Goal: Task Accomplishment & Management: Manage account settings

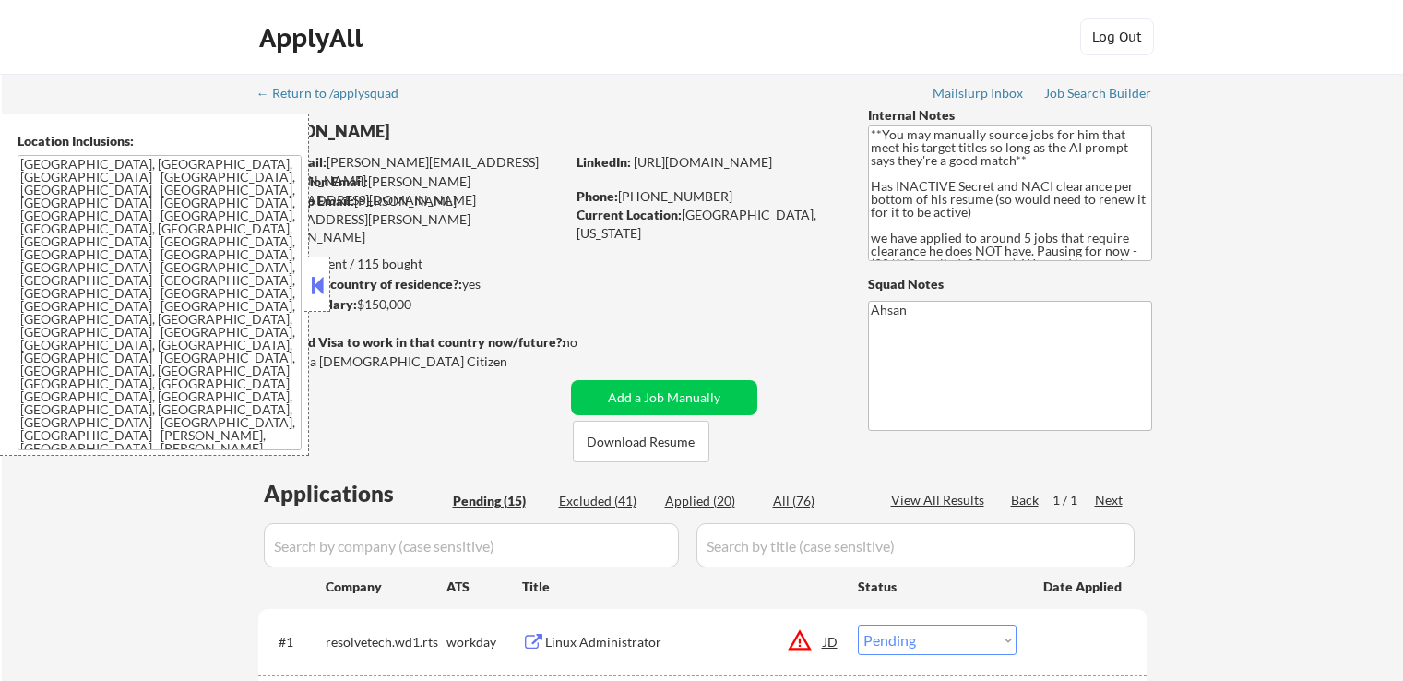
select select ""pending""
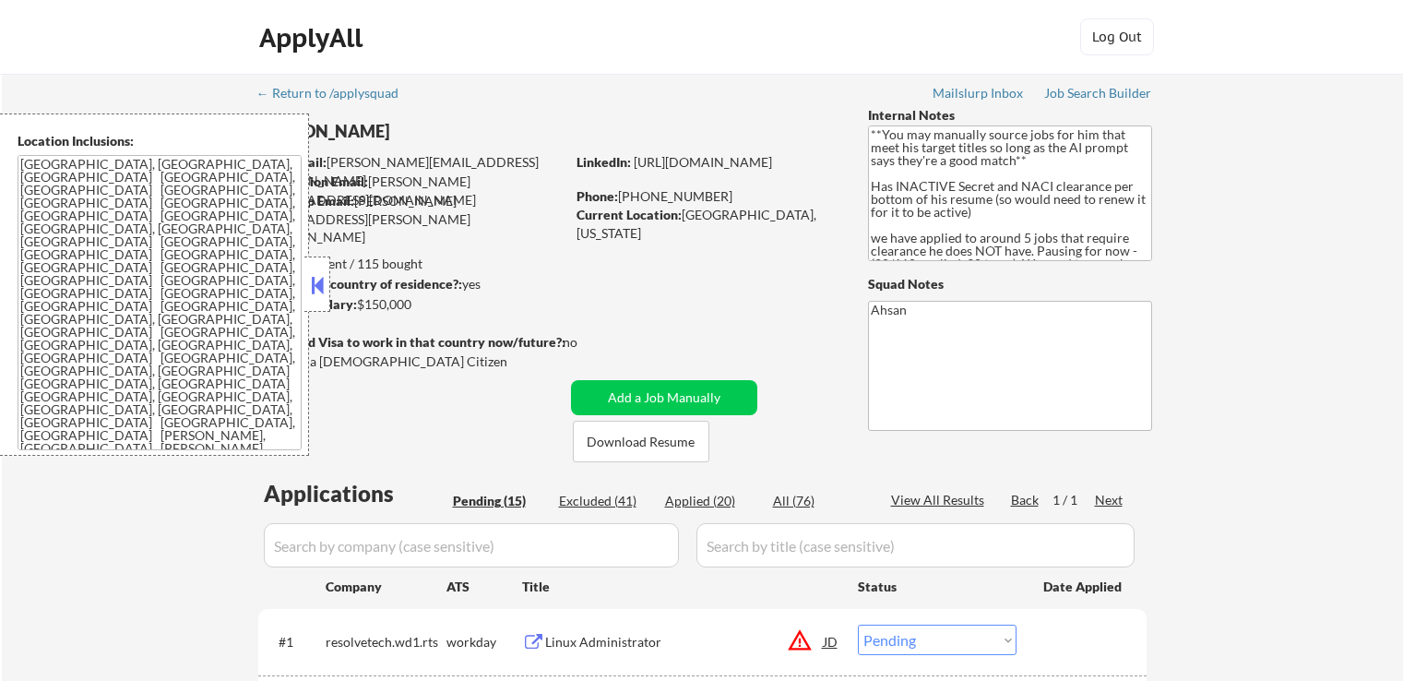
select select ""pending""
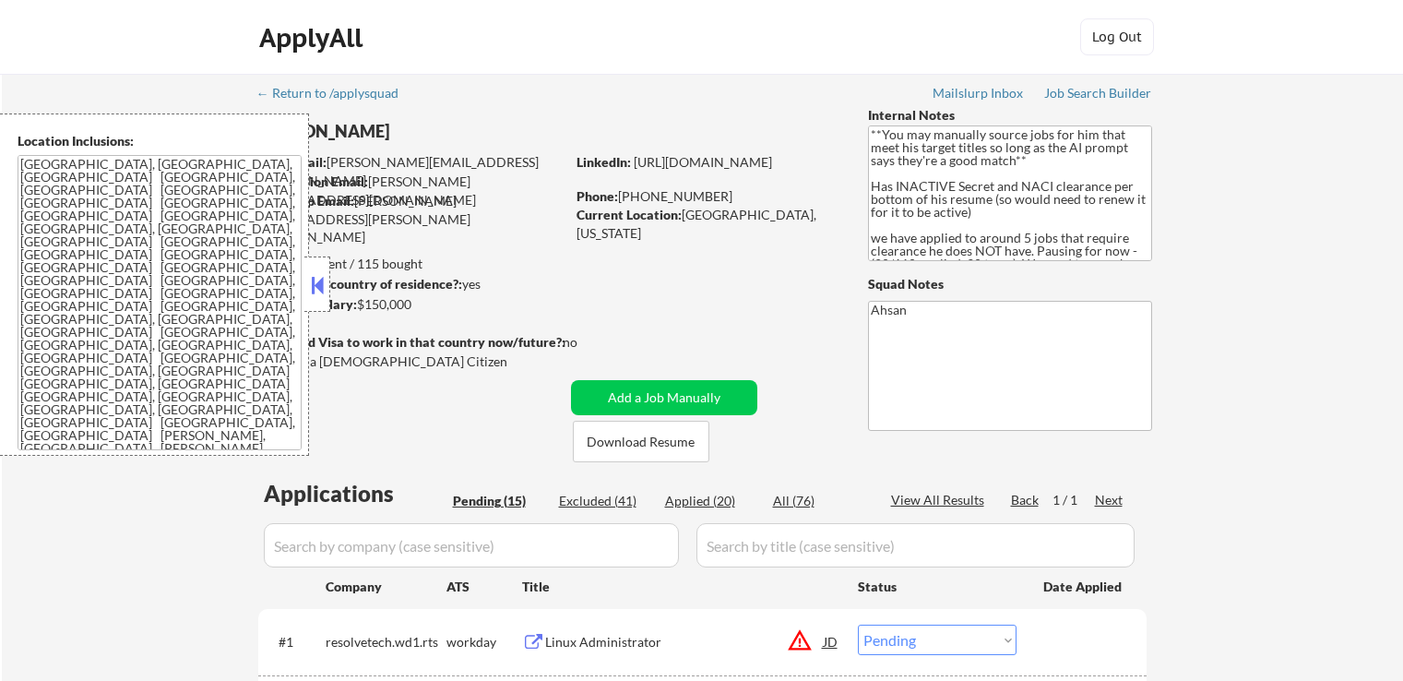
select select ""pending""
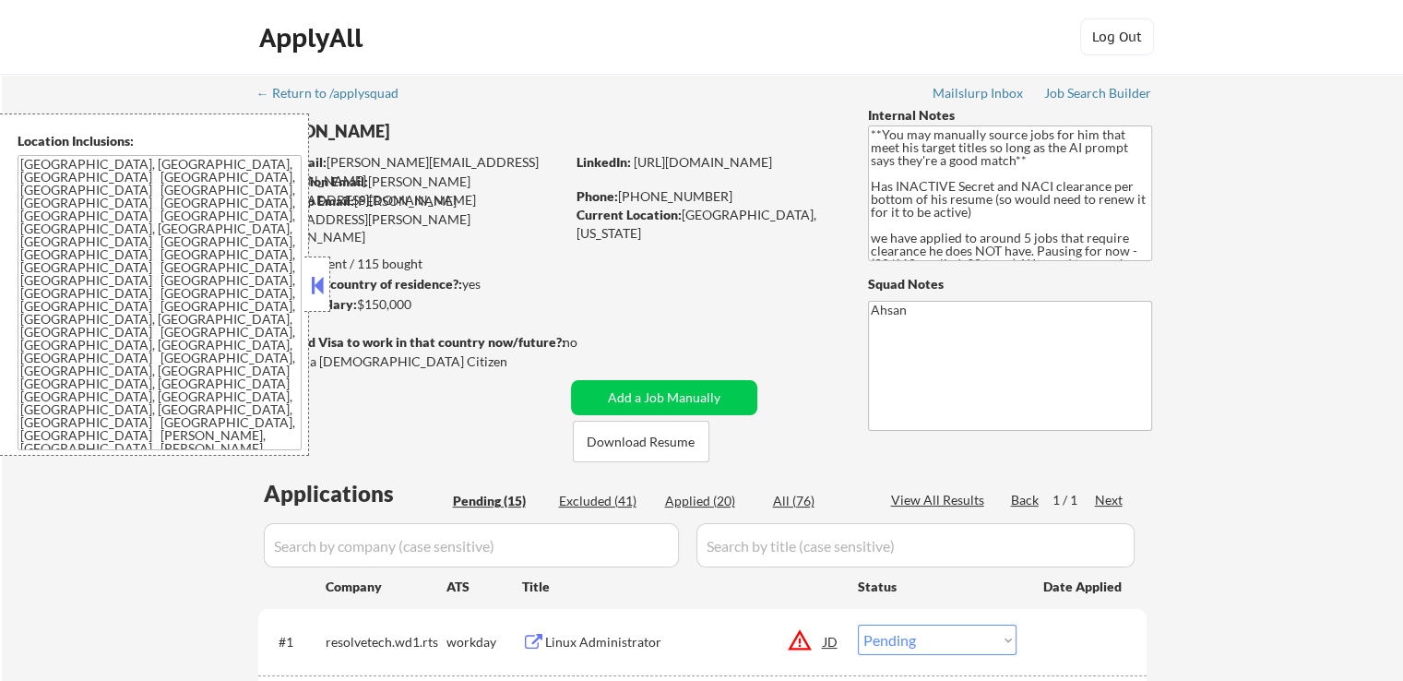
click at [317, 295] on button at bounding box center [317, 285] width 20 height 28
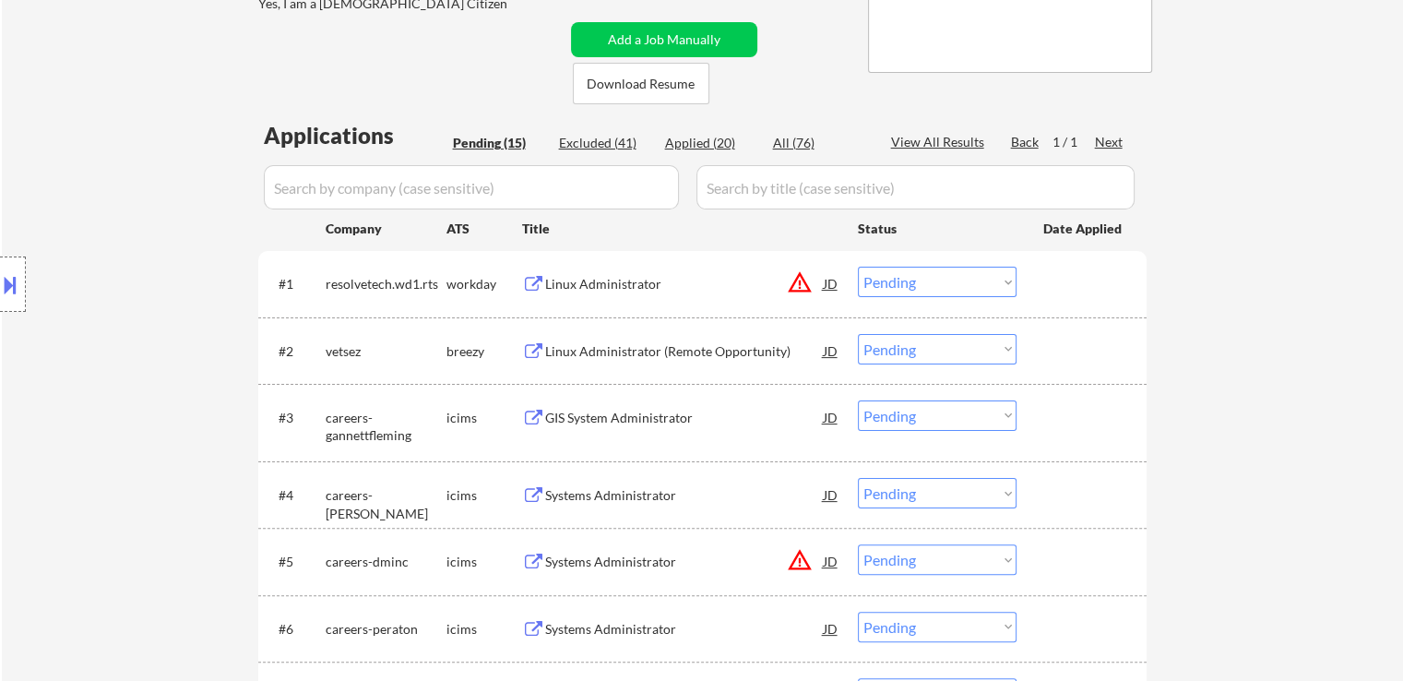
scroll to position [369, 0]
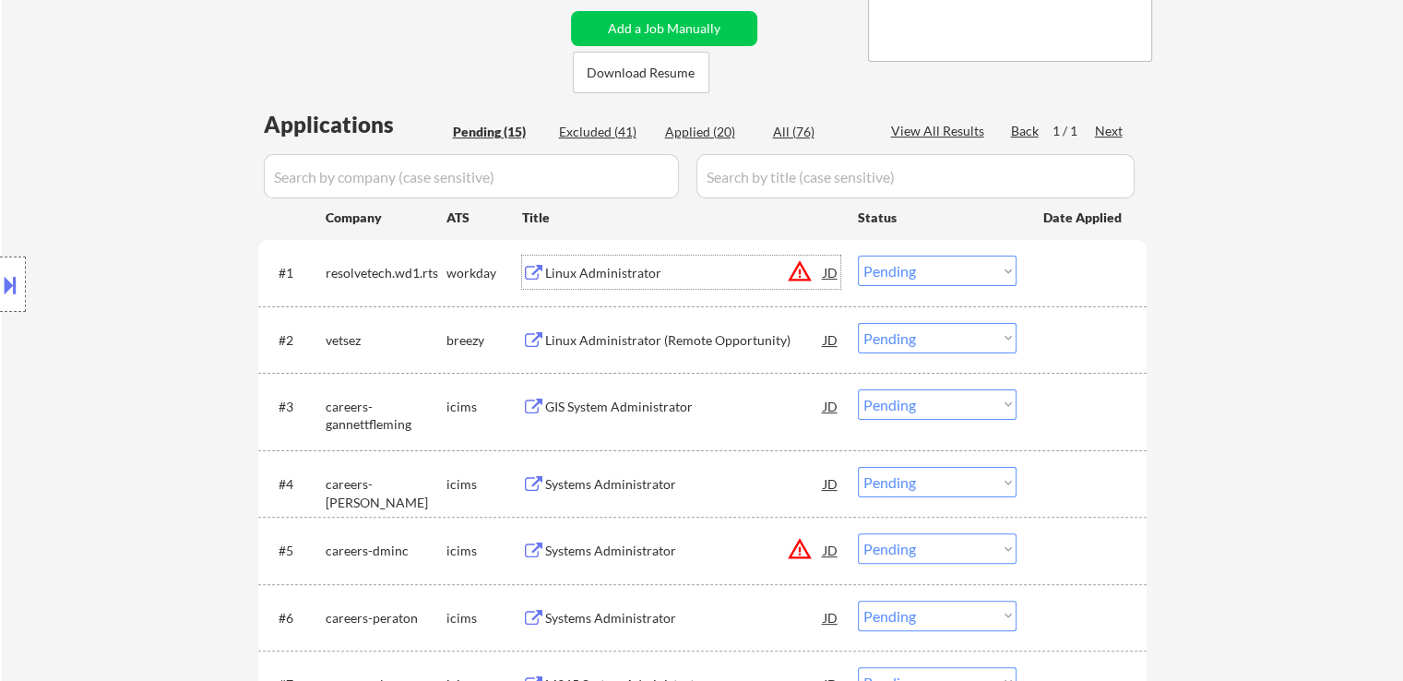
click at [596, 271] on div "Linux Administrator" at bounding box center [684, 273] width 279 height 18
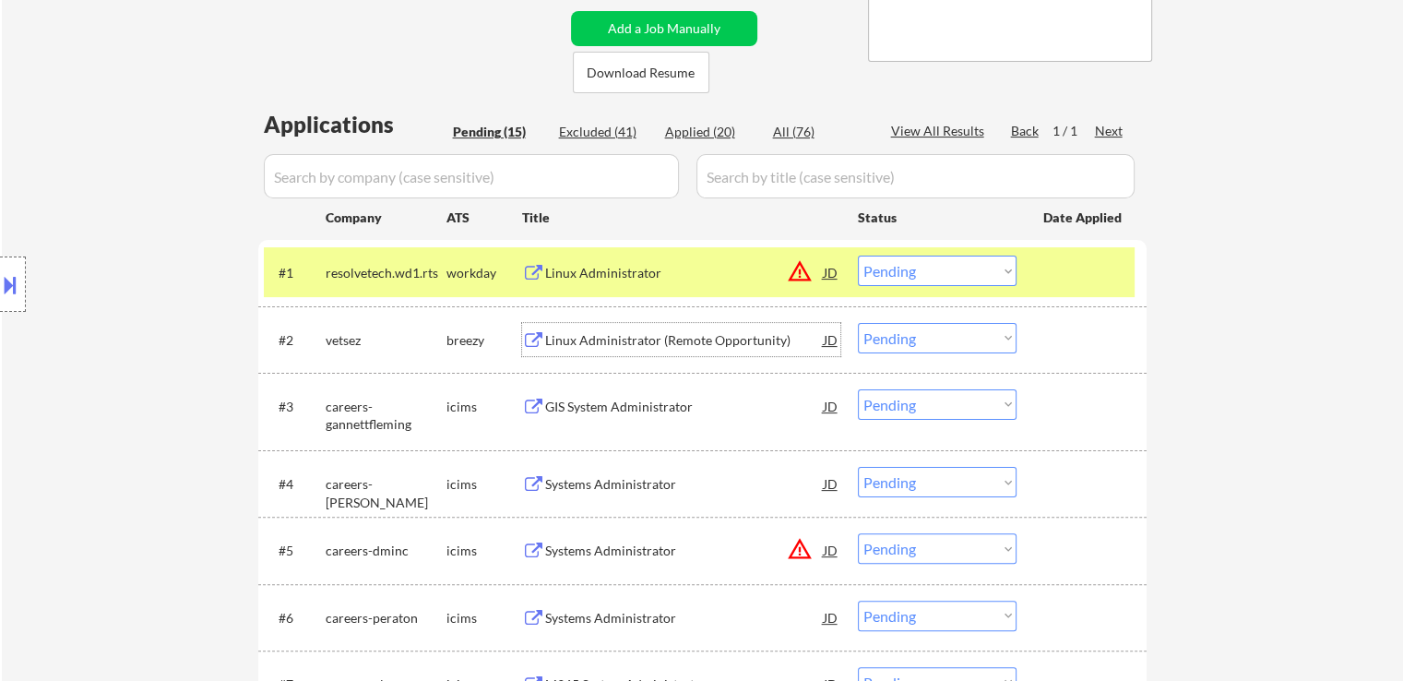
click at [635, 344] on div "Linux Administrator (Remote Opportunity)" at bounding box center [684, 340] width 279 height 18
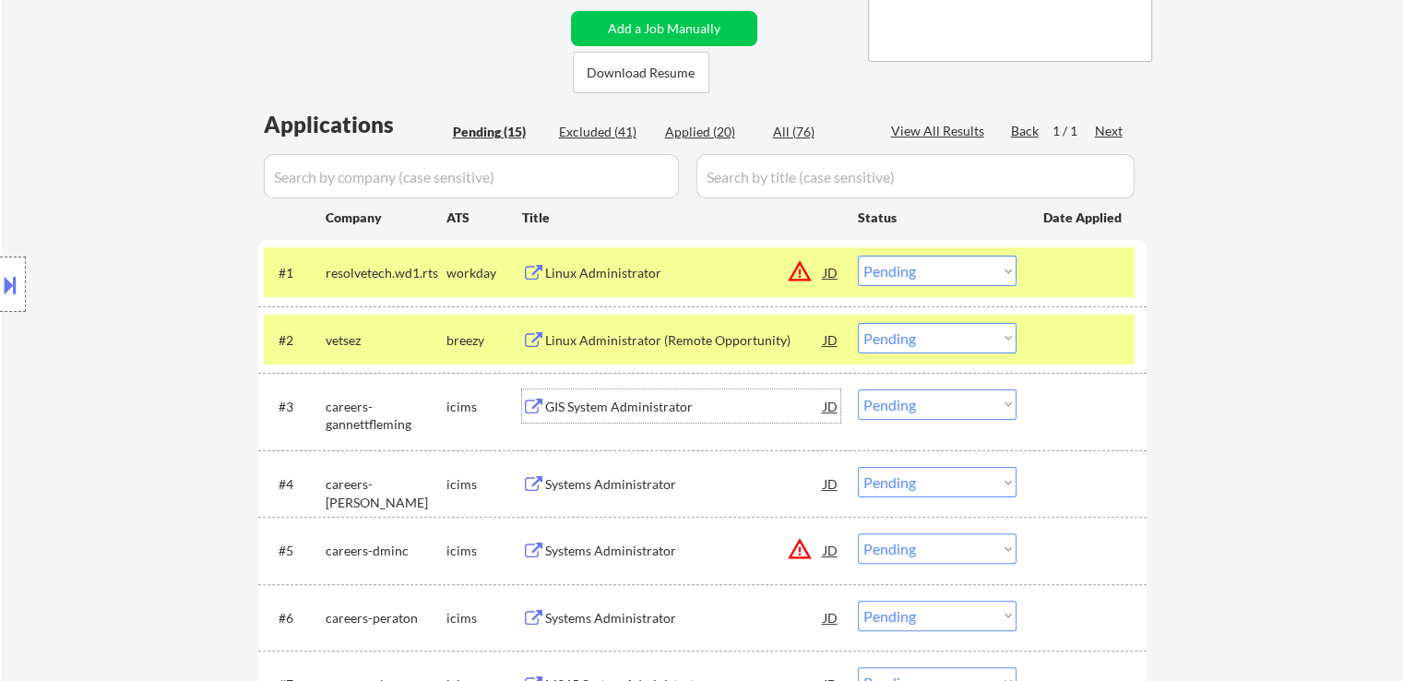
click at [552, 406] on div "GIS System Administrator" at bounding box center [684, 407] width 279 height 18
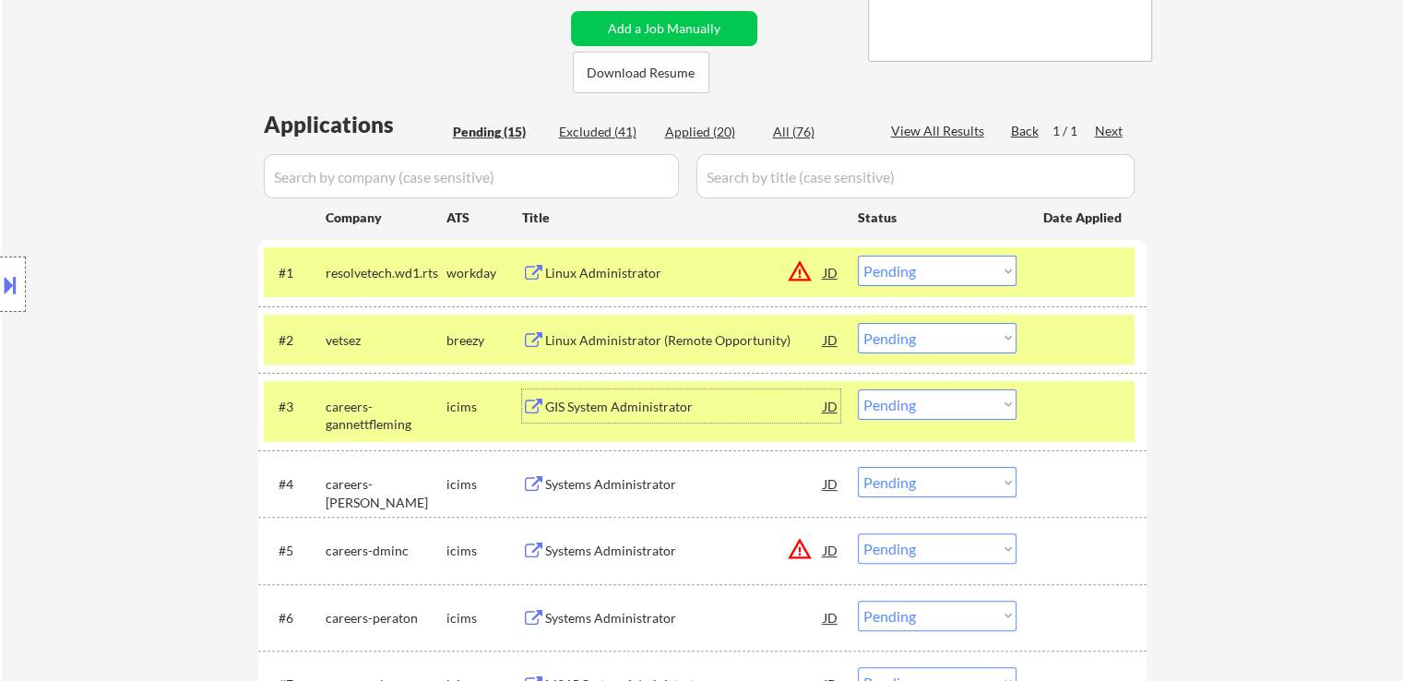
drag, startPoint x: 896, startPoint y: 270, endPoint x: 904, endPoint y: 281, distance: 13.8
click at [898, 270] on select "Choose an option... Pending Applied Excluded (Questions) Excluded (Expired) Exc…" at bounding box center [937, 270] width 159 height 30
click at [858, 255] on select "Choose an option... Pending Applied Excluded (Questions) Excluded (Expired) Exc…" at bounding box center [937, 270] width 159 height 30
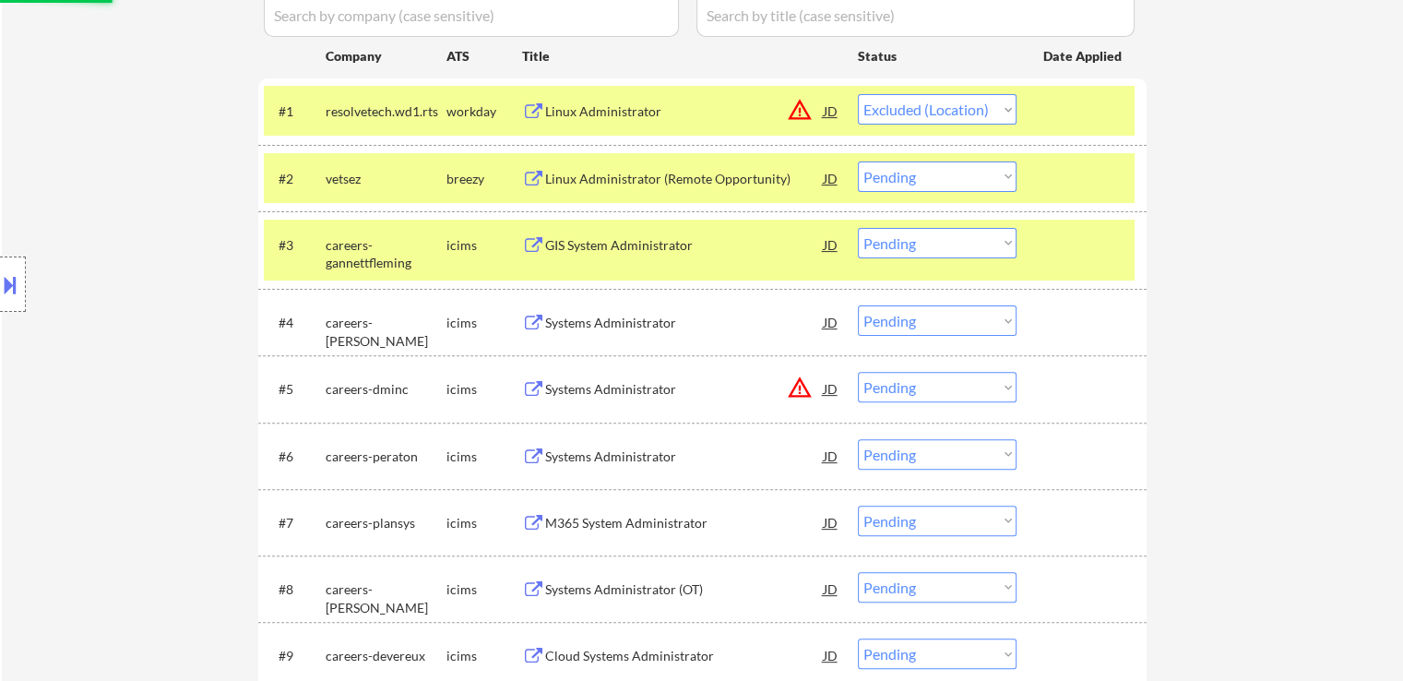
scroll to position [646, 0]
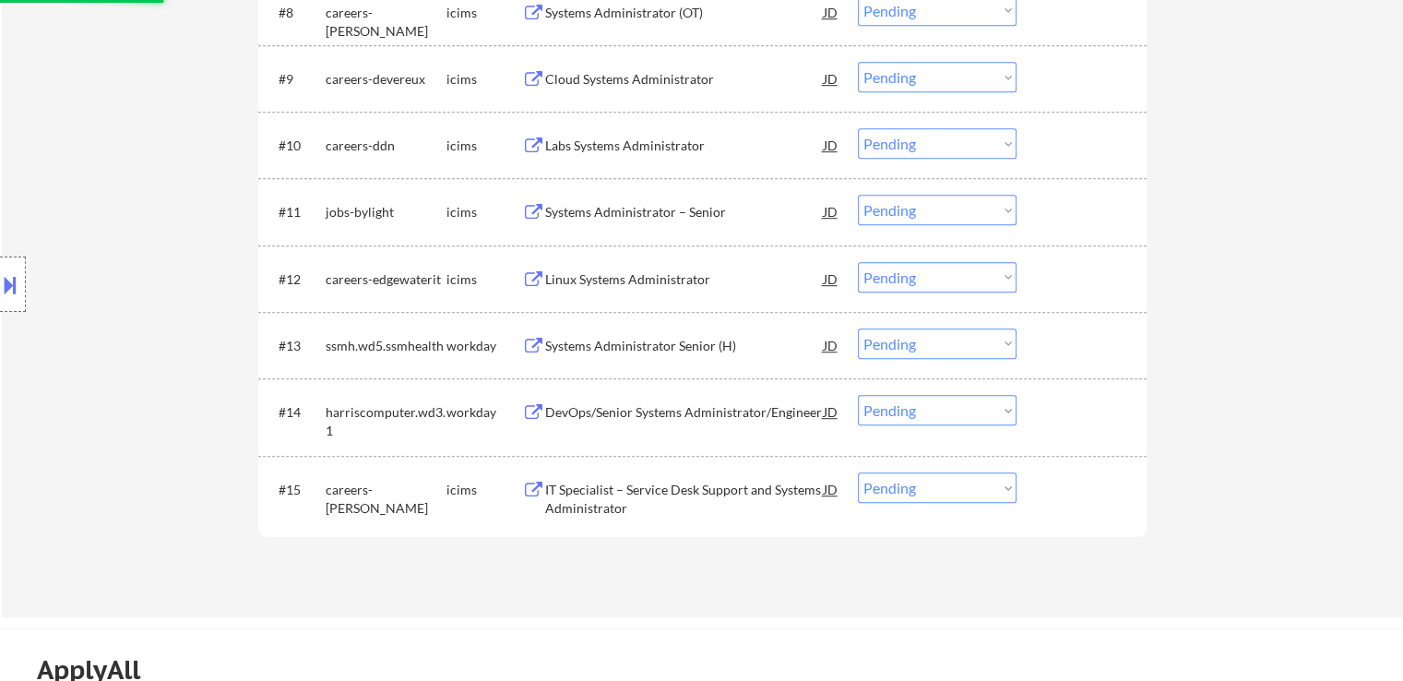
select select ""pending""
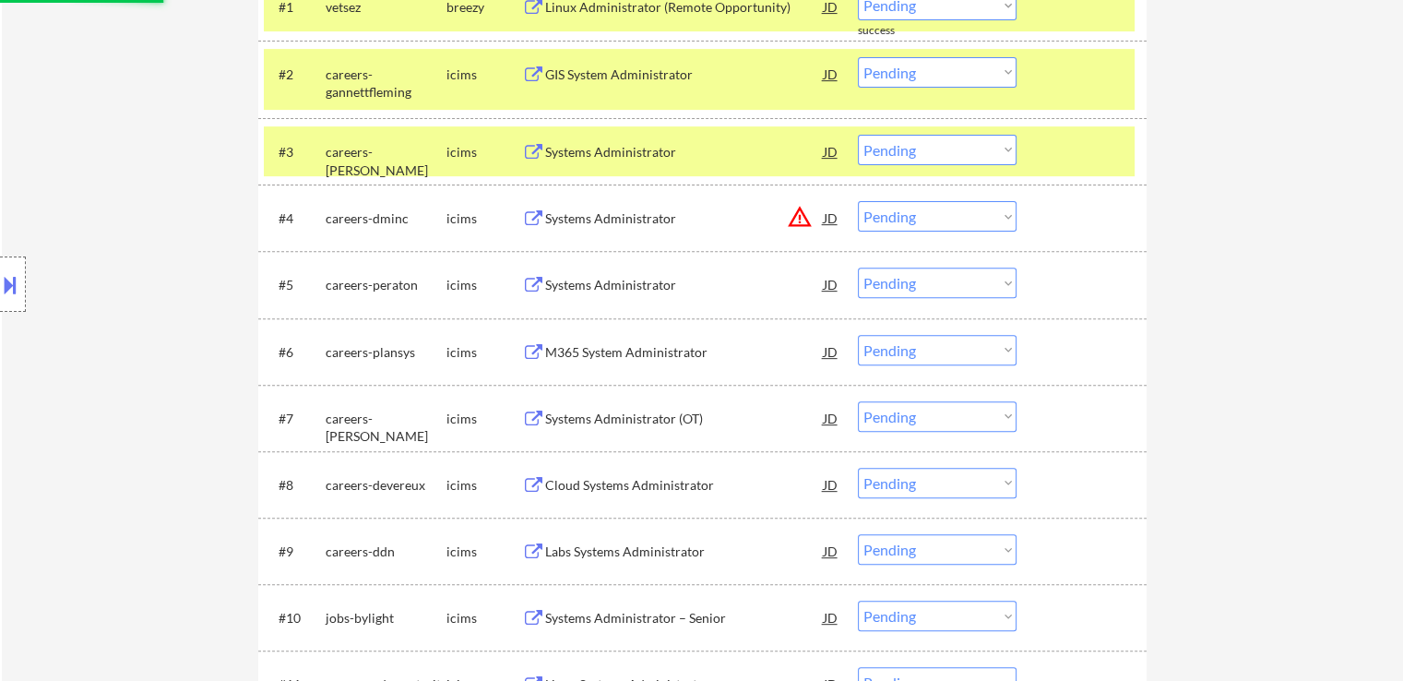
scroll to position [553, 0]
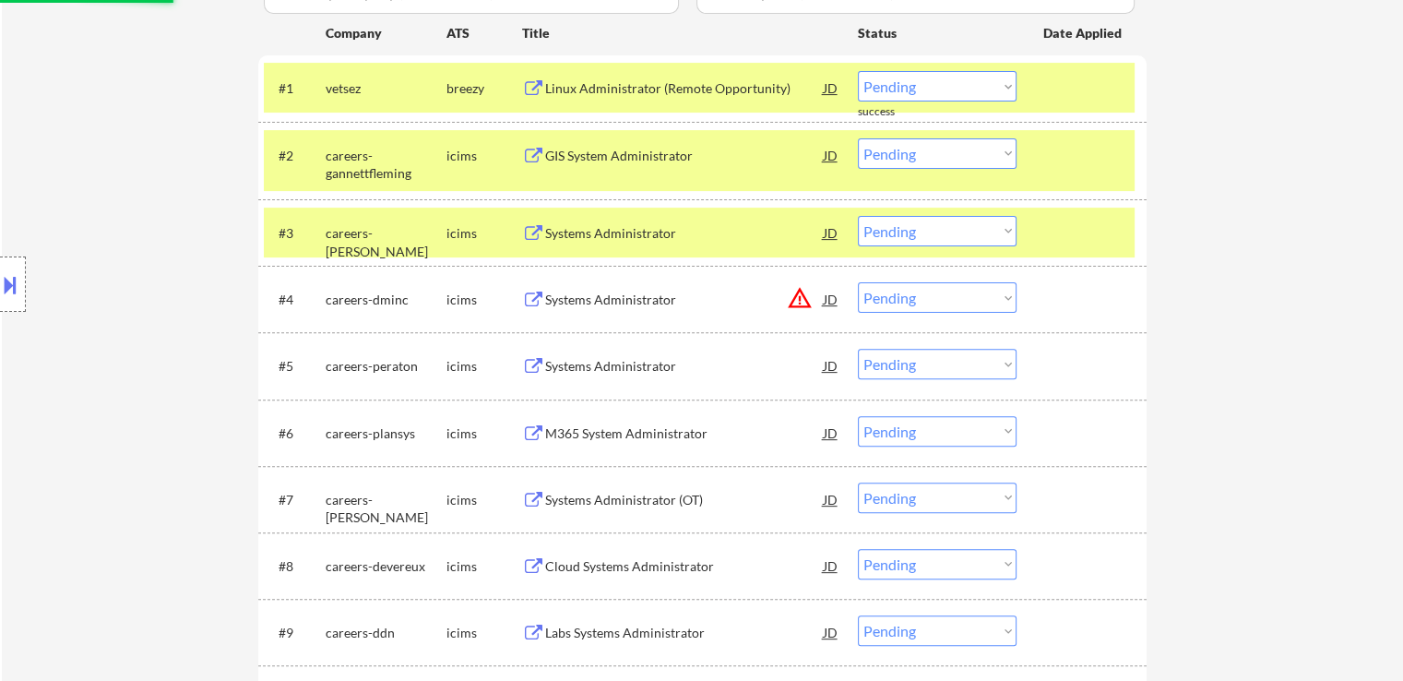
click at [912, 304] on select "Choose an option... Pending Applied Excluded (Questions) Excluded (Expired) Exc…" at bounding box center [937, 297] width 159 height 30
click at [858, 282] on select "Choose an option... Pending Applied Excluded (Questions) Excluded (Expired) Exc…" at bounding box center [937, 297] width 159 height 30
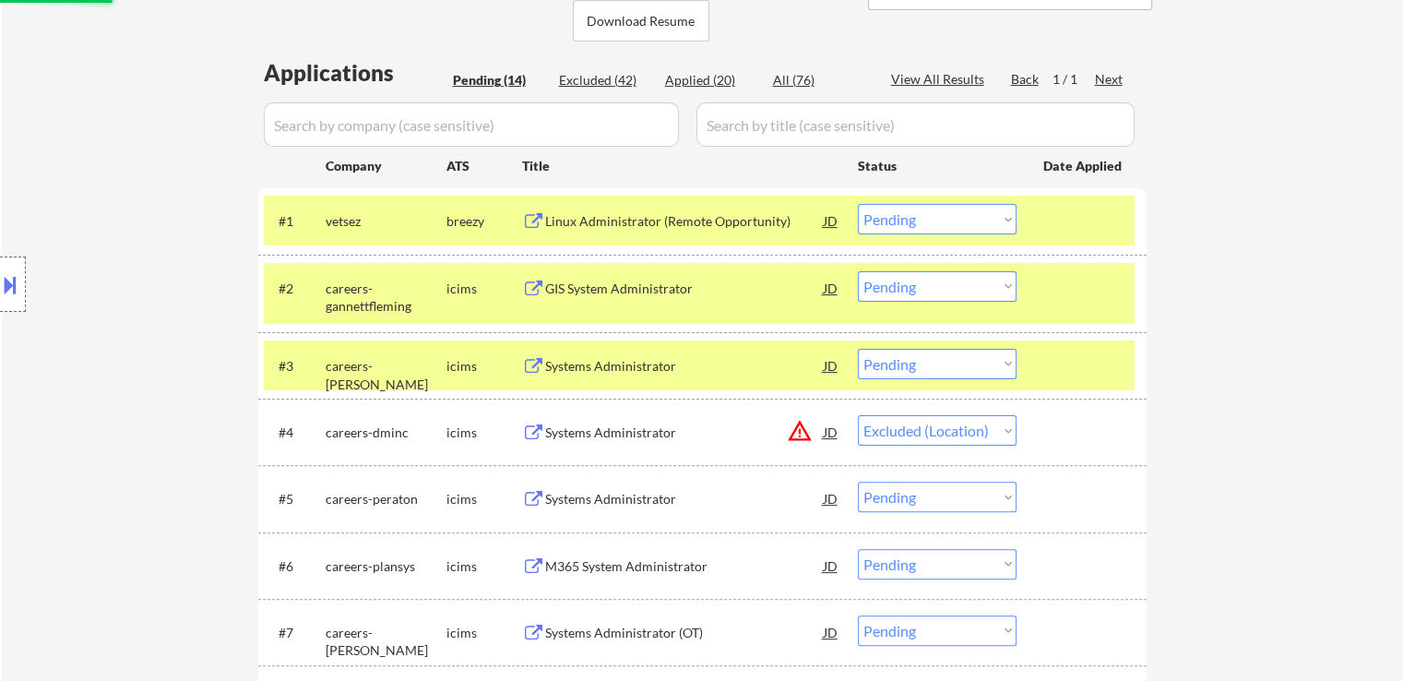
scroll to position [277, 0]
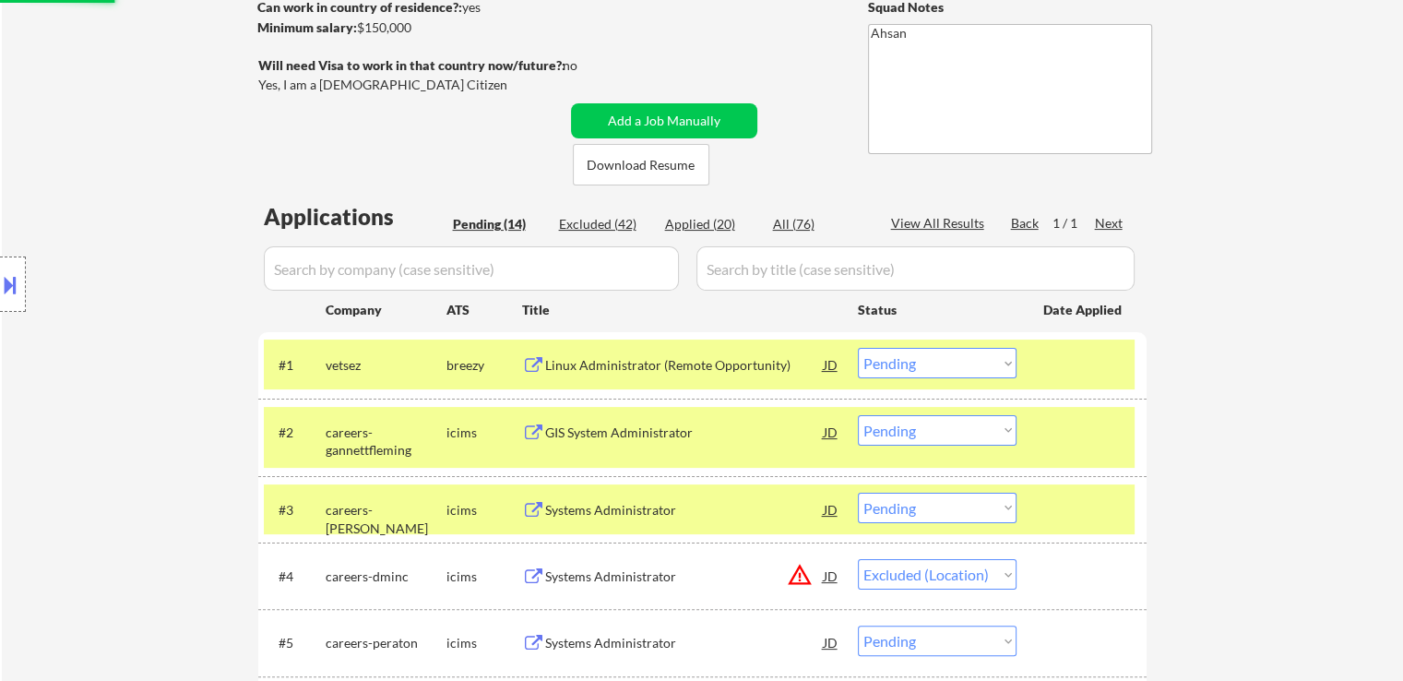
select select ""pending""
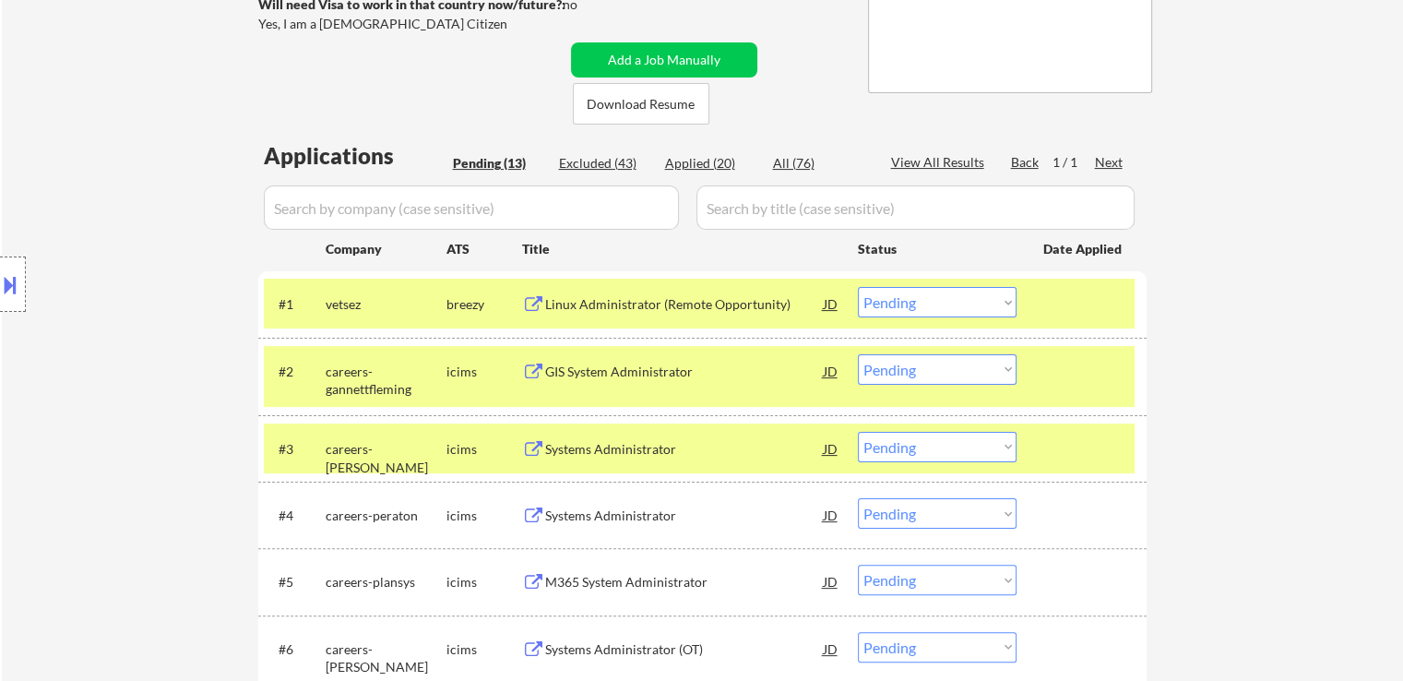
scroll to position [369, 0]
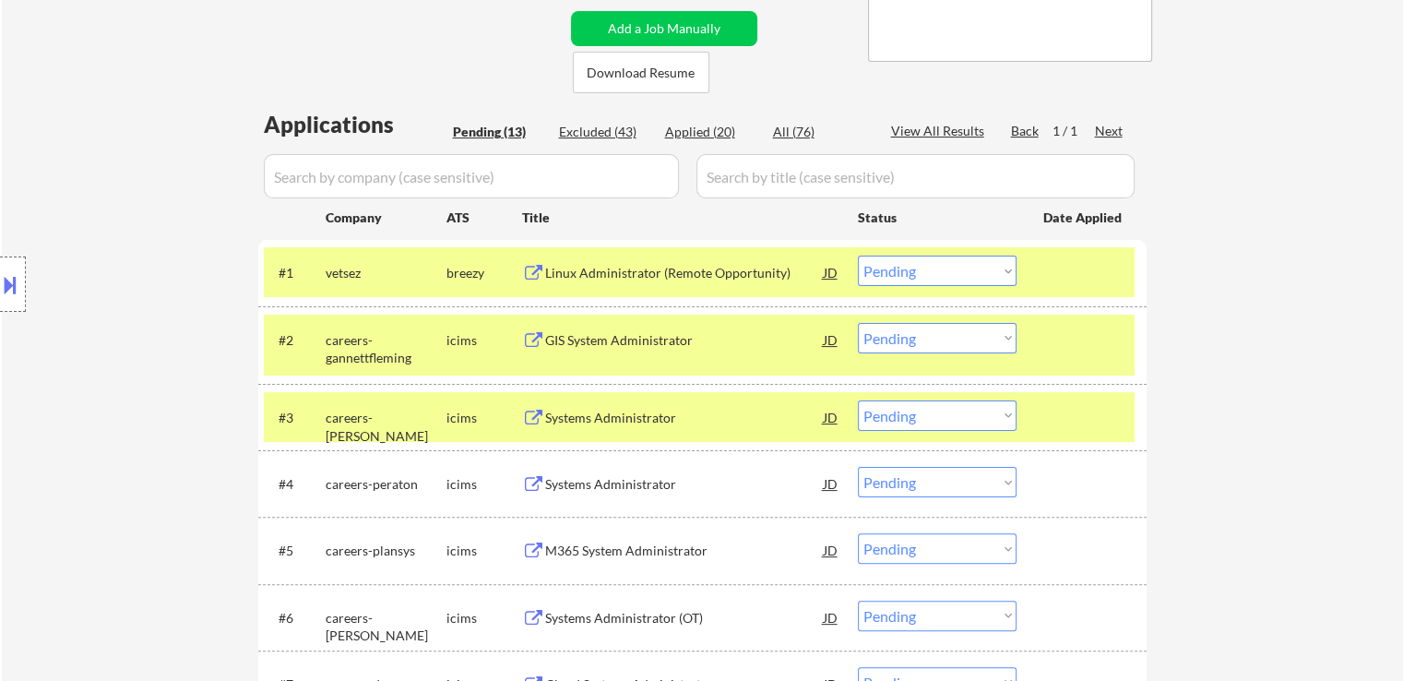
drag, startPoint x: 922, startPoint y: 333, endPoint x: 931, endPoint y: 350, distance: 18.6
click at [922, 333] on select "Choose an option... Pending Applied Excluded (Questions) Excluded (Expired) Exc…" at bounding box center [937, 338] width 159 height 30
click at [858, 323] on select "Choose an option... Pending Applied Excluded (Questions) Excluded (Expired) Exc…" at bounding box center [937, 338] width 159 height 30
select select ""pending""
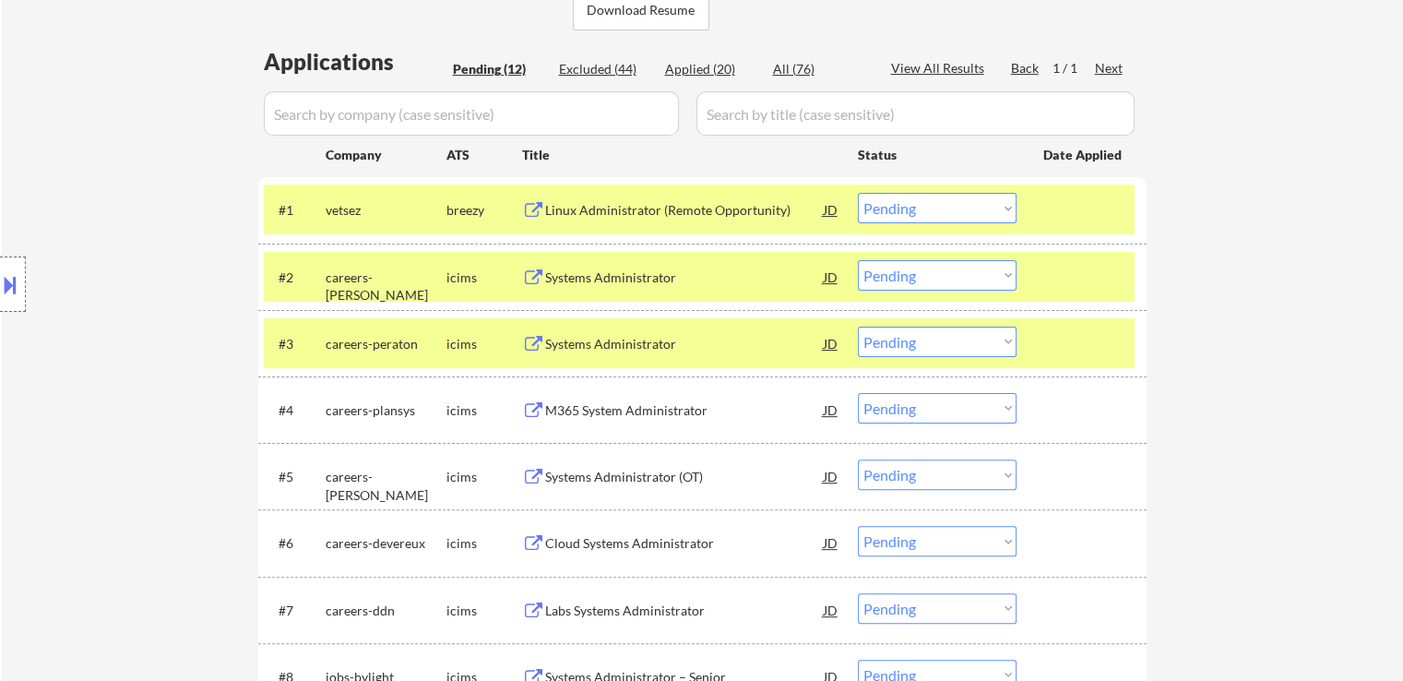
scroll to position [461, 0]
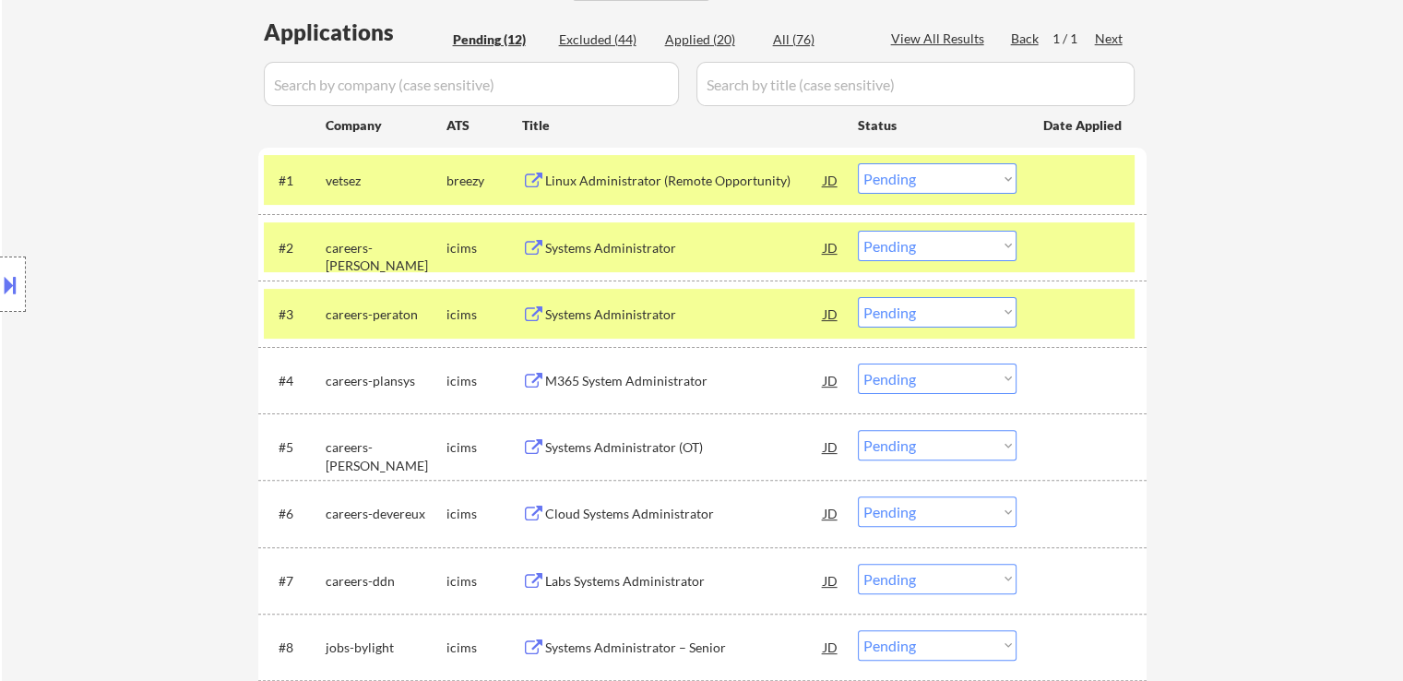
click at [569, 244] on div "Systems Administrator" at bounding box center [684, 248] width 279 height 18
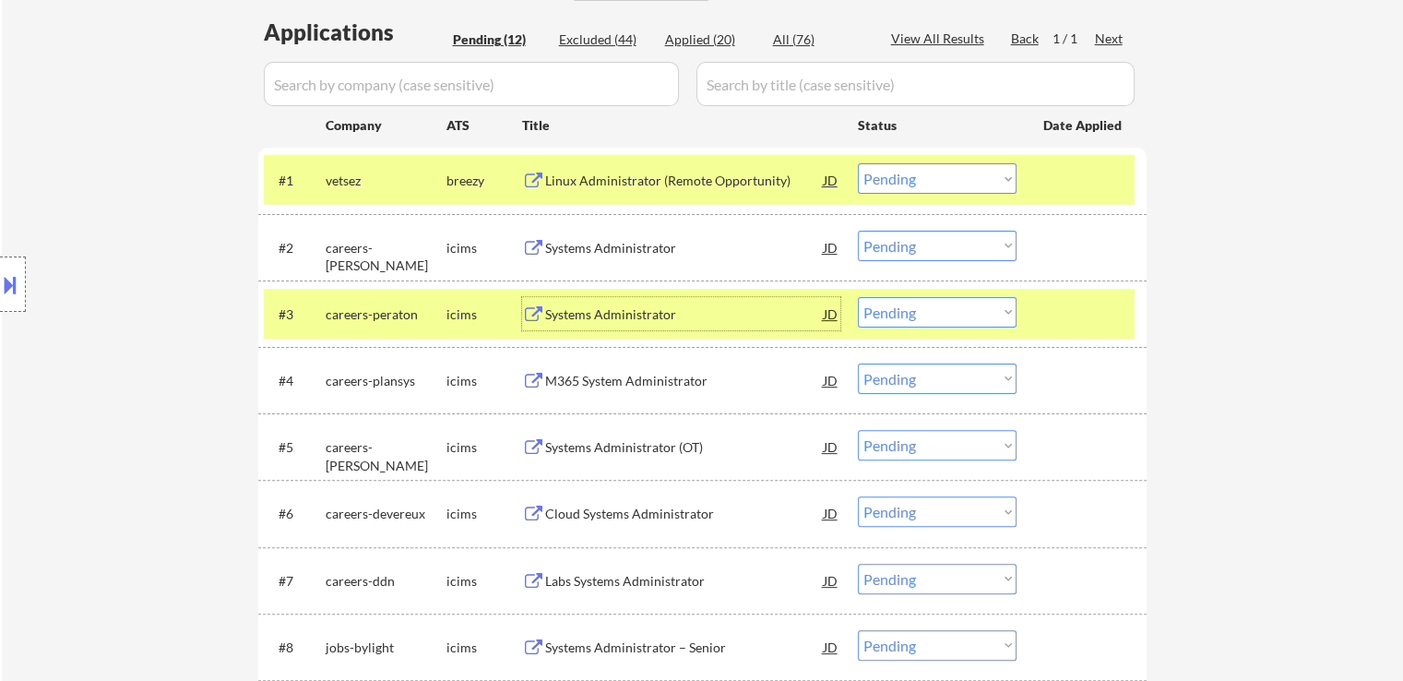
click at [587, 308] on div "Systems Administrator" at bounding box center [684, 314] width 279 height 18
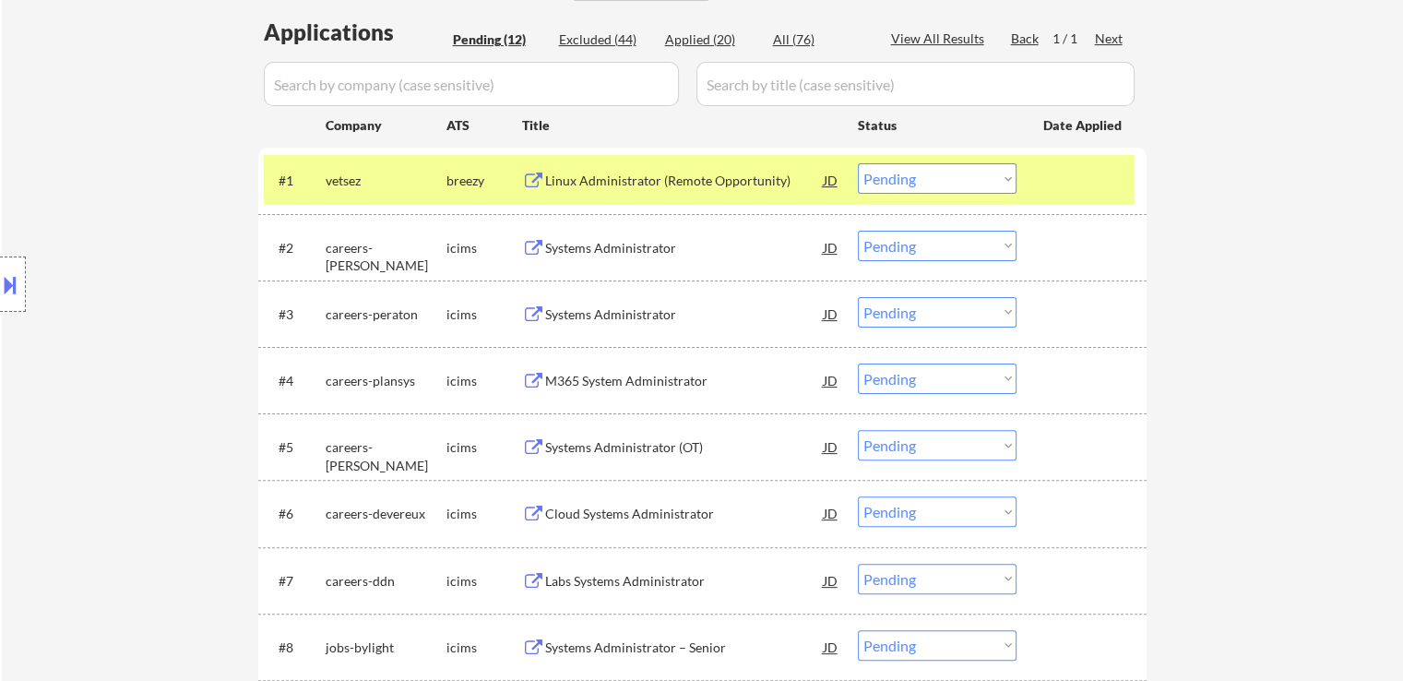
drag, startPoint x: 590, startPoint y: 383, endPoint x: 598, endPoint y: 408, distance: 26.0
click at [590, 382] on div "M365 System Administrator" at bounding box center [684, 381] width 279 height 18
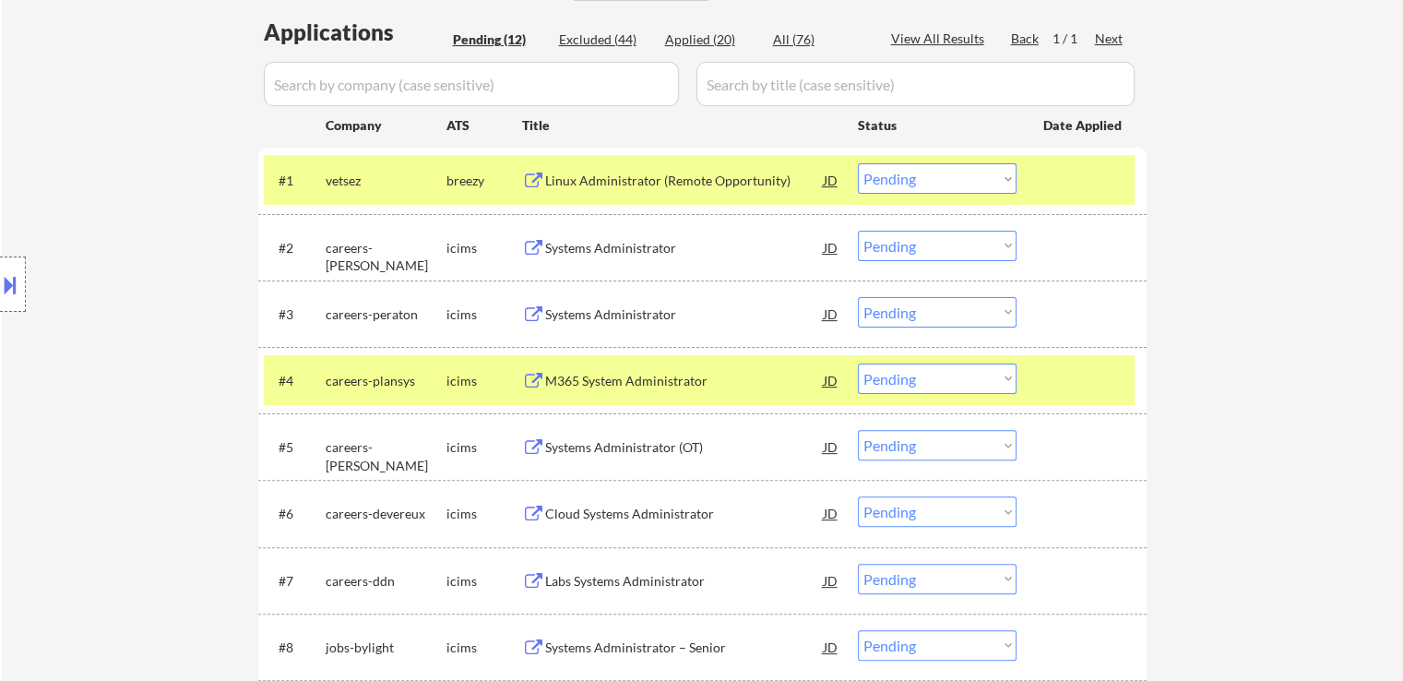
click at [598, 439] on div "Systems Administrator (OT)" at bounding box center [684, 447] width 279 height 18
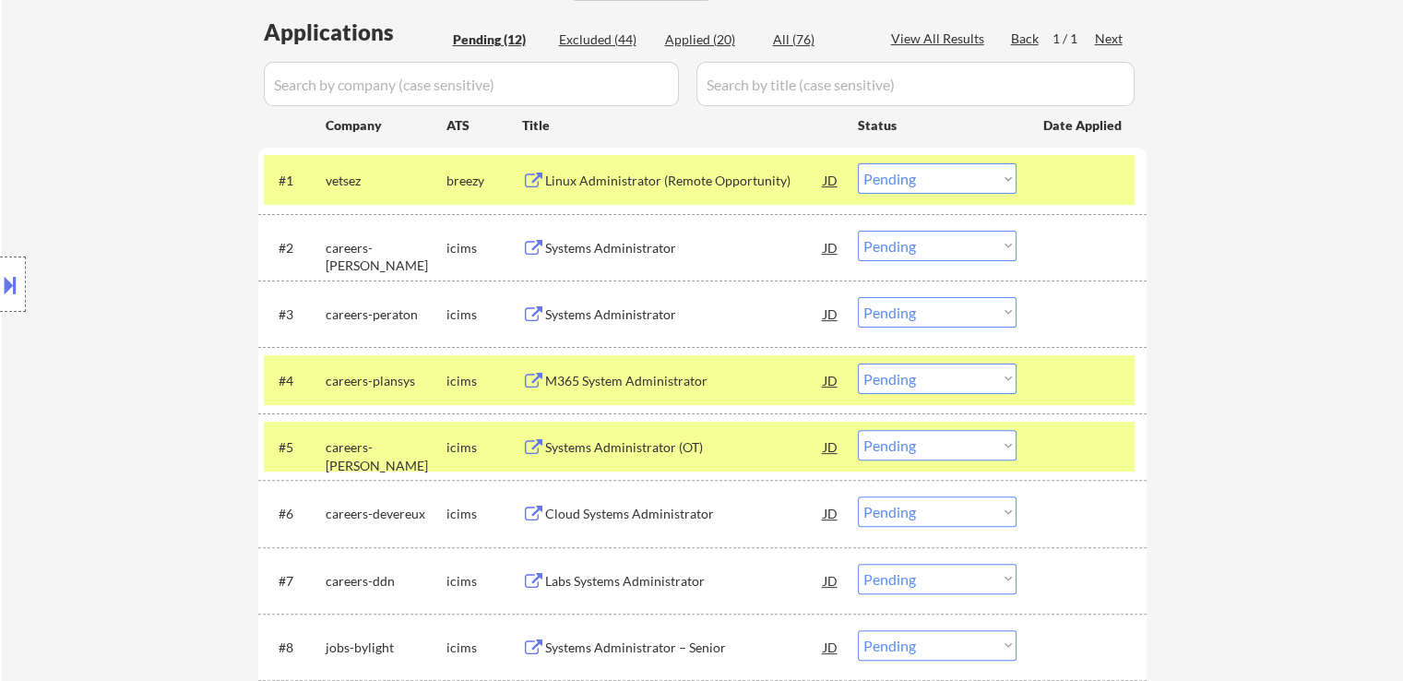
click at [572, 517] on div "Cloud Systems Administrator" at bounding box center [684, 514] width 279 height 18
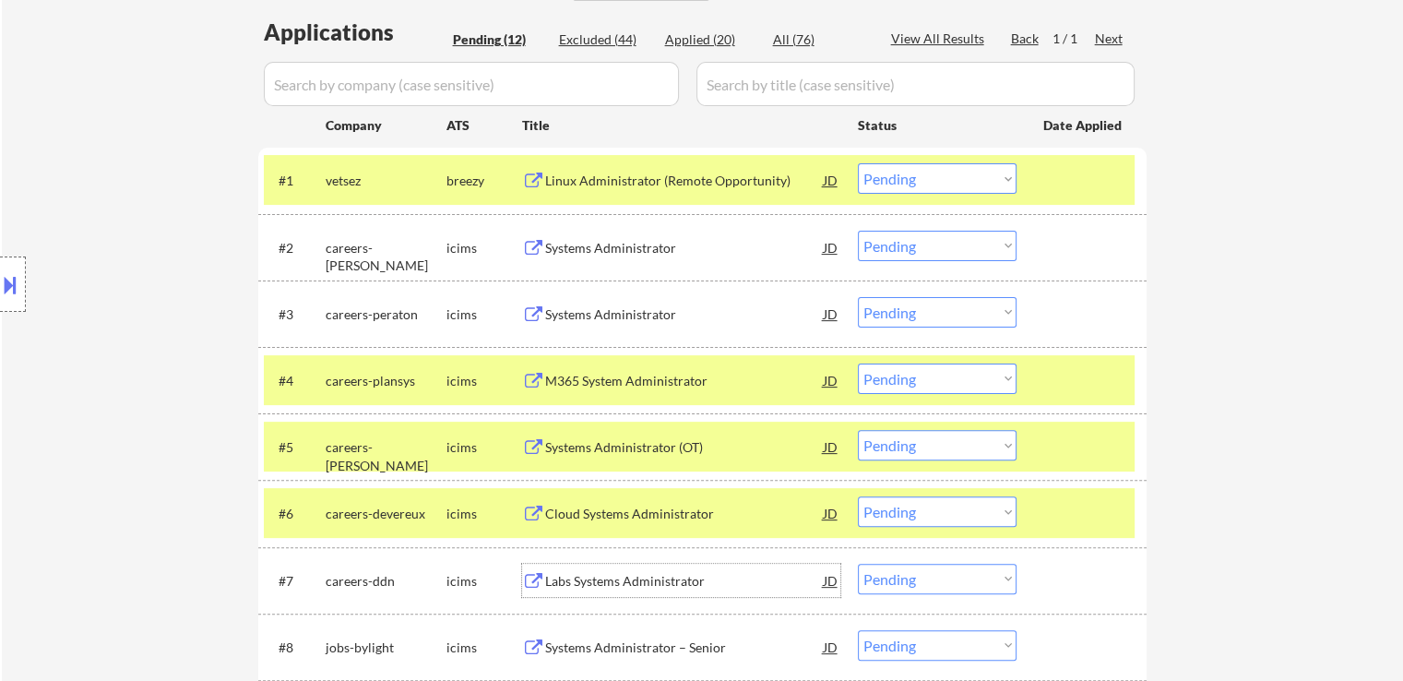
click at [566, 573] on div "Labs Systems Administrator" at bounding box center [684, 581] width 279 height 18
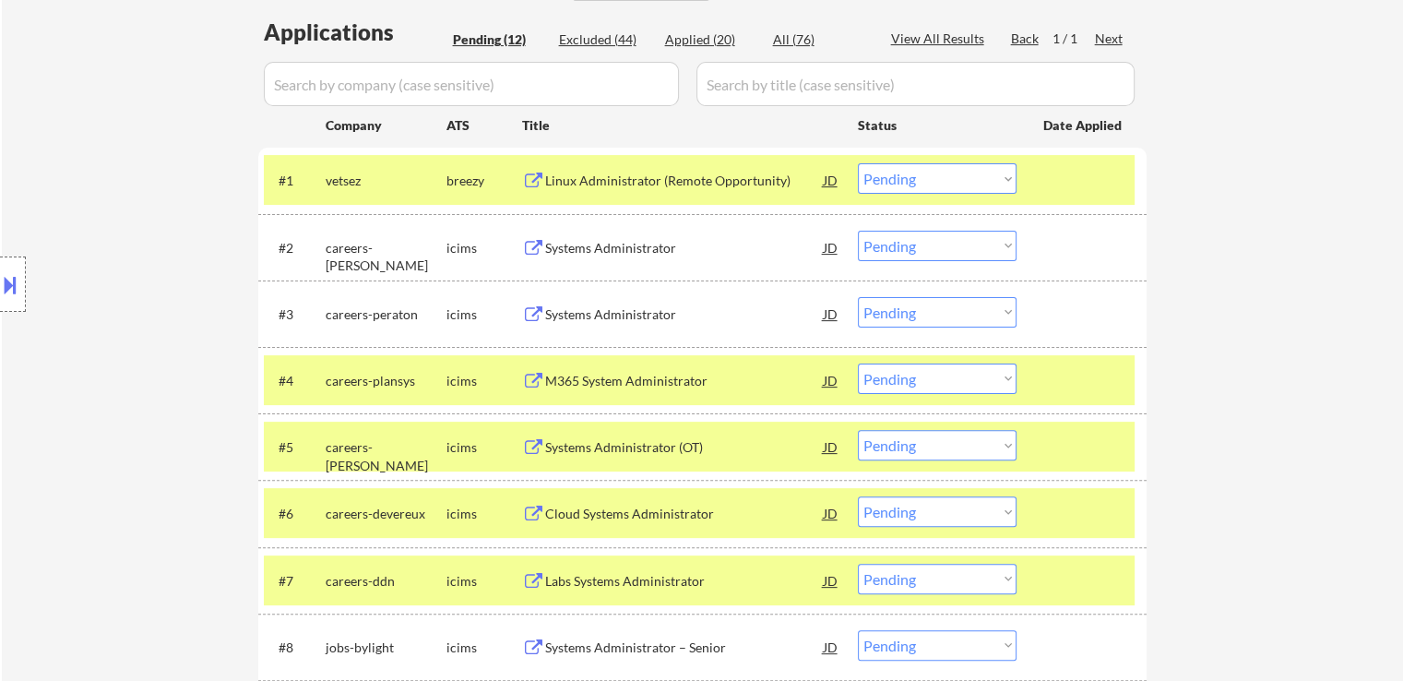
scroll to position [646, 0]
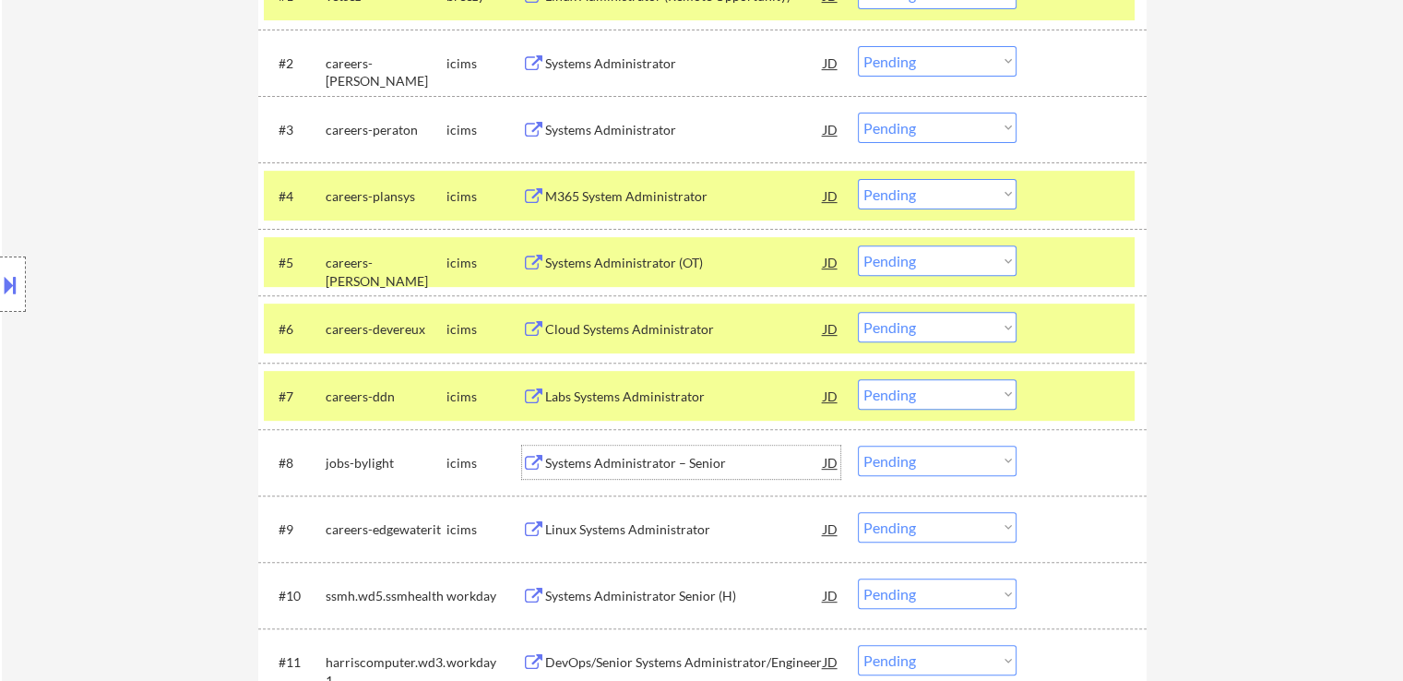
click at [598, 466] on div "Systems Administrator – Senior" at bounding box center [684, 463] width 279 height 18
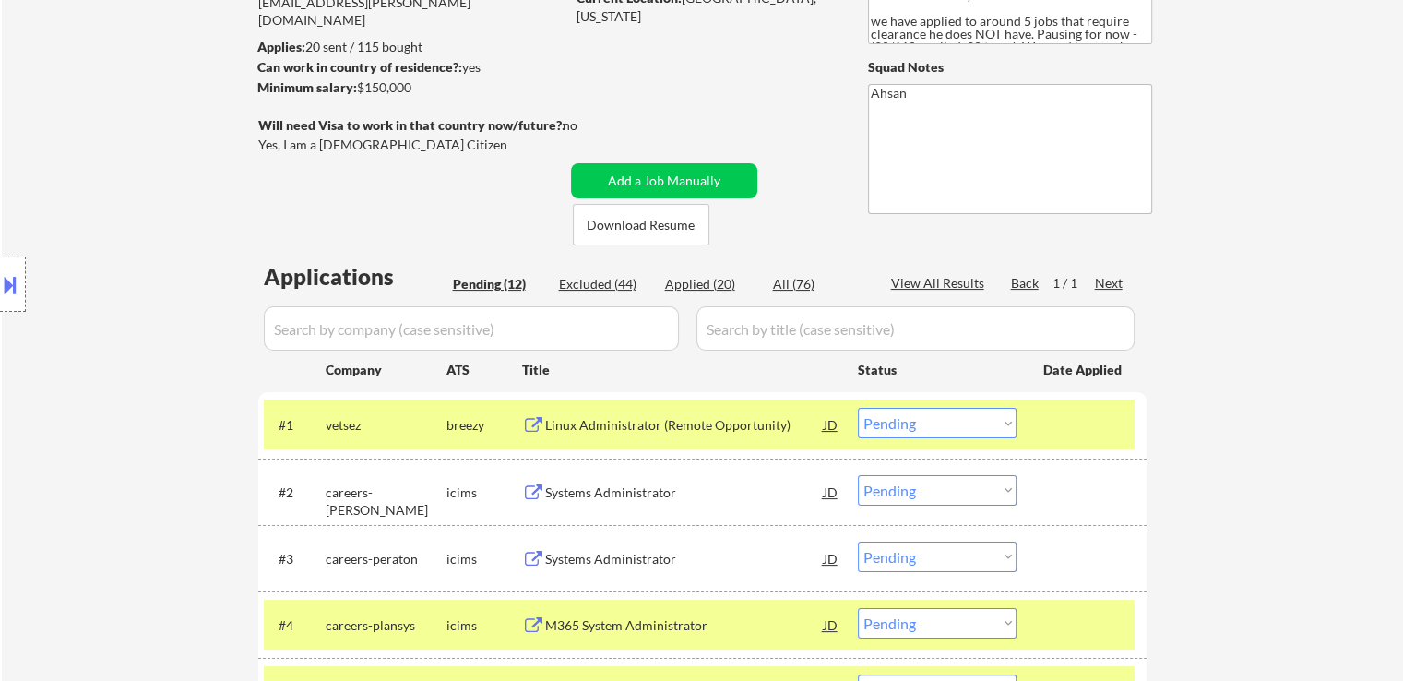
scroll to position [184, 0]
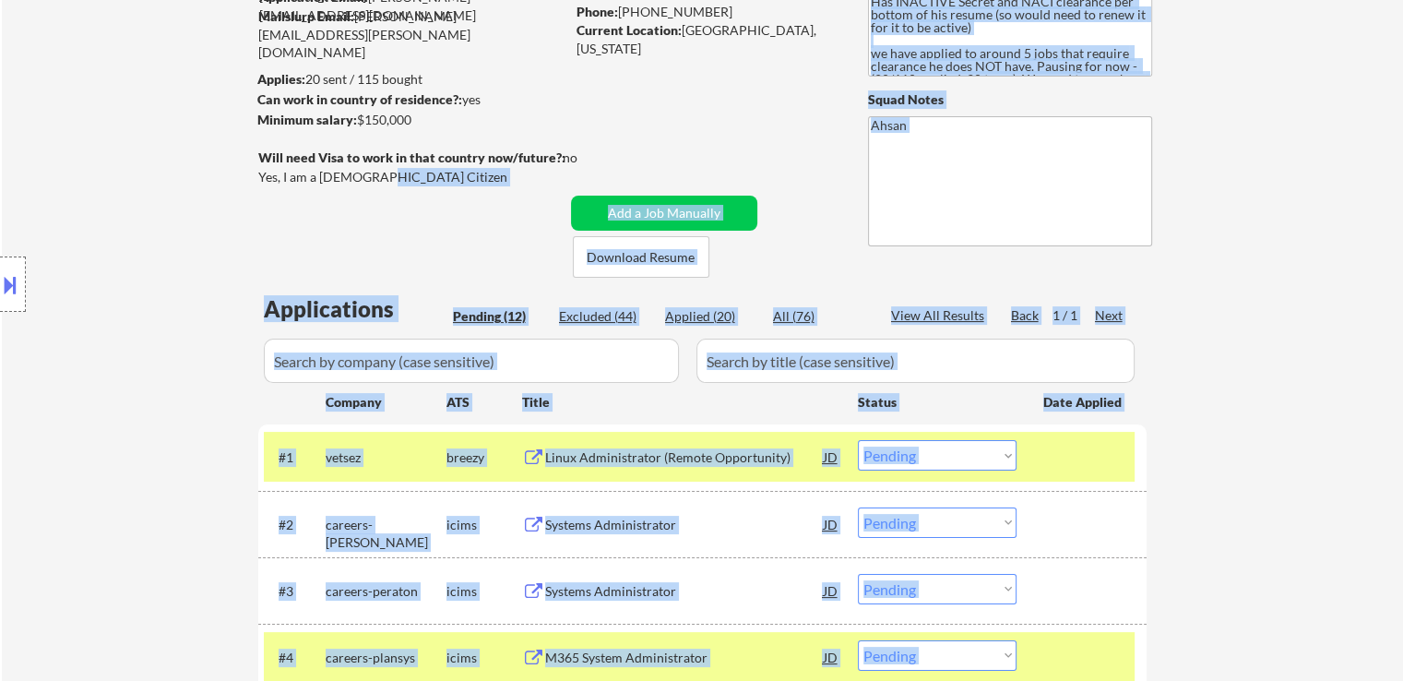
drag, startPoint x: 258, startPoint y: 173, endPoint x: 372, endPoint y: 182, distance: 113.8
click at [372, 182] on body "← Return to /applysquad Mailslurp Inbox Job Search Builder Warren Weiss User Em…" at bounding box center [701, 156] width 1403 height 681
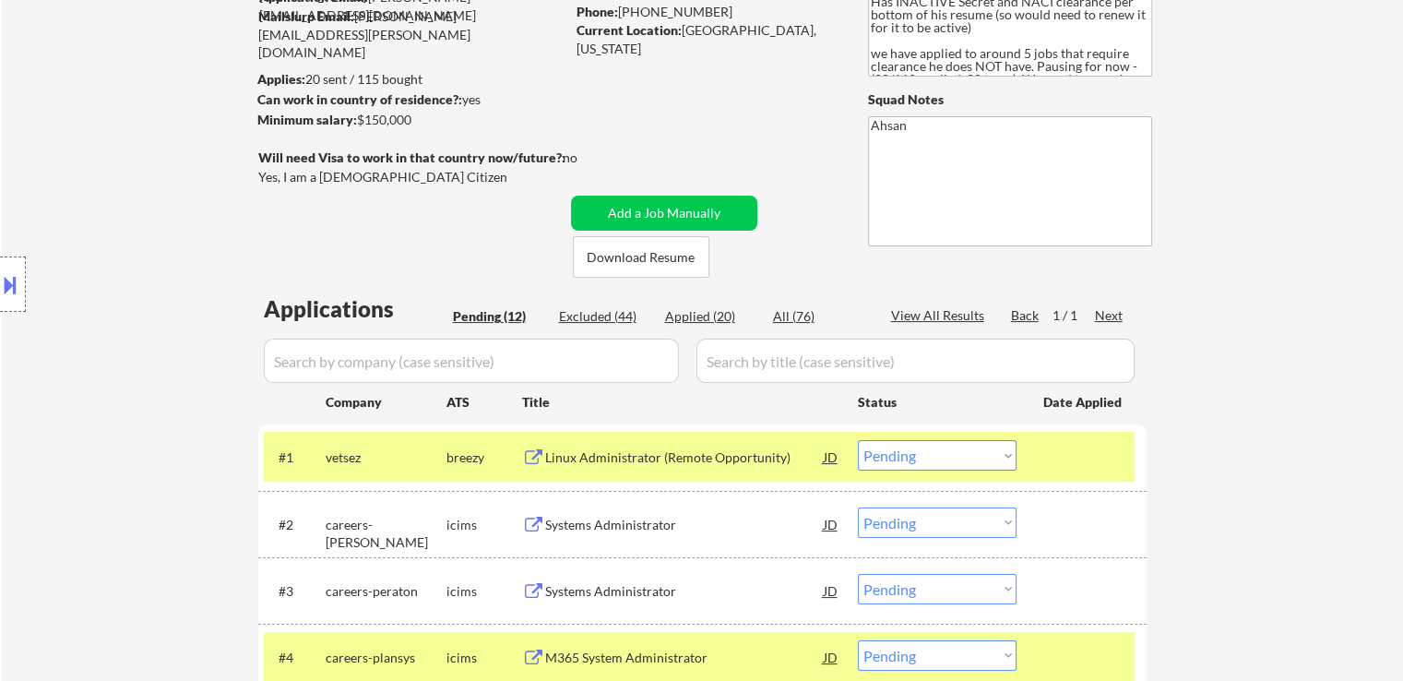
click at [365, 178] on div "Yes, I am a [DEMOGRAPHIC_DATA] Citizen" at bounding box center [414, 177] width 312 height 18
click at [352, 179] on div "Yes, I am a [DEMOGRAPHIC_DATA] Citizen" at bounding box center [414, 177] width 312 height 18
copy div "Yes, I am a [DEMOGRAPHIC_DATA] Citizen"
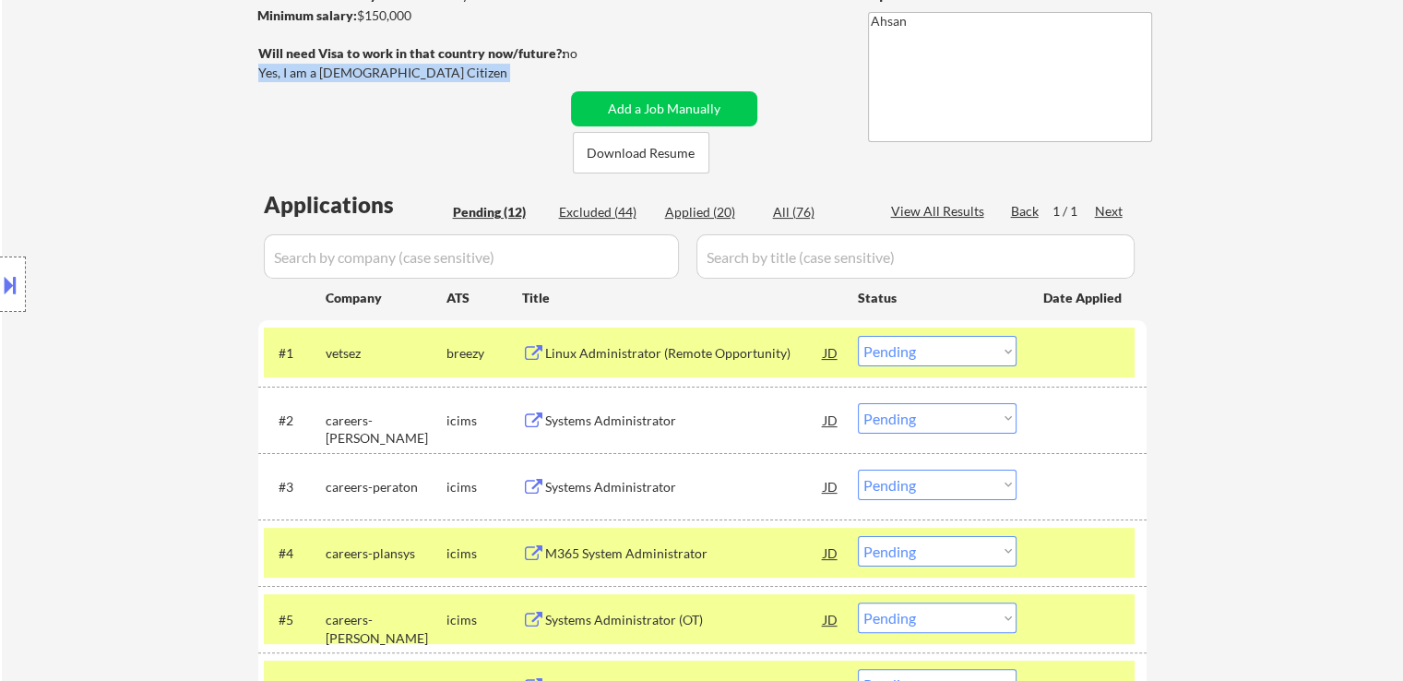
scroll to position [369, 0]
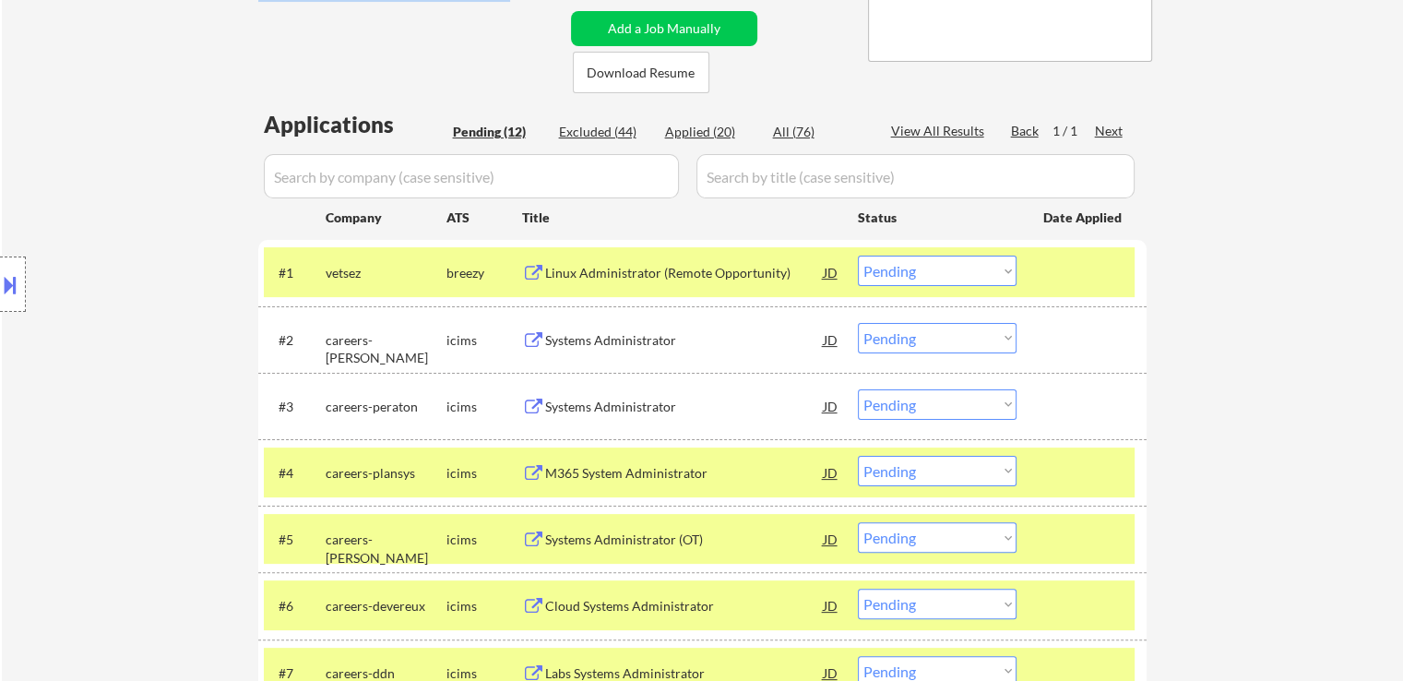
click at [884, 279] on select "Choose an option... Pending Applied Excluded (Questions) Excluded (Expired) Exc…" at bounding box center [937, 270] width 159 height 30
click at [858, 255] on select "Choose an option... Pending Applied Excluded (Questions) Excluded (Expired) Exc…" at bounding box center [937, 270] width 159 height 30
select select ""pending""
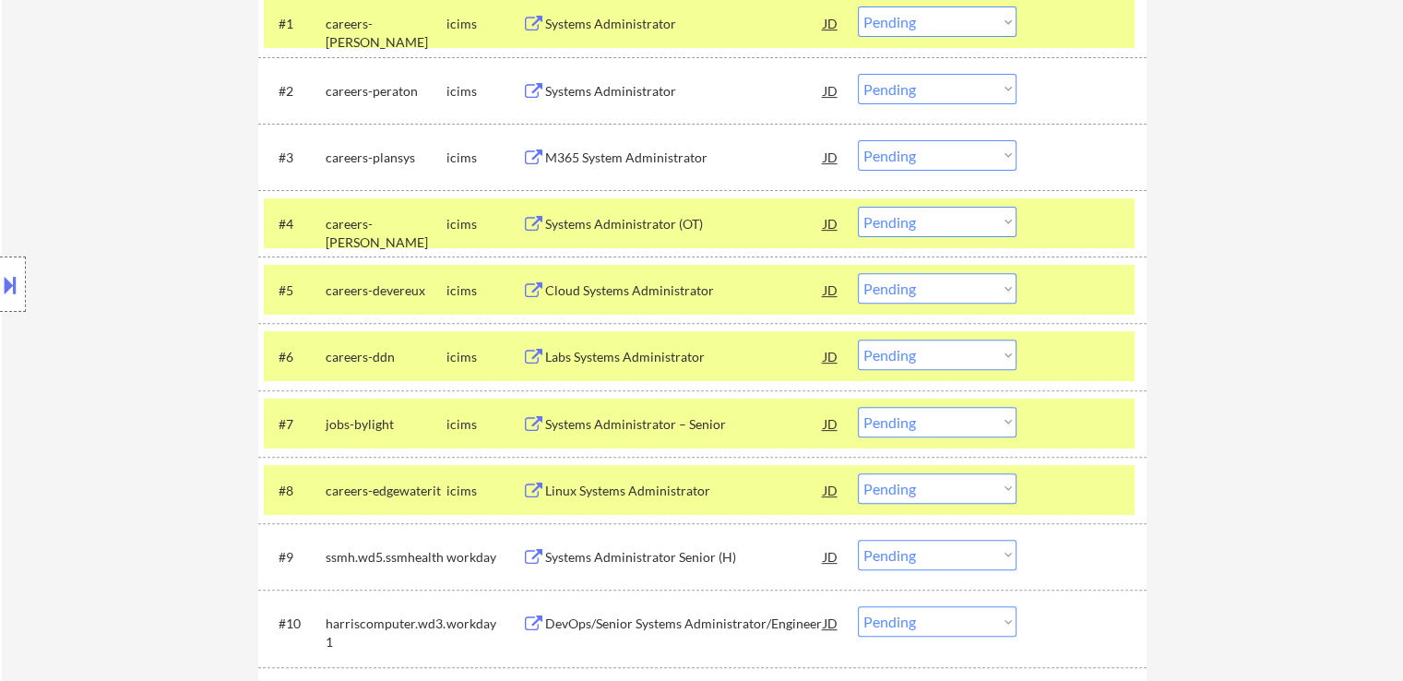
scroll to position [646, 0]
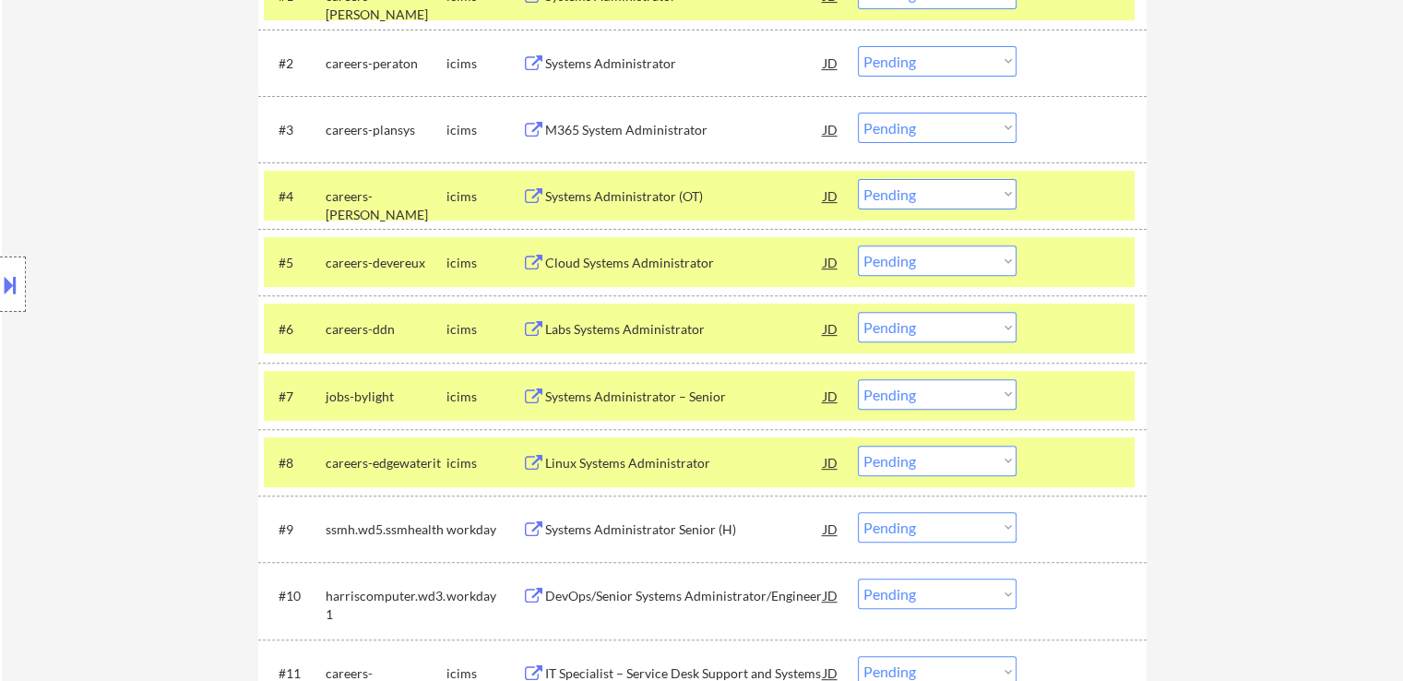
click at [904, 333] on select "Choose an option... Pending Applied Excluded (Questions) Excluded (Expired) Exc…" at bounding box center [937, 327] width 159 height 30
click at [858, 312] on select "Choose an option... Pending Applied Excluded (Questions) Excluded (Expired) Exc…" at bounding box center [937, 327] width 159 height 30
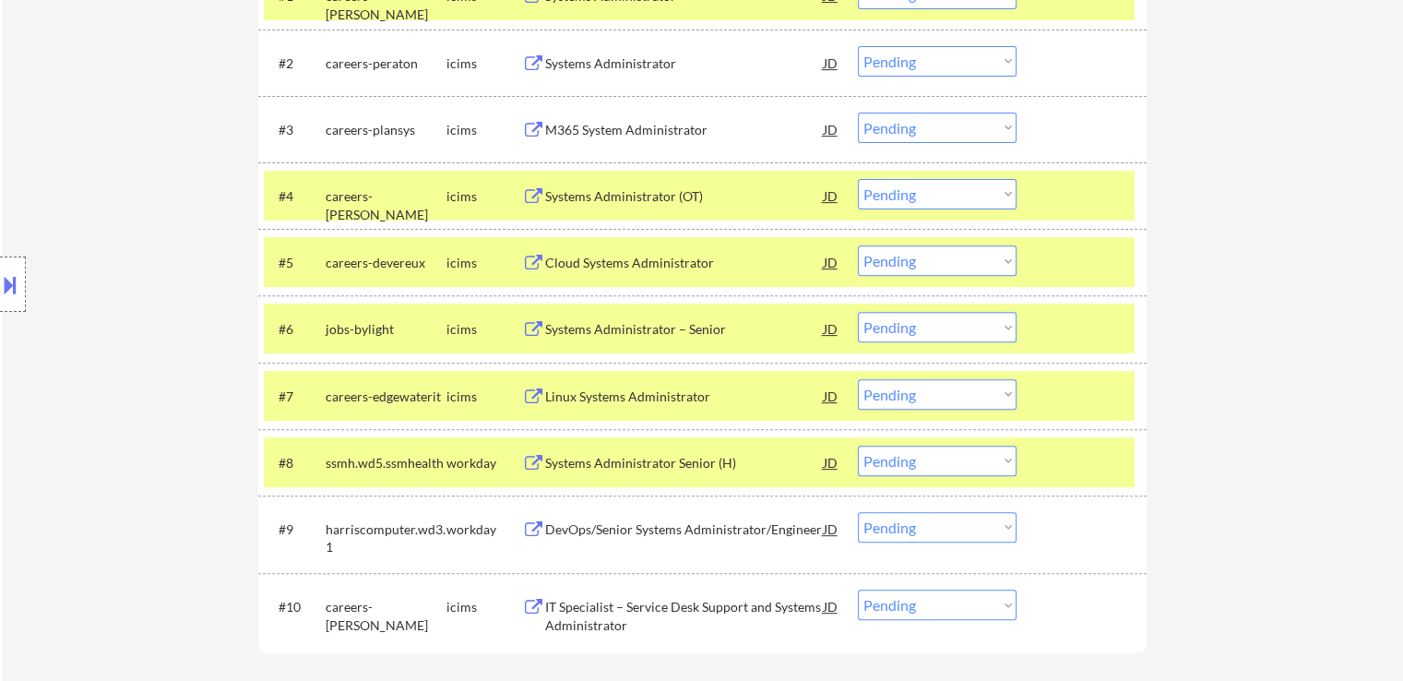
click at [918, 326] on select "Choose an option... Pending Applied Excluded (Questions) Excluded (Expired) Exc…" at bounding box center [937, 327] width 159 height 30
click at [858, 312] on select "Choose an option... Pending Applied Excluded (Questions) Excluded (Expired) Exc…" at bounding box center [937, 327] width 159 height 30
select select ""pending""
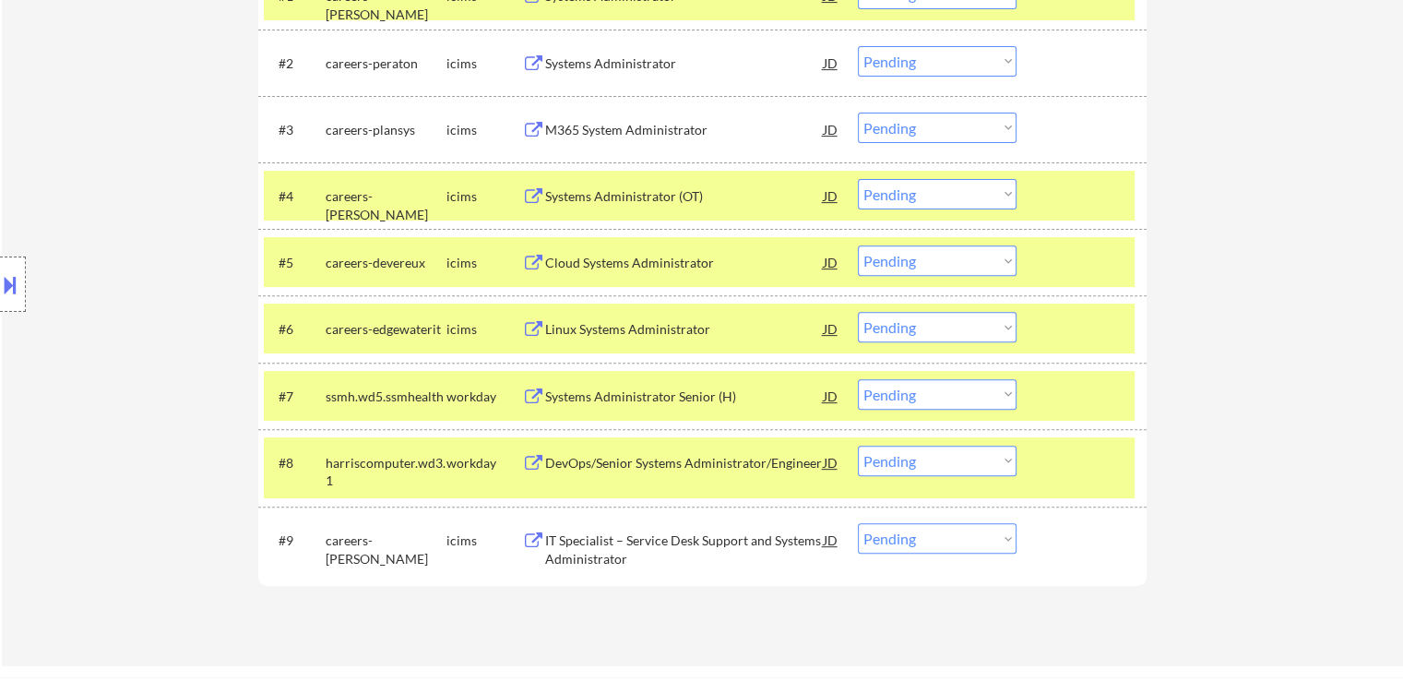
scroll to position [553, 0]
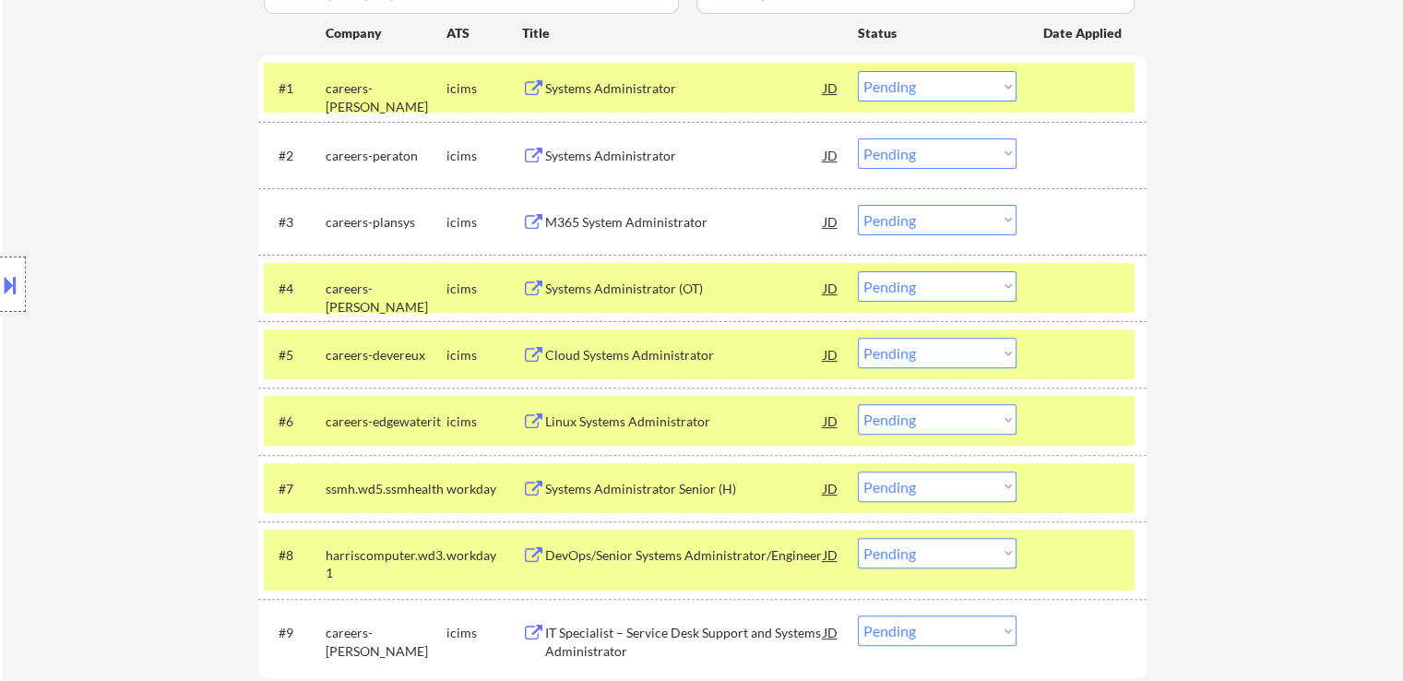
click at [936, 343] on select "Choose an option... Pending Applied Excluded (Questions) Excluded (Expired) Exc…" at bounding box center [937, 353] width 159 height 30
click at [858, 338] on select "Choose an option... Pending Applied Excluded (Questions) Excluded (Expired) Exc…" at bounding box center [937, 353] width 159 height 30
select select ""pending""
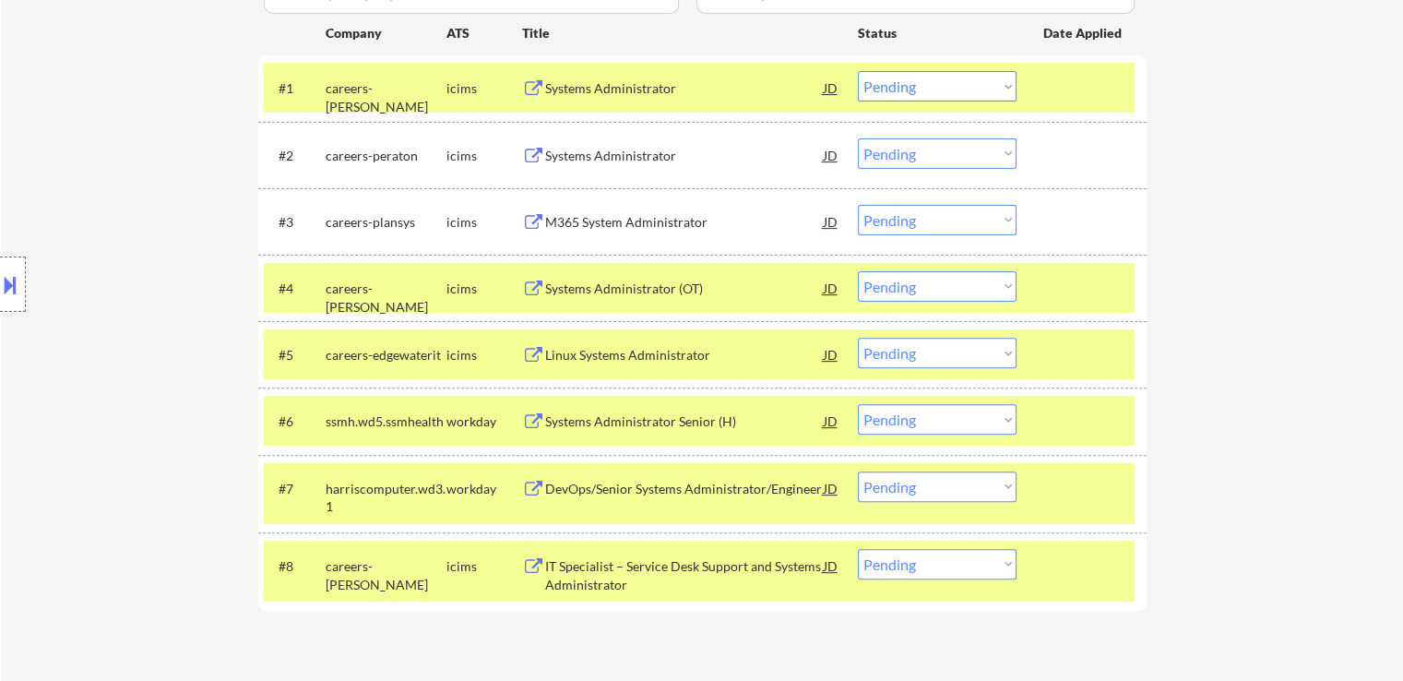
drag, startPoint x: 915, startPoint y: 281, endPoint x: 927, endPoint y: 299, distance: 21.2
click at [918, 284] on select "Choose an option... Pending Applied Excluded (Questions) Excluded (Expired) Exc…" at bounding box center [937, 286] width 159 height 30
click at [858, 271] on select "Choose an option... Pending Applied Excluded (Questions) Excluded (Expired) Exc…" at bounding box center [937, 286] width 159 height 30
select select ""pending""
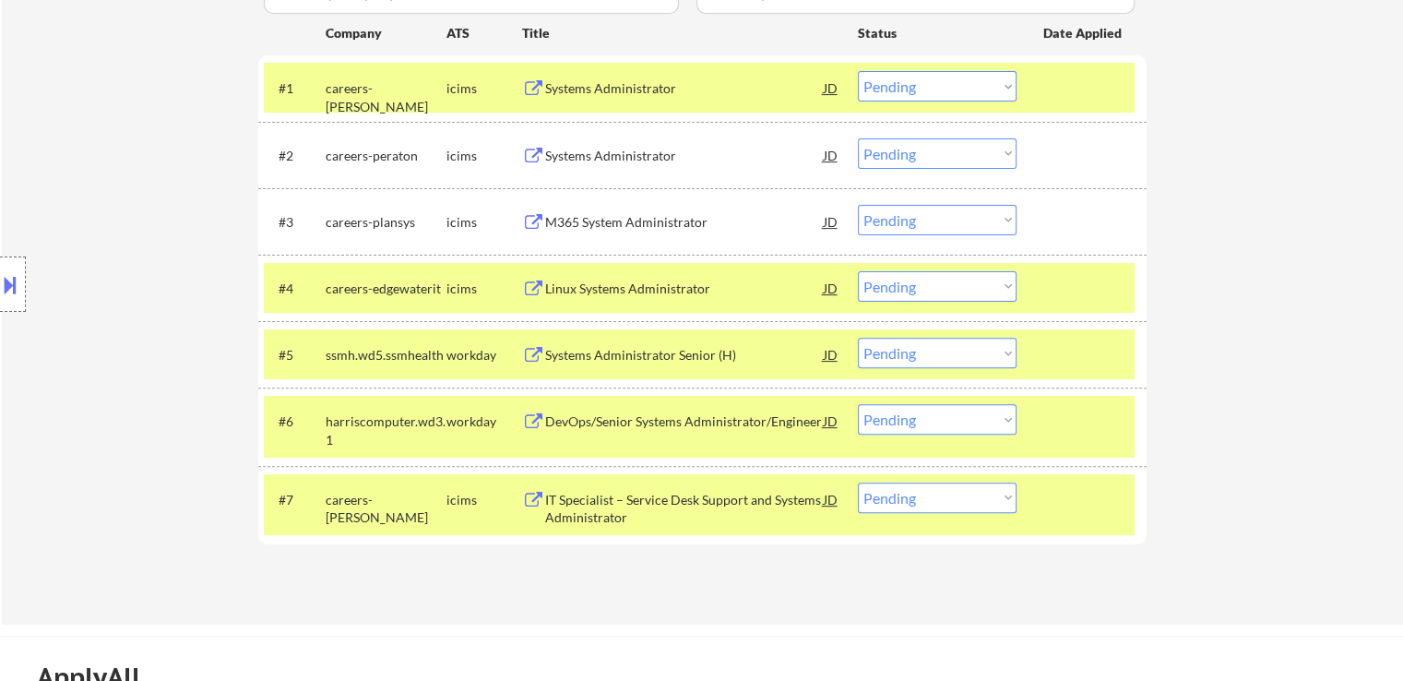
click at [0, 287] on button at bounding box center [10, 284] width 20 height 30
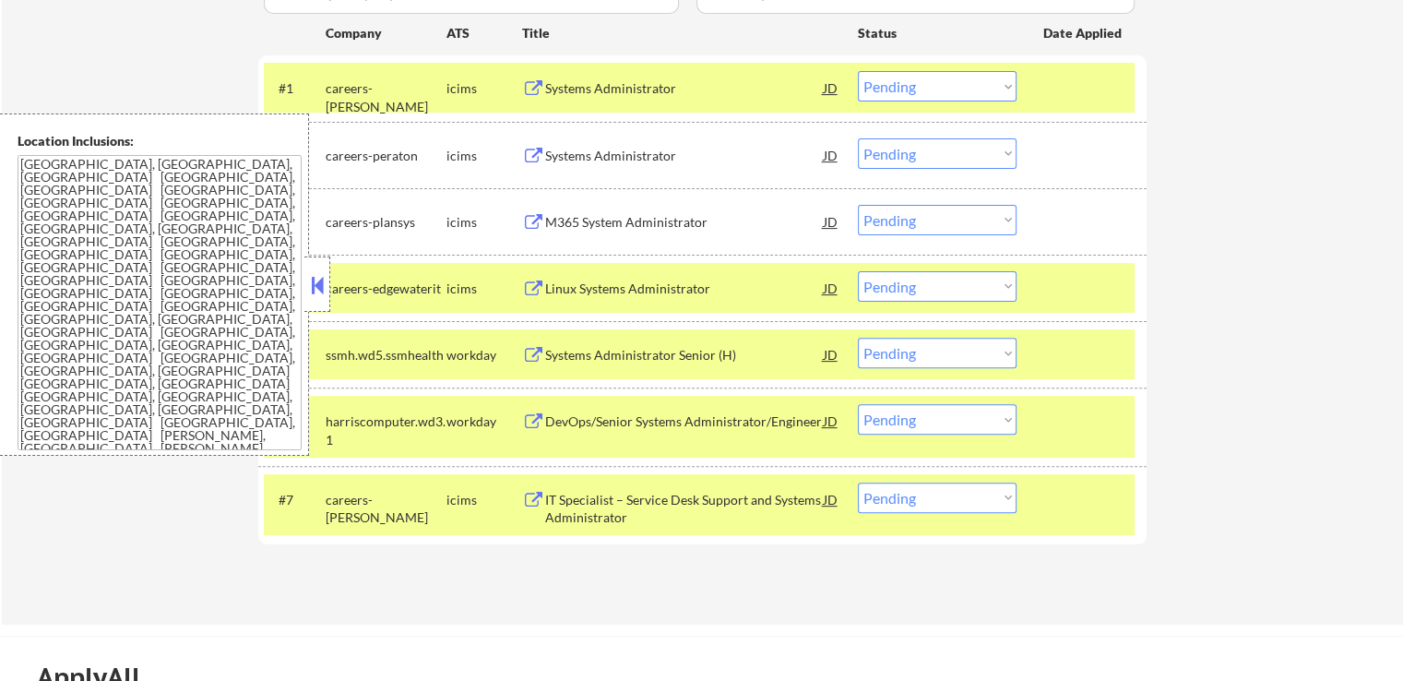
click at [932, 148] on select "Choose an option... Pending Applied Excluded (Questions) Excluded (Expired) Exc…" at bounding box center [937, 153] width 159 height 30
click at [858, 138] on select "Choose an option... Pending Applied Excluded (Questions) Excluded (Expired) Exc…" at bounding box center [937, 153] width 159 height 30
select select ""pending""
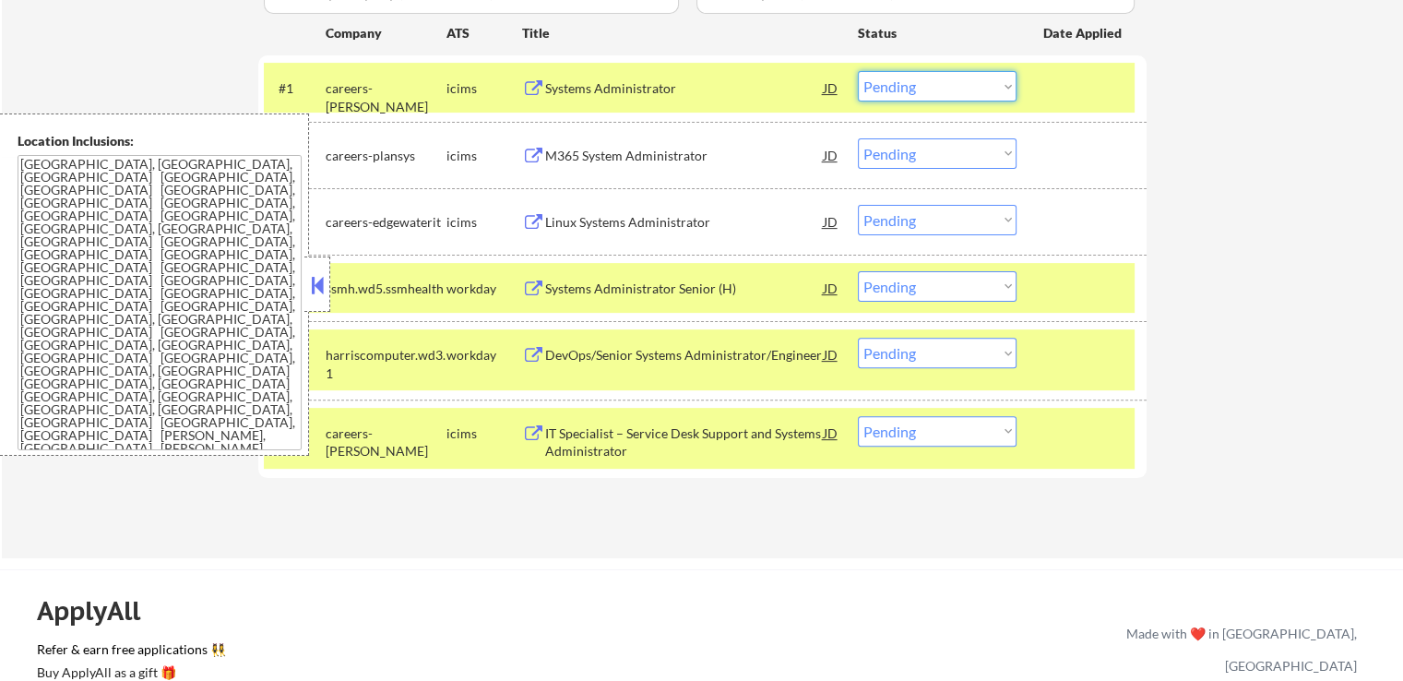
click at [919, 75] on select "Choose an option... Pending Applied Excluded (Questions) Excluded (Expired) Exc…" at bounding box center [937, 86] width 159 height 30
click at [858, 71] on select "Choose an option... Pending Applied Excluded (Questions) Excluded (Expired) Exc…" at bounding box center [937, 86] width 159 height 30
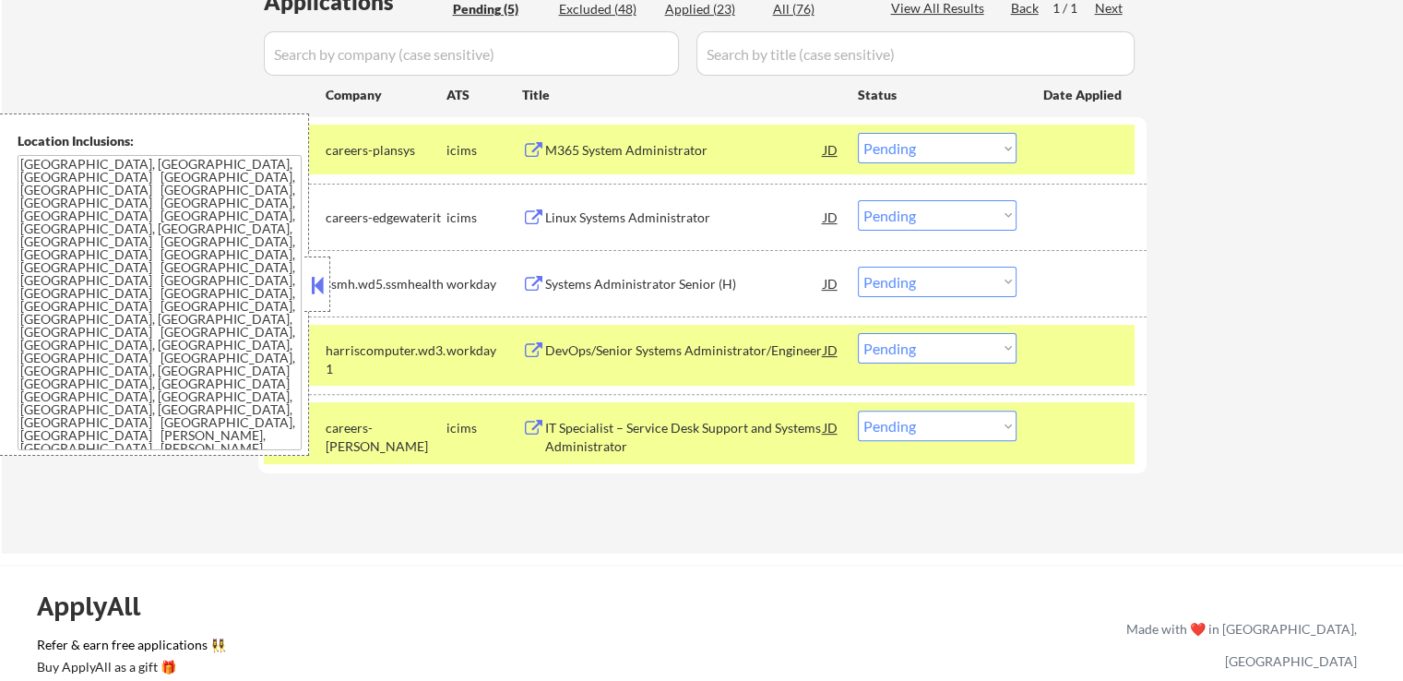
scroll to position [461, 0]
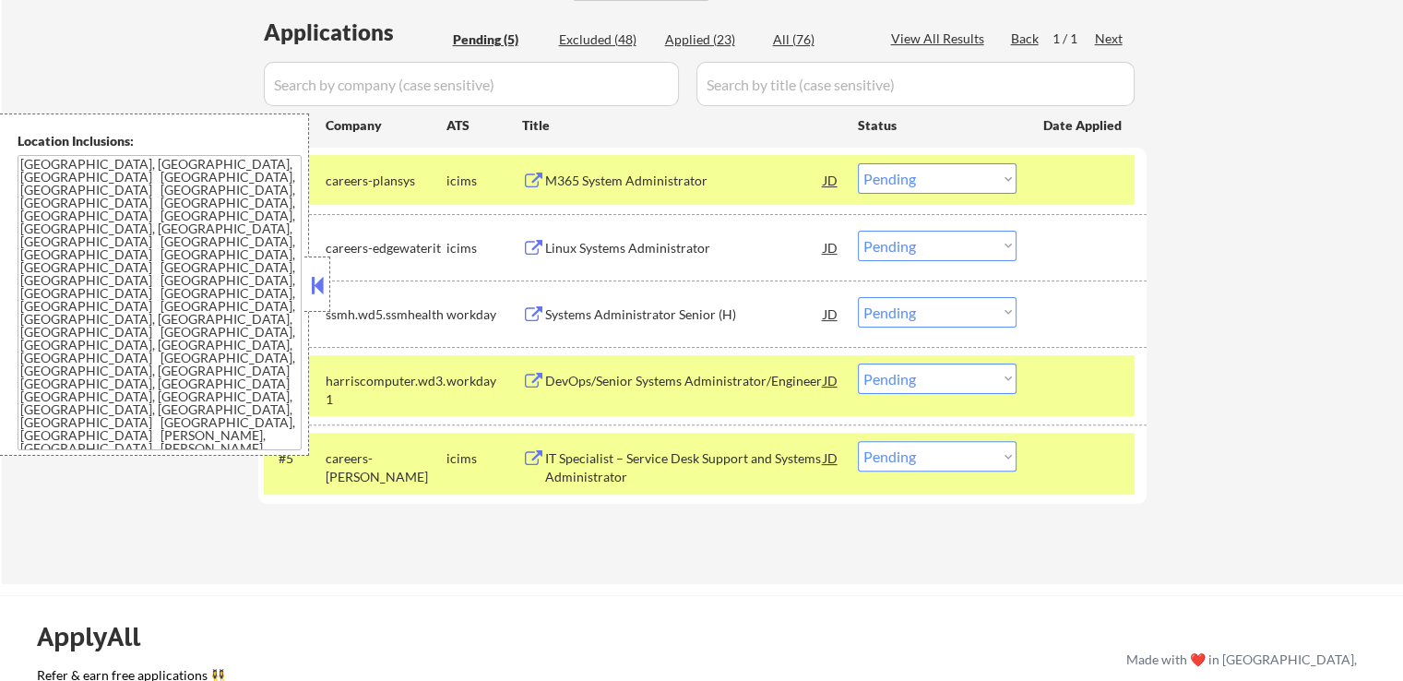
click at [944, 183] on select "Choose an option... Pending Applied Excluded (Questions) Excluded (Expired) Exc…" at bounding box center [937, 178] width 159 height 30
click at [858, 163] on select "Choose an option... Pending Applied Excluded (Questions) Excluded (Expired) Exc…" at bounding box center [937, 178] width 159 height 30
select select ""pending""
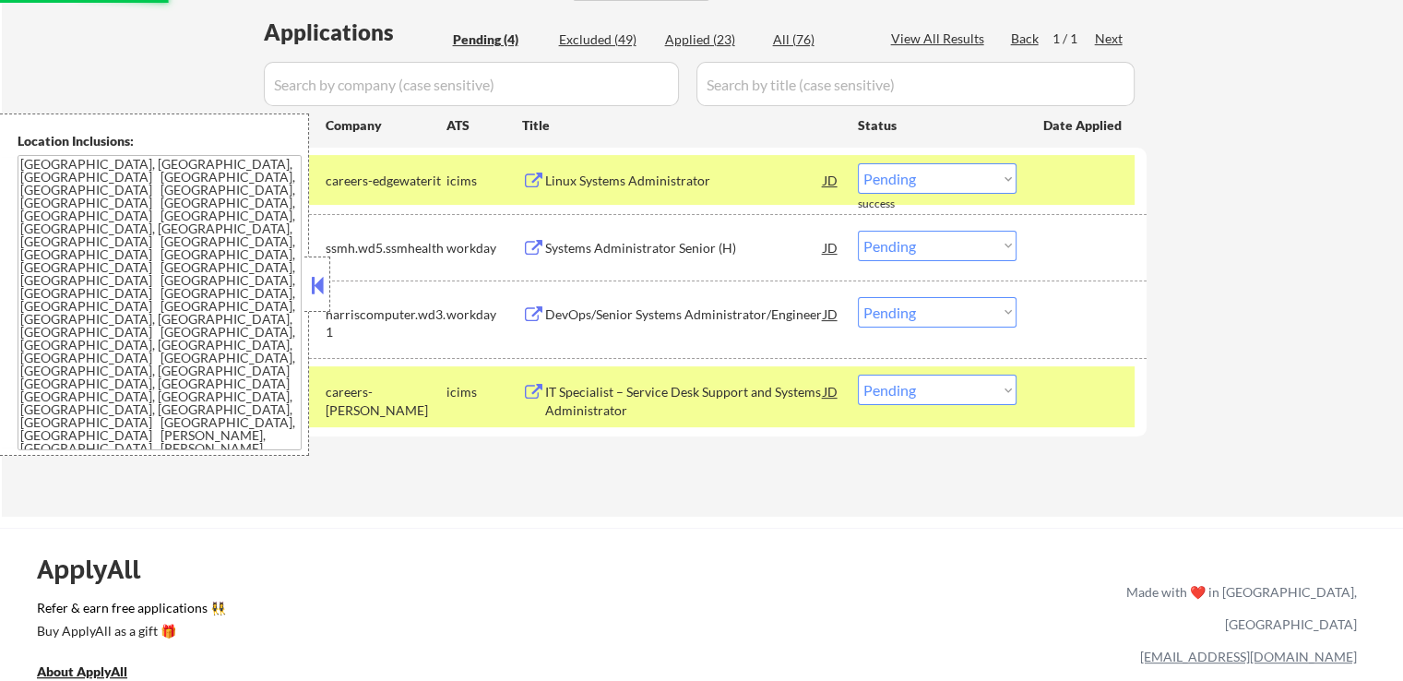
click at [598, 180] on div "Linux Systems Administrator" at bounding box center [684, 181] width 279 height 18
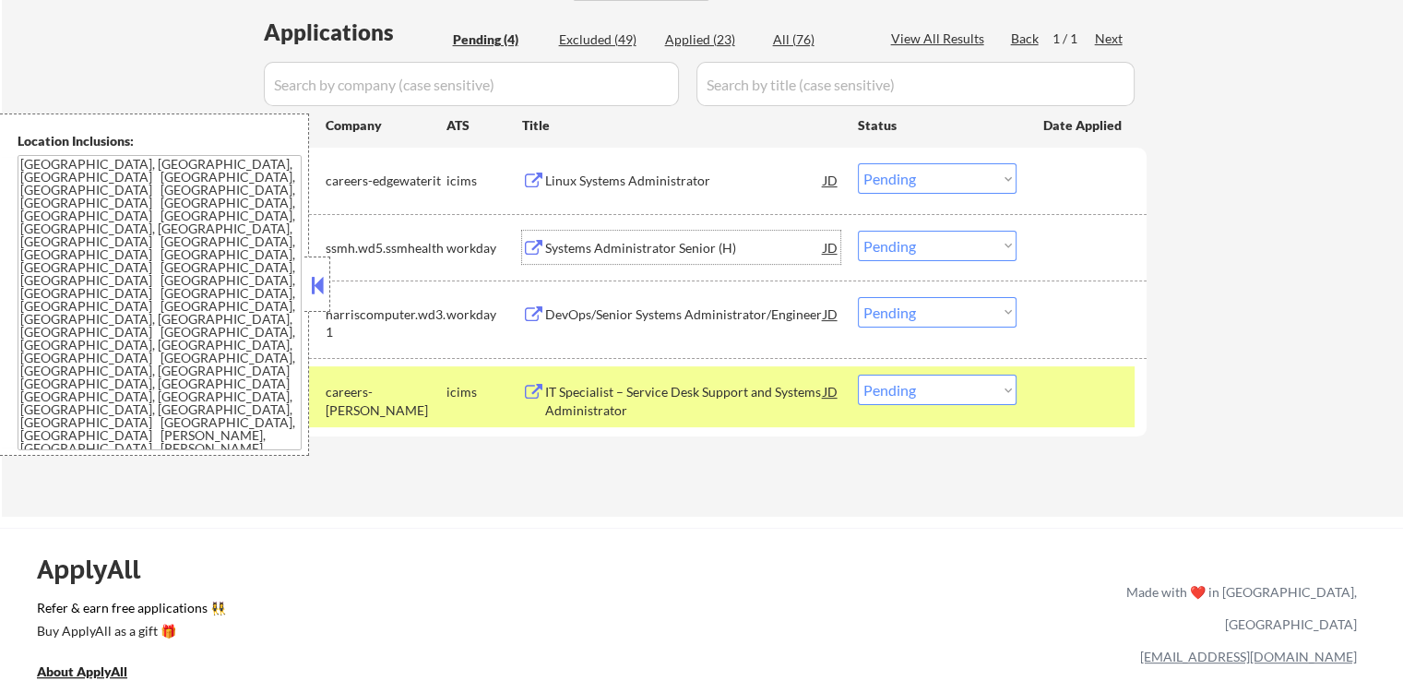
click at [581, 246] on div "Systems Administrator Senior (H)" at bounding box center [684, 248] width 279 height 18
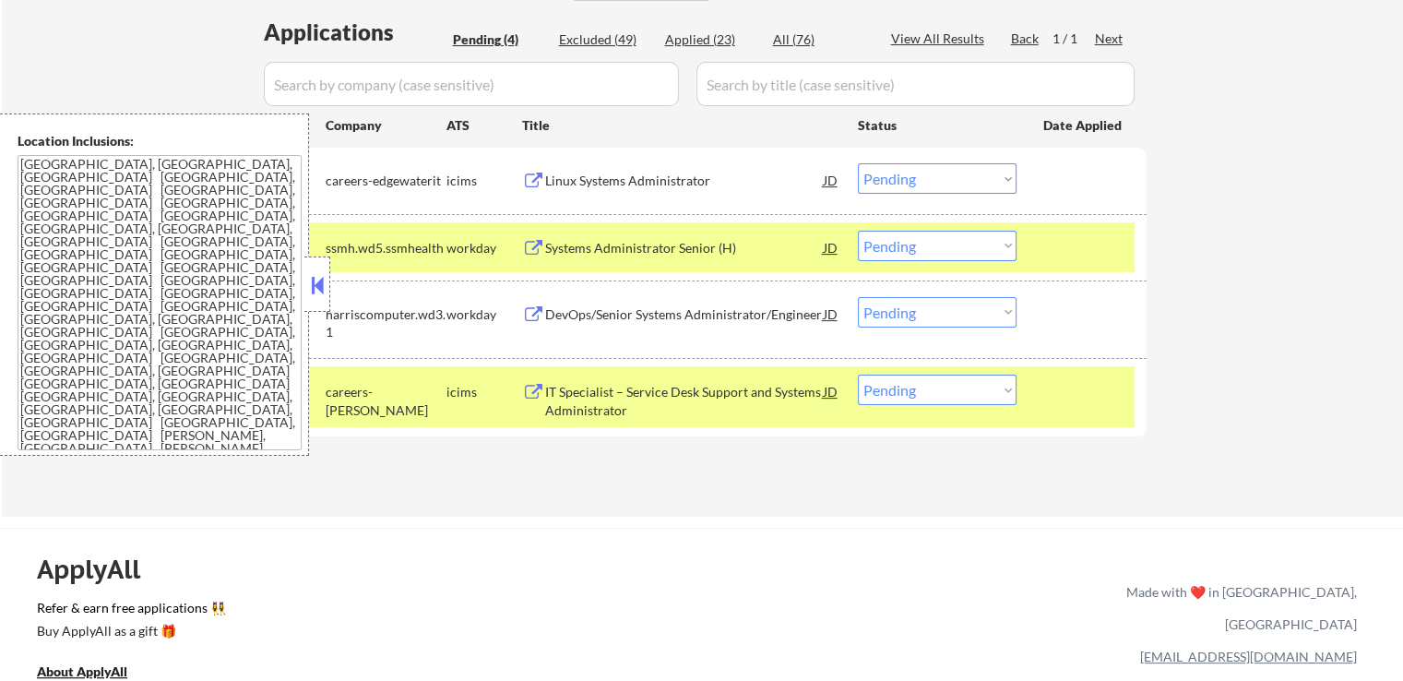
click at [572, 316] on div "DevOps/Senior Systems Administrator/Engineer" at bounding box center [684, 314] width 279 height 18
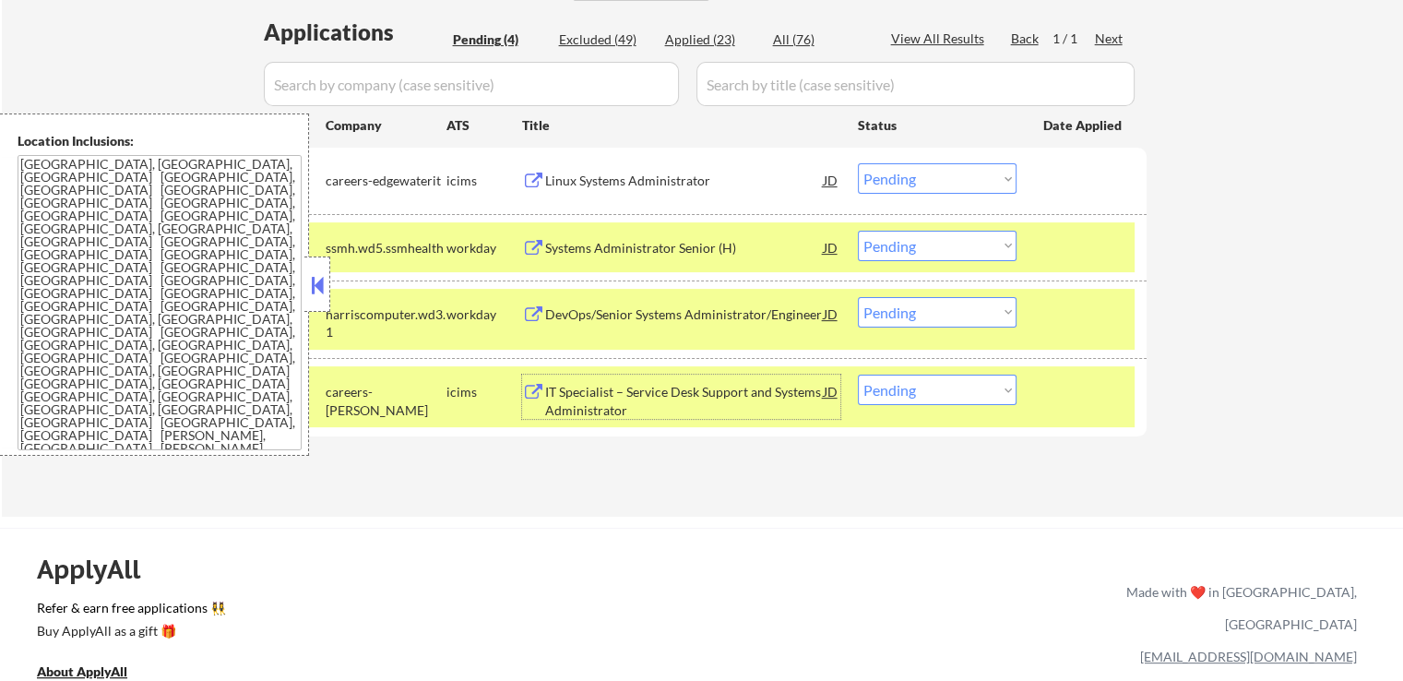
click at [574, 405] on div "IT Specialist – Service Desk Support and Systems Administrator" at bounding box center [684, 401] width 279 height 36
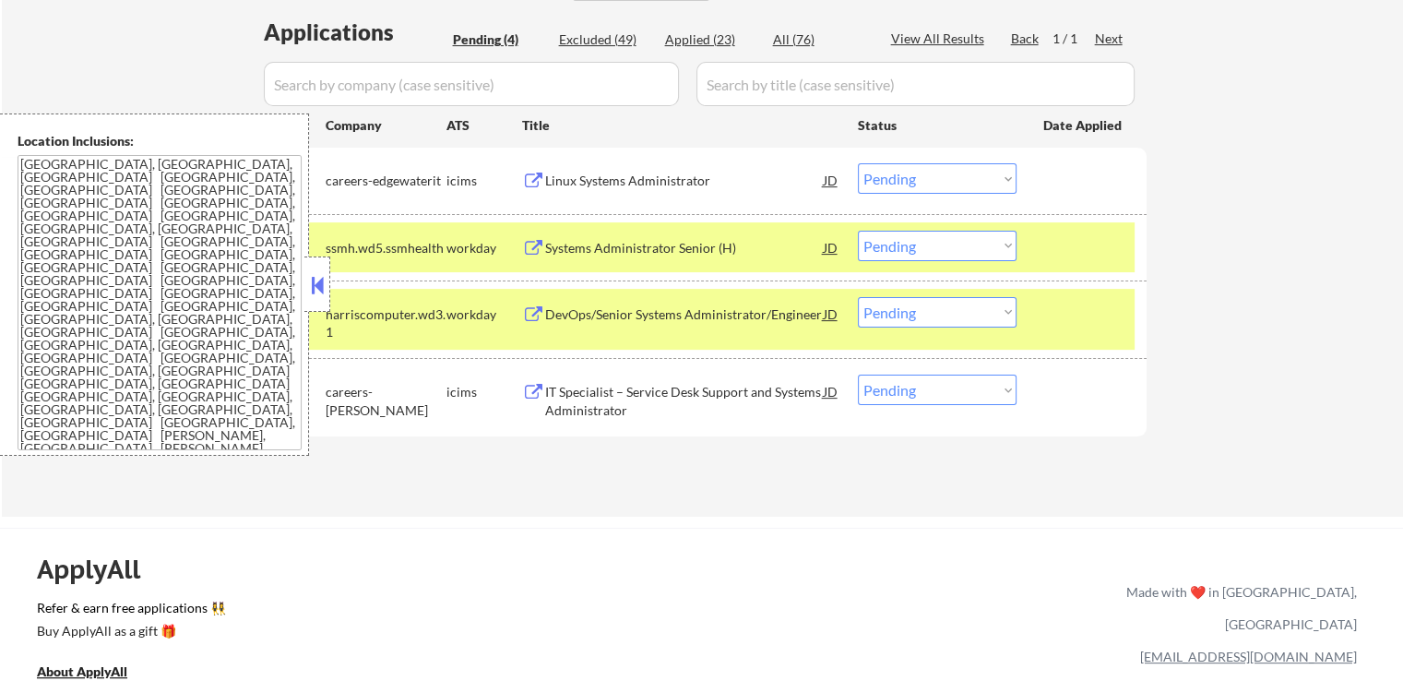
click at [322, 282] on button at bounding box center [317, 285] width 20 height 28
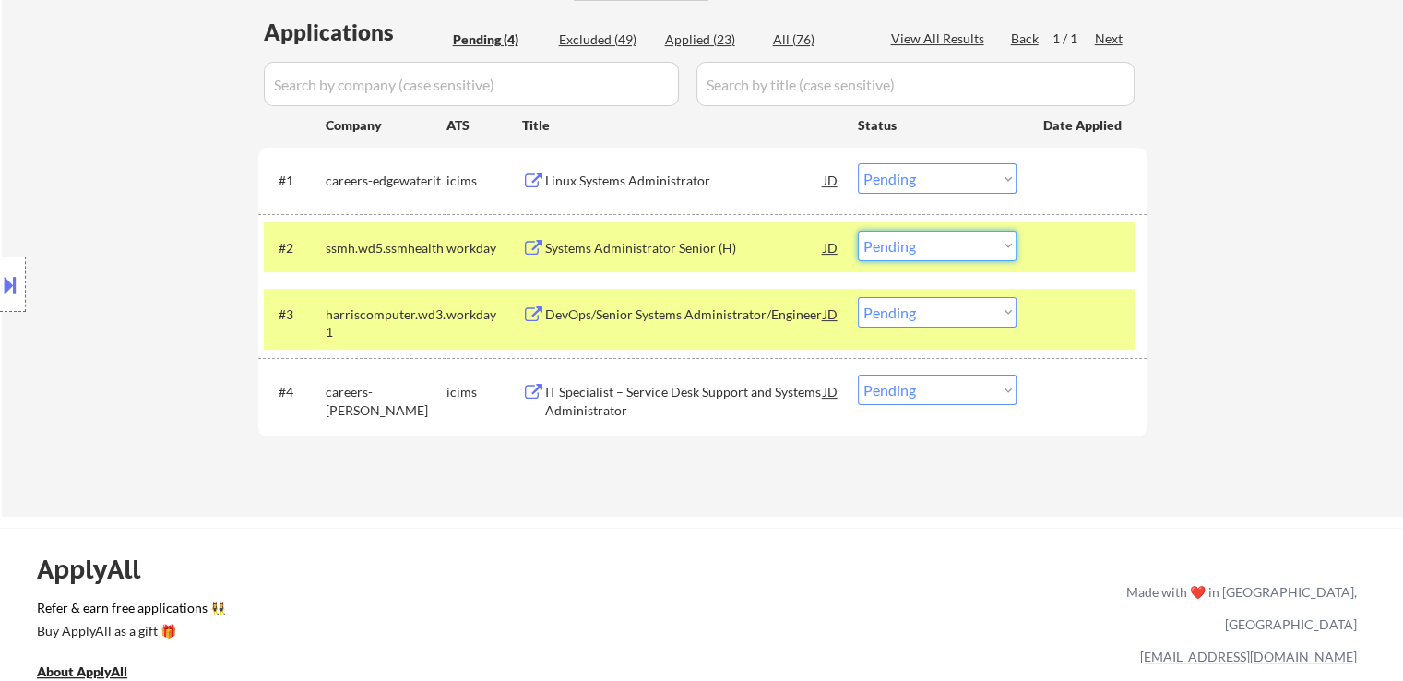
click at [941, 244] on select "Choose an option... Pending Applied Excluded (Questions) Excluded (Expired) Exc…" at bounding box center [937, 246] width 159 height 30
click at [959, 249] on select "Choose an option... Pending Applied Excluded (Questions) Excluded (Expired) Exc…" at bounding box center [937, 246] width 159 height 30
click at [858, 231] on select "Choose an option... Pending Applied Excluded (Questions) Excluded (Expired) Exc…" at bounding box center [937, 246] width 159 height 30
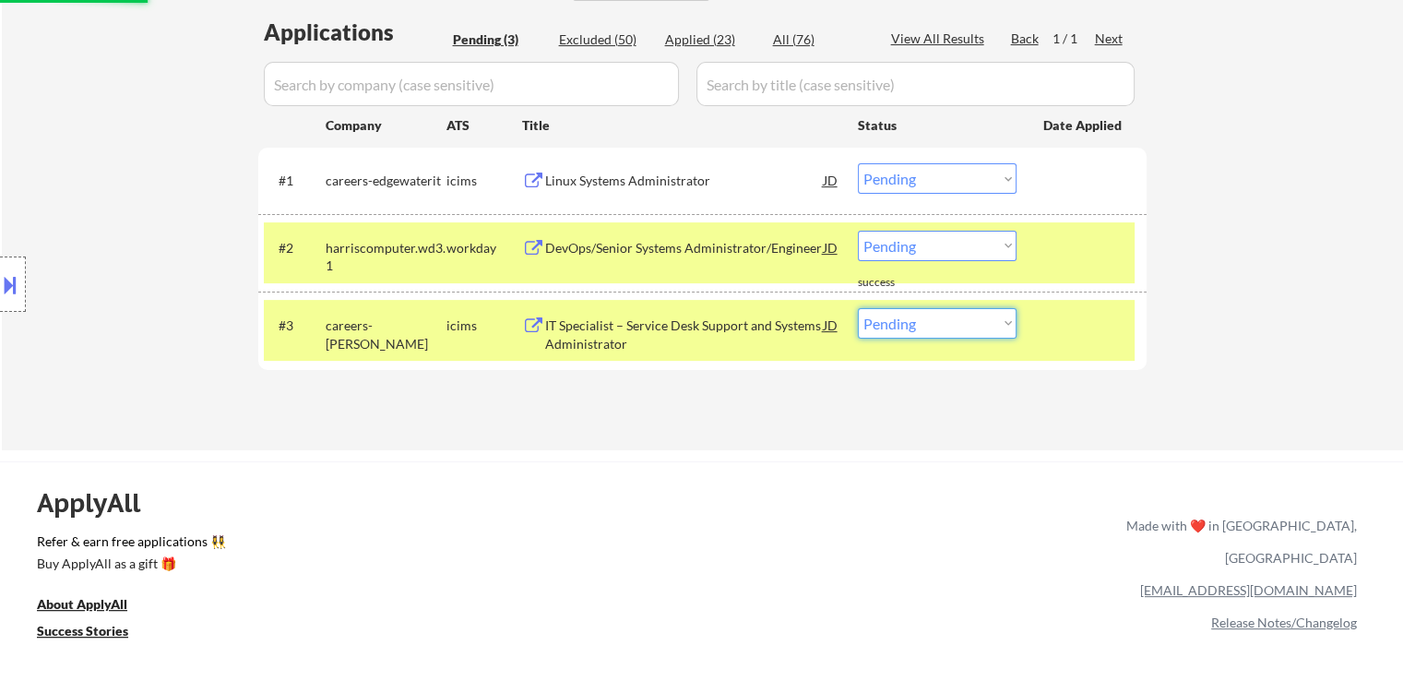
click at [929, 311] on select "Choose an option... Pending Applied Excluded (Questions) Excluded (Expired) Exc…" at bounding box center [937, 323] width 159 height 30
click at [931, 253] on select "Choose an option... Pending Applied Excluded (Questions) Excluded (Expired) Exc…" at bounding box center [937, 246] width 159 height 30
click at [858, 231] on select "Choose an option... Pending Applied Excluded (Questions) Excluded (Expired) Exc…" at bounding box center [937, 246] width 159 height 30
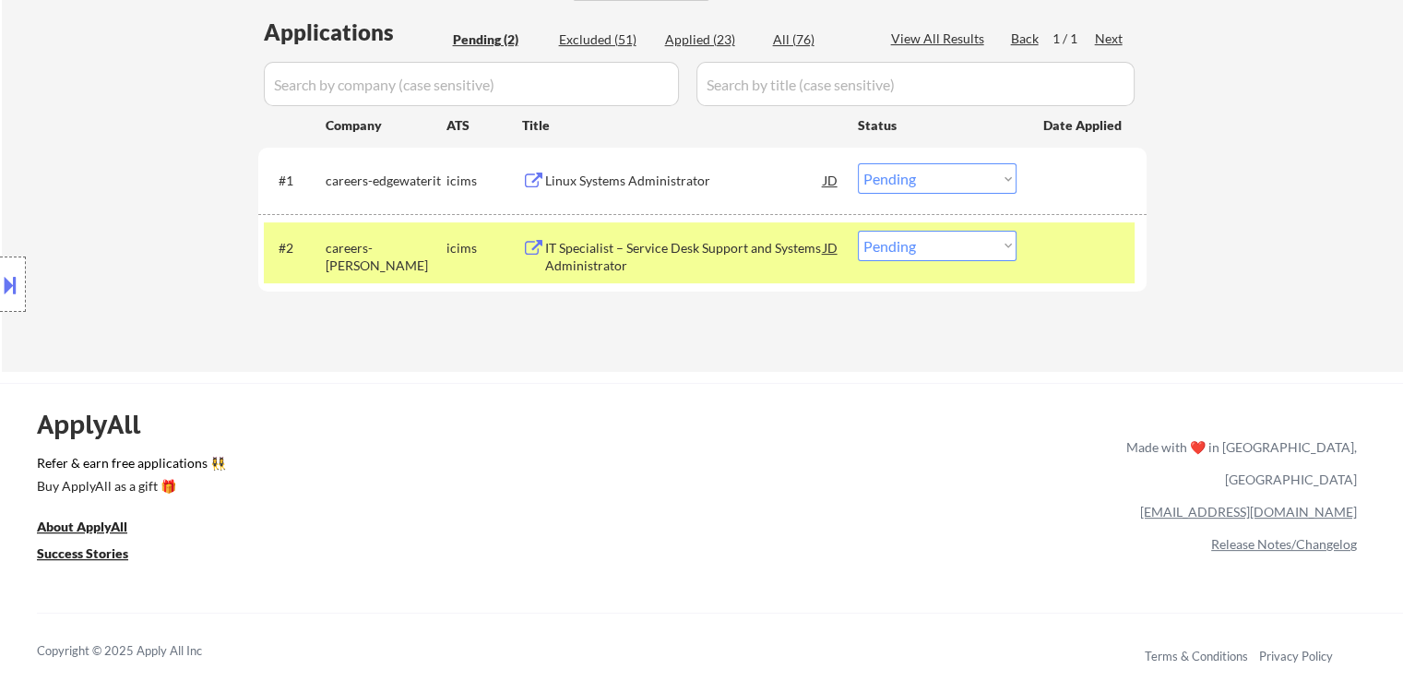
click at [935, 248] on select "Choose an option... Pending Applied Excluded (Questions) Excluded (Expired) Exc…" at bounding box center [937, 246] width 159 height 30
select select ""excluded__salary_""
click at [858, 231] on select "Choose an option... Pending Applied Excluded (Questions) Excluded (Expired) Exc…" at bounding box center [937, 246] width 159 height 30
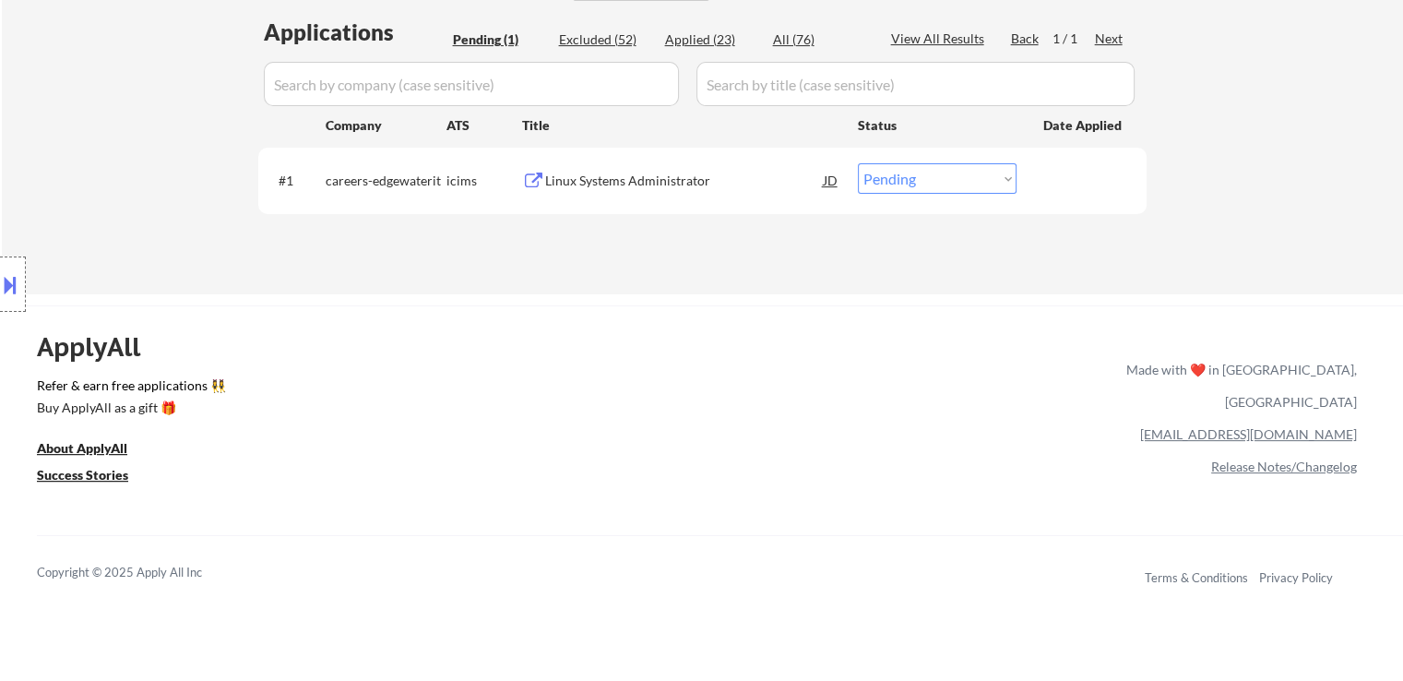
click at [950, 182] on select "Choose an option... Pending Applied Excluded (Questions) Excluded (Expired) Exc…" at bounding box center [937, 178] width 159 height 30
select select ""applied""
click at [858, 163] on select "Choose an option... Pending Applied Excluded (Questions) Excluded (Expired) Exc…" at bounding box center [937, 178] width 159 height 30
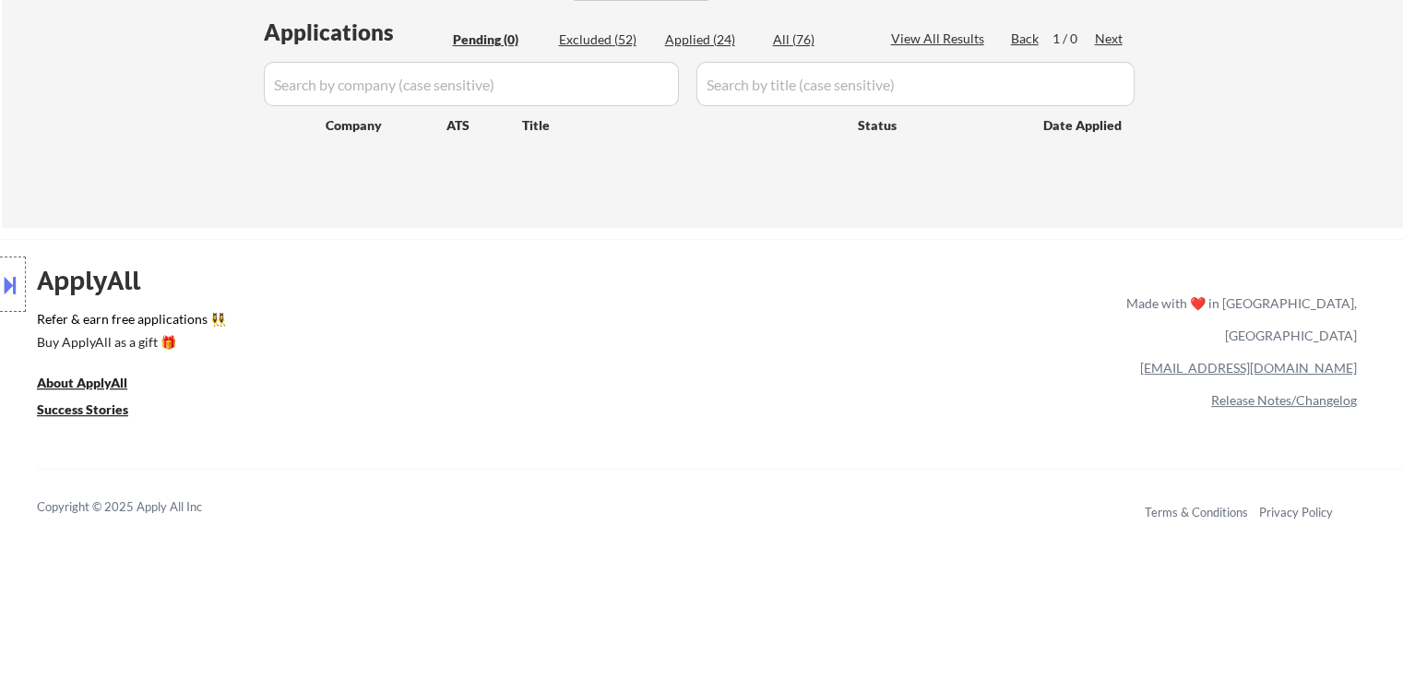
click at [614, 39] on div "Excluded (52)" at bounding box center [605, 39] width 92 height 18
select select ""excluded__bad_match_""
select select ""excluded__salary_""
select select ""excluded__bad_match_""
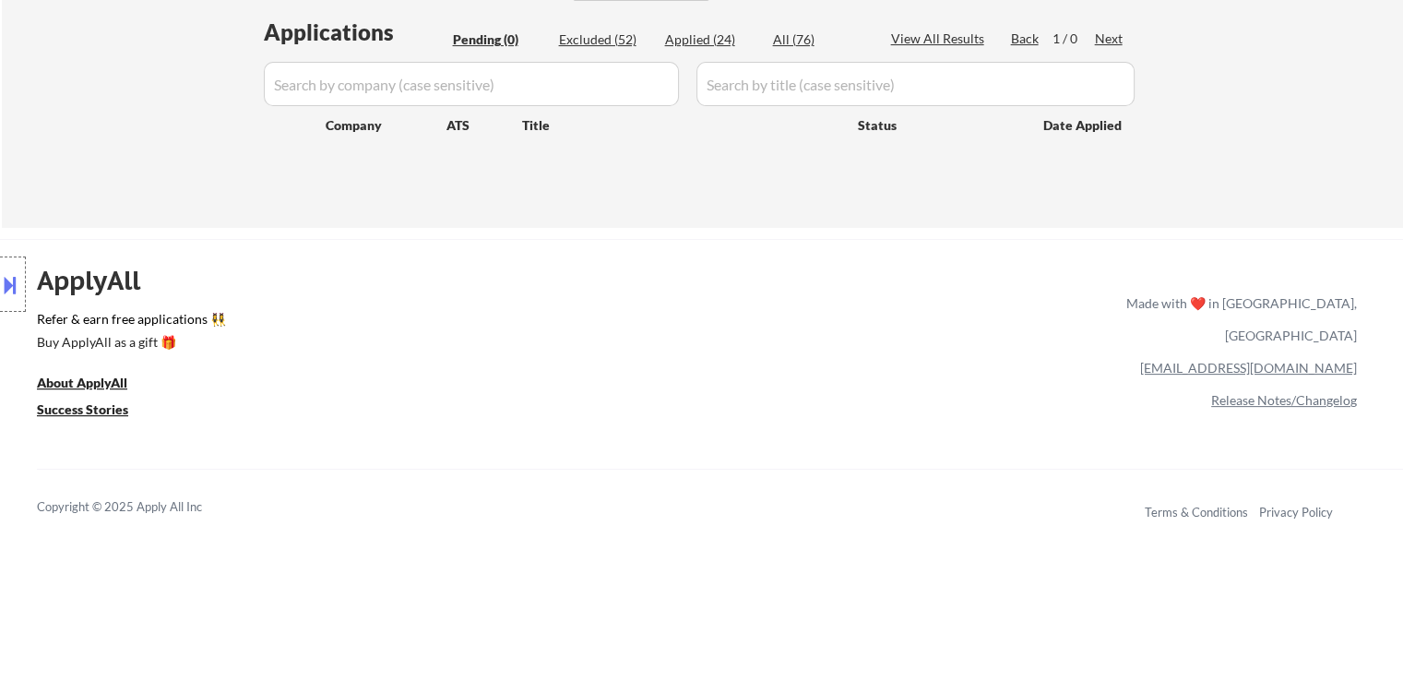
select select ""excluded__expired_""
select select ""excluded__location_""
select select ""excluded__bad_match_""
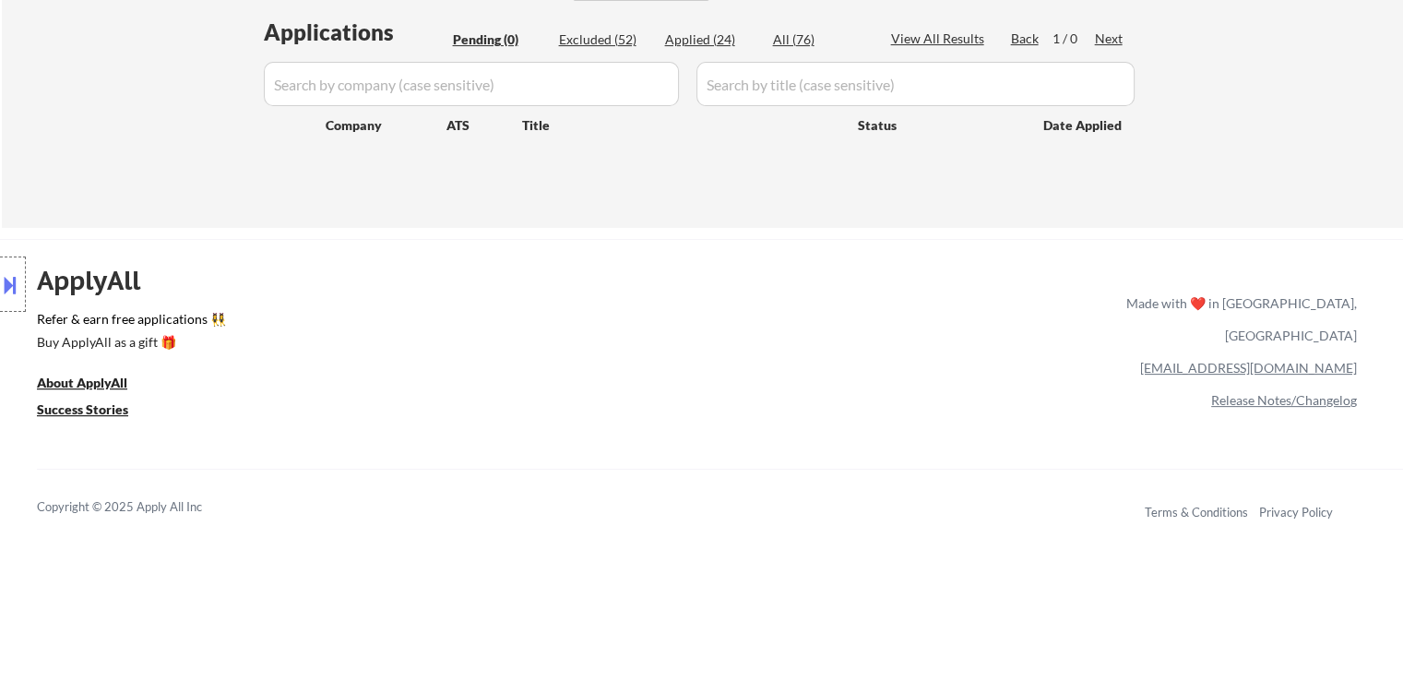
select select ""excluded__expired_""
select select ""excluded__bad_match_""
select select ""excluded__salary_""
select select ""excluded__expired_""
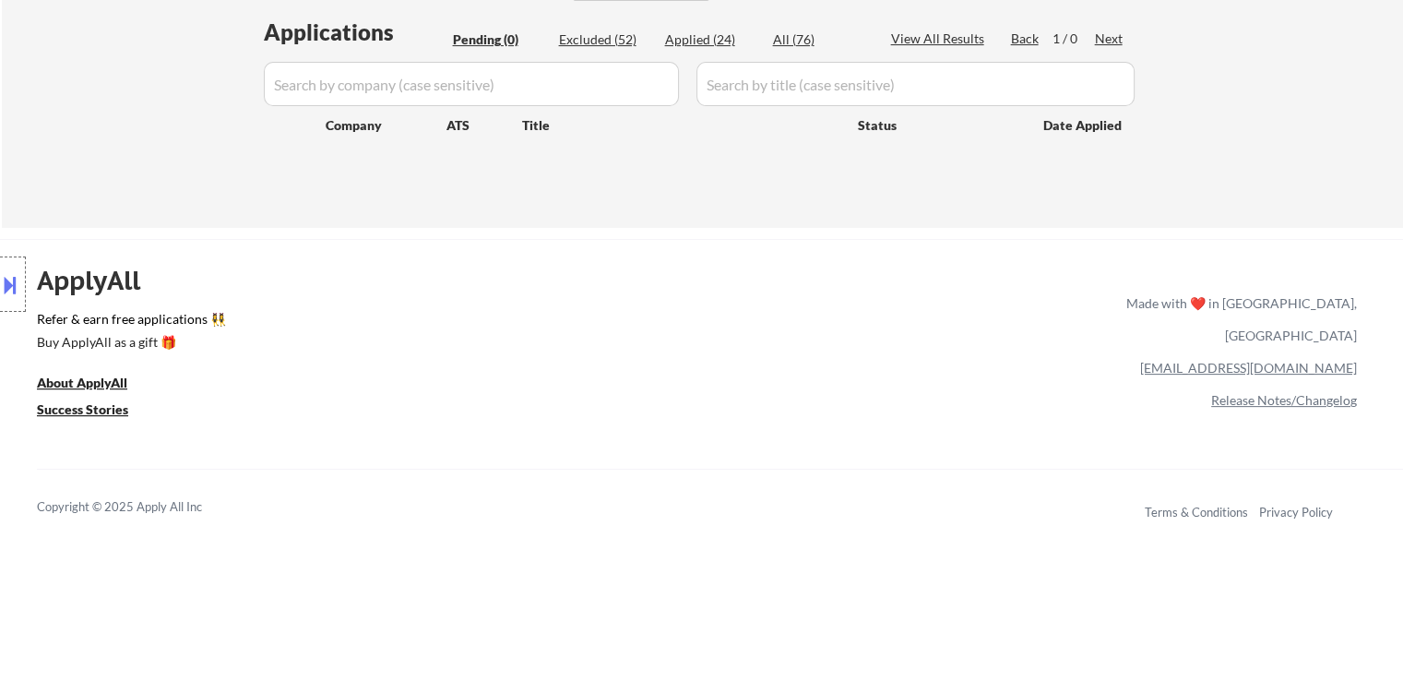
select select ""excluded__expired_""
select select ""excluded__salary_""
select select ""excluded__bad_match_""
select select ""excluded__salary_""
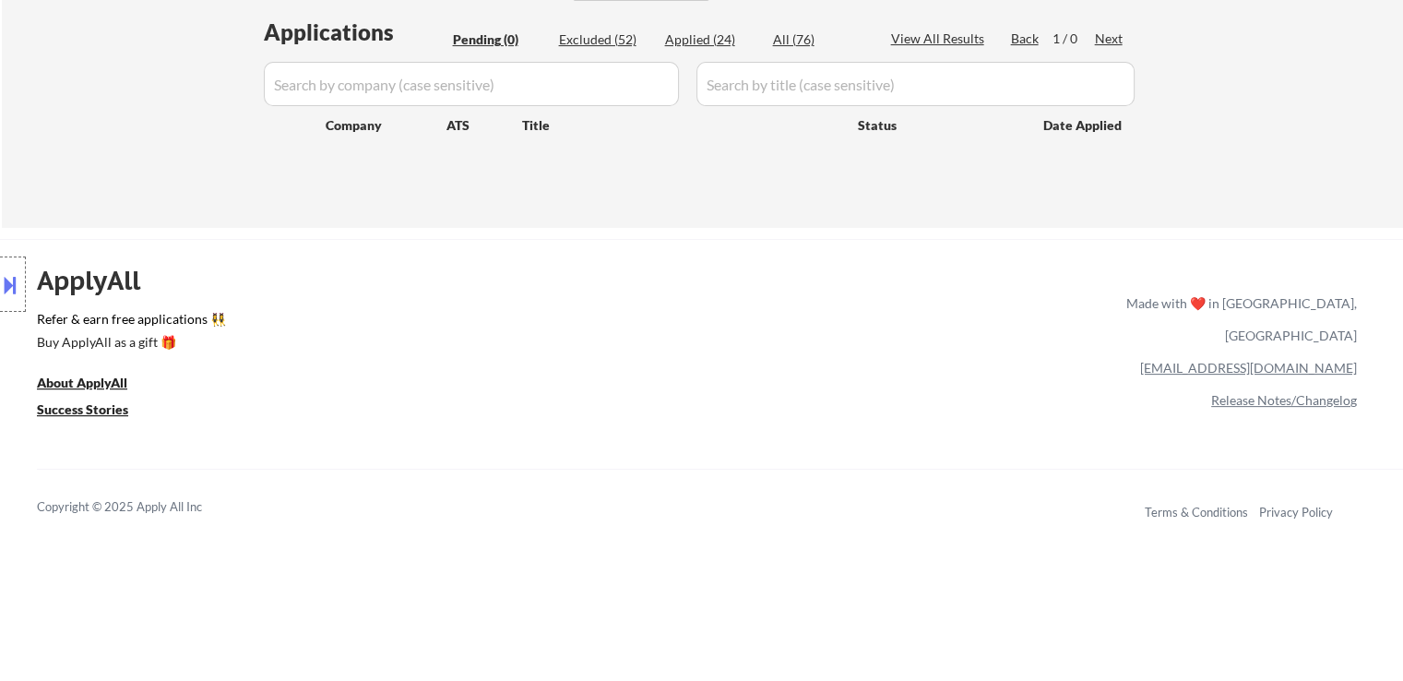
select select ""excluded__expired_""
select select ""excluded__salary_""
select select ""excluded__expired_""
select select ""excluded__location_""
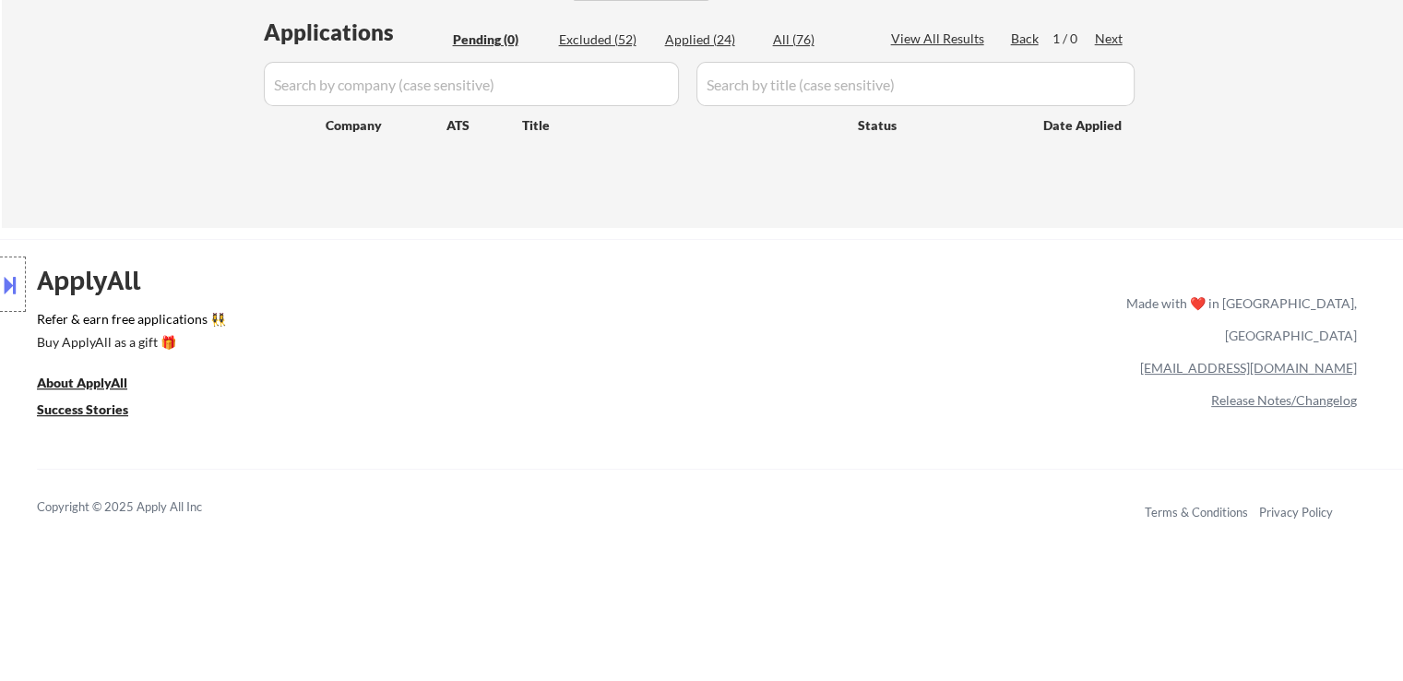
select select ""excluded__bad_match_""
select select ""excluded__salary_""
select select ""excluded__expired_""
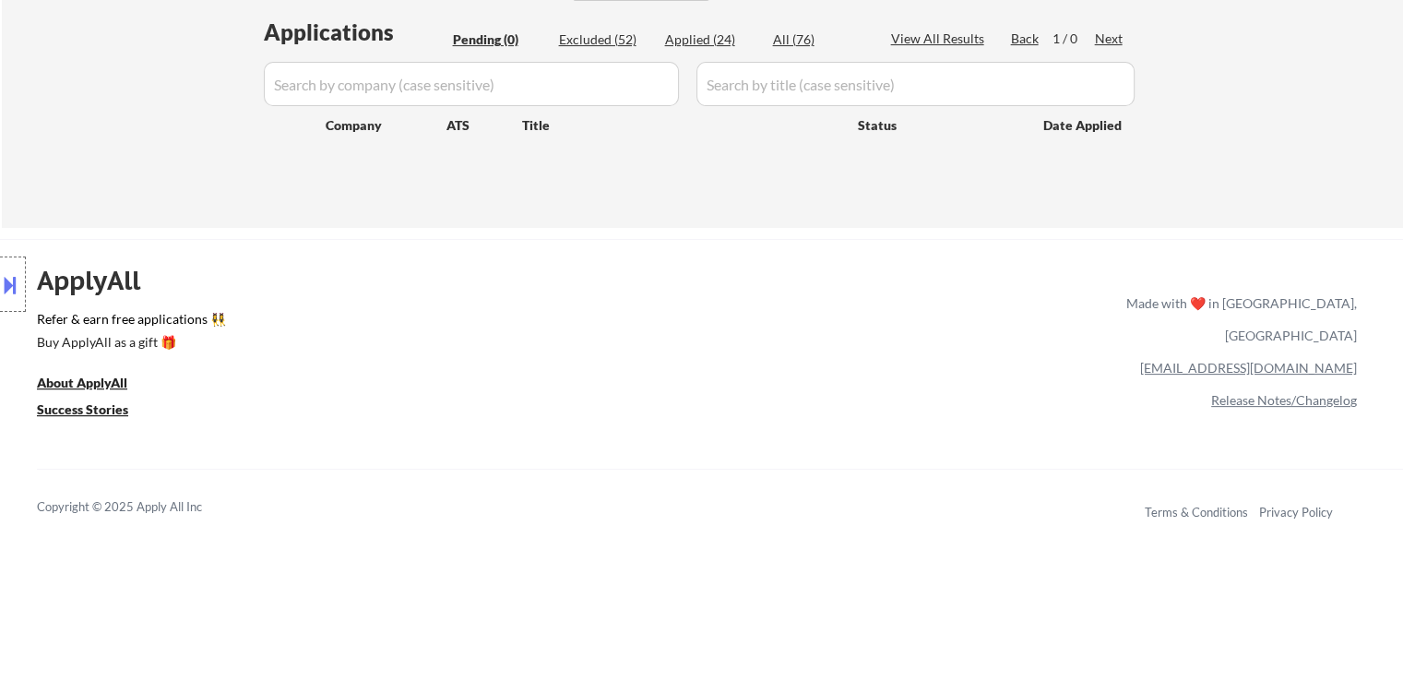
select select ""excluded__bad_match_""
select select ""excluded__expired_""
select select ""excluded__salary_""
select select ""excluded__bad_match_""
select select ""excluded__location_""
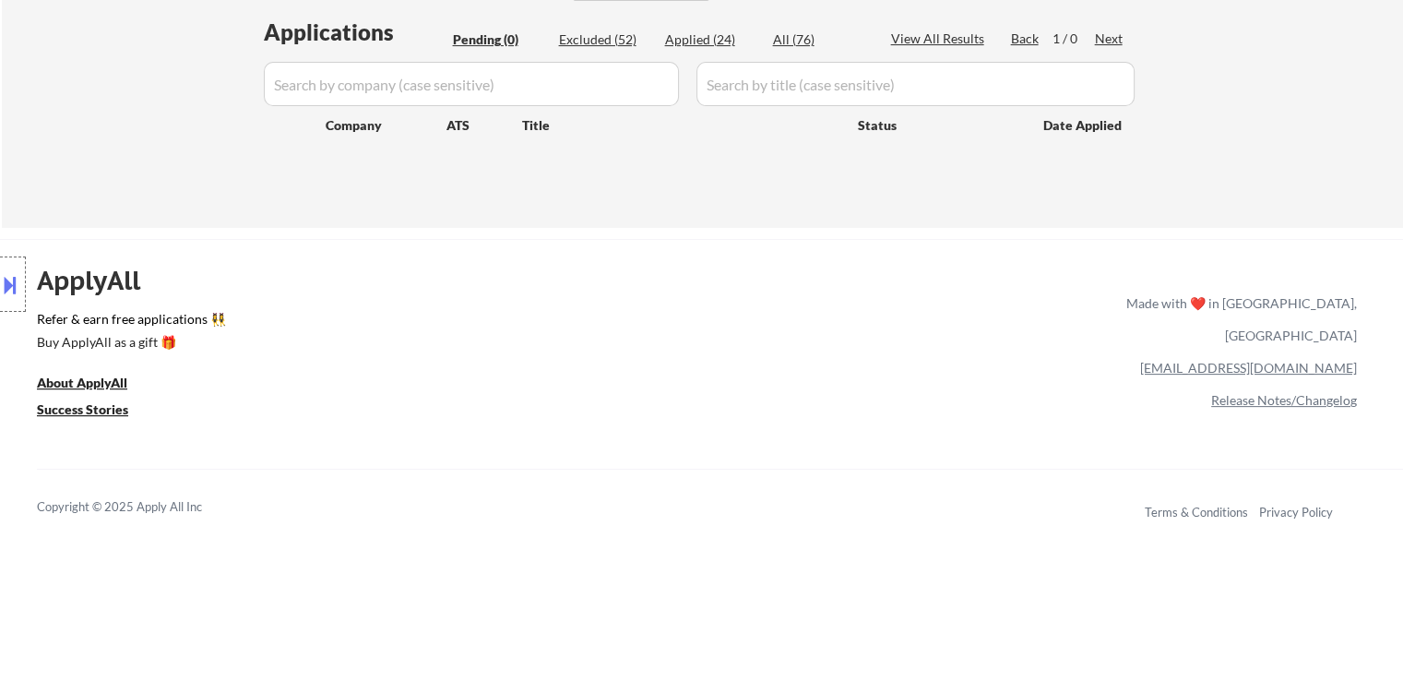
select select ""excluded__salary_""
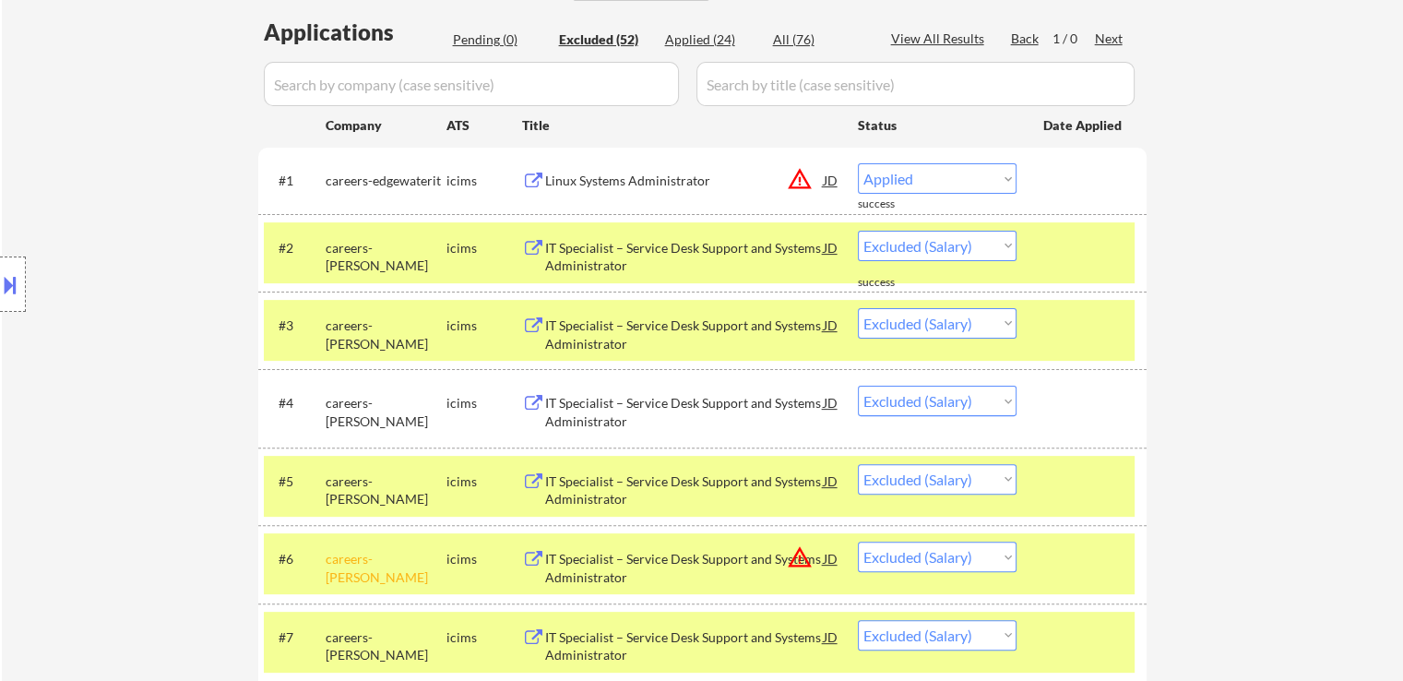
select select ""excluded__location_""
select select ""excluded__expired_""
select select ""excluded__bad_match_""
select select ""excluded__location_""
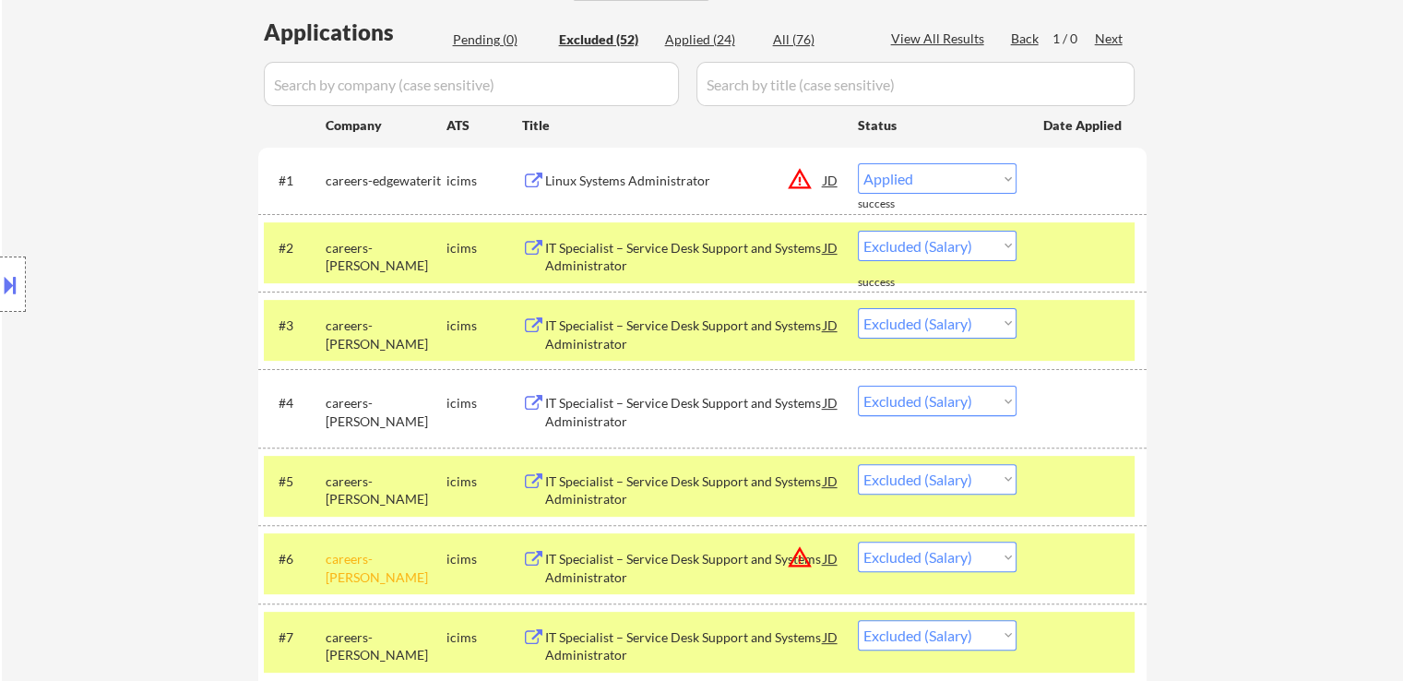
select select ""excluded__expired_""
select select ""excluded__location_""
select select ""excluded__expired_""
select select ""excluded__bad_match_""
select select ""excluded__location_""
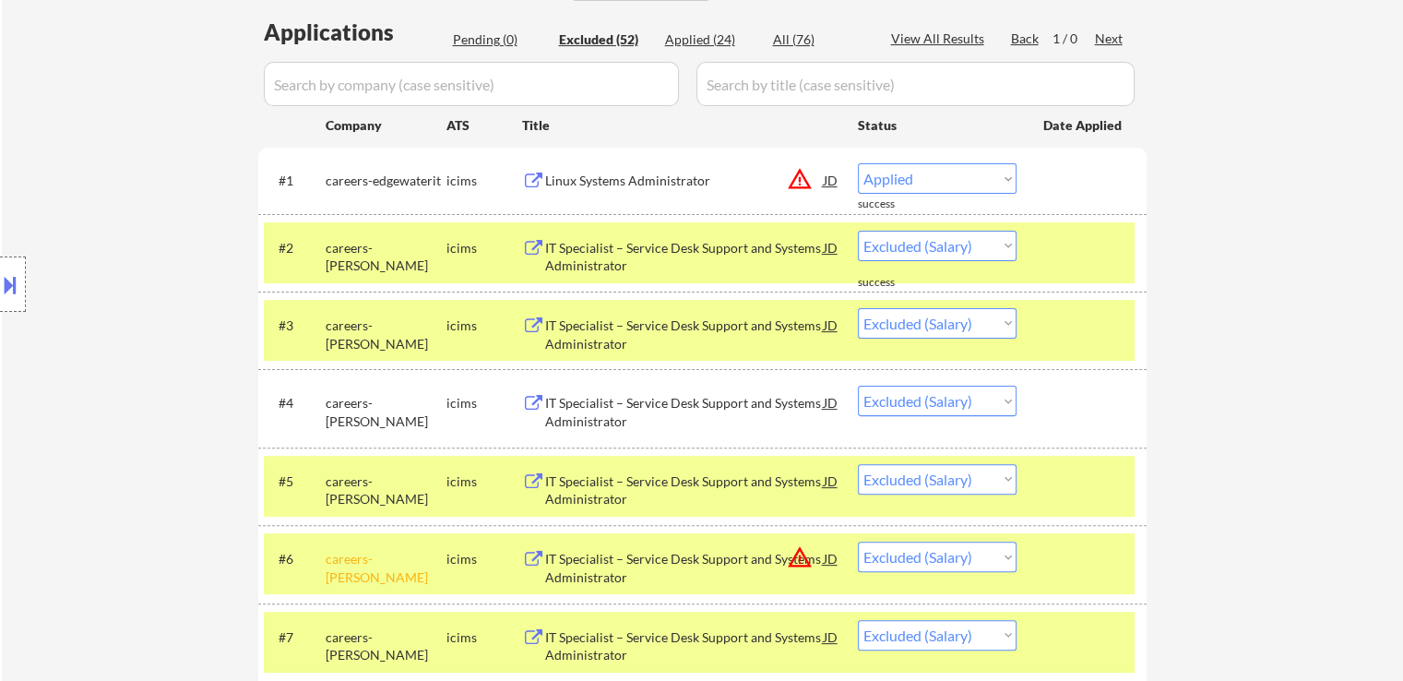
select select ""excluded__location_""
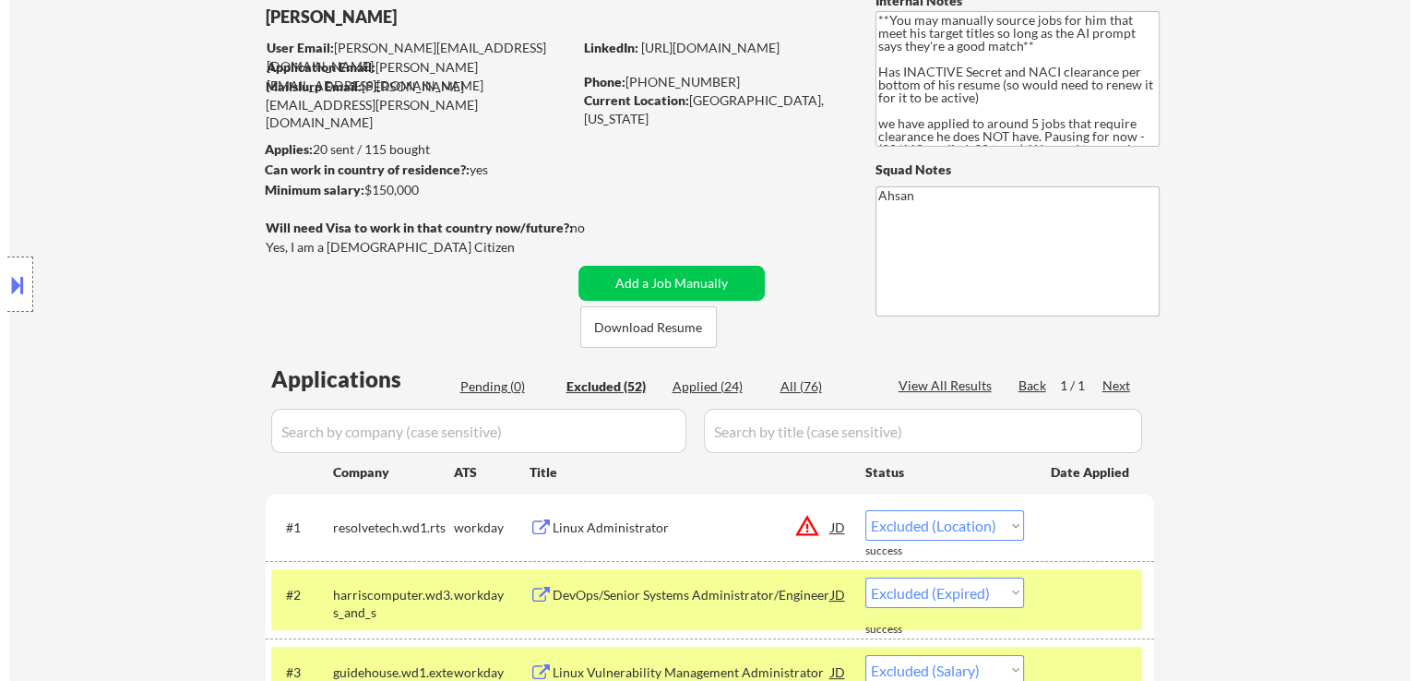
scroll to position [0, 0]
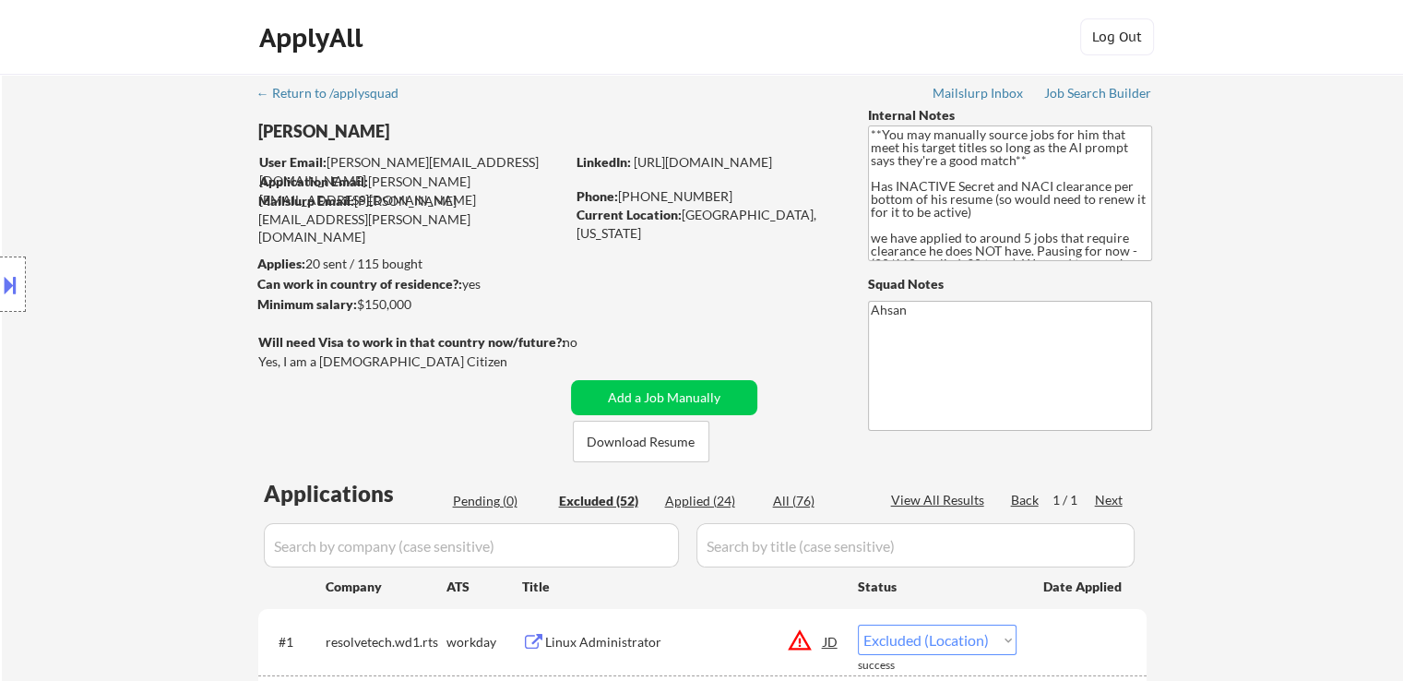
click at [486, 501] on div "Pending (0)" at bounding box center [499, 501] width 92 height 18
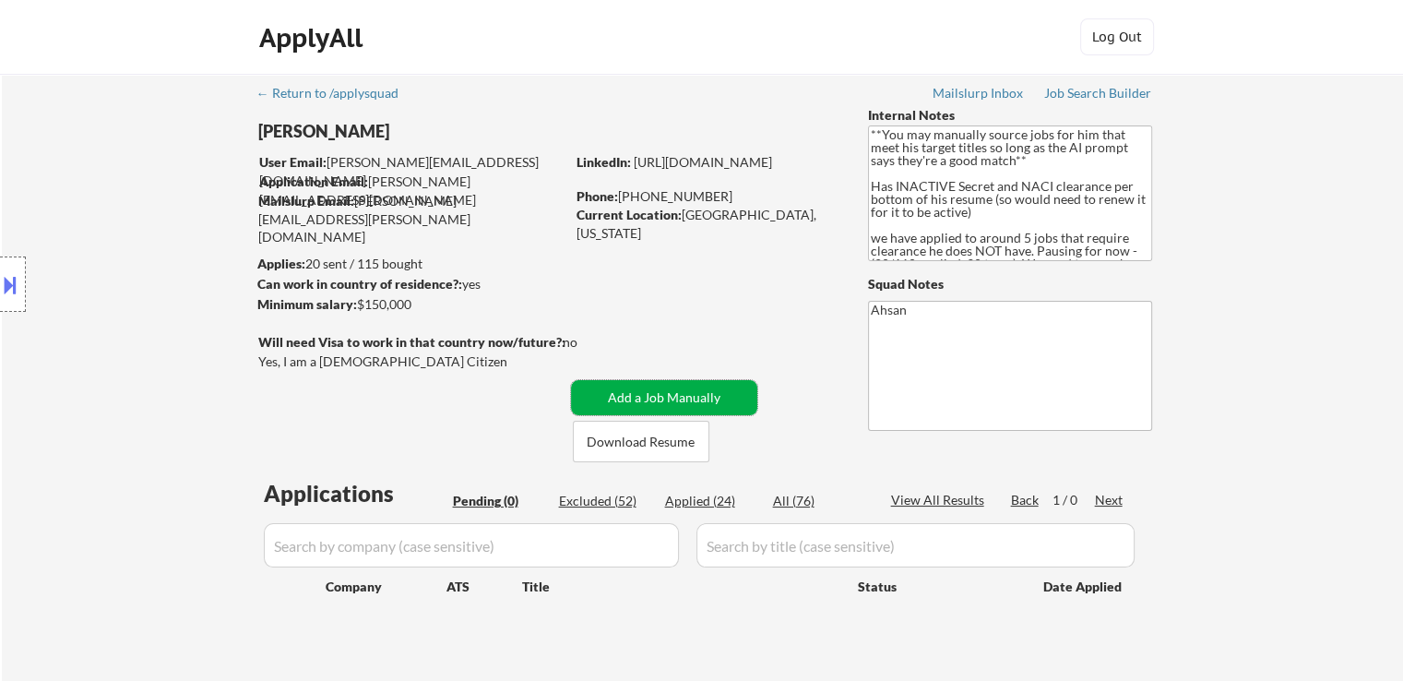
click at [671, 398] on button "Add a Job Manually" at bounding box center [664, 397] width 186 height 35
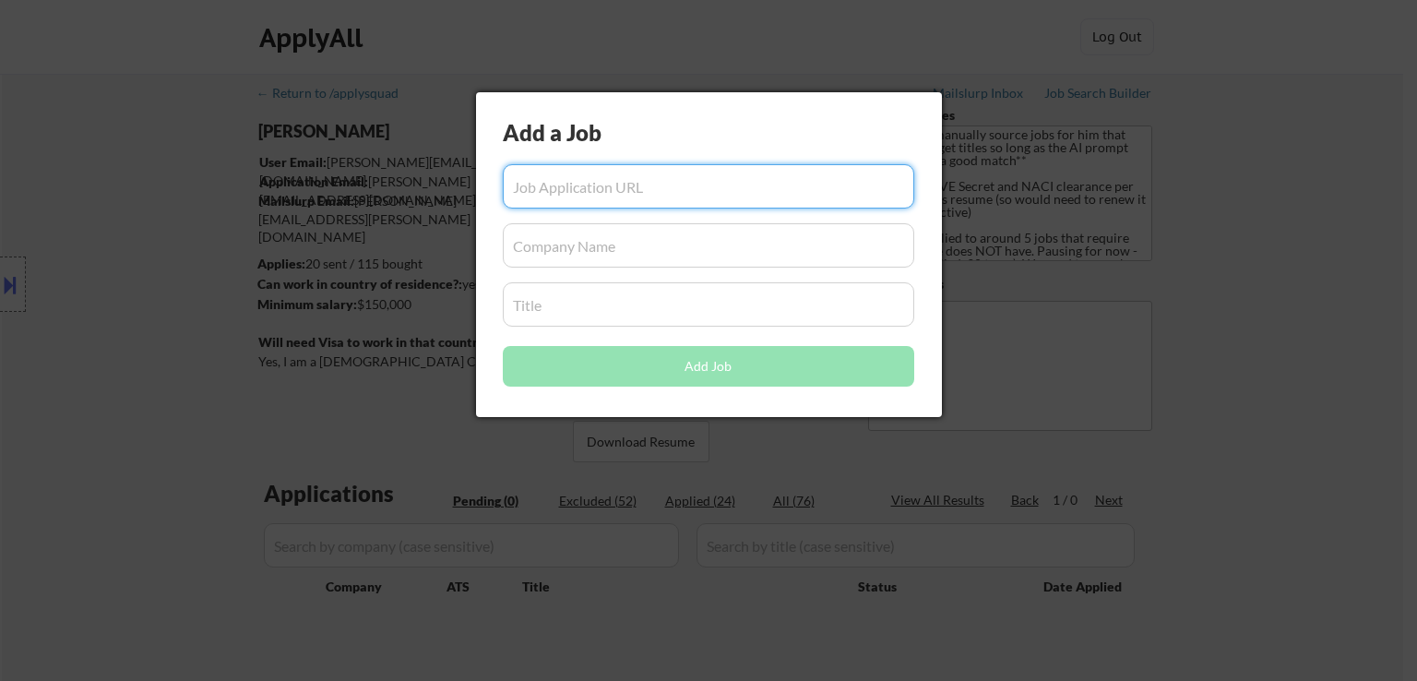
paste input "https://ssmh.wd5.myworkdayjobs.com/ssmhealth/job/MO-REMOTE/Systems-Administrato…"
type input "https://ssmh.wd5.myworkdayjobs.com/ssmhealth/job/MO-REMOTE/Systems-Administrato…"
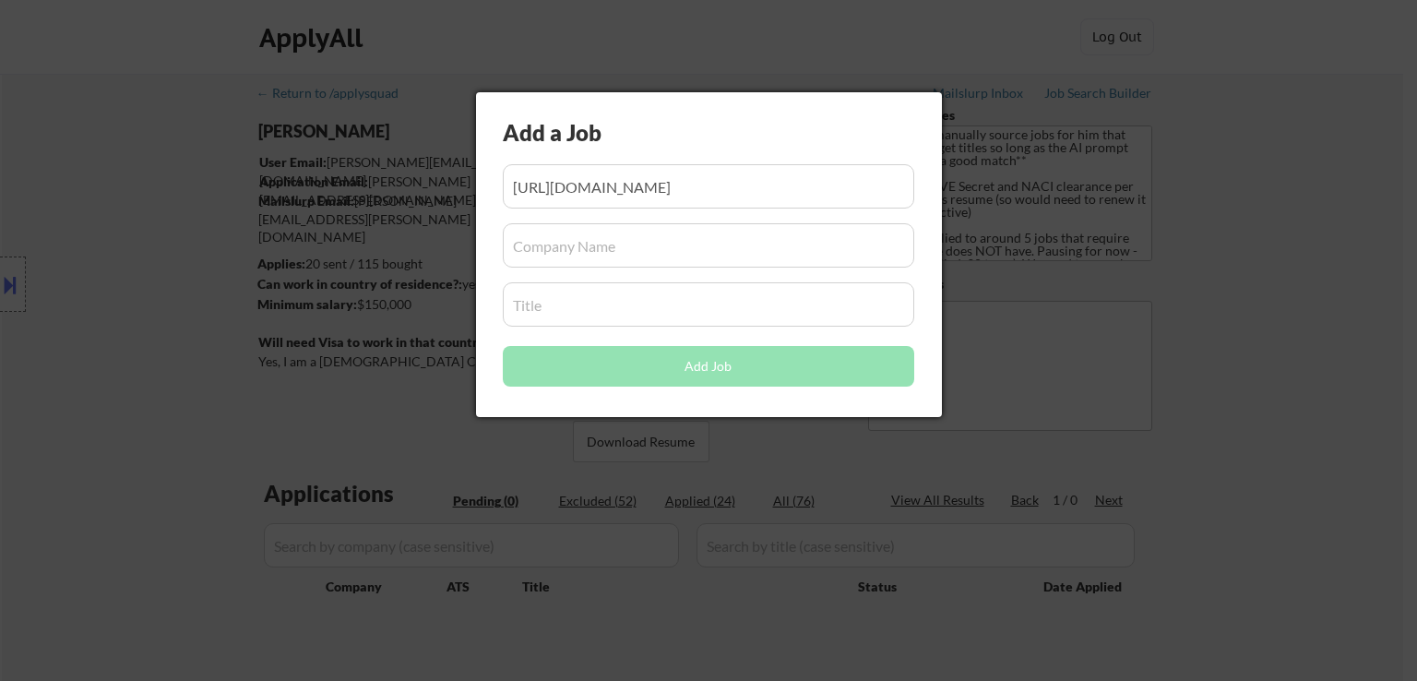
scroll to position [0, 0]
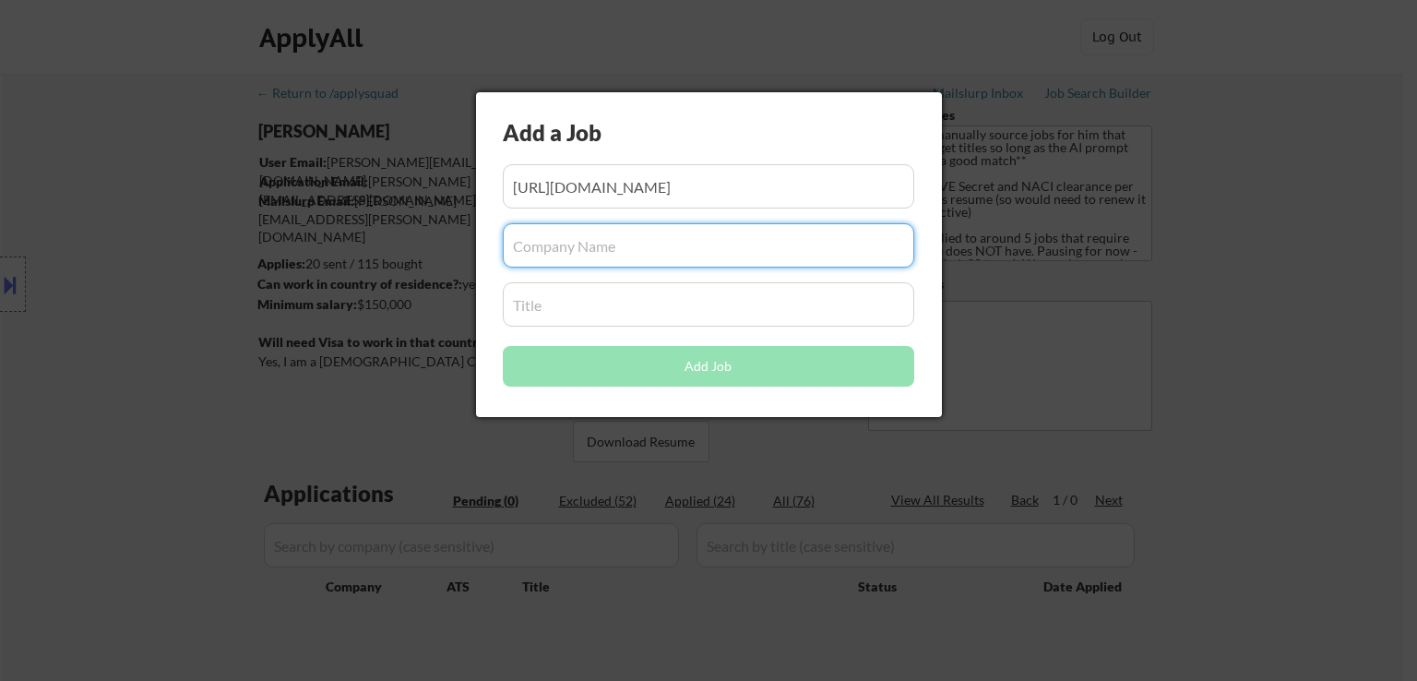
click at [604, 245] on input "input" at bounding box center [708, 245] width 411 height 44
paste input "ssmhealth"
type input "ssmhealth"
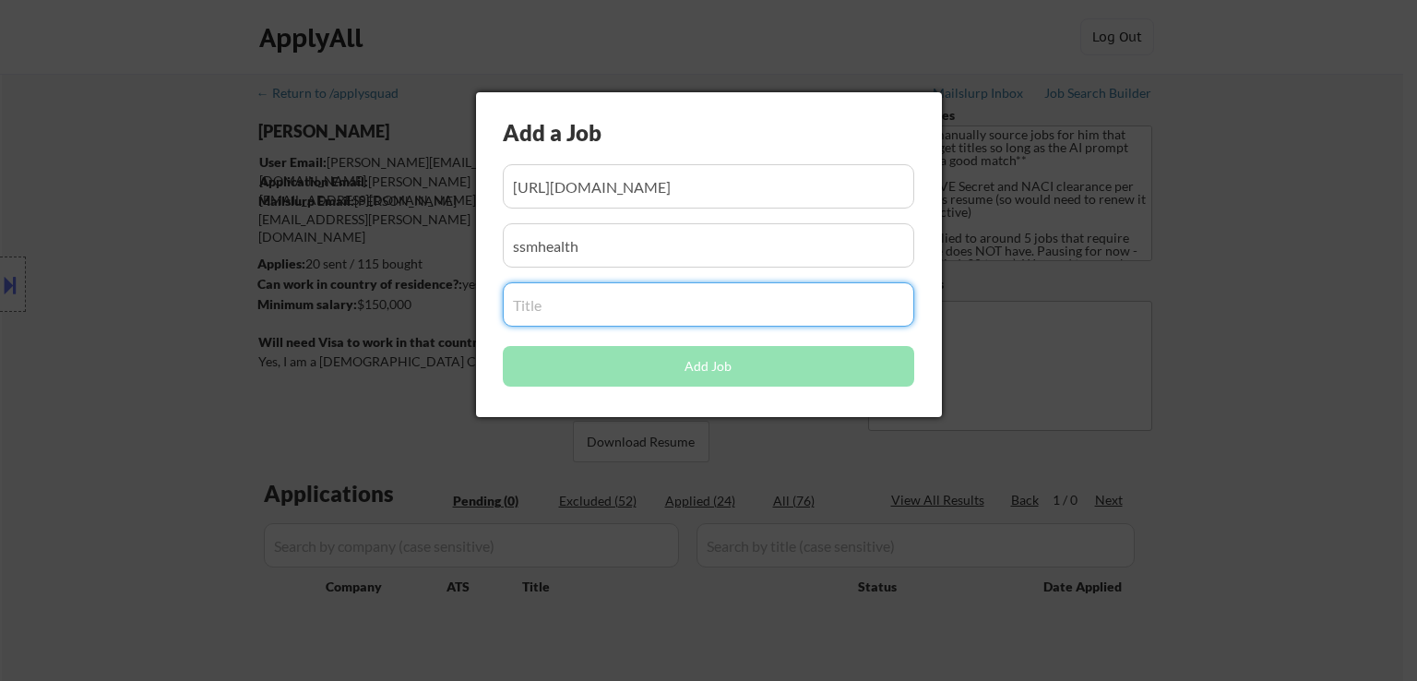
click at [577, 303] on input "input" at bounding box center [708, 304] width 411 height 44
paste input "Systems Administrator Senior (H)"
type input "Systems Administrator Senior (H)"
click at [688, 368] on button "Add Job" at bounding box center [708, 366] width 411 height 41
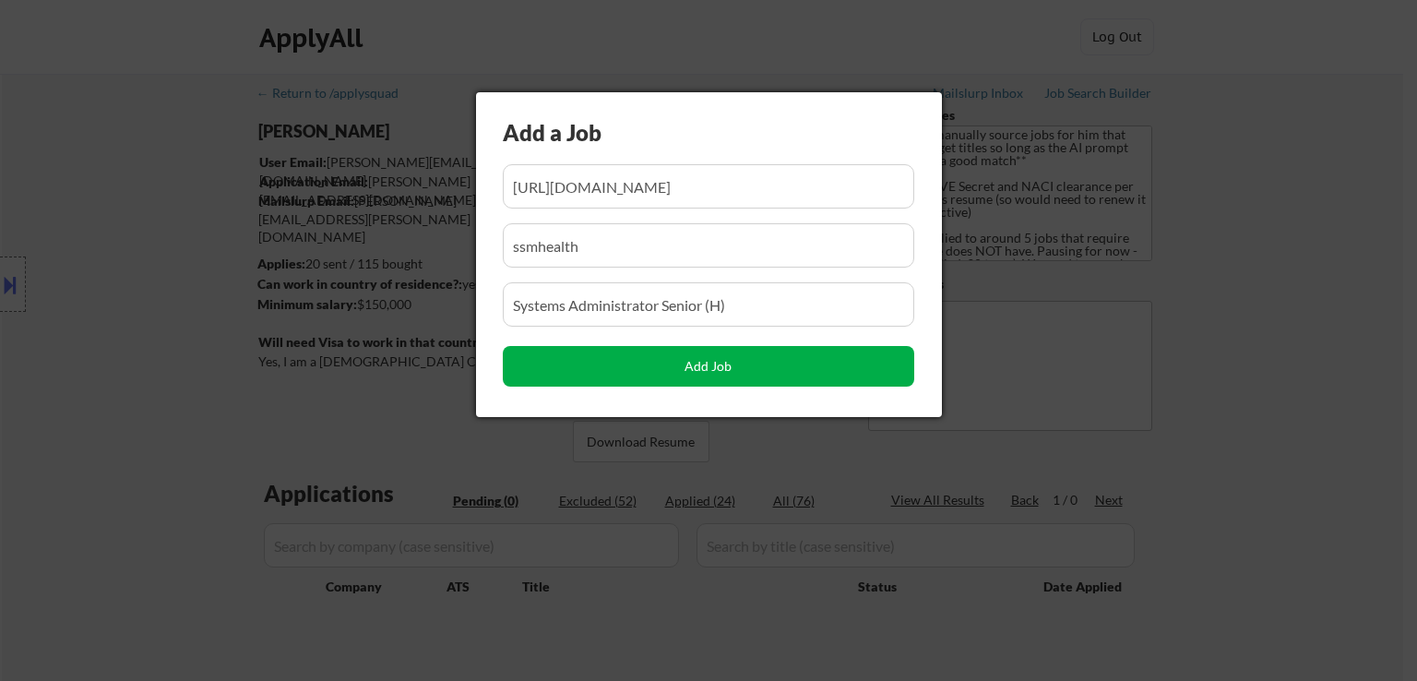
select select ""pending""
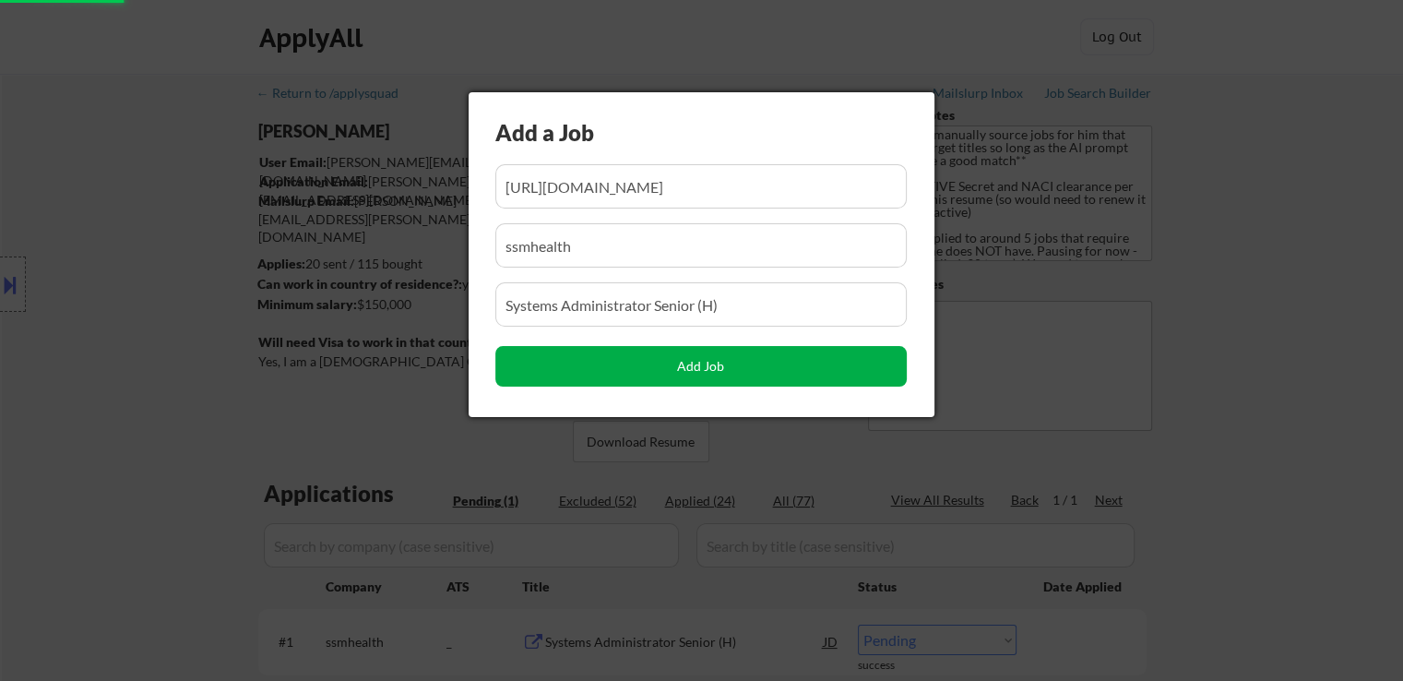
click at [705, 366] on button "Add Job" at bounding box center [700, 366] width 411 height 41
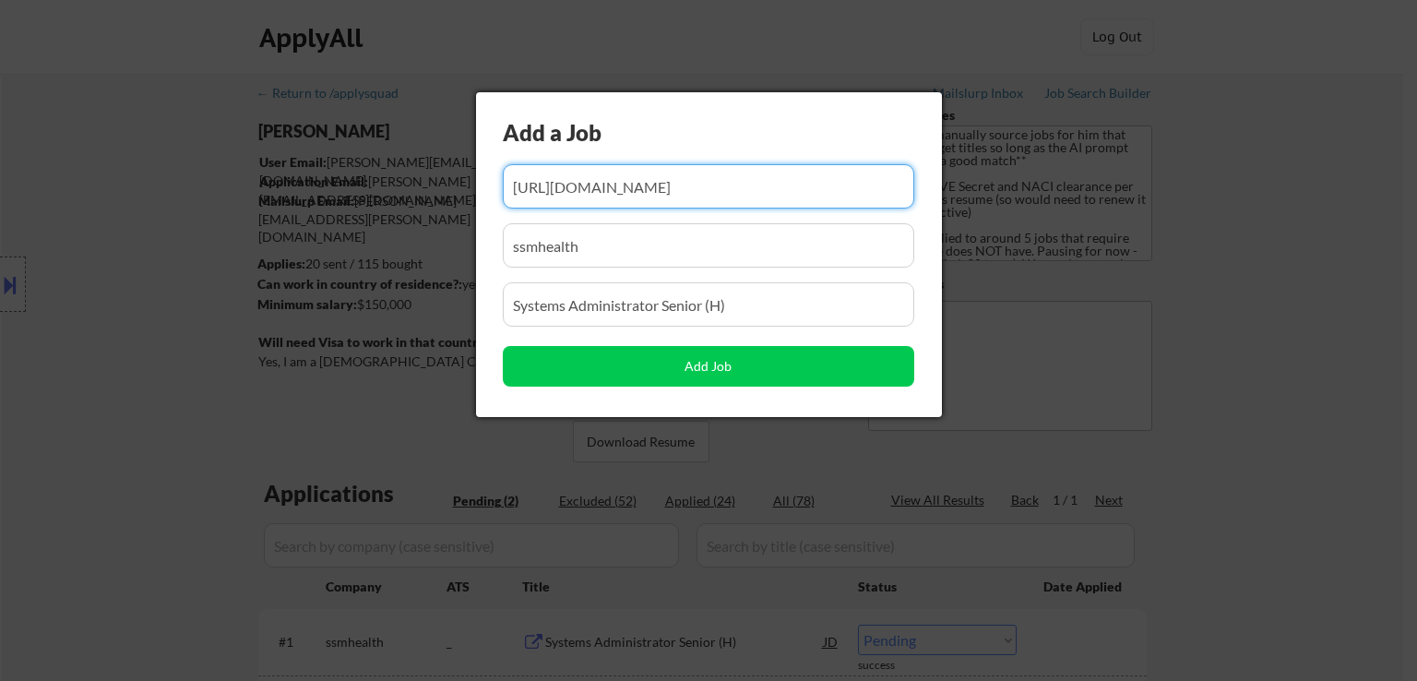
scroll to position [0, 340]
click at [1238, 436] on div at bounding box center [708, 340] width 1417 height 681
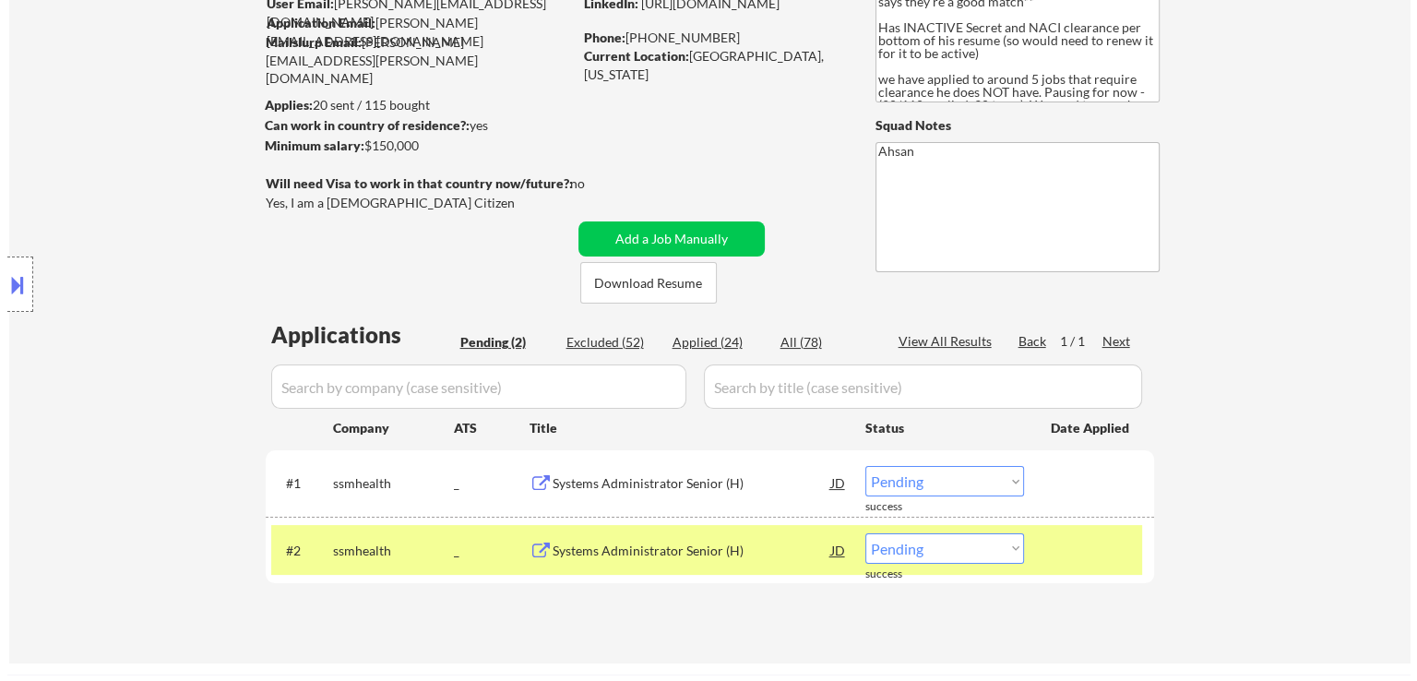
scroll to position [184, 0]
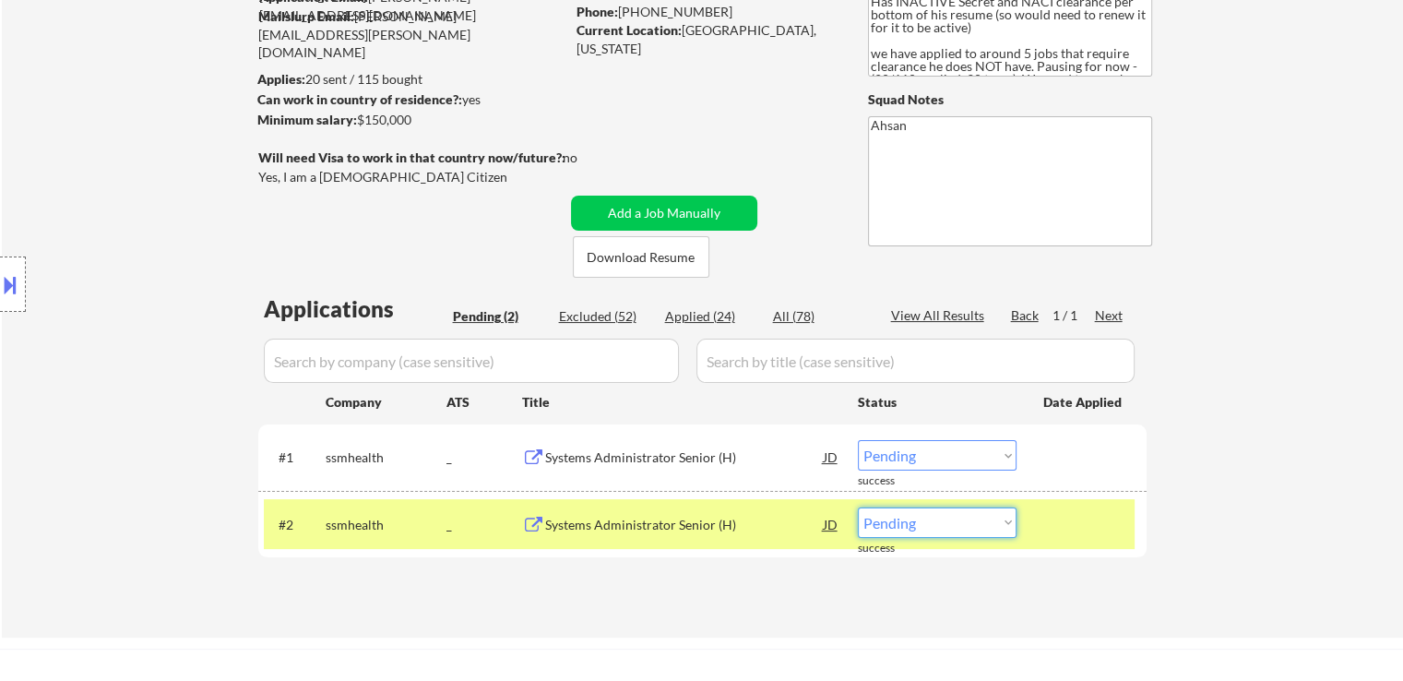
click at [946, 521] on select "Choose an option... Pending Applied Excluded (Questions) Excluded (Expired) Exc…" at bounding box center [937, 522] width 159 height 30
select select ""excluded__other_""
click at [858, 507] on select "Choose an option... Pending Applied Excluded (Questions) Excluded (Expired) Exc…" at bounding box center [937, 522] width 159 height 30
click at [933, 457] on select "Choose an option... Pending Applied Excluded (Questions) Excluded (Expired) Exc…" at bounding box center [937, 455] width 159 height 30
select select ""applied""
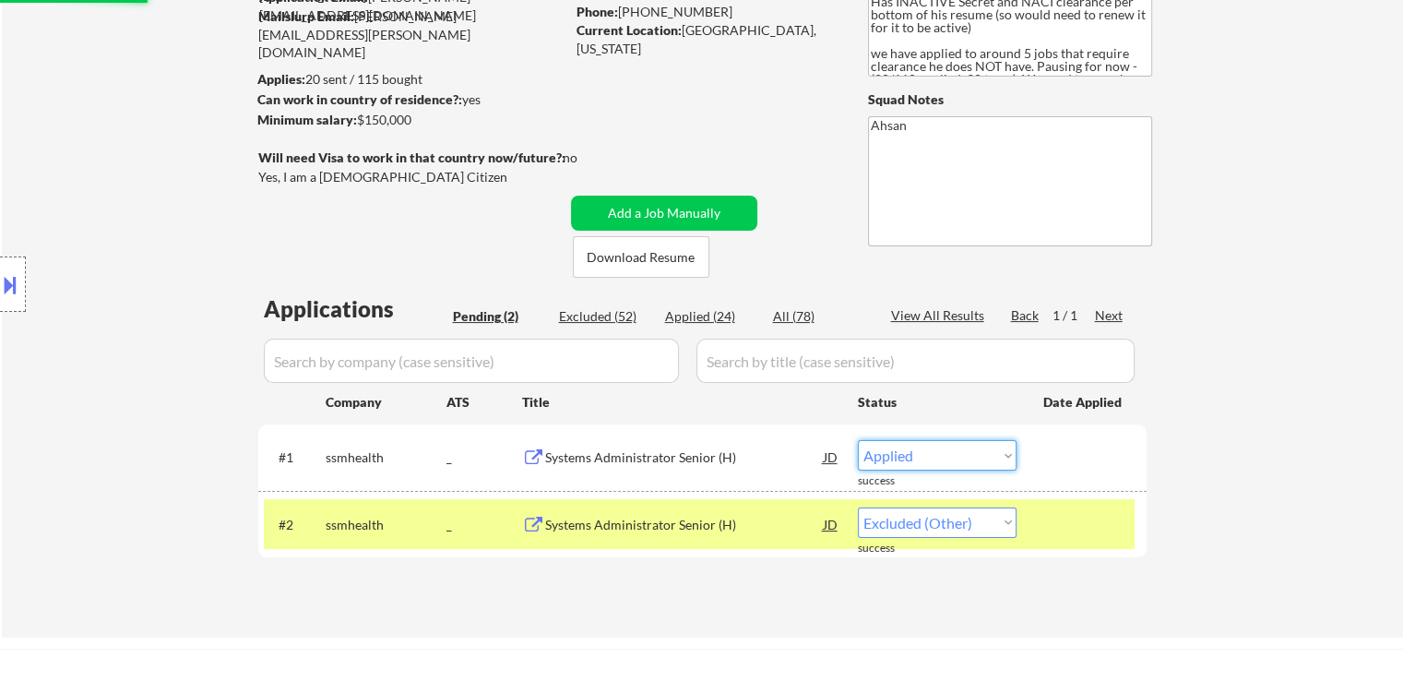
click at [858, 440] on select "Choose an option... Pending Applied Excluded (Questions) Excluded (Expired) Exc…" at bounding box center [937, 455] width 159 height 30
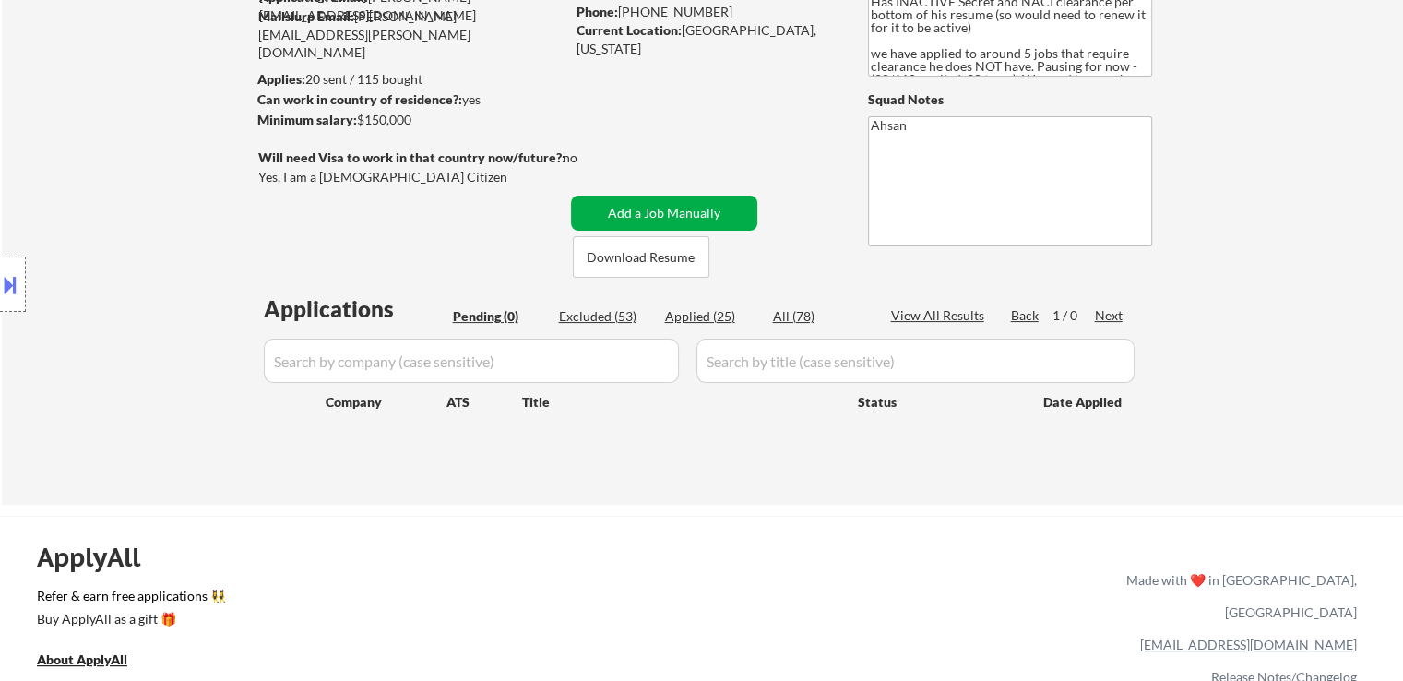
click at [669, 214] on button "Add a Job Manually" at bounding box center [664, 213] width 186 height 35
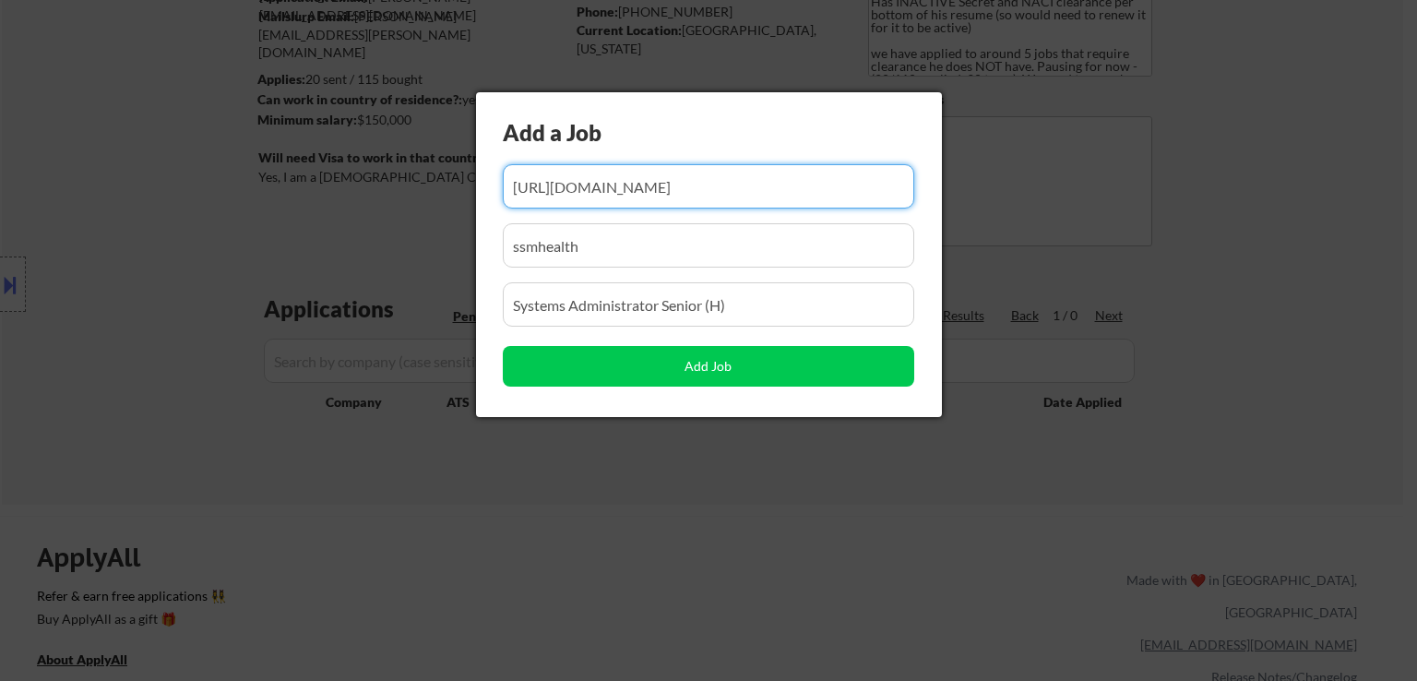
scroll to position [0, 0]
drag, startPoint x: 757, startPoint y: 303, endPoint x: 219, endPoint y: 312, distance: 538.7
click at [219, 312] on body "← Return to /applysquad Mailslurp Inbox Job Search Builder Warren Weiss User Em…" at bounding box center [708, 156] width 1417 height 681
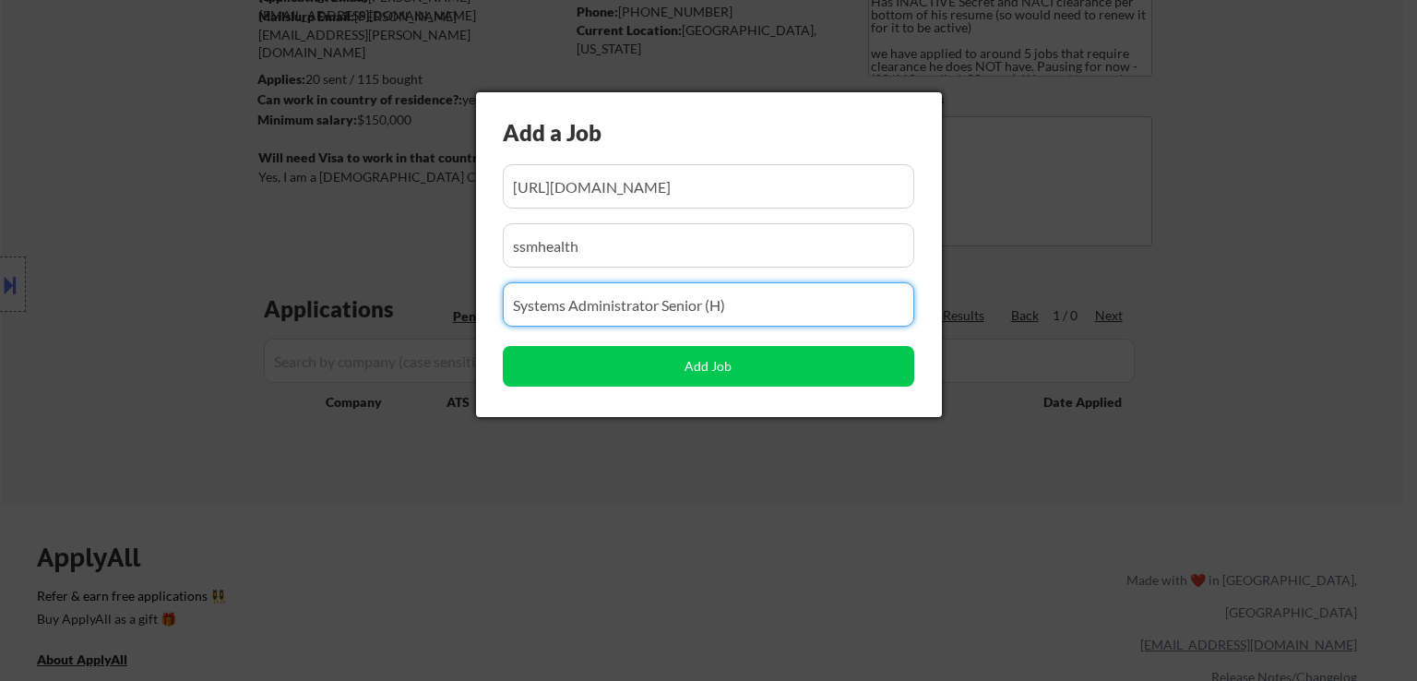
paste input "Sr. Systems Administrator (46955)"
type input "Sr. Systems Administrator (46955)"
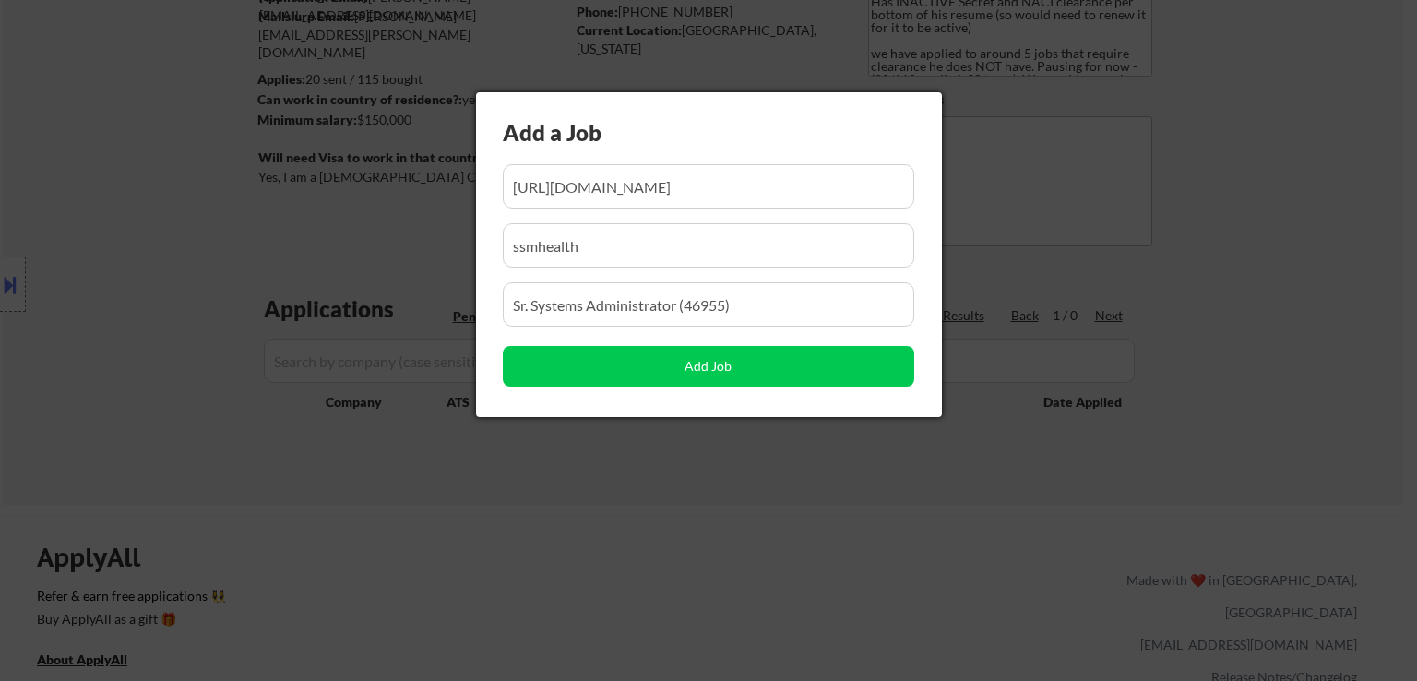
click at [640, 189] on input "input" at bounding box center [708, 186] width 411 height 44
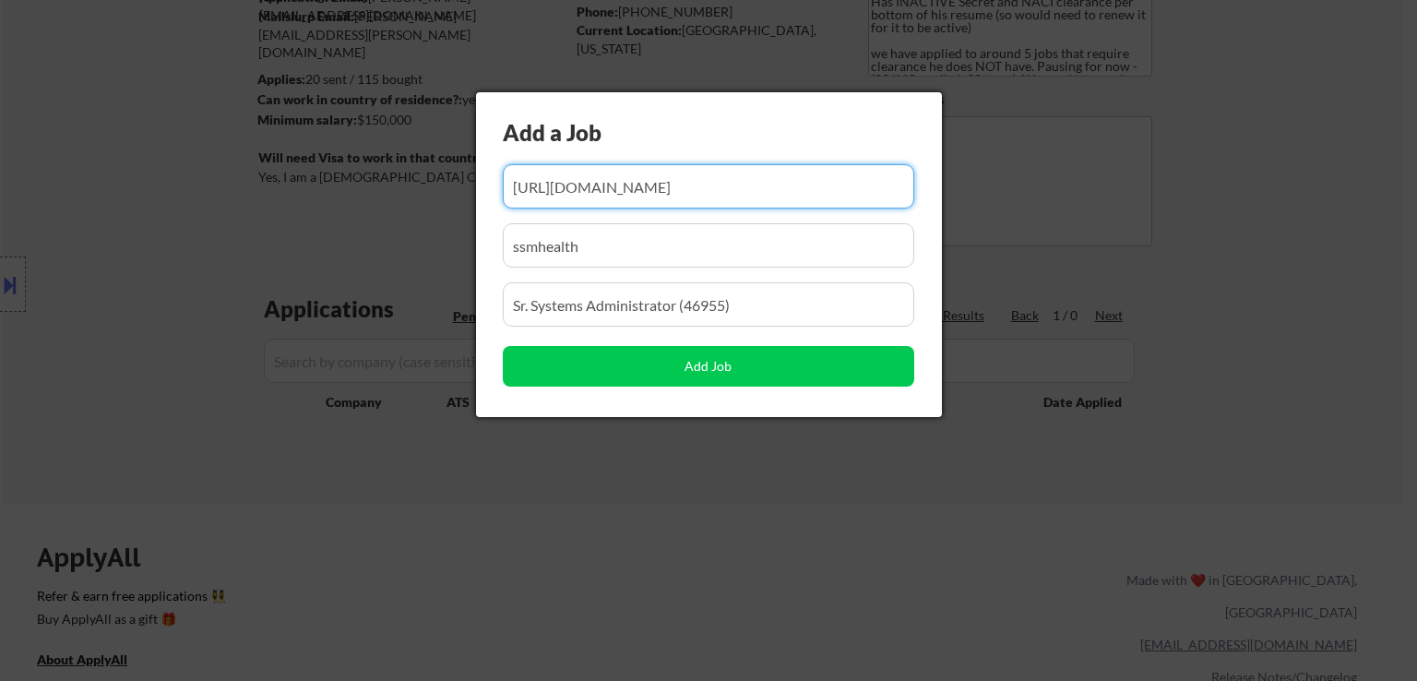
click at [640, 189] on input "input" at bounding box center [708, 186] width 411 height 44
paste input "https://career17.sapsf.com/portalcareer?career_ns=job_listing&company=Opentext&…"
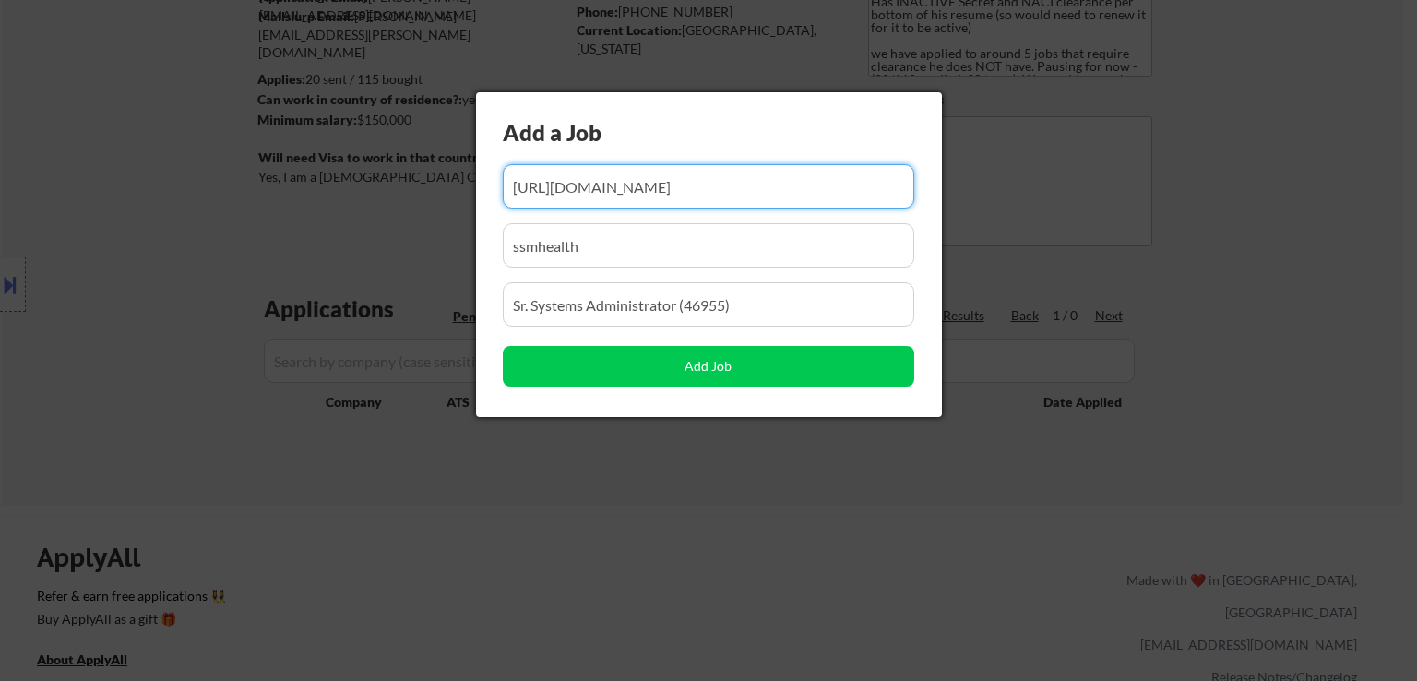
type input "https://career17.sapsf.com/portalcareer?career_ns=job_listing&company=Opentext&…"
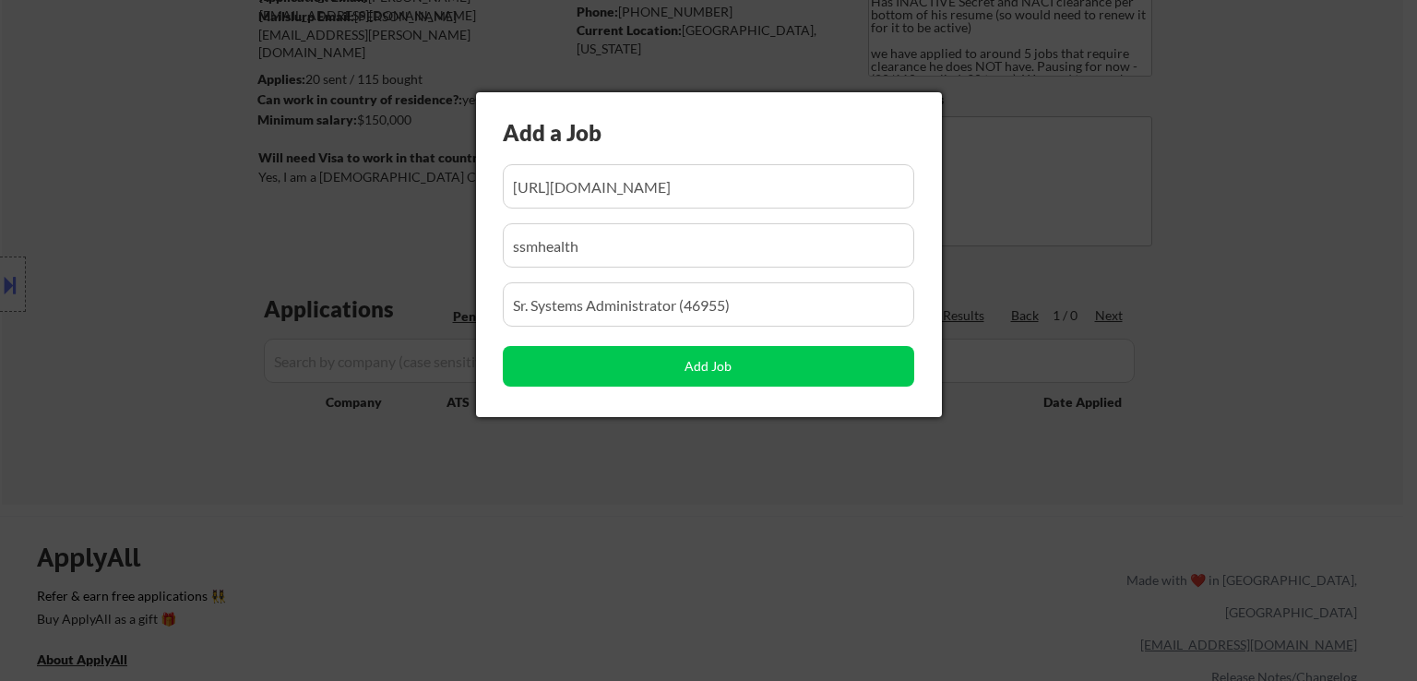
scroll to position [0, 0]
drag, startPoint x: 633, startPoint y: 245, endPoint x: 153, endPoint y: 309, distance: 483.8
click at [153, 309] on body "← Return to /applysquad Mailslurp Inbox Job Search Builder Warren Weiss User Em…" at bounding box center [708, 156] width 1417 height 681
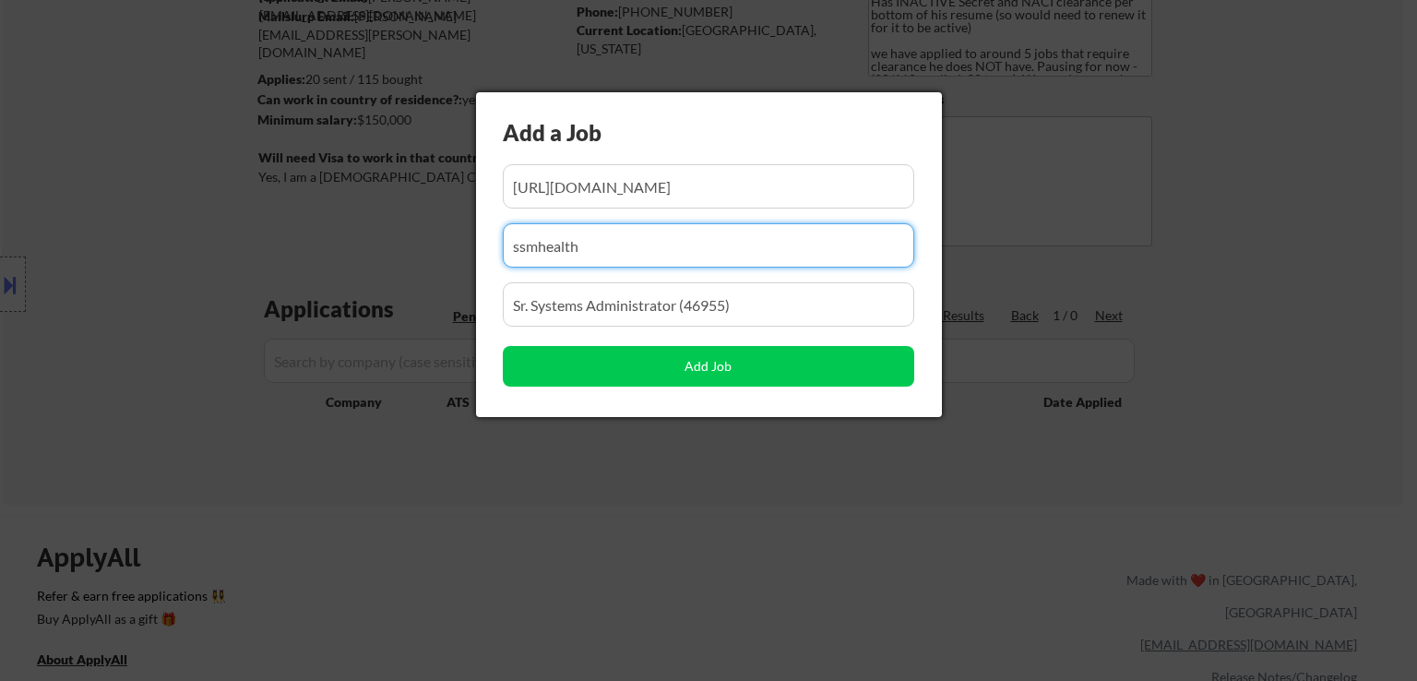
paste input "OpenText"
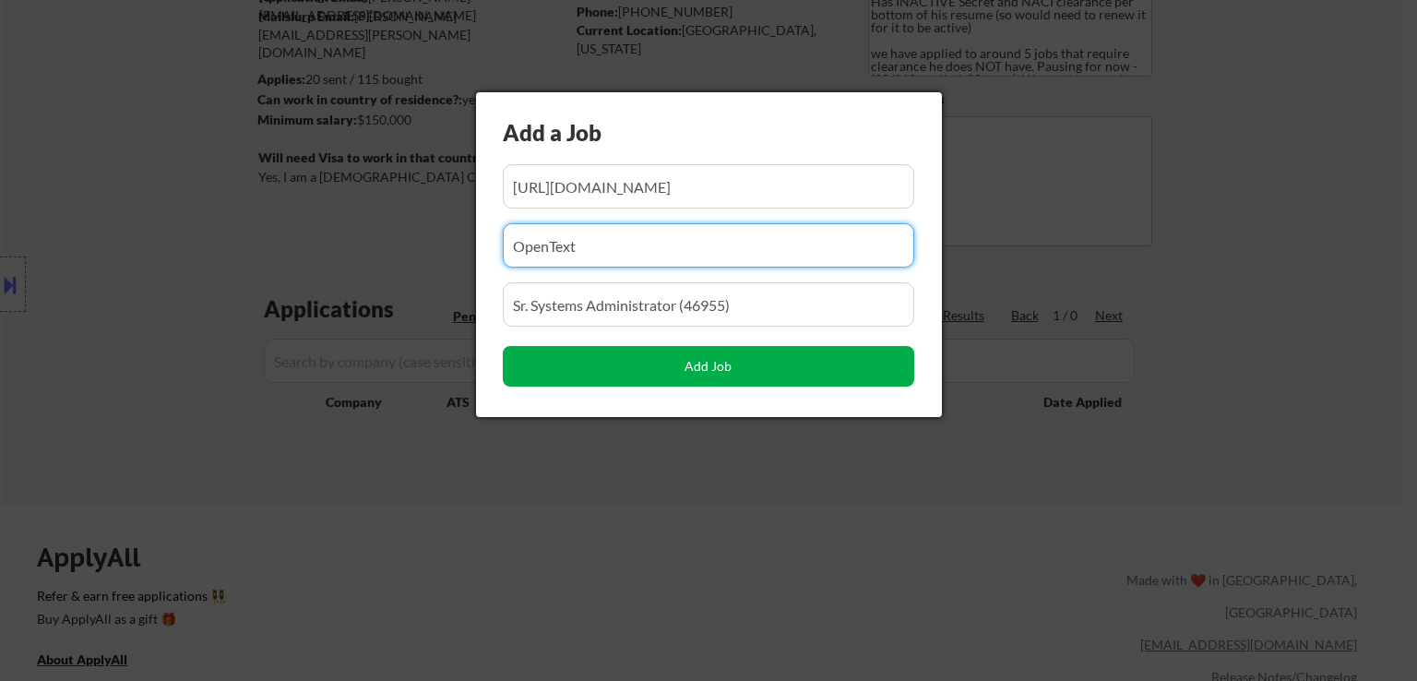
type input "OpenText"
click at [705, 366] on button "Add Job" at bounding box center [708, 366] width 411 height 41
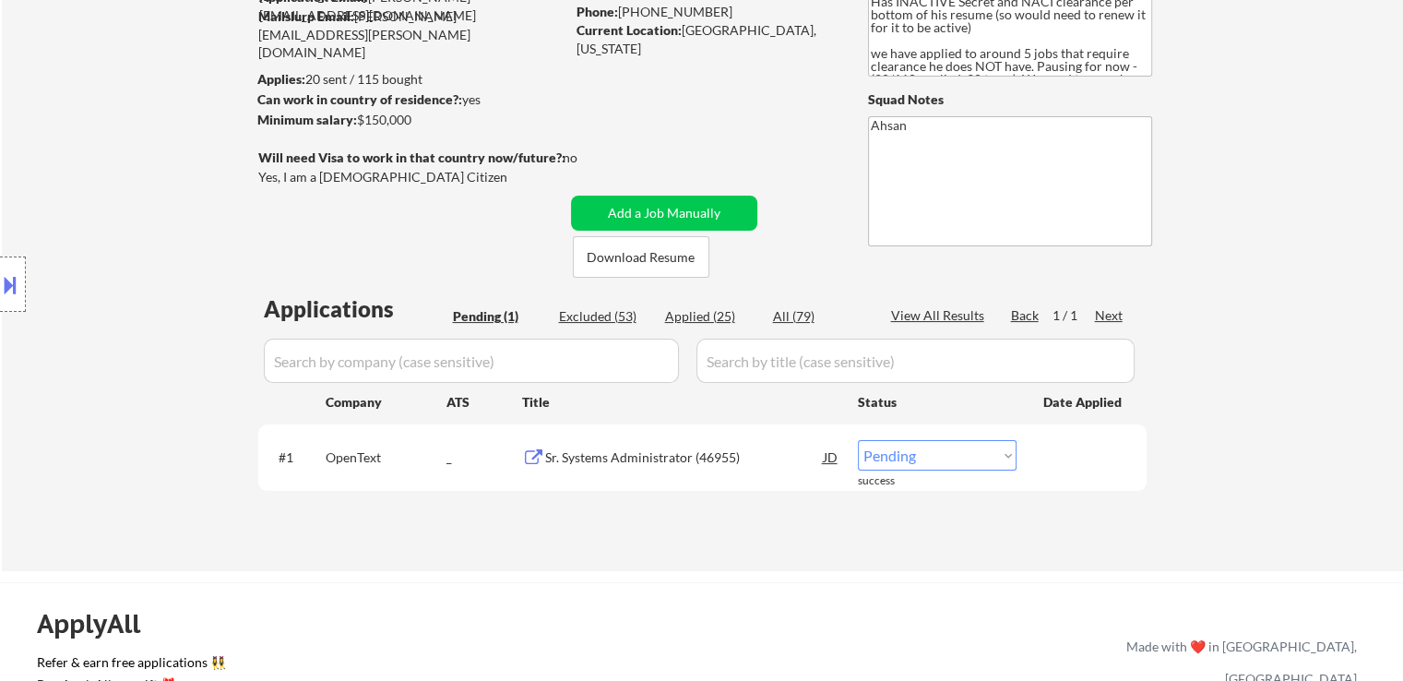
click at [957, 460] on select "Choose an option... Pending Applied Excluded (Questions) Excluded (Expired) Exc…" at bounding box center [937, 455] width 159 height 30
select select ""applied""
click at [858, 440] on select "Choose an option... Pending Applied Excluded (Questions) Excluded (Expired) Exc…" at bounding box center [937, 455] width 159 height 30
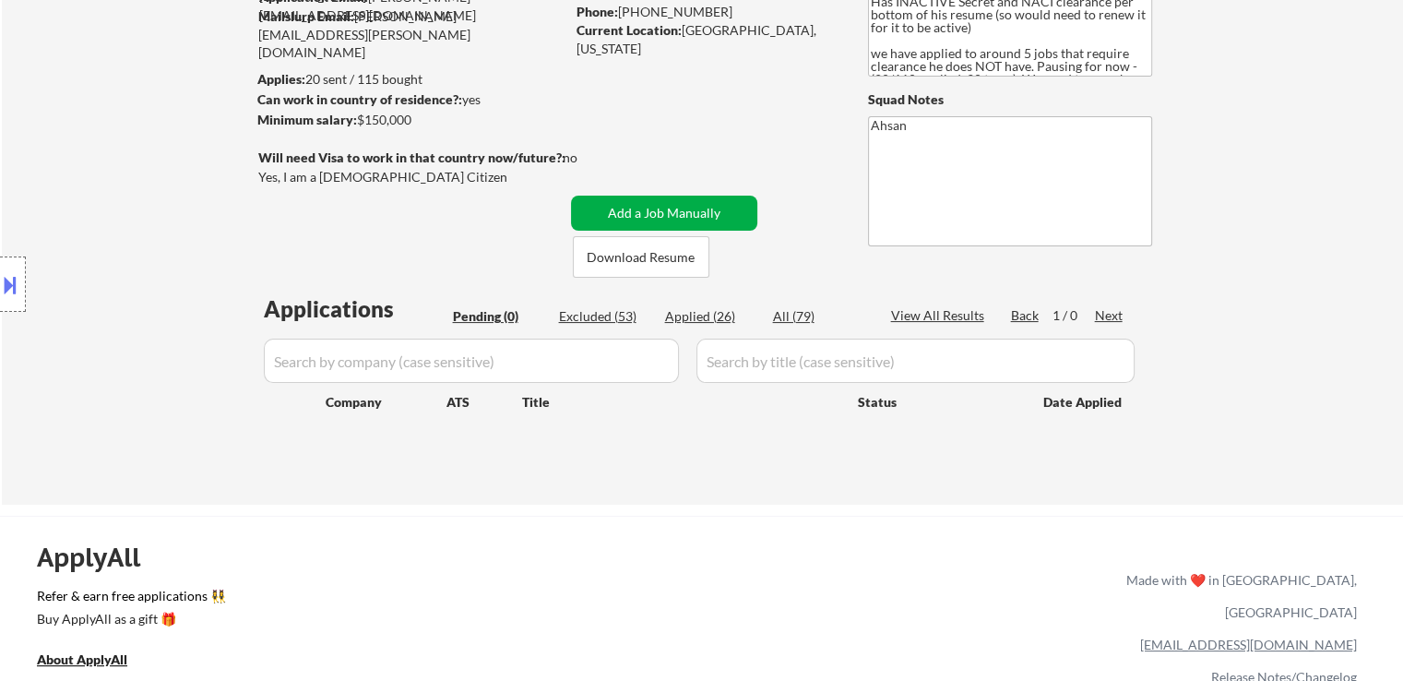
click at [686, 212] on button "Add a Job Manually" at bounding box center [664, 213] width 186 height 35
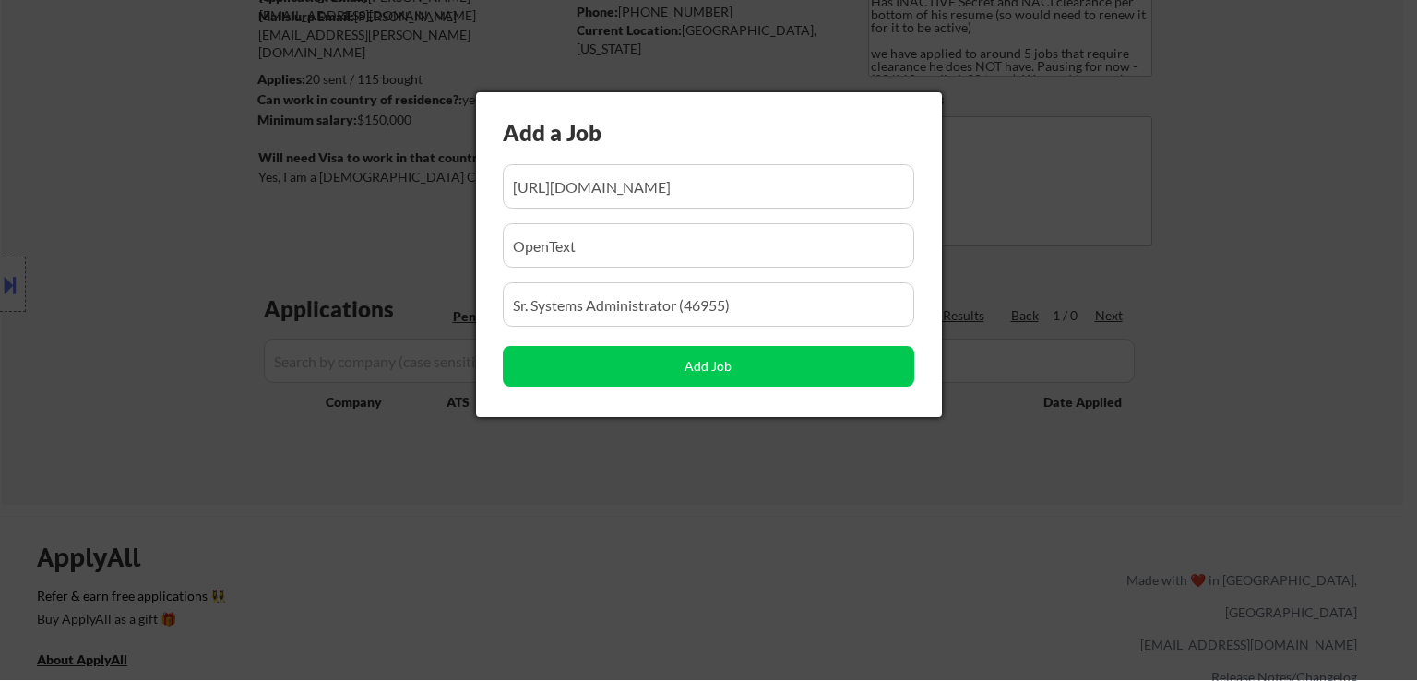
scroll to position [0, 845]
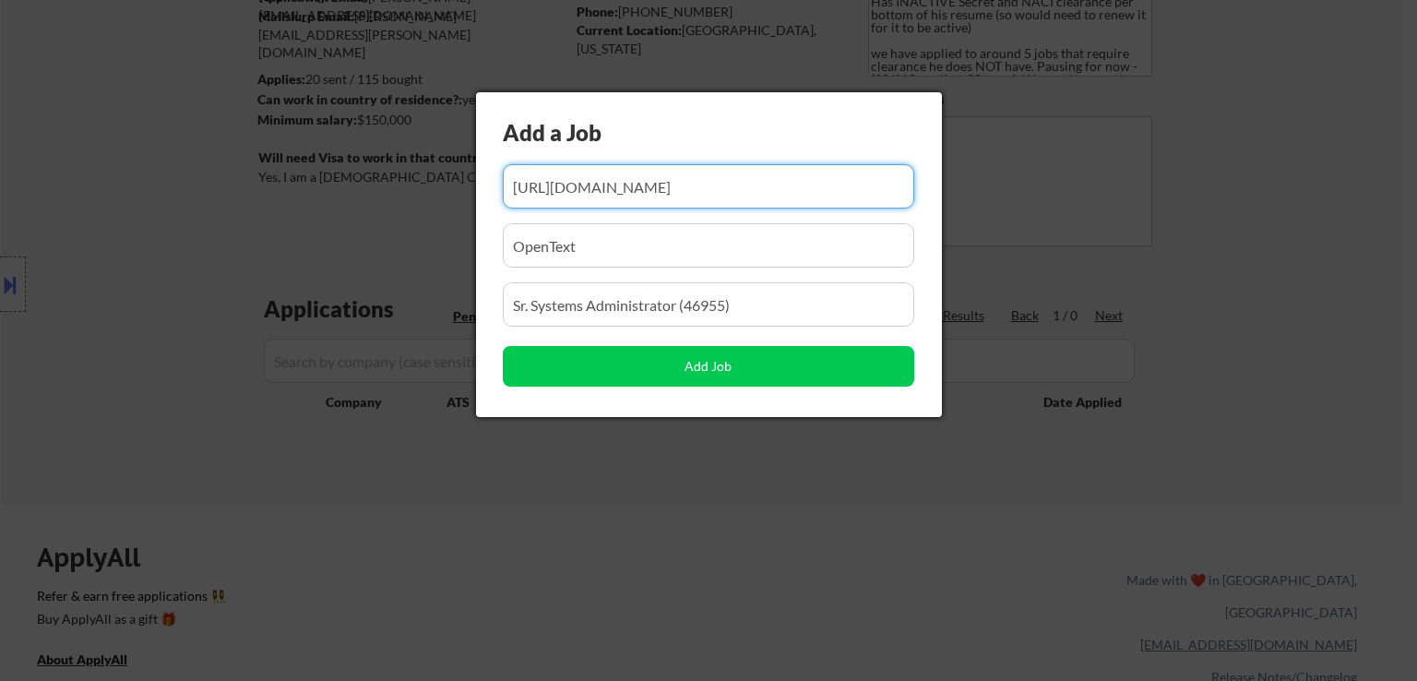
click at [729, 195] on input "input" at bounding box center [708, 186] width 411 height 44
paste input "https://datacoresystems.bamboohr.com/careers/592"
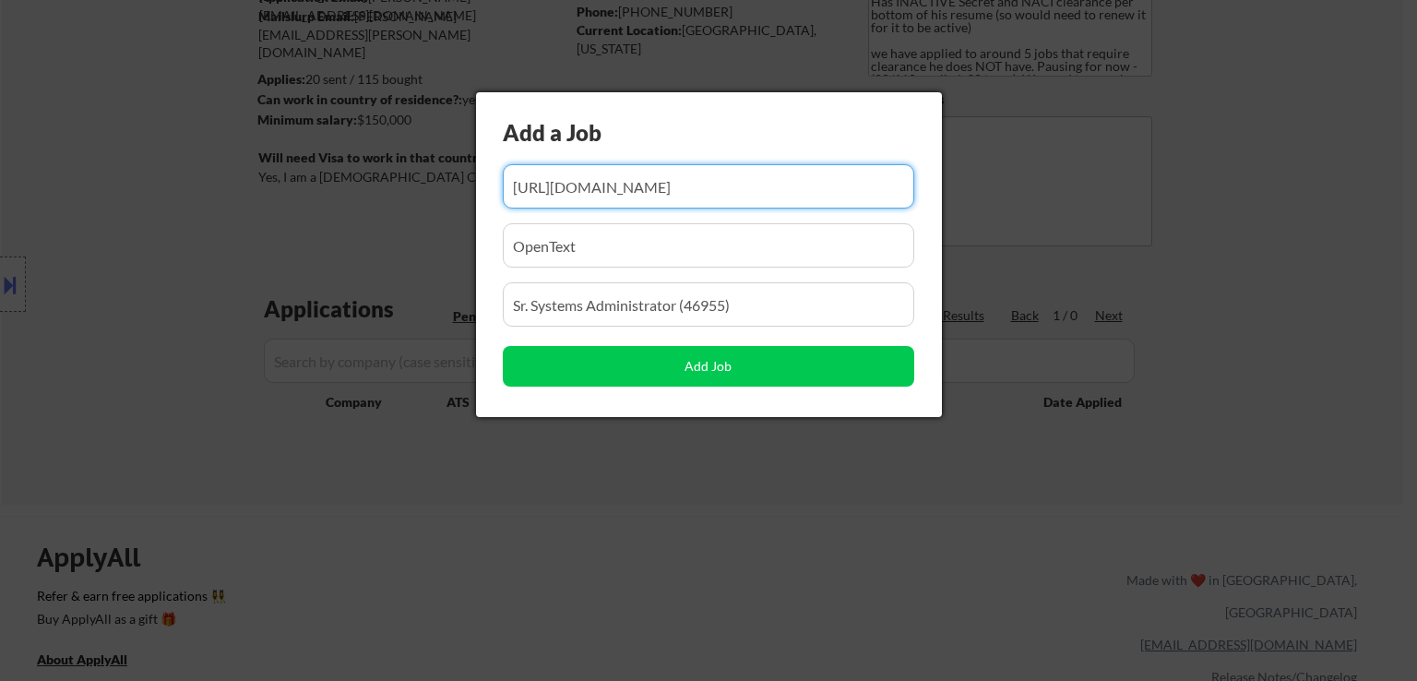
type input "https://datacoresystems.bamboohr.com/careers/592"
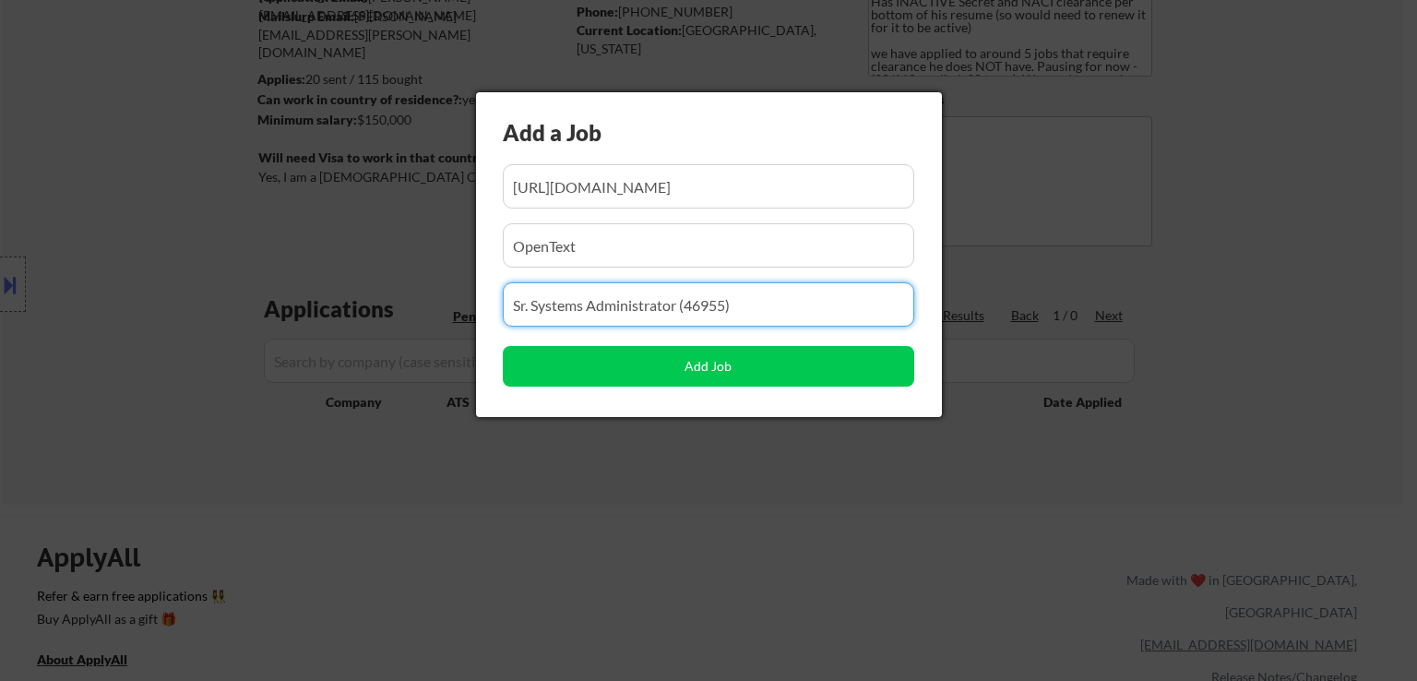
drag, startPoint x: 828, startPoint y: 307, endPoint x: 443, endPoint y: 299, distance: 385.6
click at [118, 335] on body "← Return to /applysquad Mailslurp Inbox Job Search Builder Warren Weiss User Em…" at bounding box center [708, 156] width 1417 height 681
paste input "IT Systems Administrator"
type input "IT Systems Administrator"
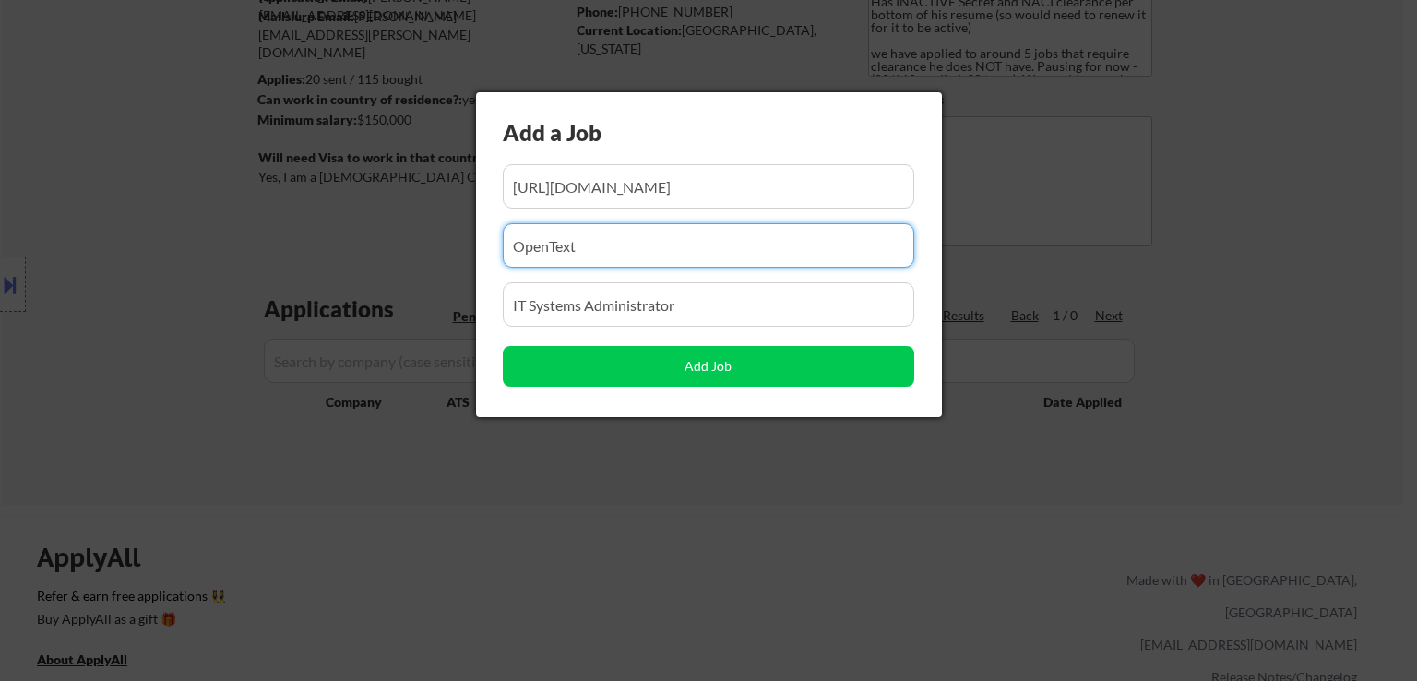
drag, startPoint x: 481, startPoint y: 248, endPoint x: 325, endPoint y: 282, distance: 159.6
click at [120, 315] on body "← Return to /applysquad Mailslurp Inbox Job Search Builder Warren Weiss User Em…" at bounding box center [708, 156] width 1417 height 681
paste input "datacoresystems"
click at [581, 247] on input "input" at bounding box center [708, 245] width 411 height 44
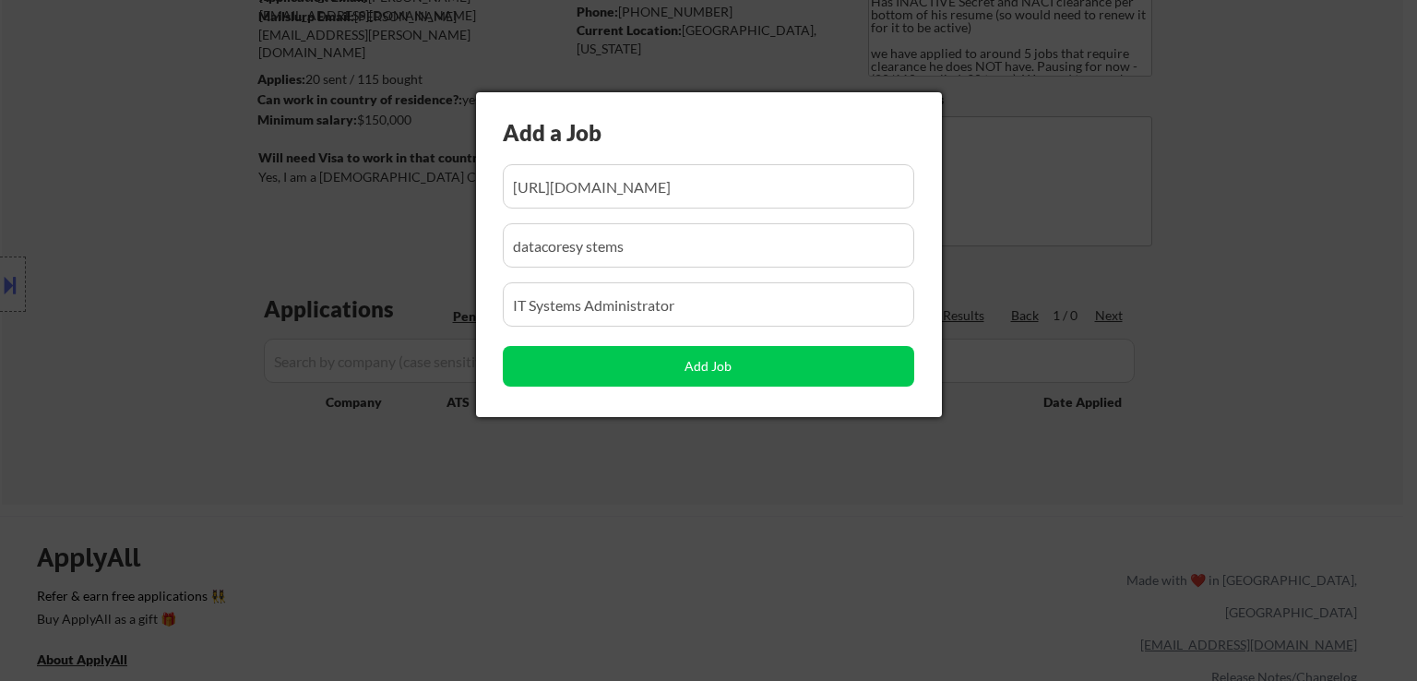
click at [541, 245] on input "input" at bounding box center [708, 245] width 411 height 44
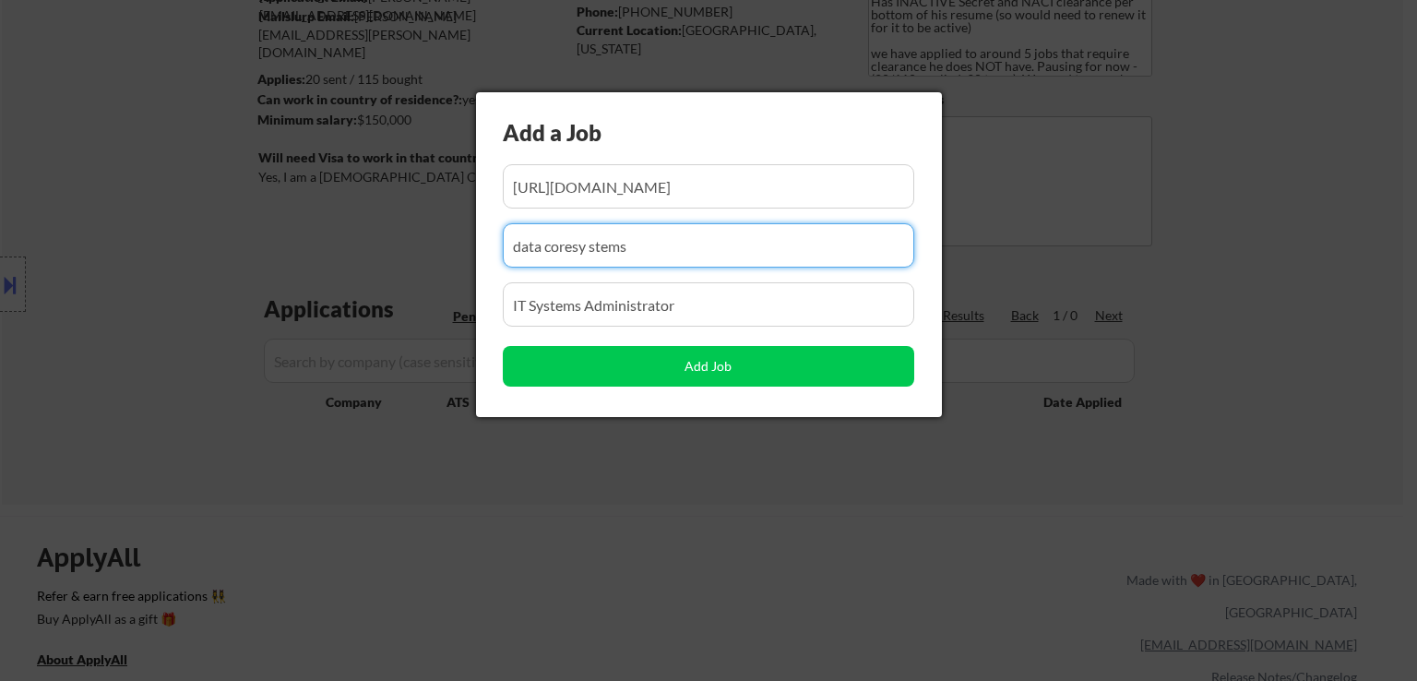
click at [660, 246] on input "input" at bounding box center [708, 245] width 411 height 44
drag, startPoint x: 679, startPoint y: 246, endPoint x: 457, endPoint y: 300, distance: 228.6
click at [146, 296] on body "← Return to /applysquad Mailslurp Inbox Job Search Builder Warren Weiss User Em…" at bounding box center [708, 156] width 1417 height 681
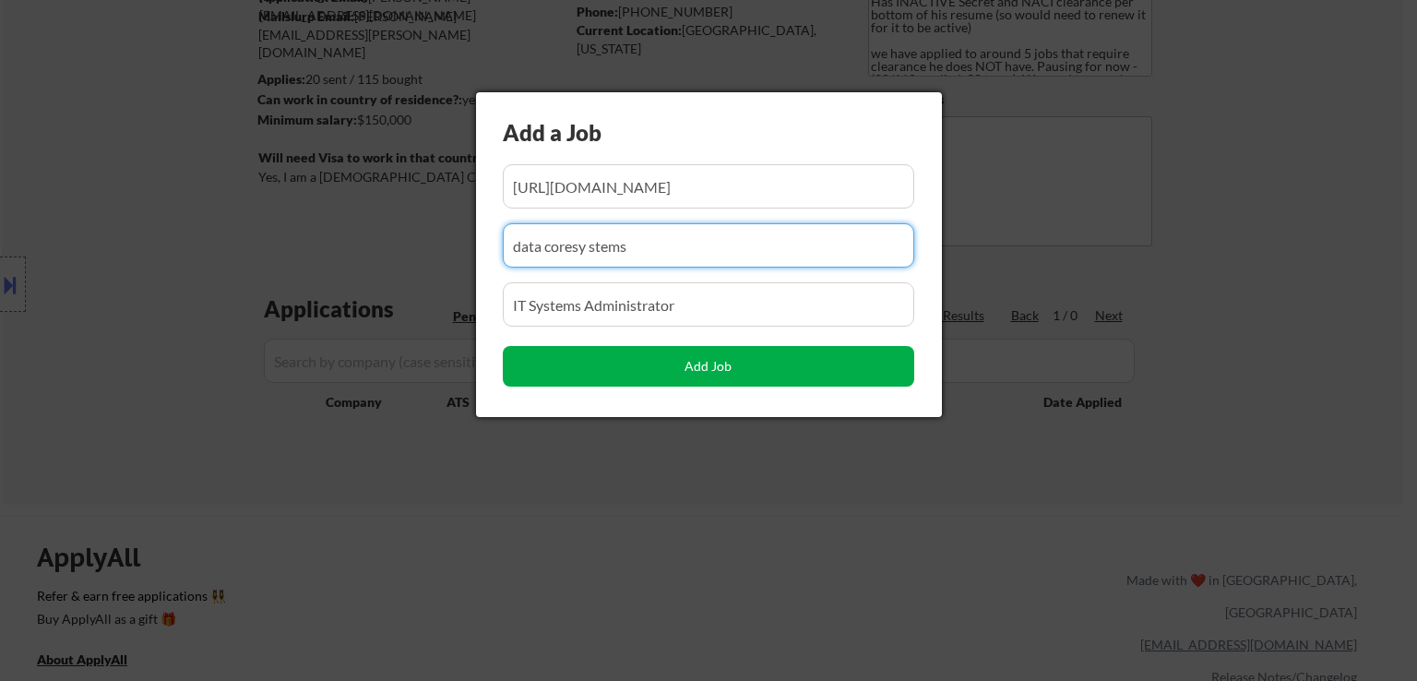
type input "data coresy stems"
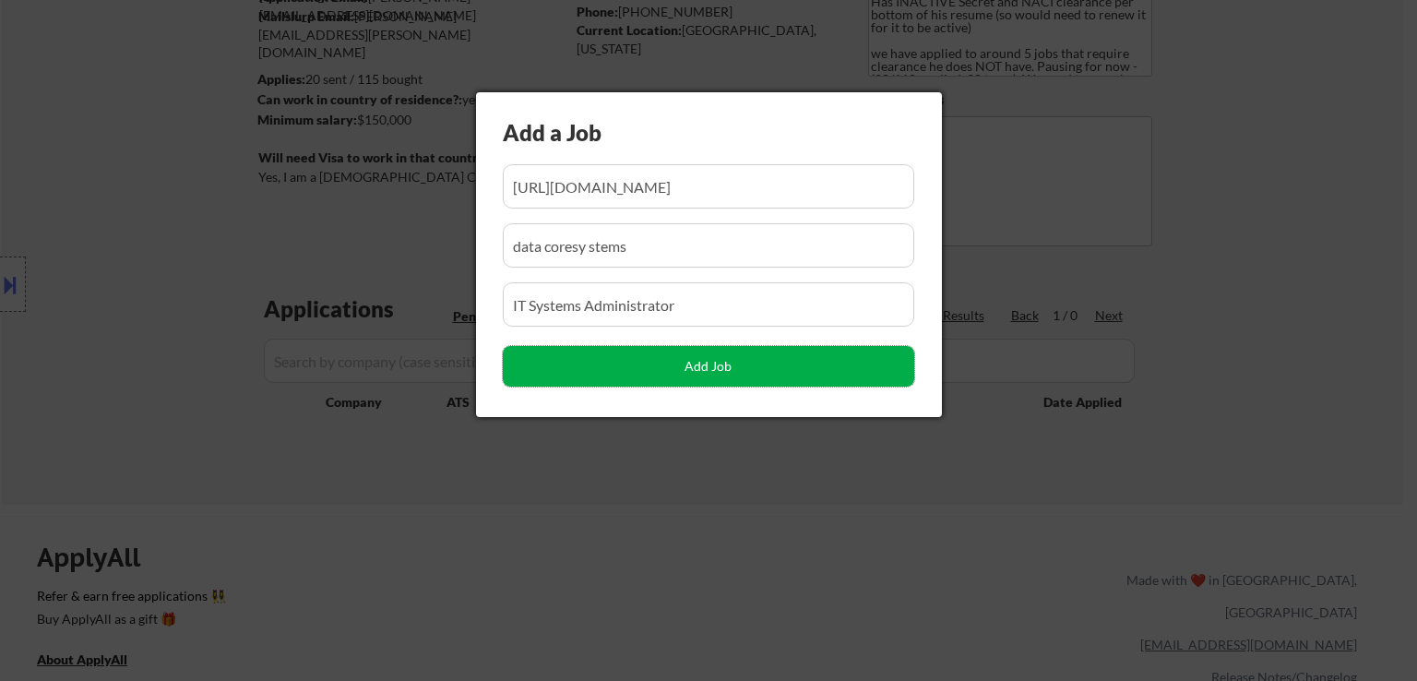
click at [671, 359] on button "Add Job" at bounding box center [708, 366] width 411 height 41
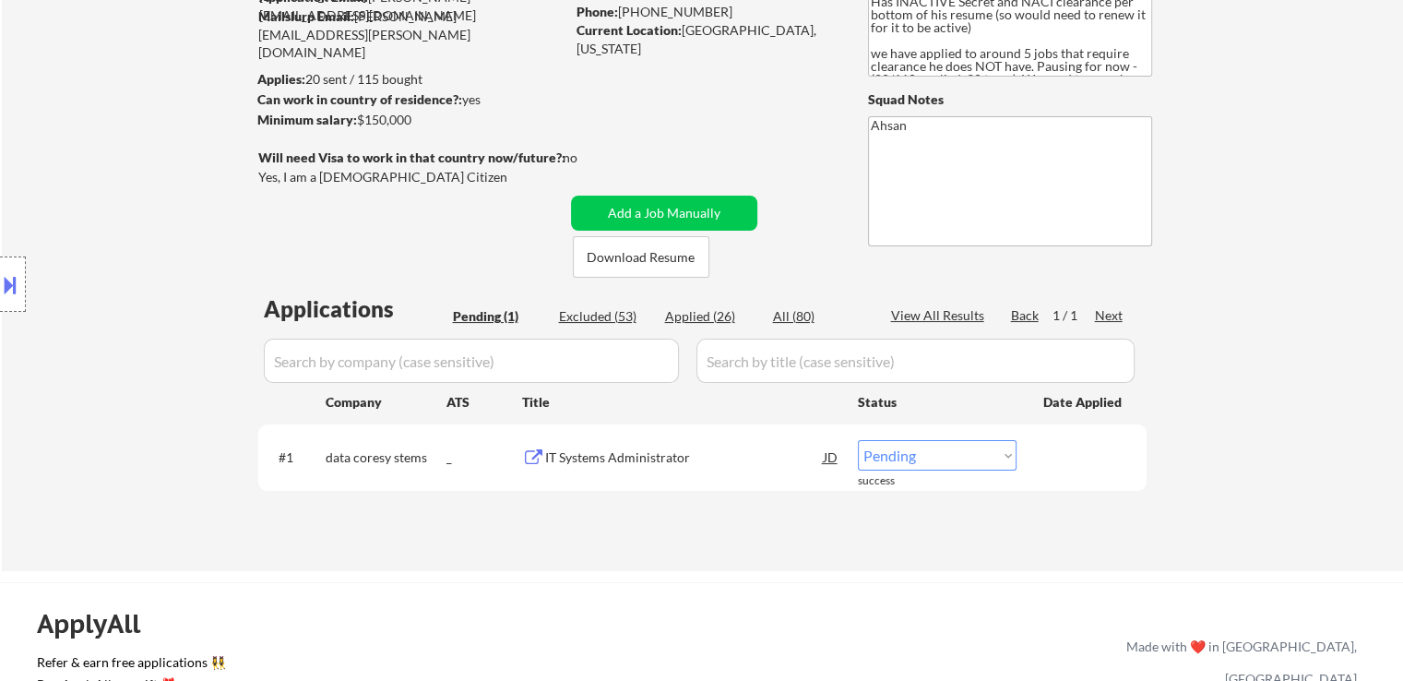
click at [964, 456] on select "Choose an option... Pending Applied Excluded (Questions) Excluded (Expired) Exc…" at bounding box center [937, 455] width 159 height 30
select select ""applied""
click at [858, 440] on select "Choose an option... Pending Applied Excluded (Questions) Excluded (Expired) Exc…" at bounding box center [937, 455] width 159 height 30
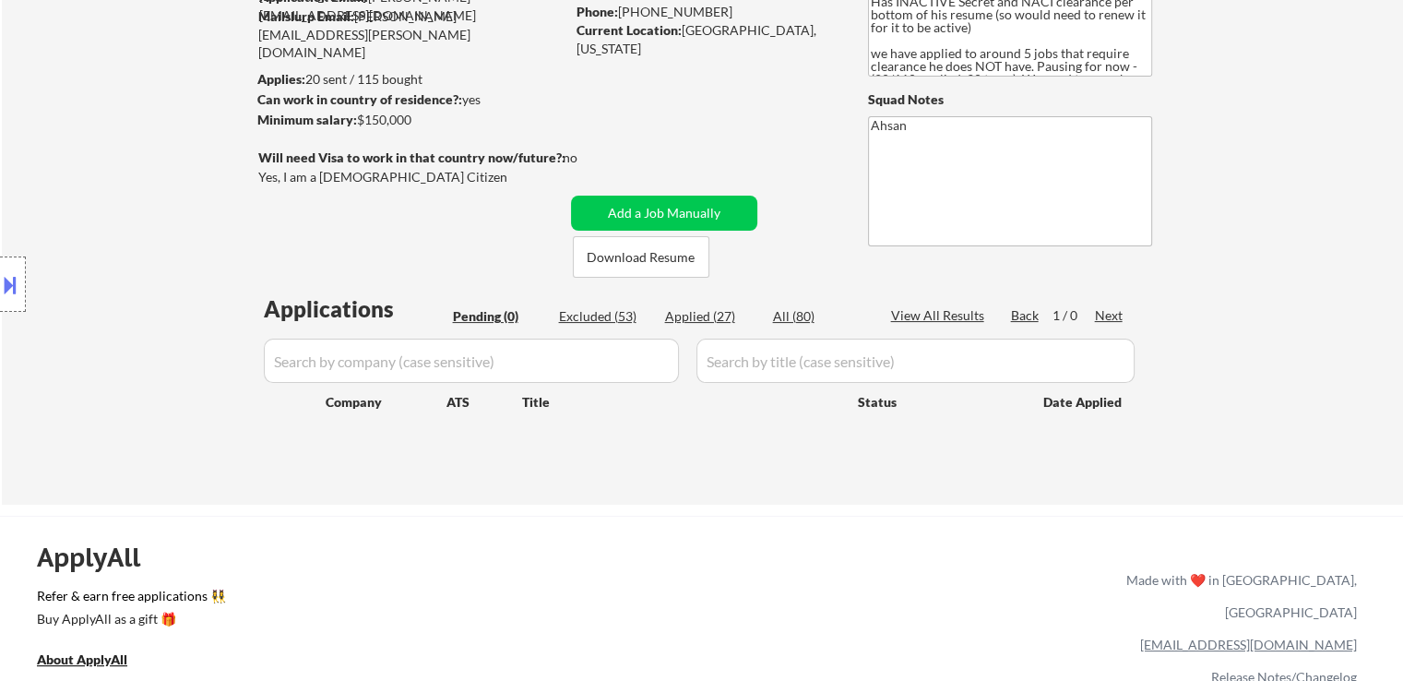
click at [699, 317] on div "Applied (27)" at bounding box center [711, 316] width 92 height 18
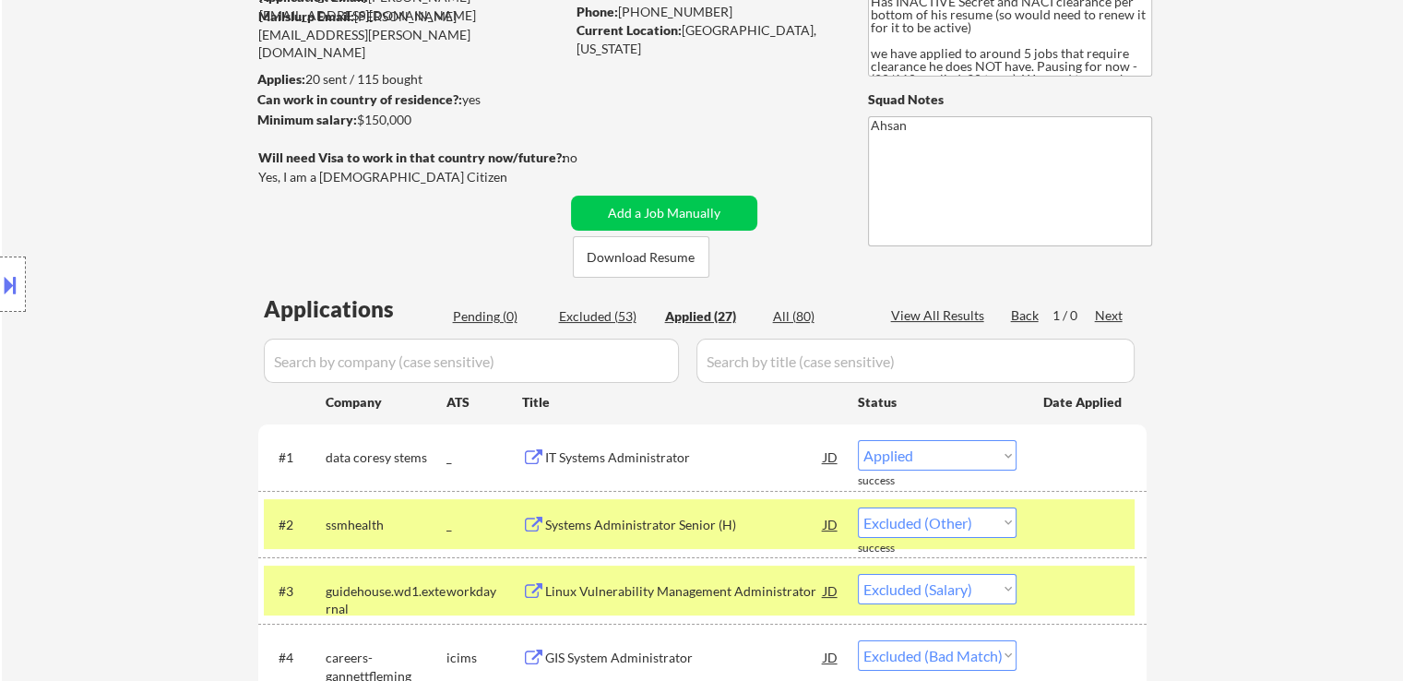
select select ""applied""
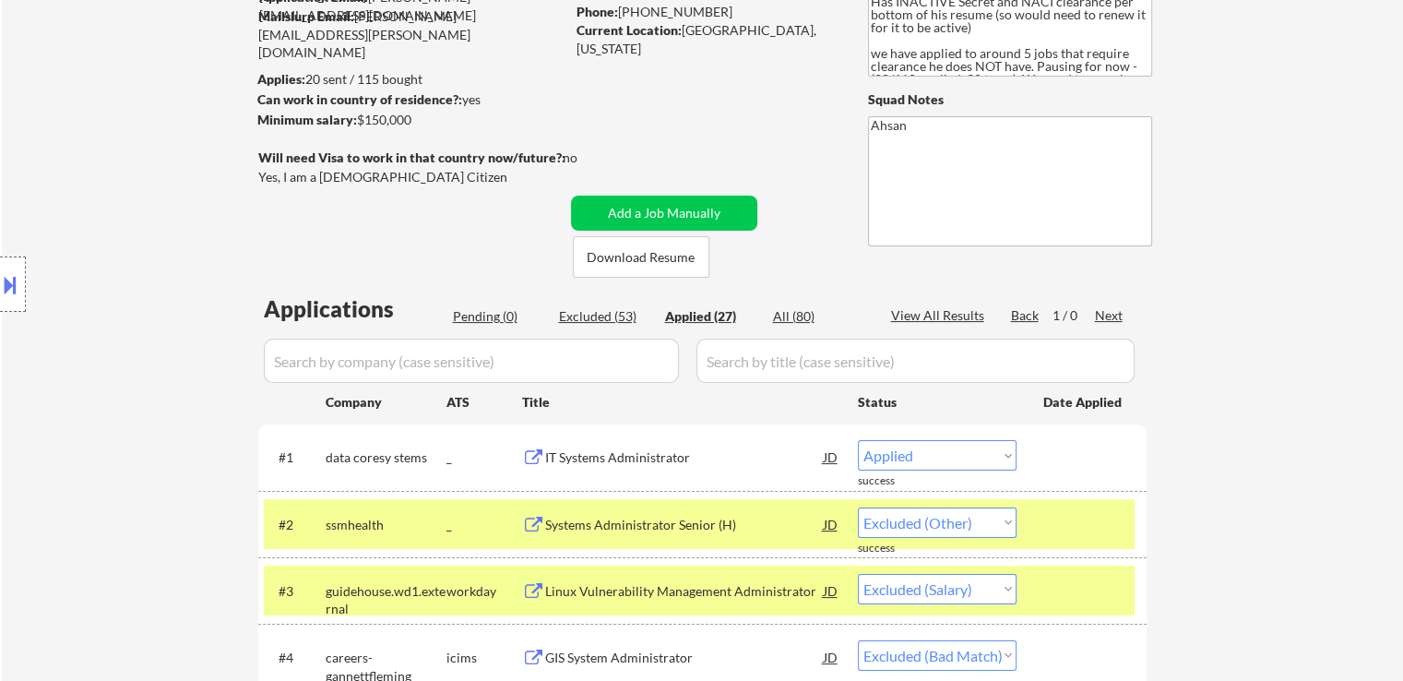
select select ""applied""
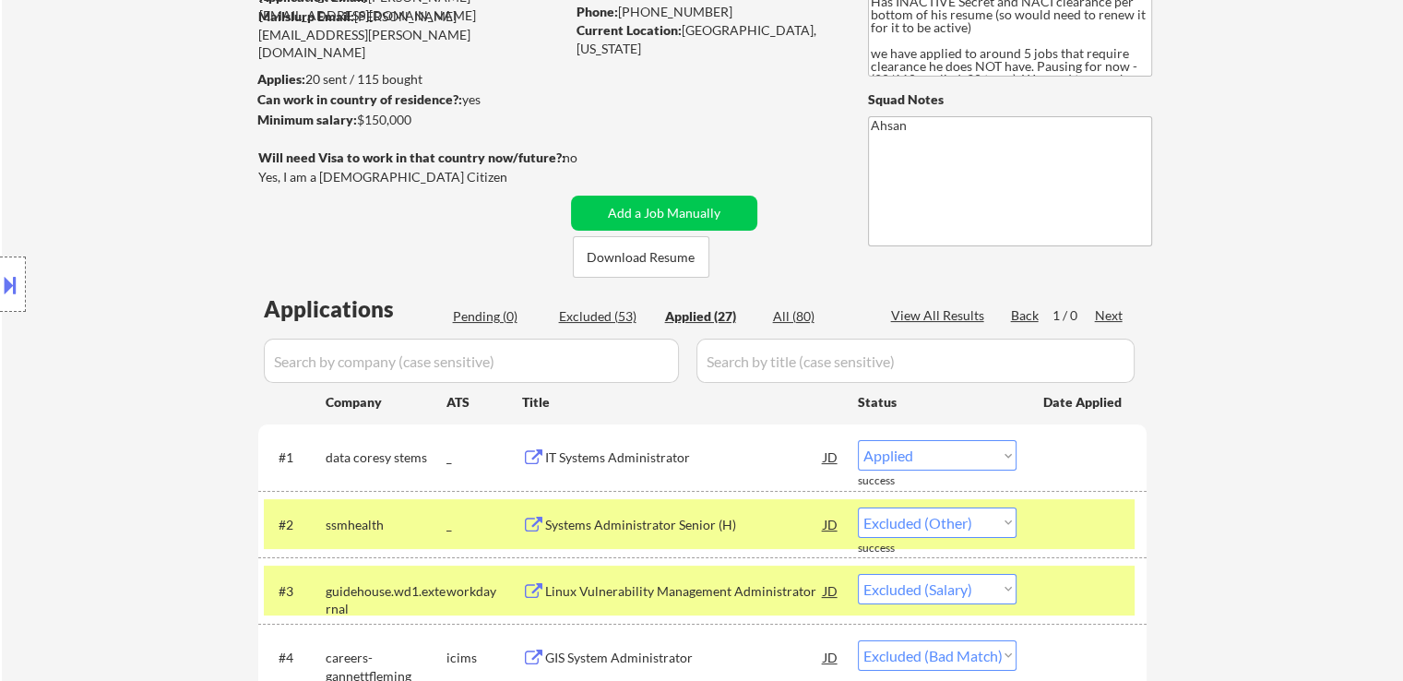
select select ""applied""
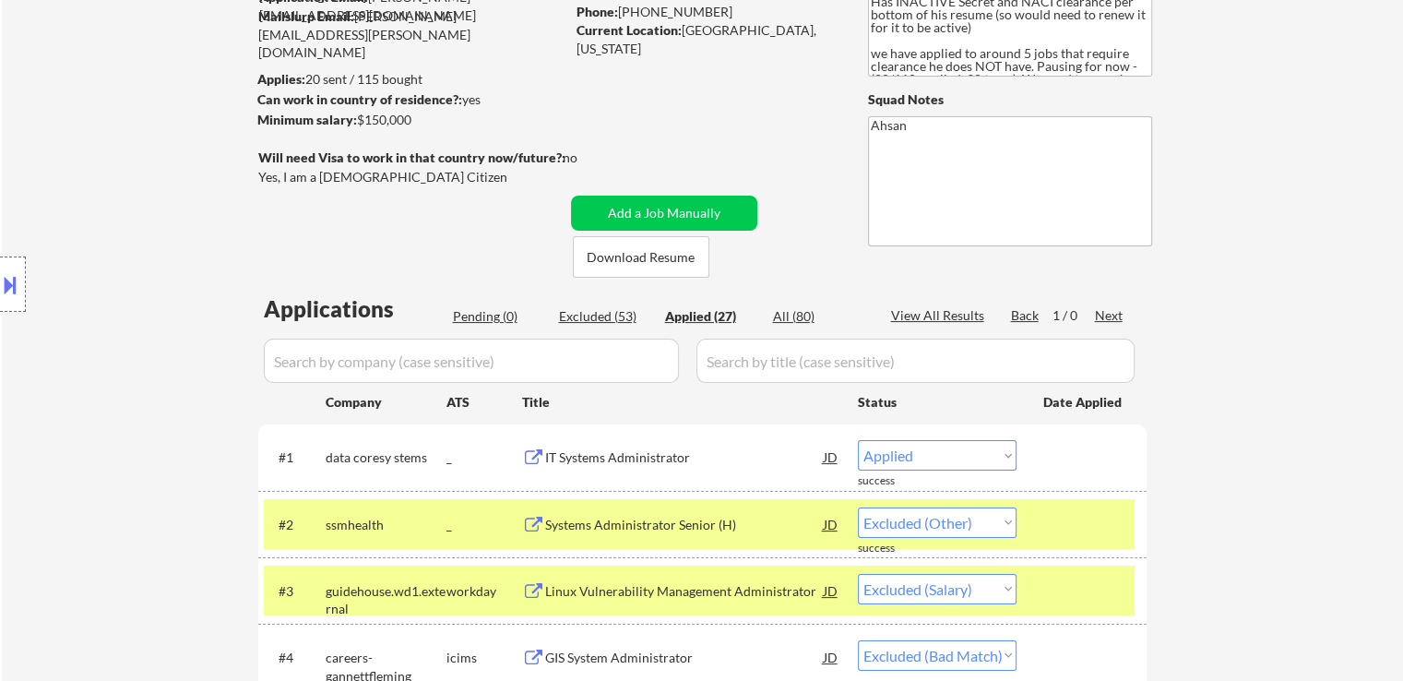
select select ""applied""
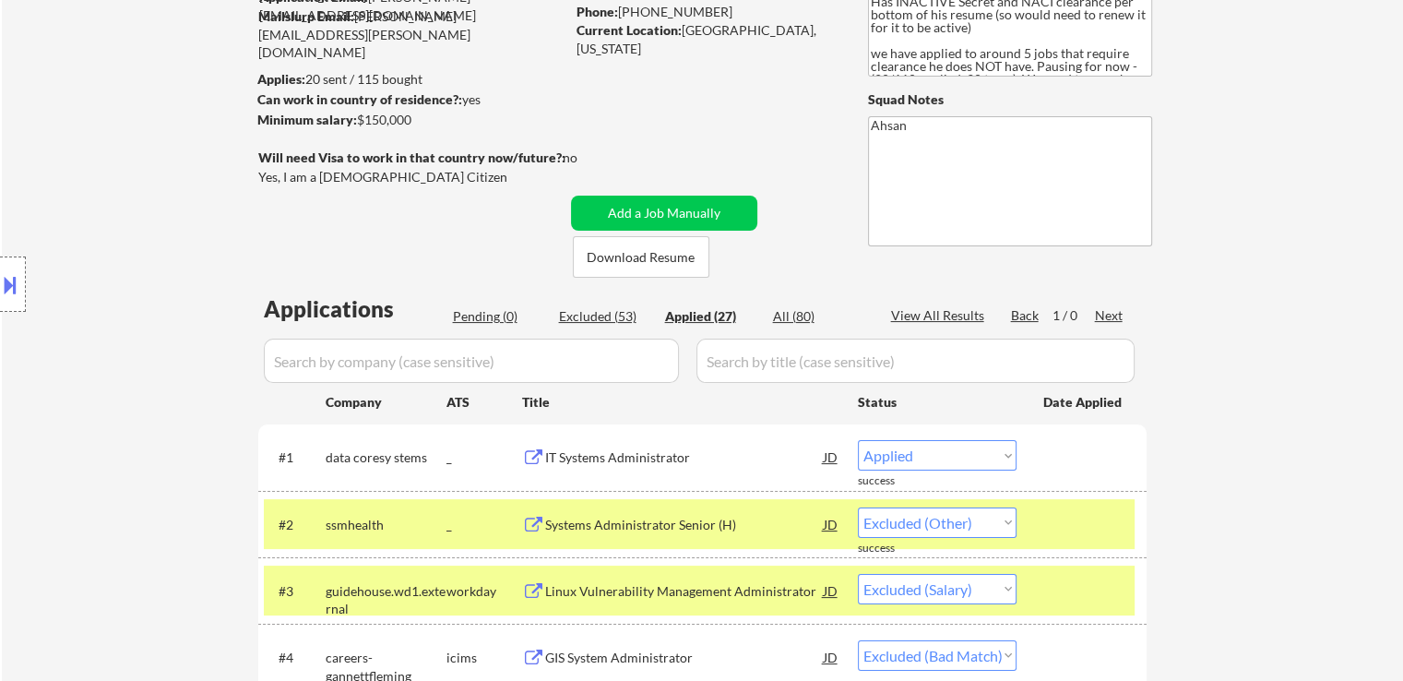
select select ""applied""
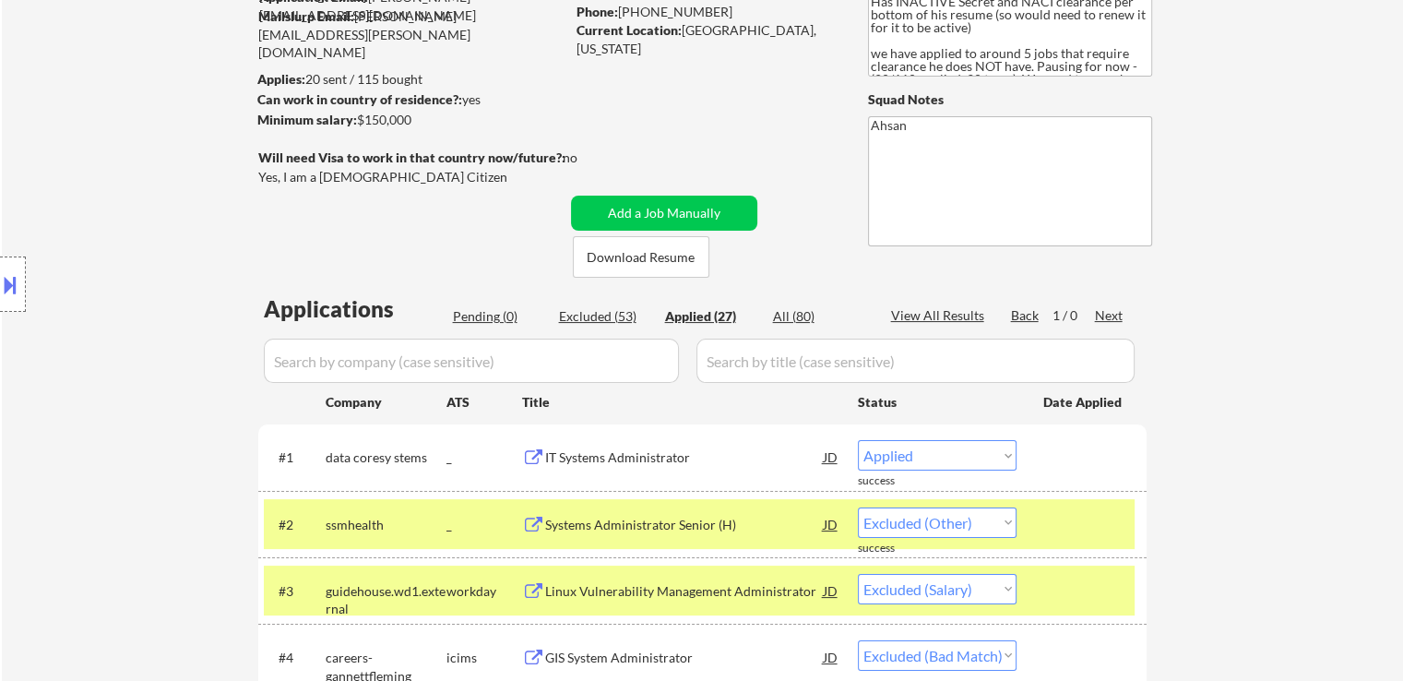
select select ""applied""
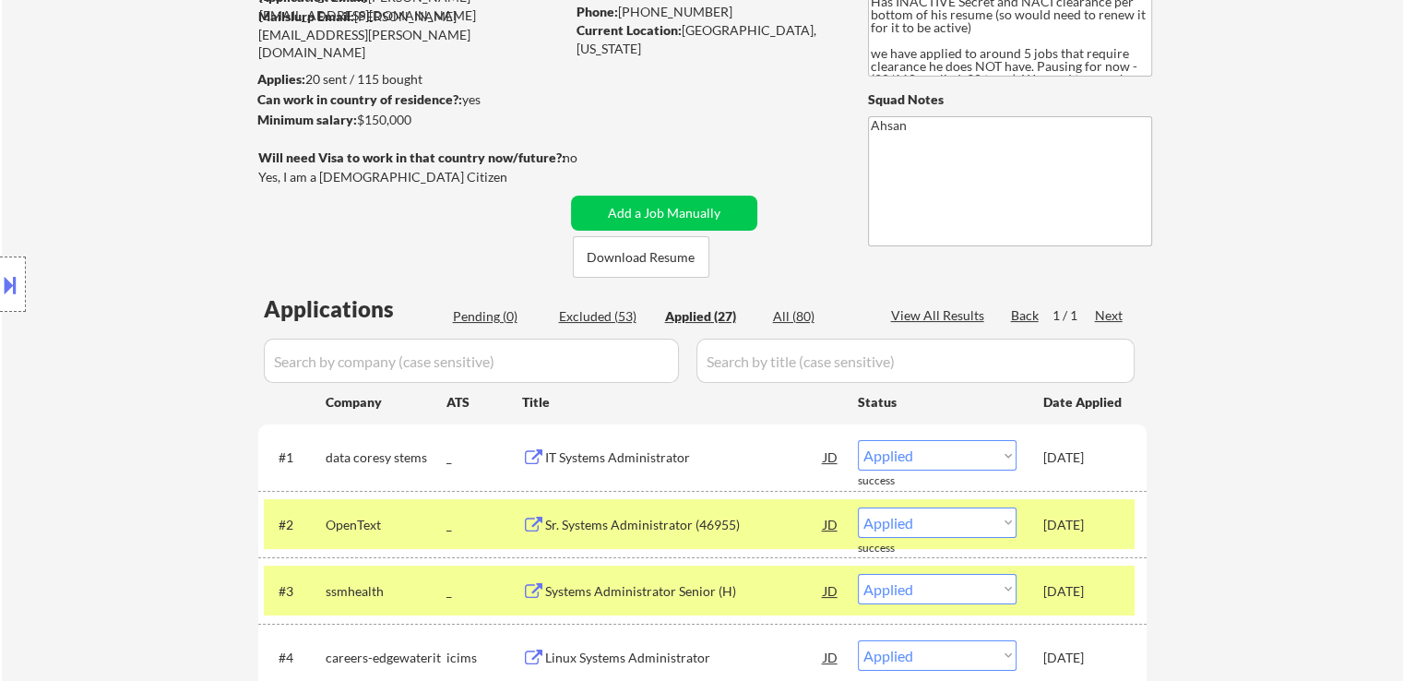
click at [528, 346] on input "input" at bounding box center [471, 361] width 415 height 44
paste input "aperturehealth"
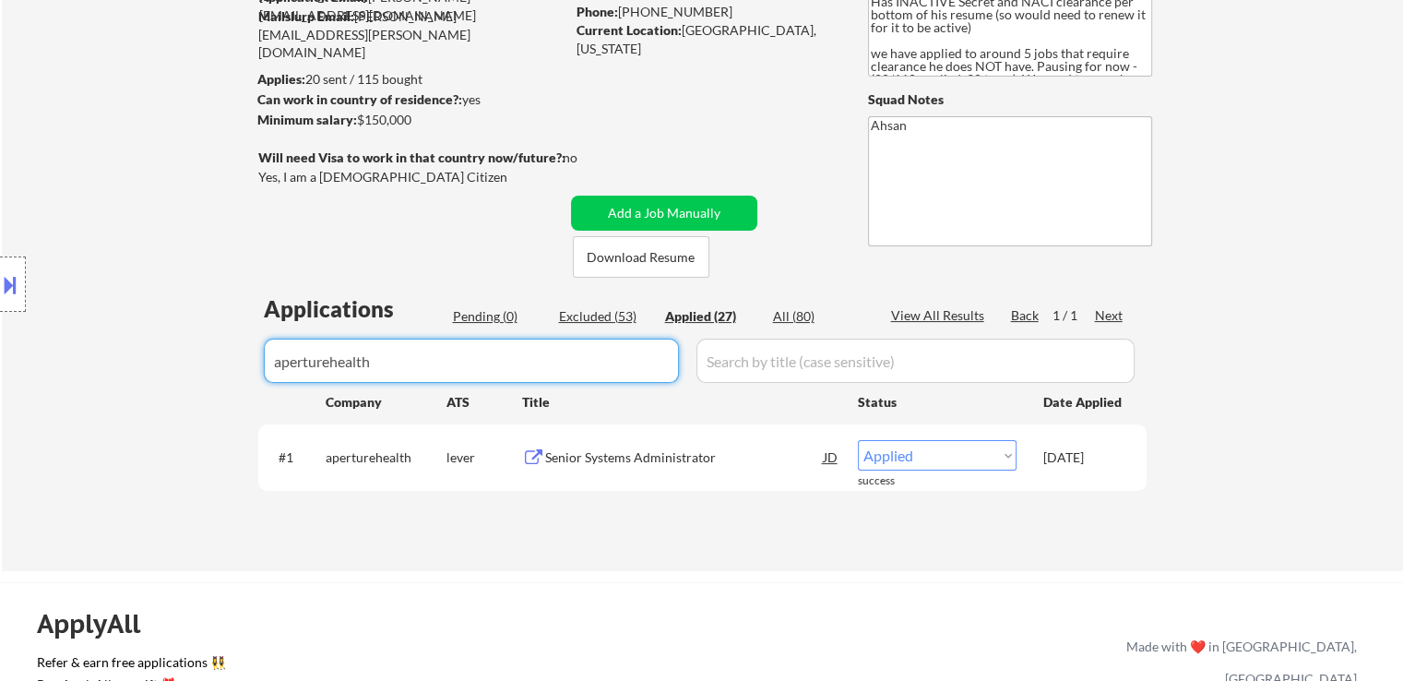
type input "aperturehealth"
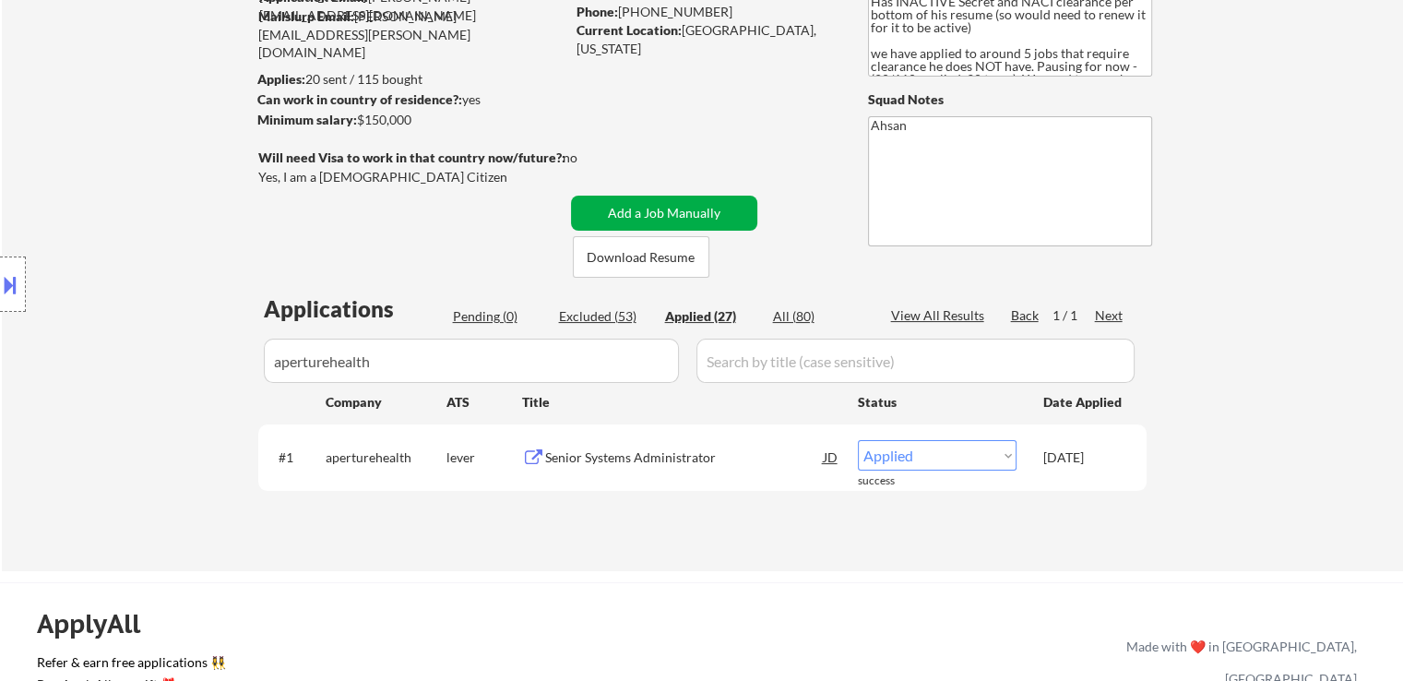
click at [677, 215] on button "Add a Job Manually" at bounding box center [664, 213] width 186 height 35
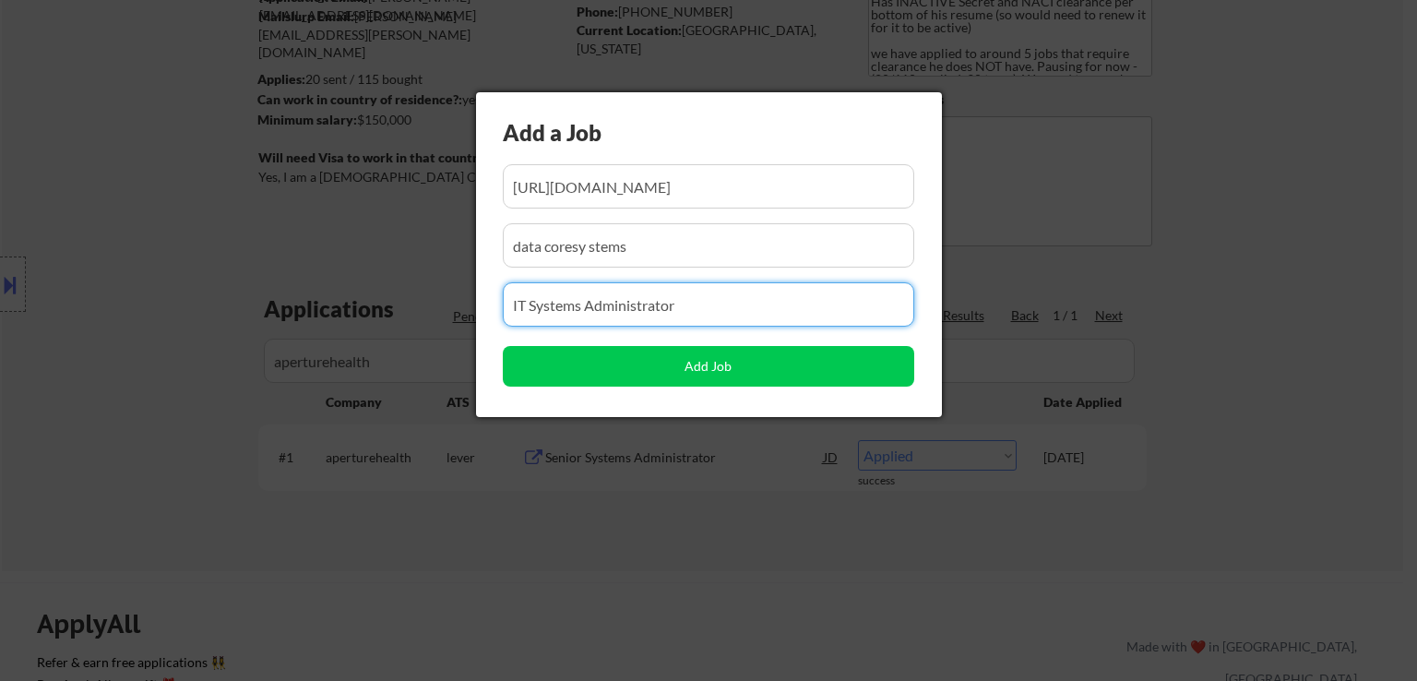
drag, startPoint x: 671, startPoint y: 307, endPoint x: 425, endPoint y: 269, distance: 249.2
click at [250, 324] on body "← Return to /applysquad Mailslurp Inbox Job Search Builder Warren Weiss User Em…" at bounding box center [708, 156] width 1417 height 681
paste input "Cloud Operations Administrator"
type input "Cloud Operations Administrator"
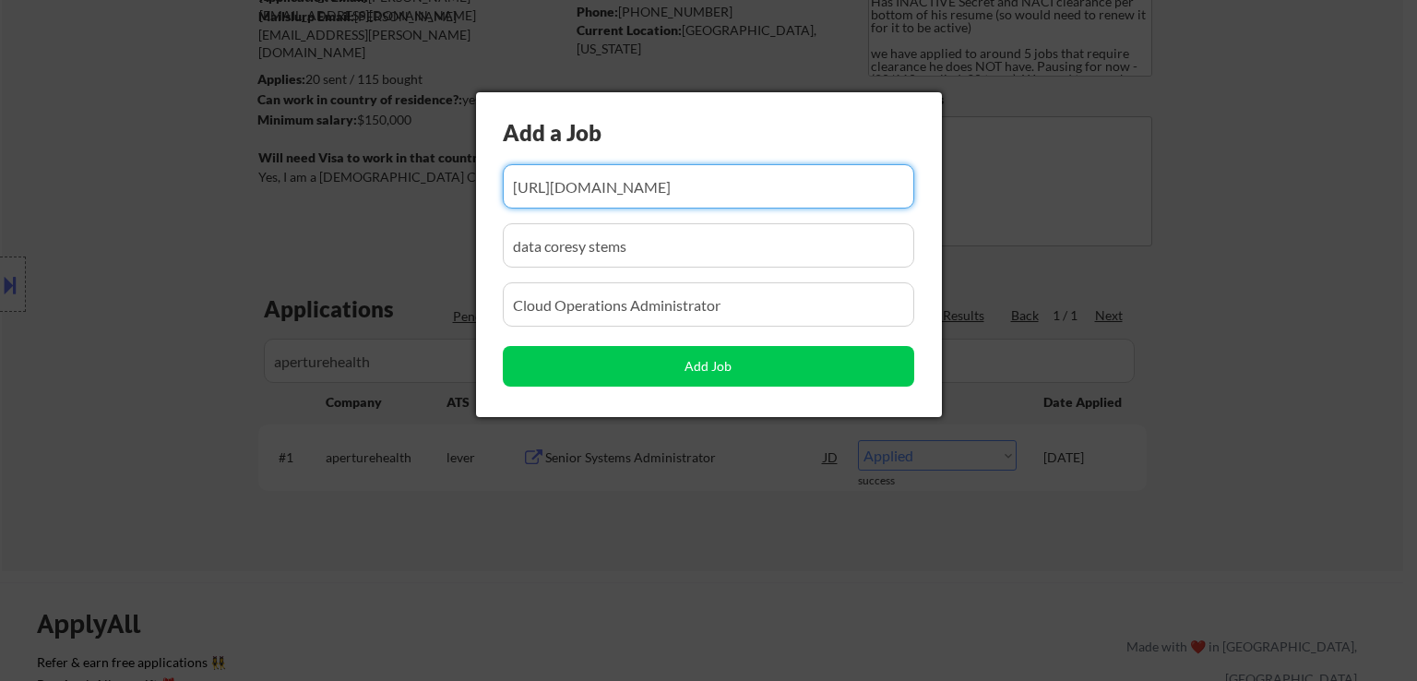
drag, startPoint x: 860, startPoint y: 185, endPoint x: 151, endPoint y: 220, distance: 709.2
click at [151, 220] on body "← Return to /applysquad Mailslurp Inbox Job Search Builder Warren Weiss User Em…" at bounding box center [708, 156] width 1417 height 681
paste input "https://recruiting.paylocity.com/Recruiting/Jobs/Details/3222483"
type input "https://recruiting.paylocity.com/Recruiting/Jobs/Details/3222483"
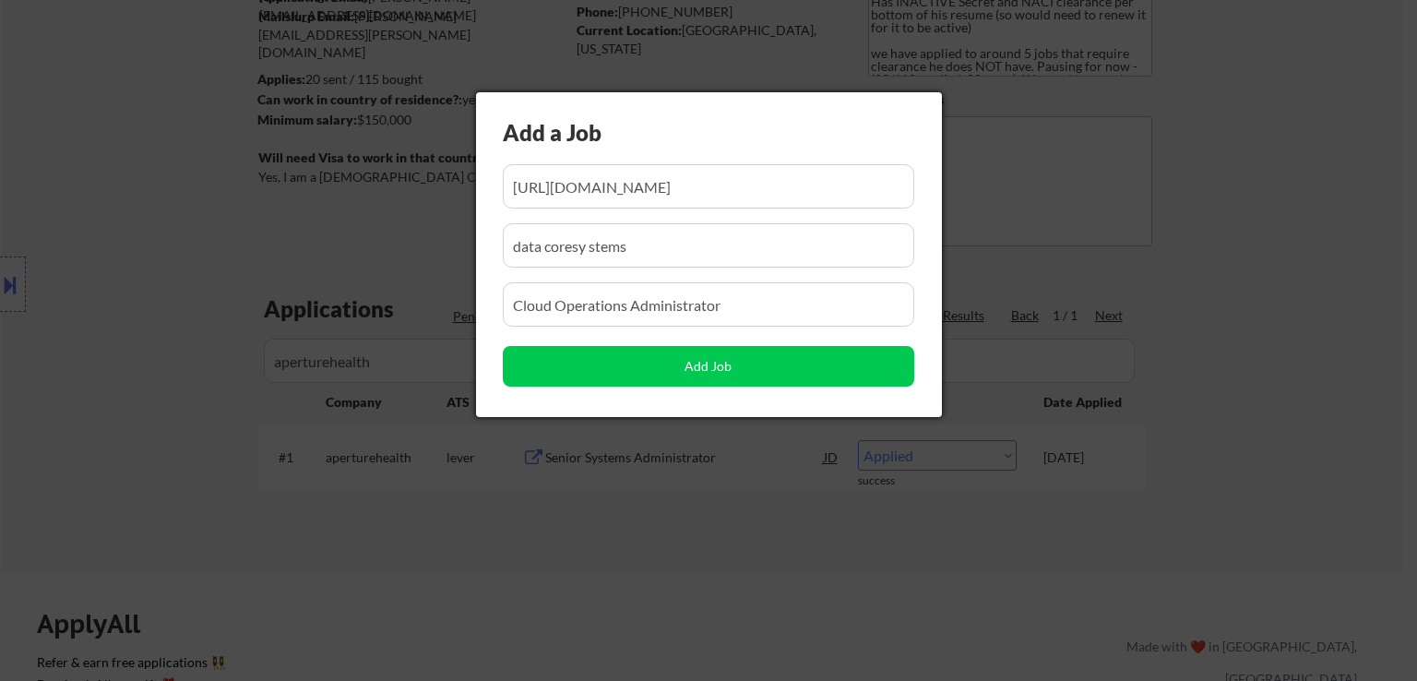
scroll to position [0, 0]
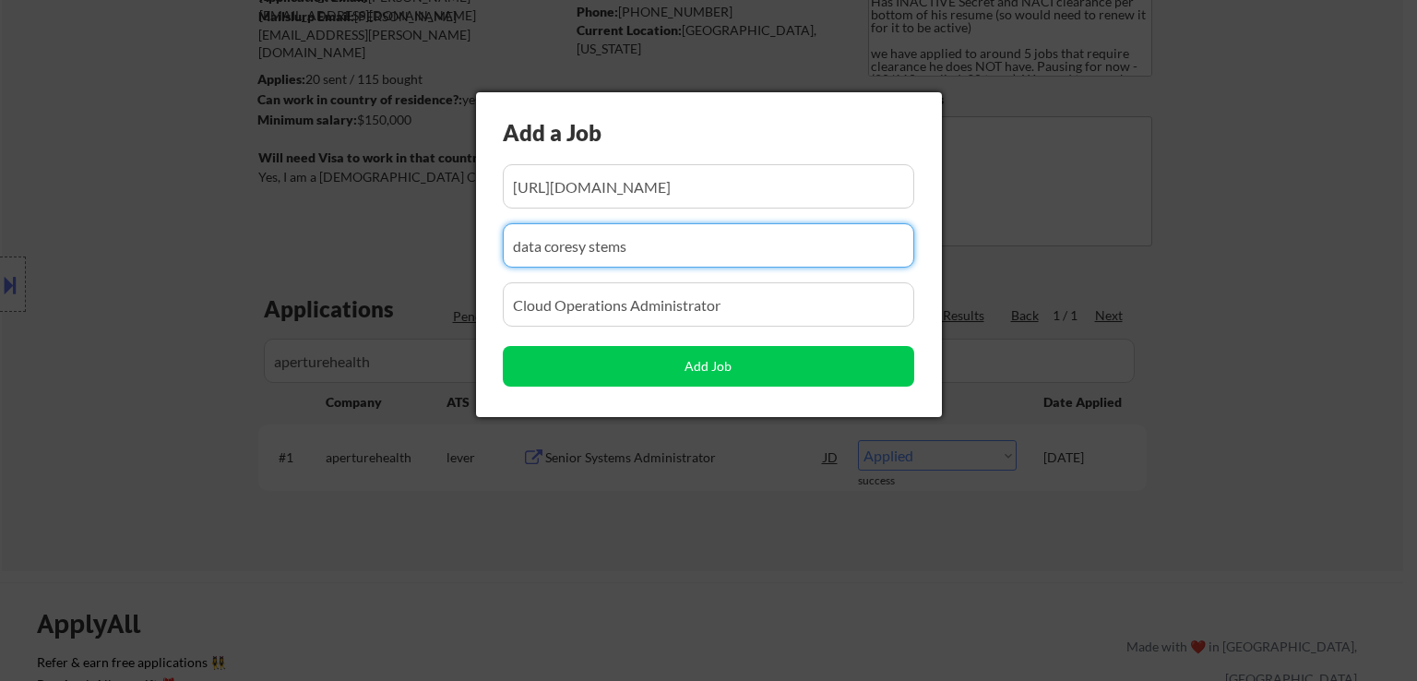
drag, startPoint x: 649, startPoint y: 243, endPoint x: 347, endPoint y: 243, distance: 302.5
click at [347, 243] on body "← Return to /applysquad Mailslurp Inbox Job Search Builder Warren Weiss User Em…" at bounding box center [708, 156] width 1417 height 681
paste input "vitalconnect"
click at [541, 241] on input "input" at bounding box center [708, 245] width 411 height 44
click at [627, 250] on input "input" at bounding box center [708, 245] width 411 height 44
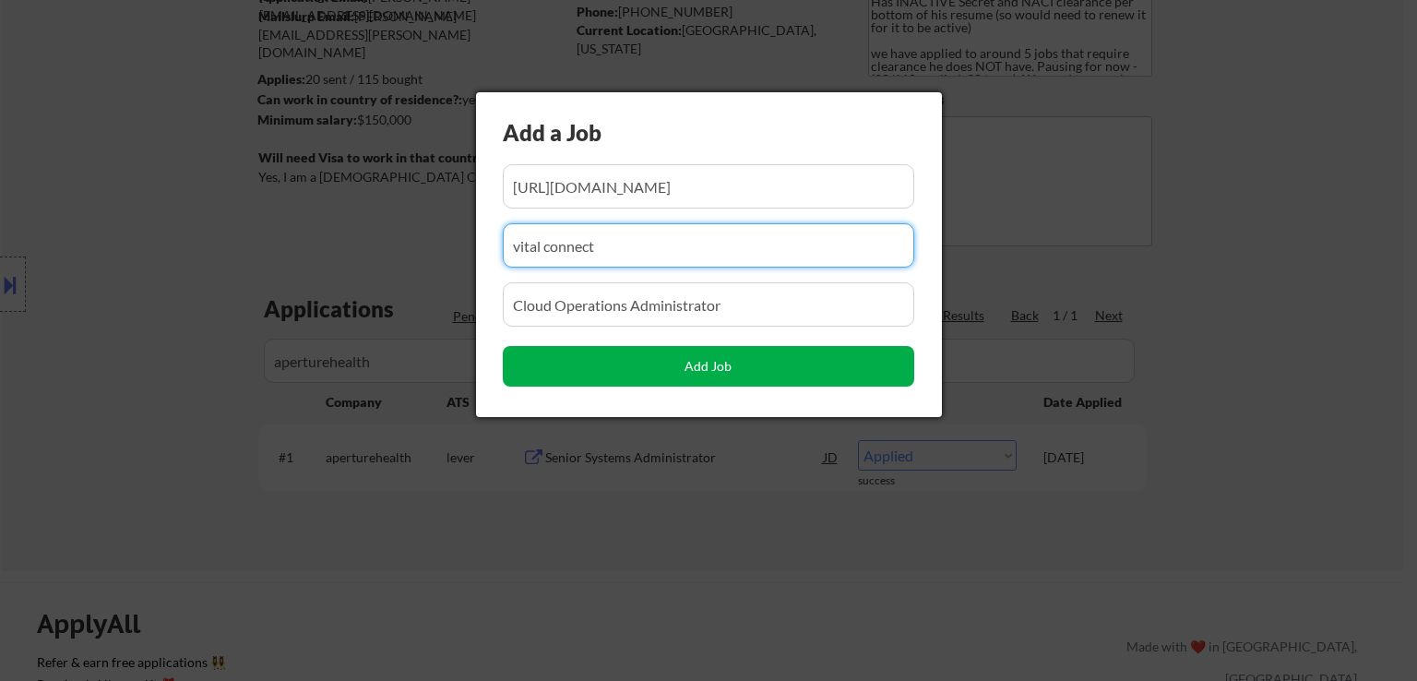
type input "vital connect"
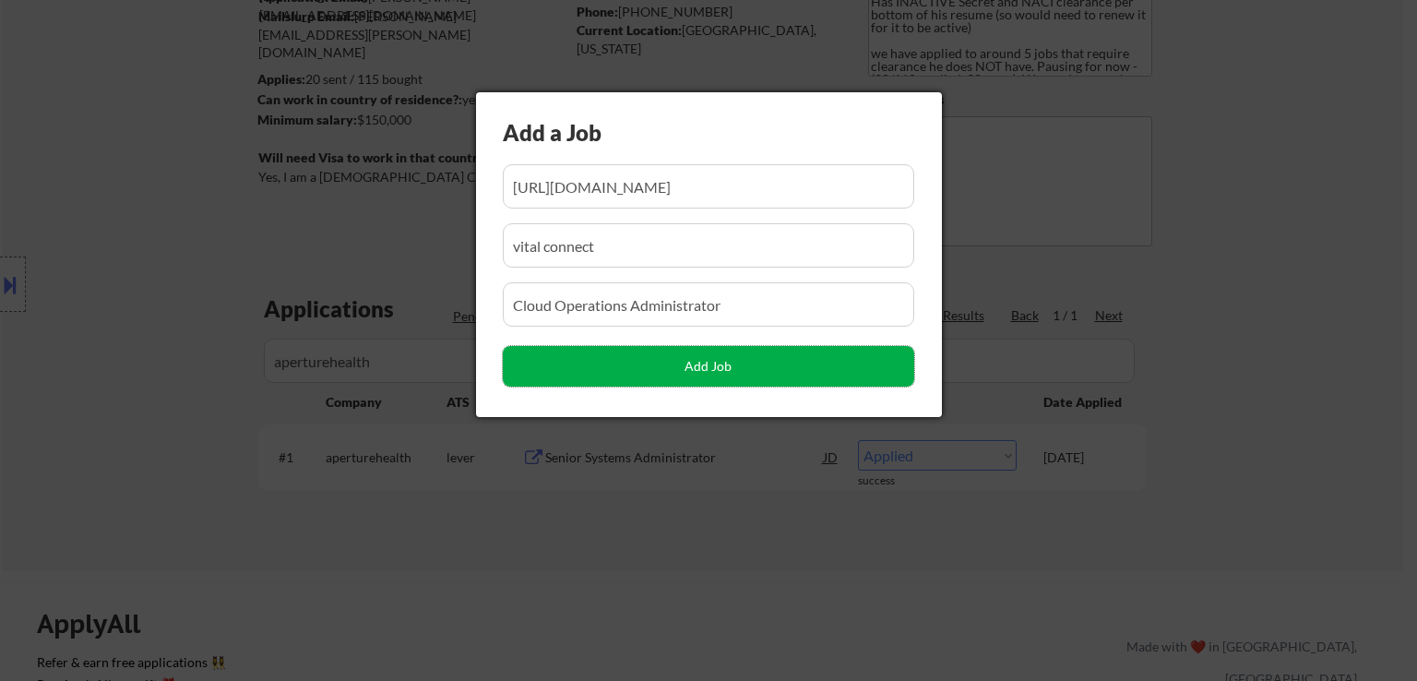
click at [712, 372] on button "Add Job" at bounding box center [708, 366] width 411 height 41
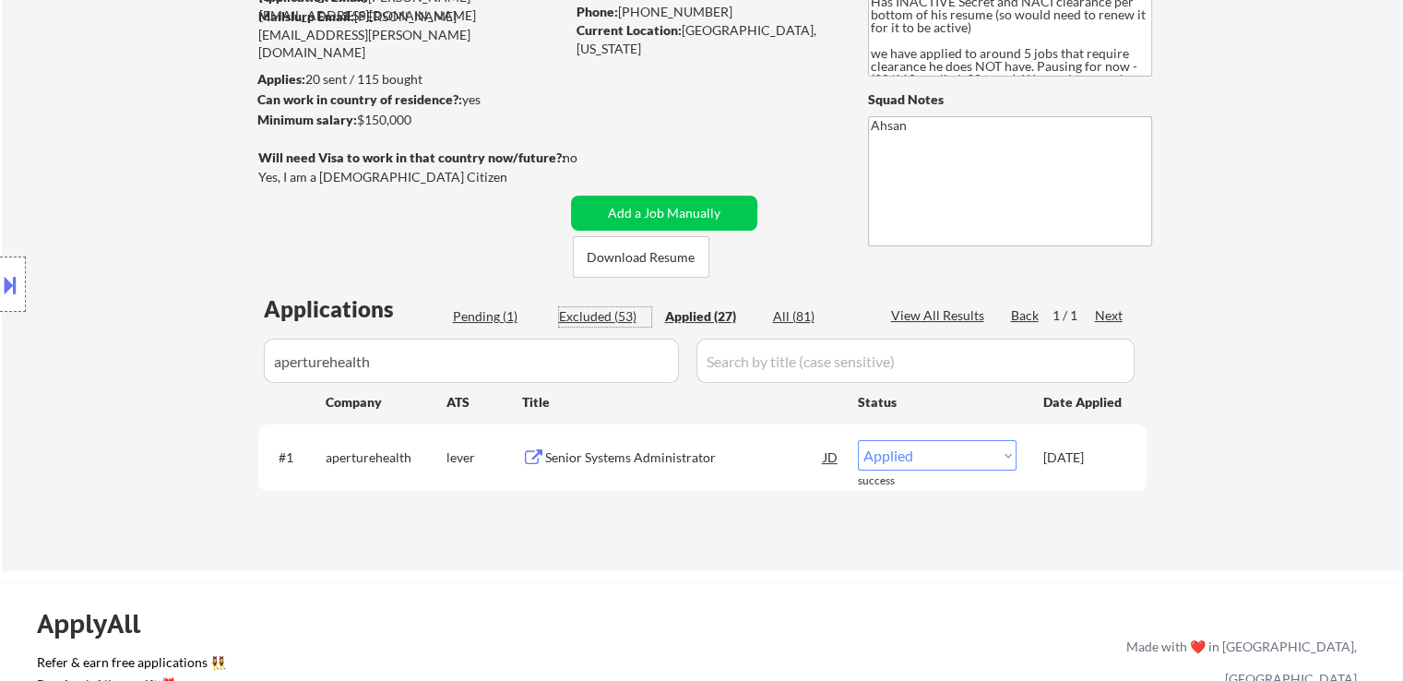
click at [621, 318] on div "Excluded (53)" at bounding box center [605, 316] width 92 height 18
click at [709, 315] on div "Applied (27)" at bounding box center [711, 316] width 92 height 18
click at [459, 336] on div "Applications Pending (1) Excluded (53) Applied (27) All (81) View All Results B…" at bounding box center [702, 414] width 888 height 242
click at [489, 321] on div "Pending (1)" at bounding box center [499, 316] width 92 height 18
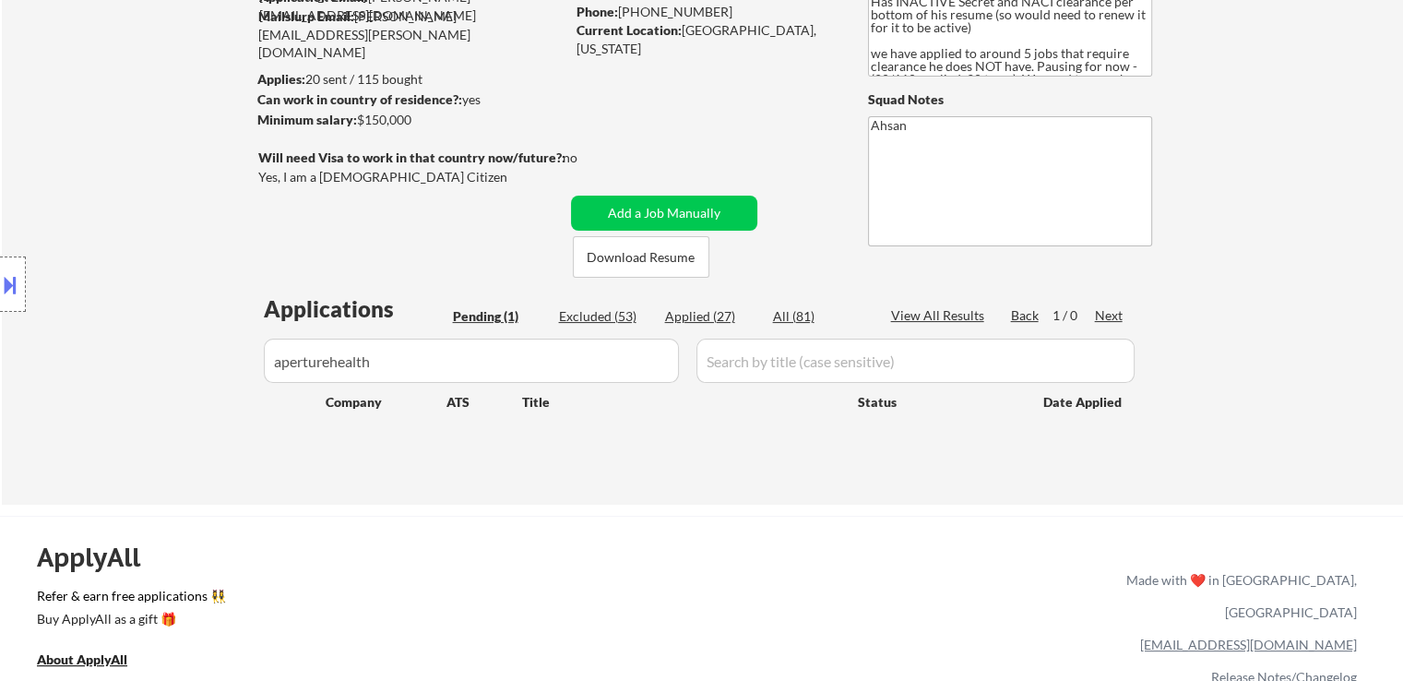
click at [594, 318] on div "Excluded (53)" at bounding box center [605, 316] width 92 height 18
click at [697, 311] on div "Applied (27)" at bounding box center [711, 316] width 92 height 18
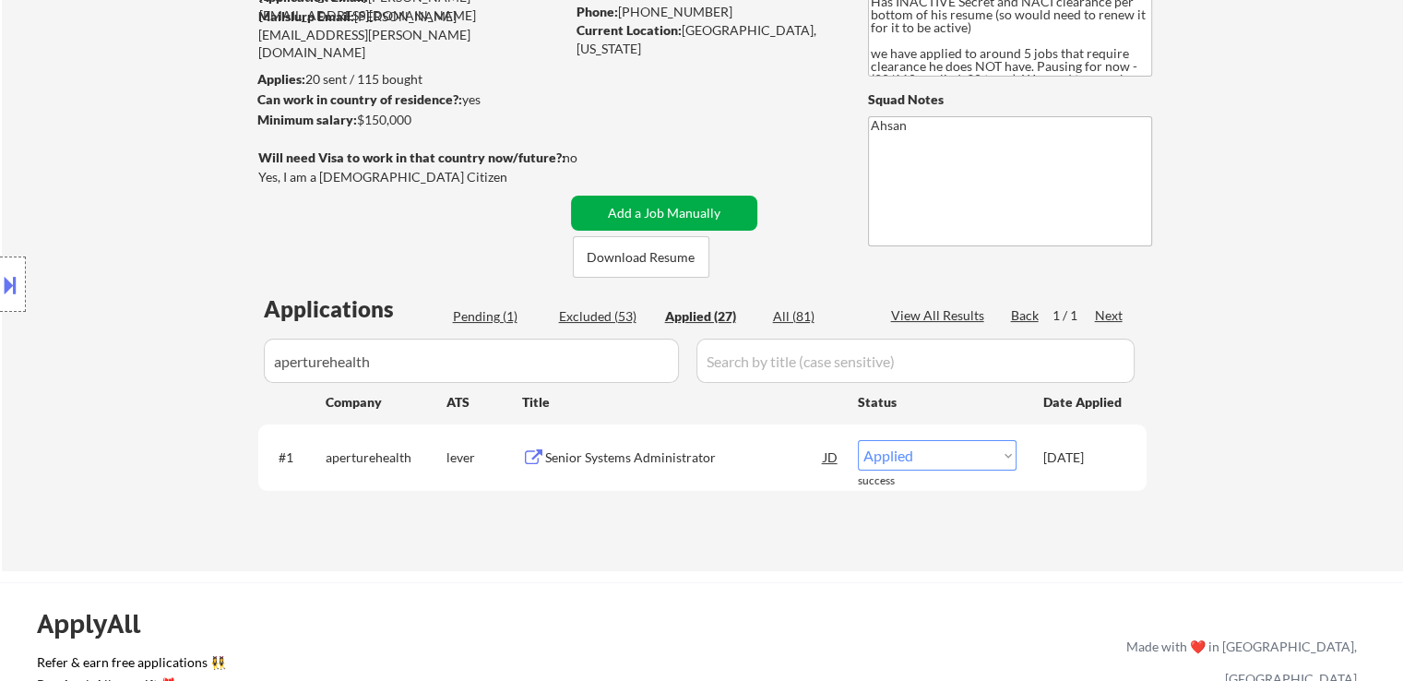
drag, startPoint x: 721, startPoint y: 211, endPoint x: 734, endPoint y: 218, distance: 14.4
click at [734, 218] on button "Add a Job Manually" at bounding box center [664, 213] width 186 height 35
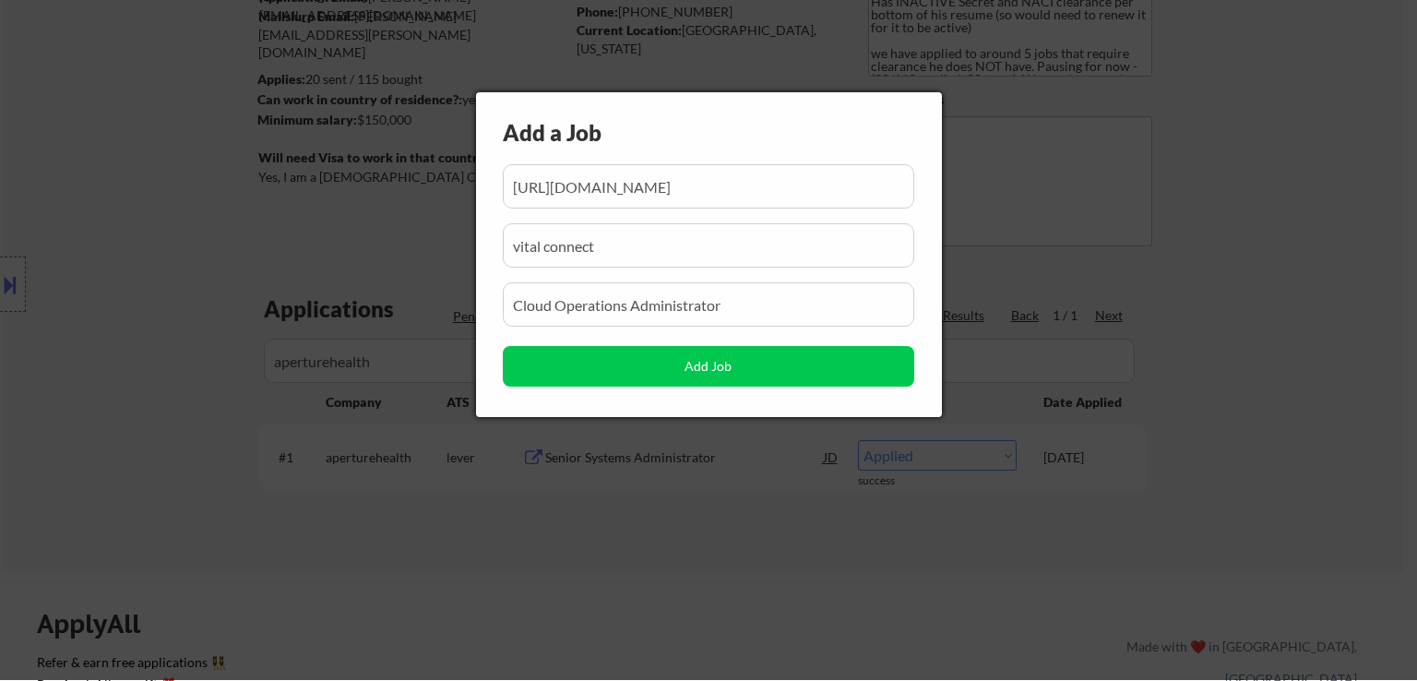
scroll to position [0, 32]
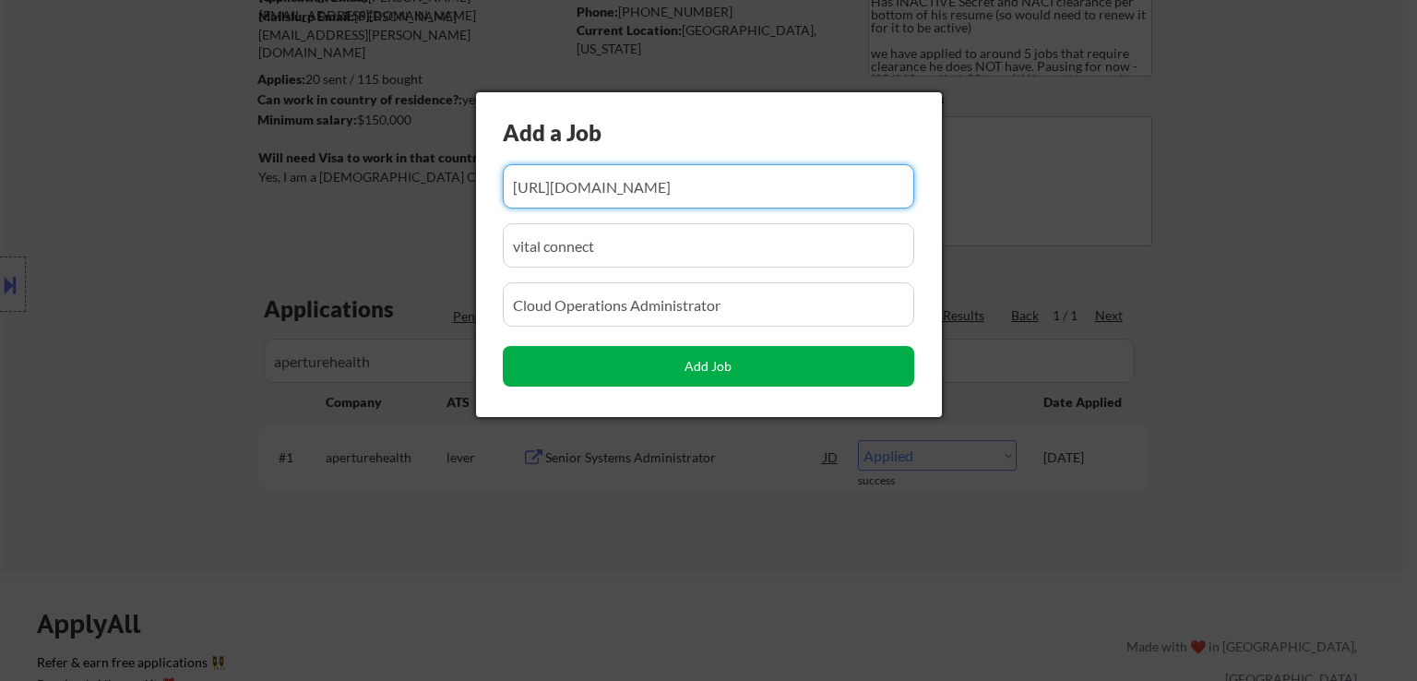
click at [719, 359] on button "Add Job" at bounding box center [708, 366] width 411 height 41
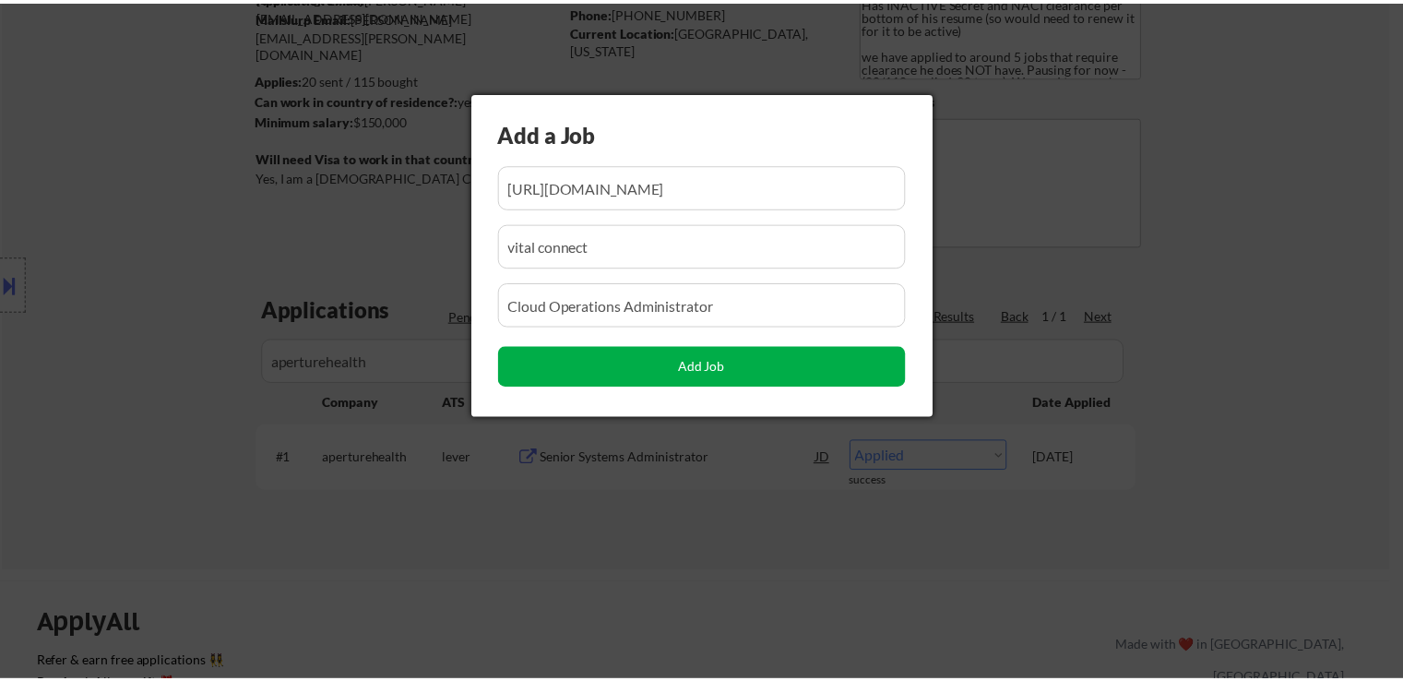
scroll to position [0, 0]
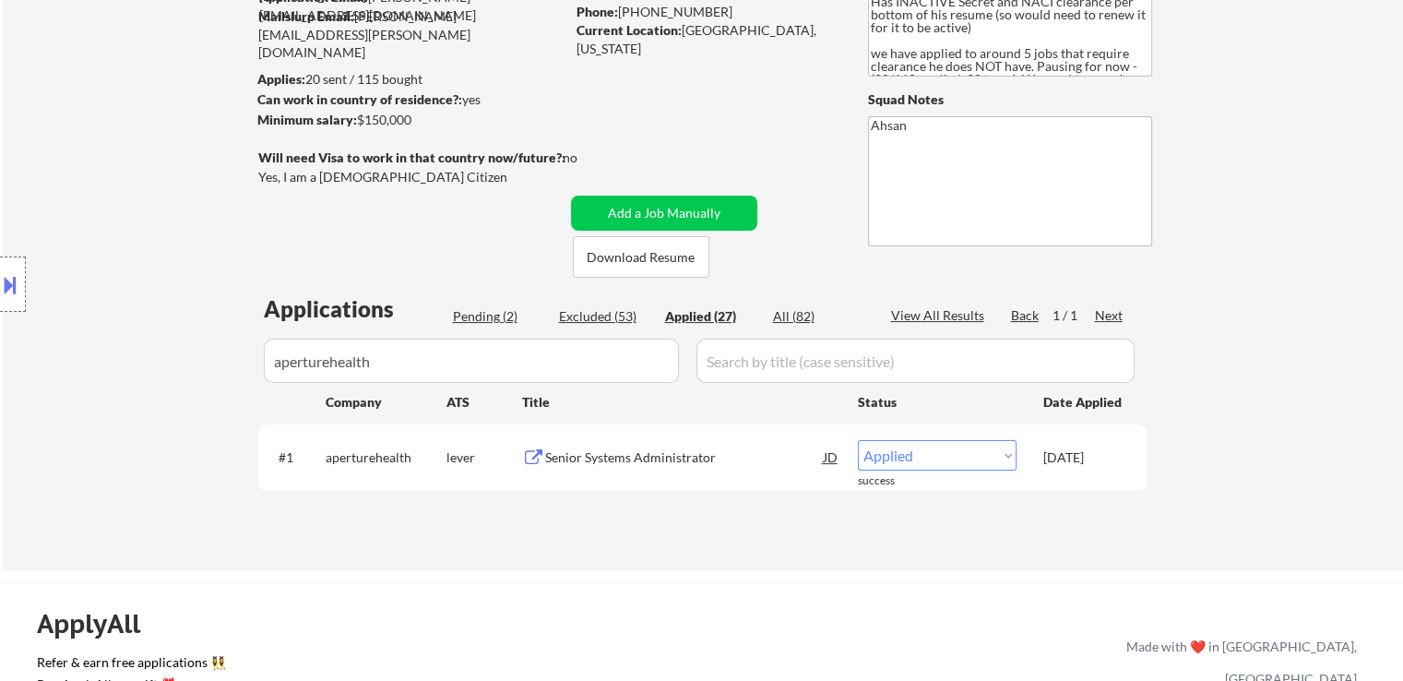
click at [482, 322] on div "Pending (2)" at bounding box center [499, 316] width 92 height 18
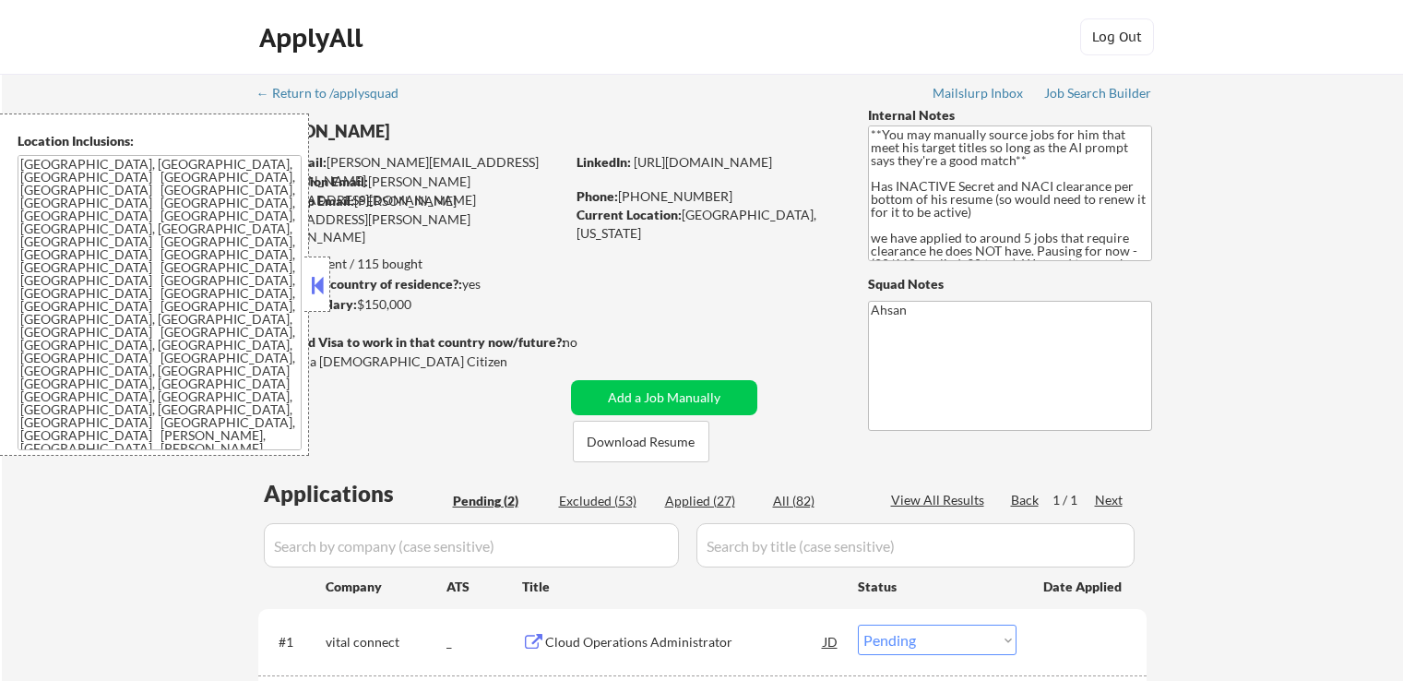
select select ""pending""
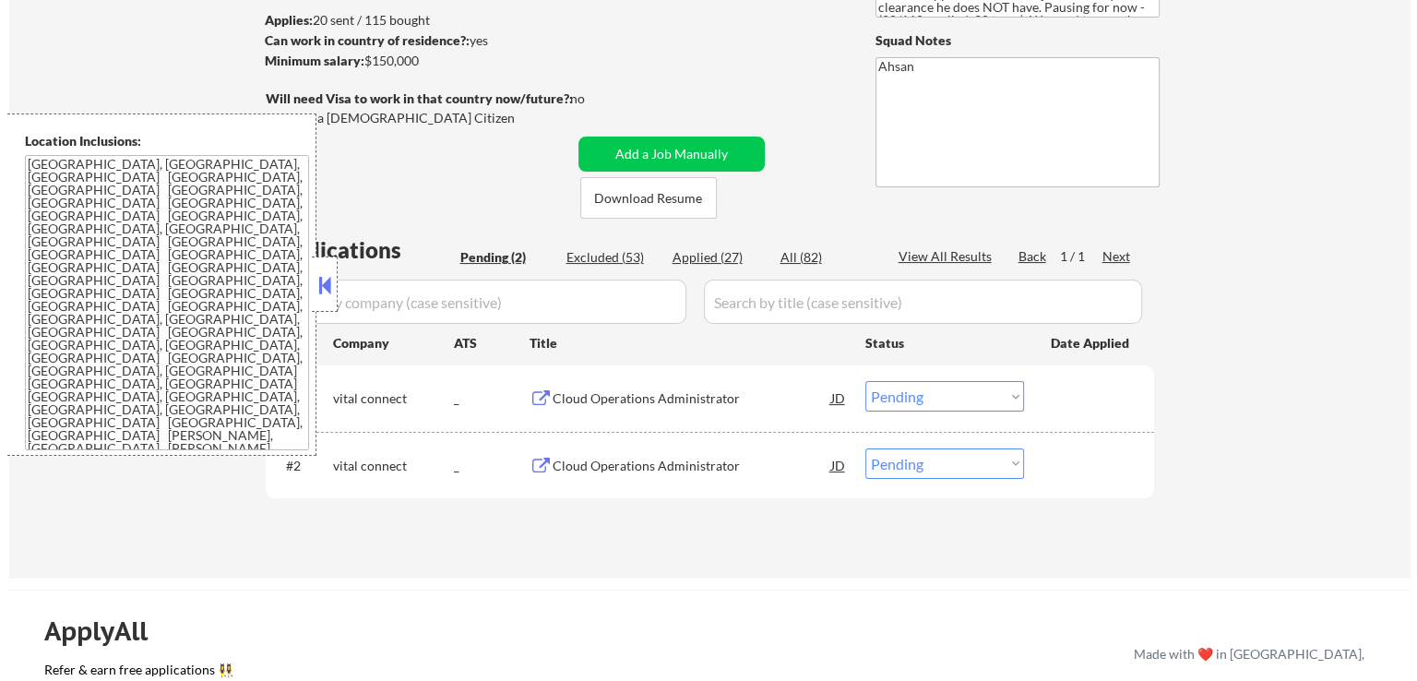
scroll to position [277, 0]
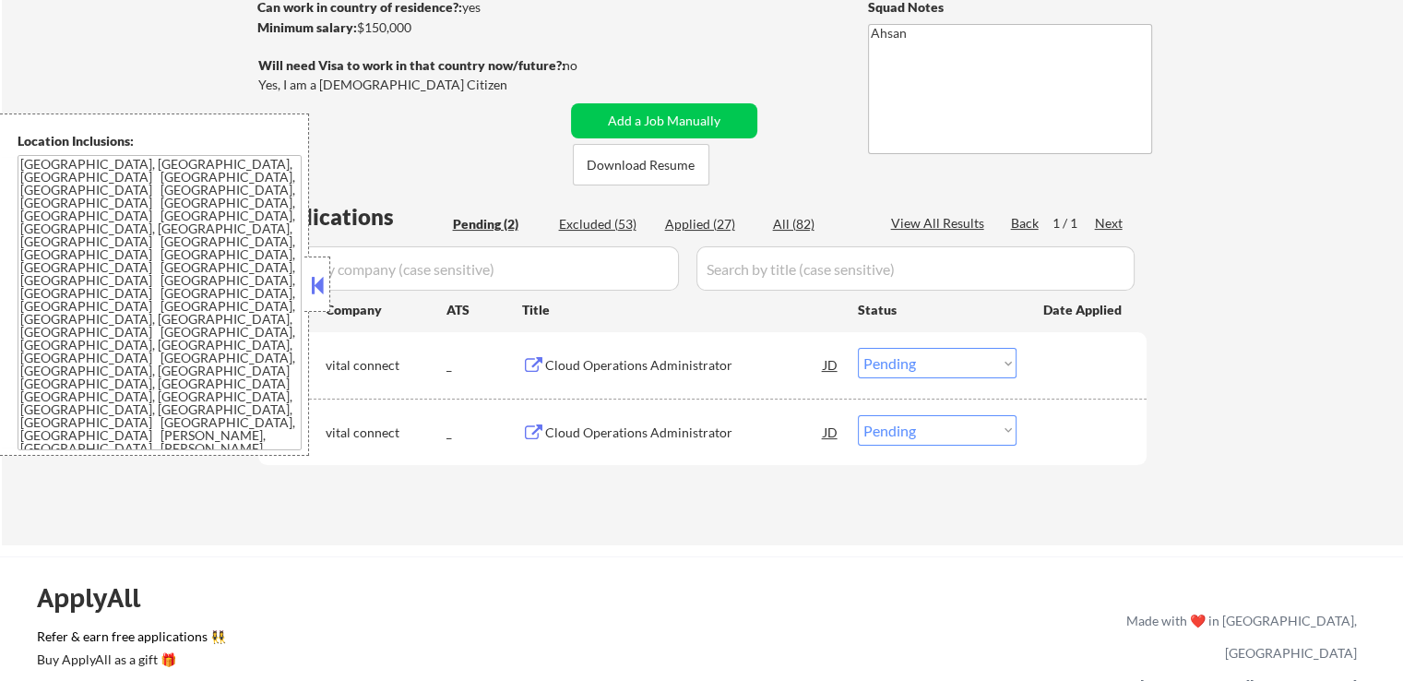
click at [976, 437] on select "Choose an option... Pending Applied Excluded (Questions) Excluded (Expired) Exc…" at bounding box center [937, 430] width 159 height 30
select select ""excluded__other_""
click at [858, 415] on select "Choose an option... Pending Applied Excluded (Questions) Excluded (Expired) Exc…" at bounding box center [937, 430] width 159 height 30
click at [934, 344] on div "#1 vital connect _ Cloud Operations Administrator JD Choose an option... Pendin…" at bounding box center [699, 364] width 871 height 50
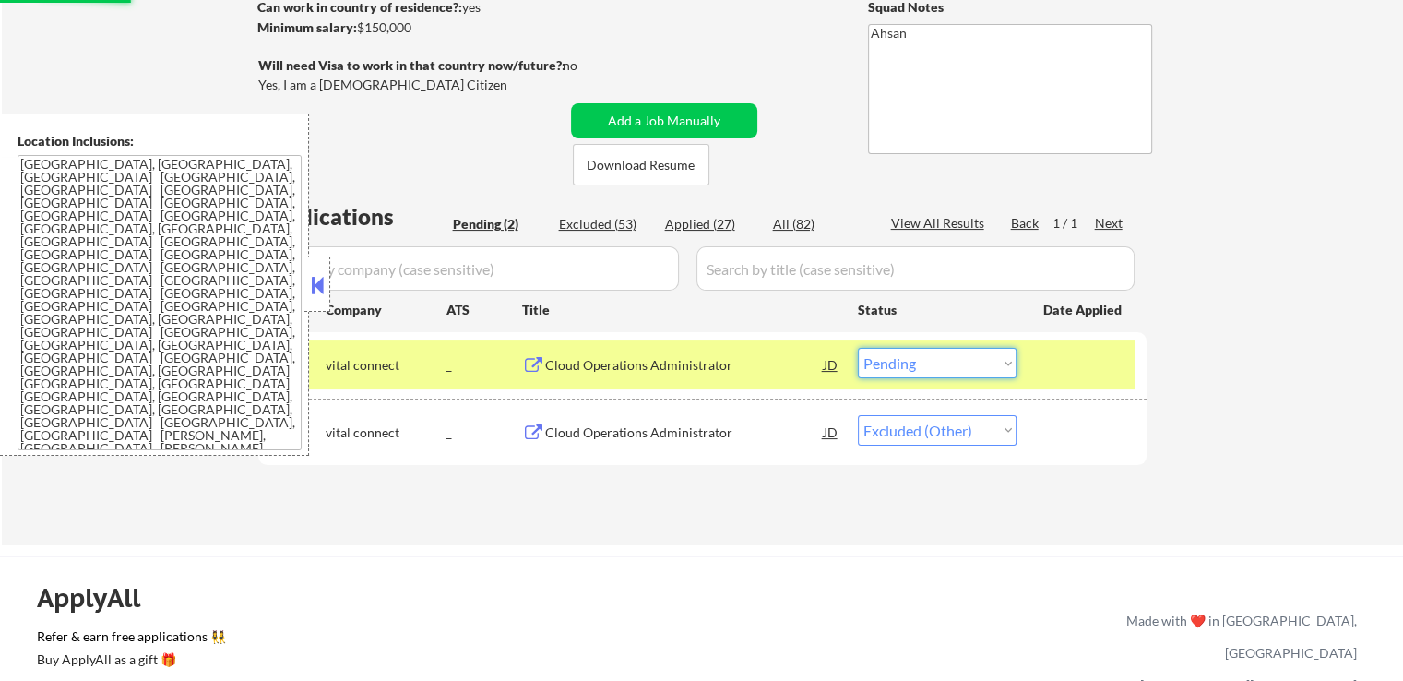
click at [942, 355] on select "Choose an option... Pending Applied Excluded (Questions) Excluded (Expired) Exc…" at bounding box center [937, 363] width 159 height 30
click at [858, 348] on select "Choose an option... Pending Applied Excluded (Questions) Excluded (Expired) Exc…" at bounding box center [937, 363] width 159 height 30
select select ""pending""
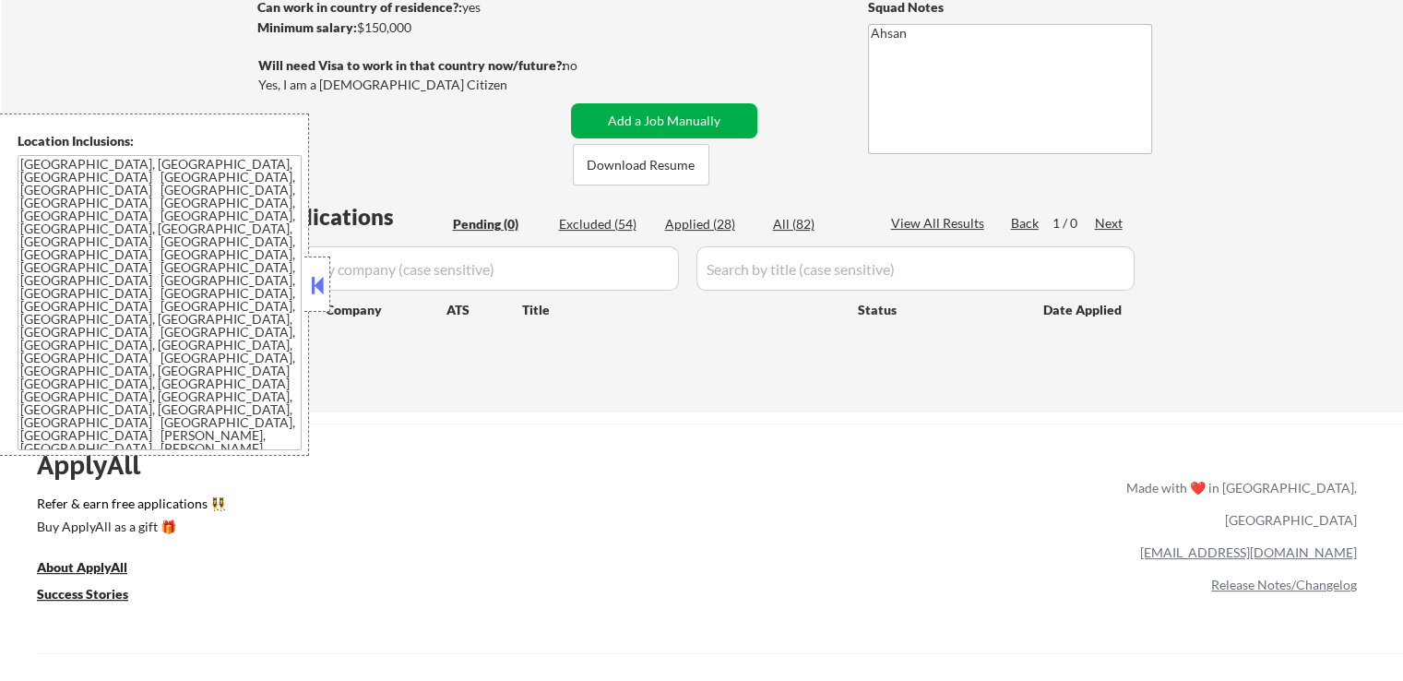
click at [679, 118] on button "Add a Job Manually" at bounding box center [664, 120] width 186 height 35
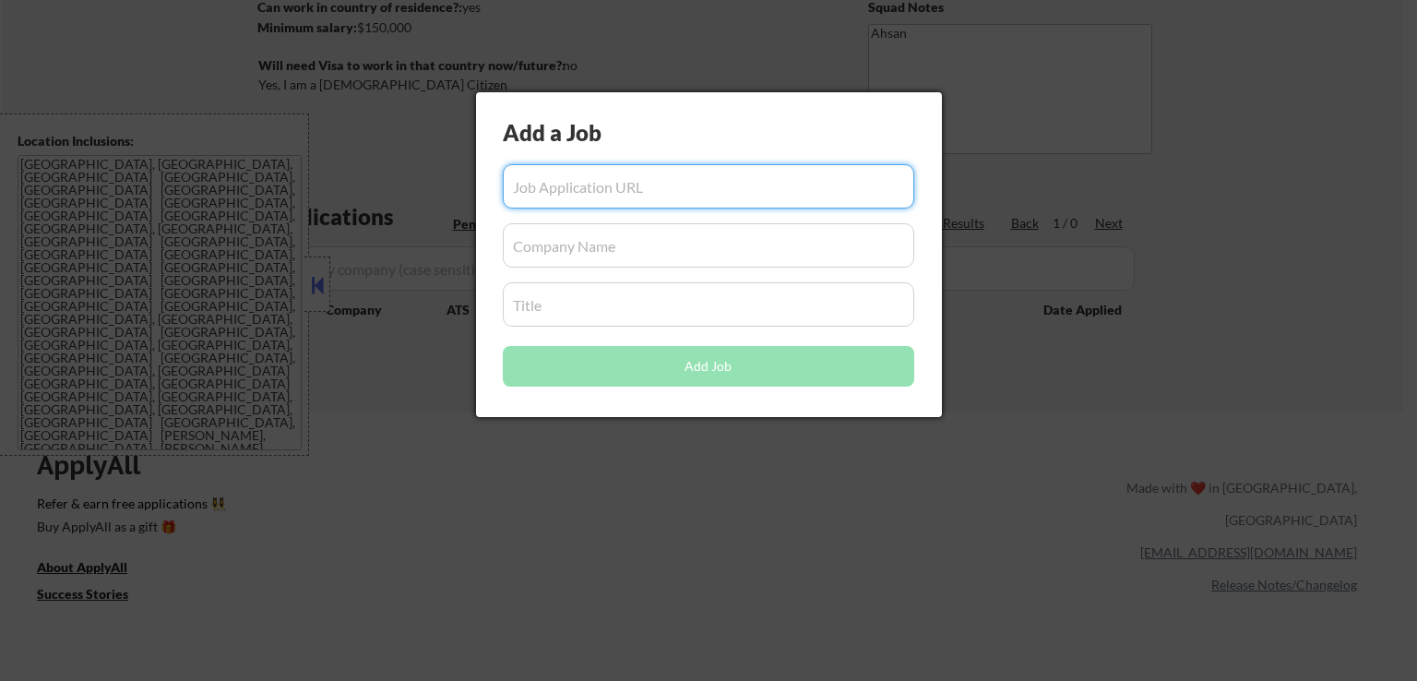
click at [699, 189] on input "input" at bounding box center [708, 186] width 411 height 44
paste input "[URL][DOMAIN_NAME]"
type input "[URL][DOMAIN_NAME]"
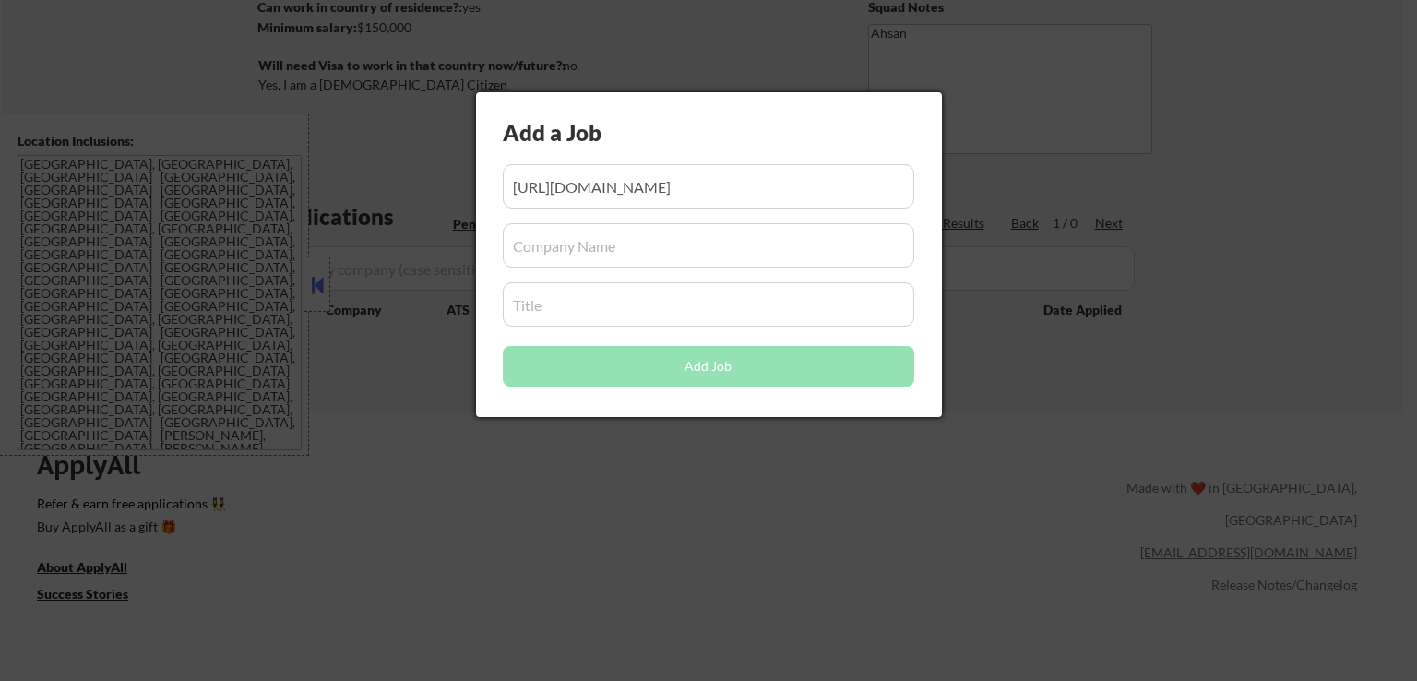
scroll to position [0, 0]
click at [634, 241] on input "input" at bounding box center [708, 245] width 411 height 44
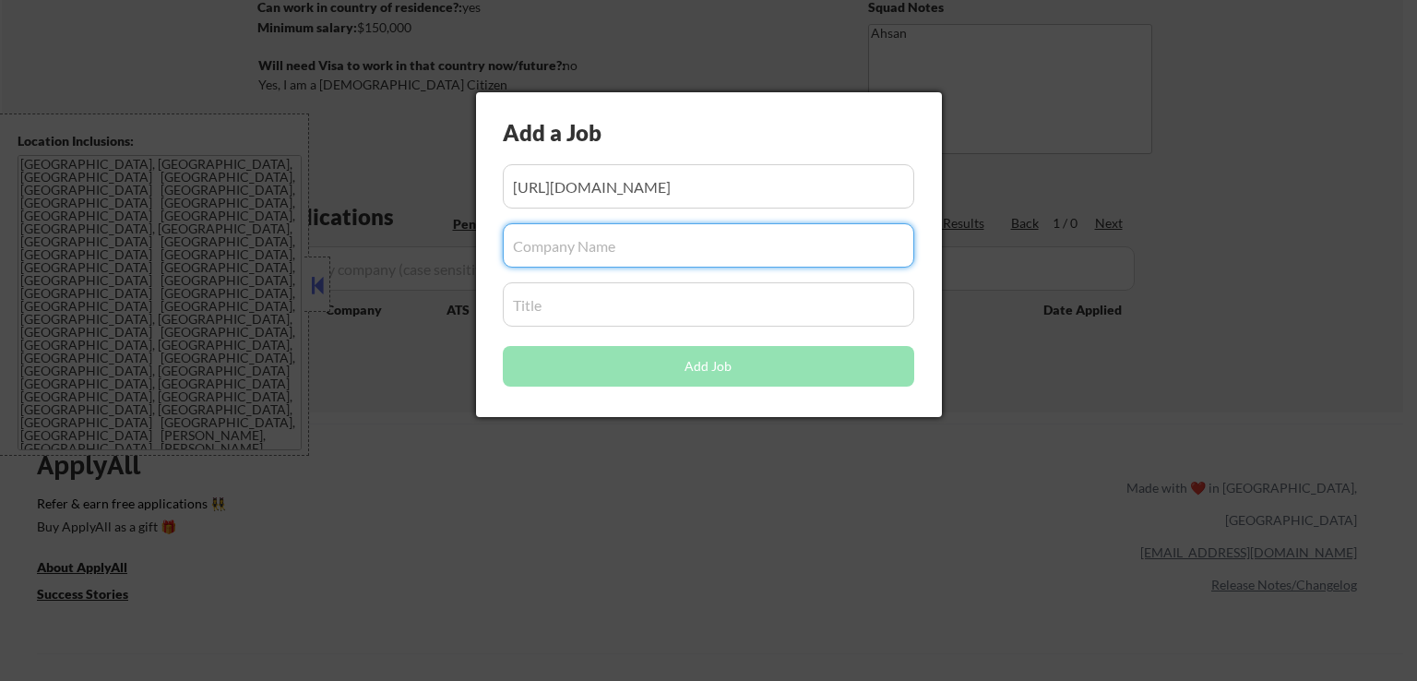
click at [587, 320] on input "input" at bounding box center [708, 304] width 411 height 44
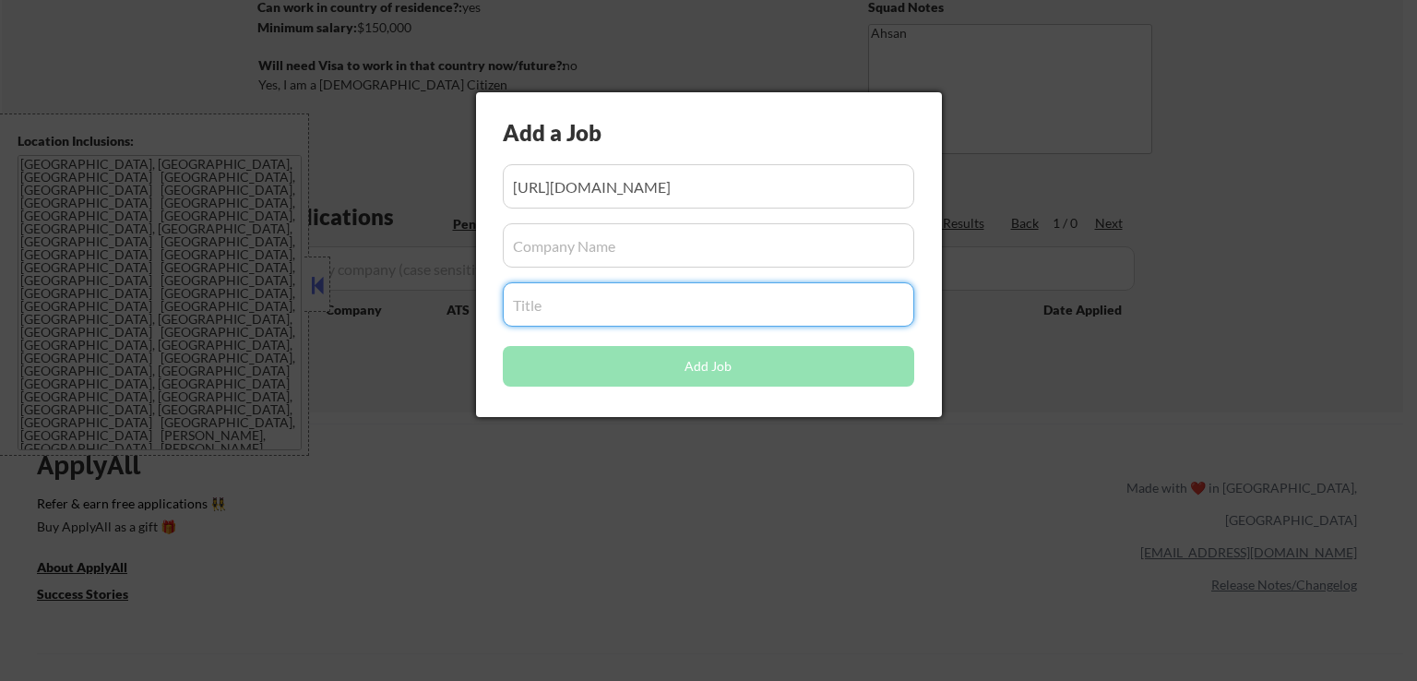
paste input "Infrastructure Administrator"
type input "Infrastructure Administrator"
click at [642, 248] on input "input" at bounding box center [708, 245] width 411 height 44
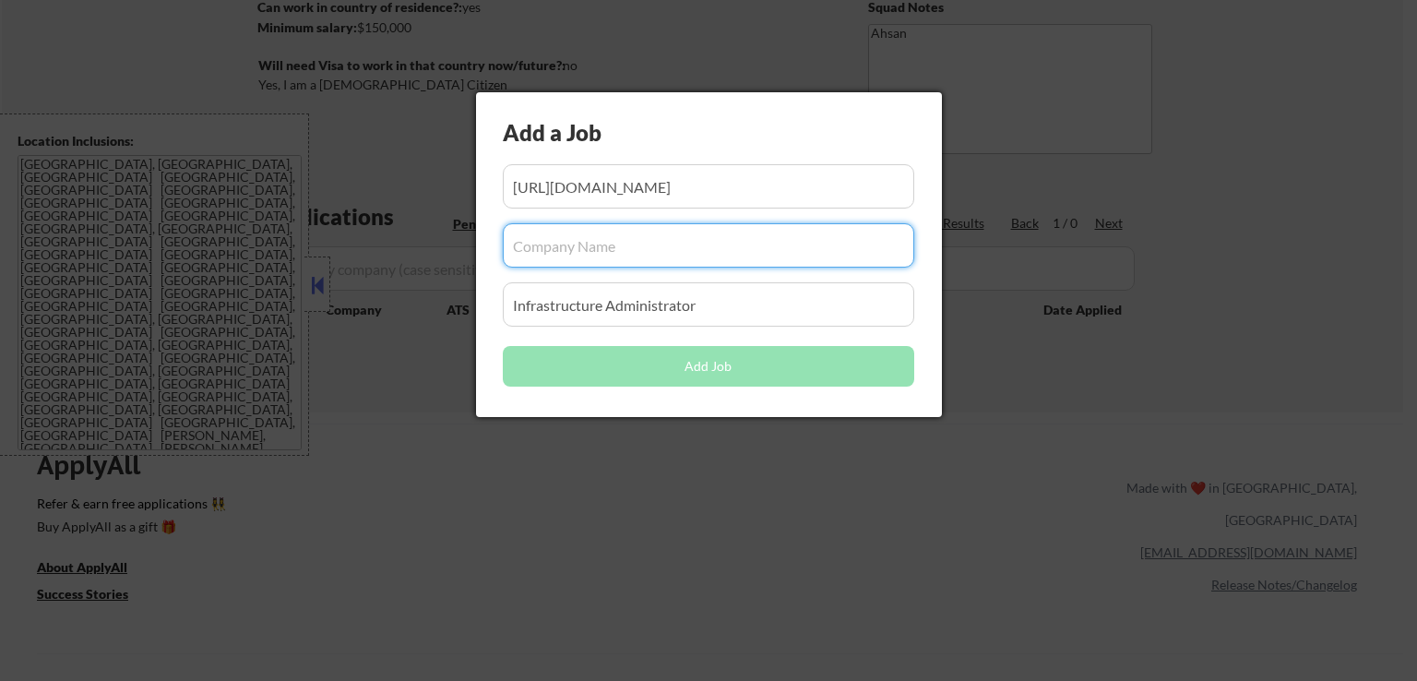
paste input "Impulse Space"
type input "Impulse Space"
click at [708, 365] on button "Add Job" at bounding box center [708, 366] width 411 height 41
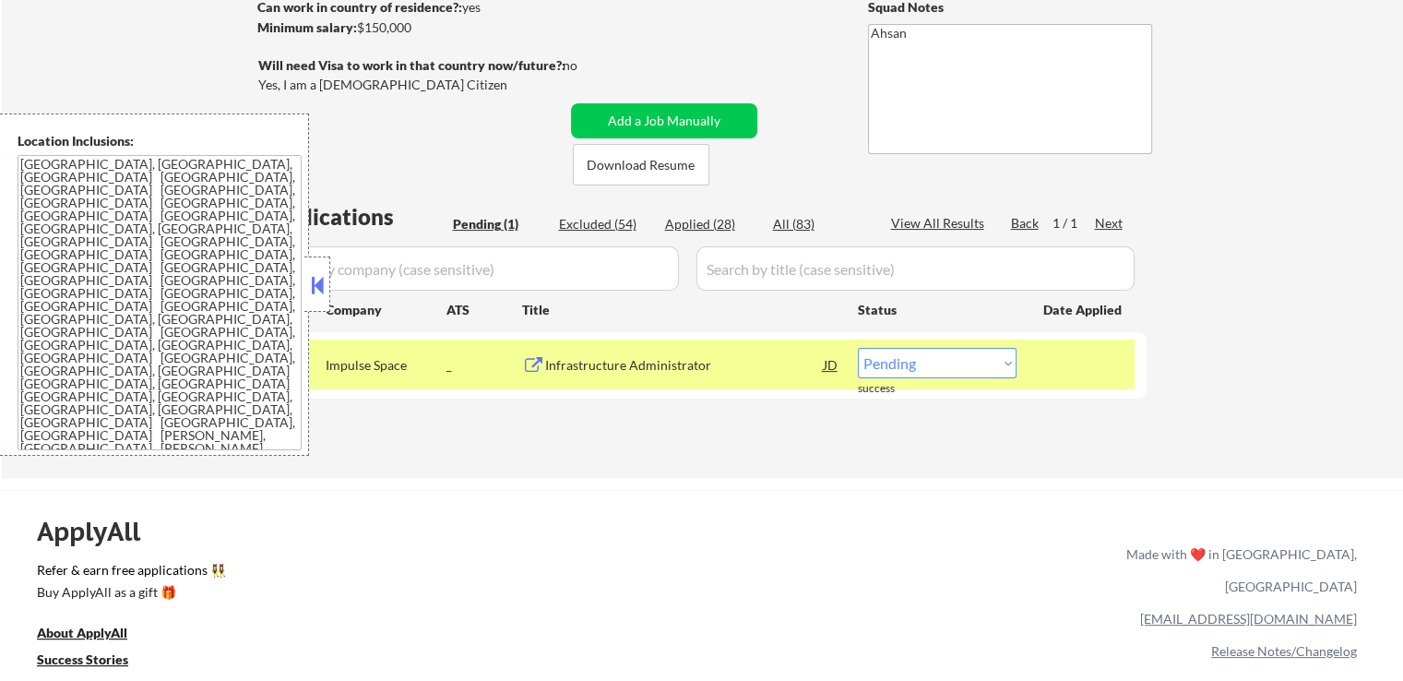
drag, startPoint x: 919, startPoint y: 354, endPoint x: 923, endPoint y: 373, distance: 19.0
click at [919, 354] on select "Choose an option... Pending Applied Excluded (Questions) Excluded (Expired) Exc…" at bounding box center [937, 363] width 159 height 30
select select ""applied""
click at [858, 348] on select "Choose an option... Pending Applied Excluded (Questions) Excluded (Expired) Exc…" at bounding box center [937, 363] width 159 height 30
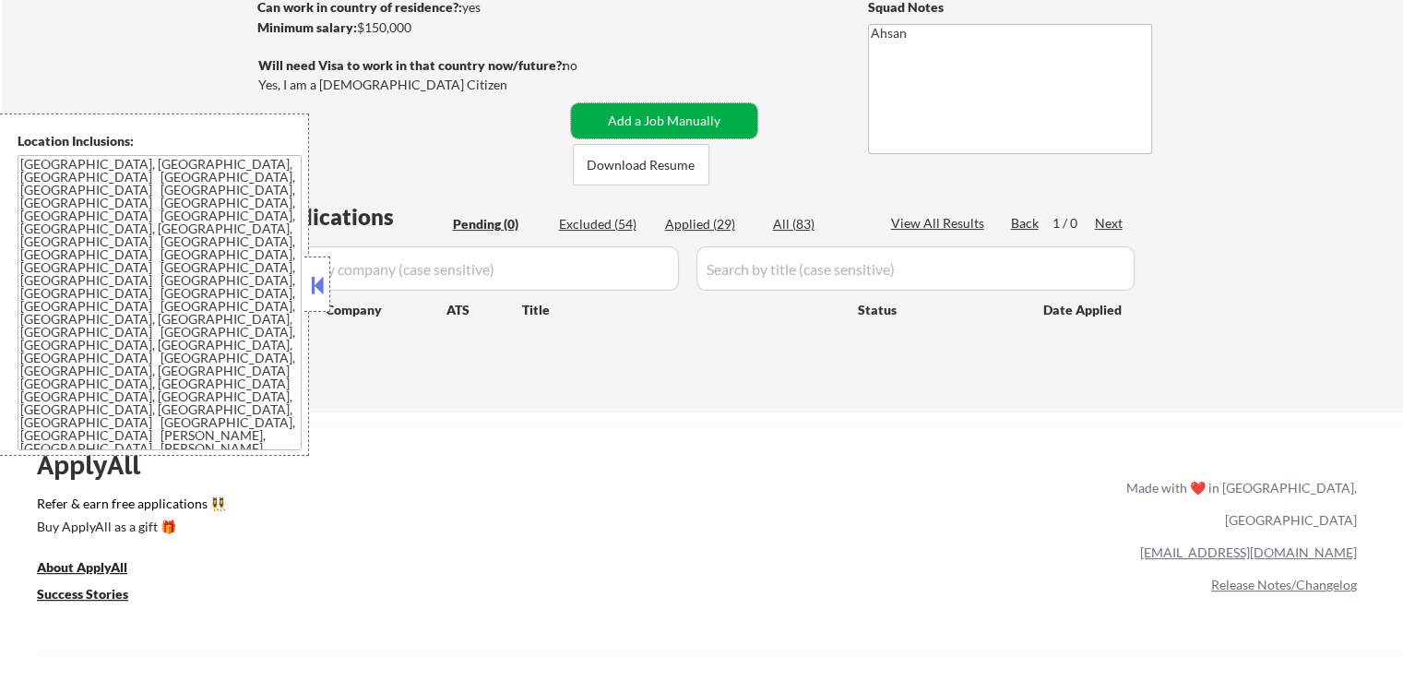
click at [671, 123] on button "Add a Job Manually" at bounding box center [664, 120] width 186 height 35
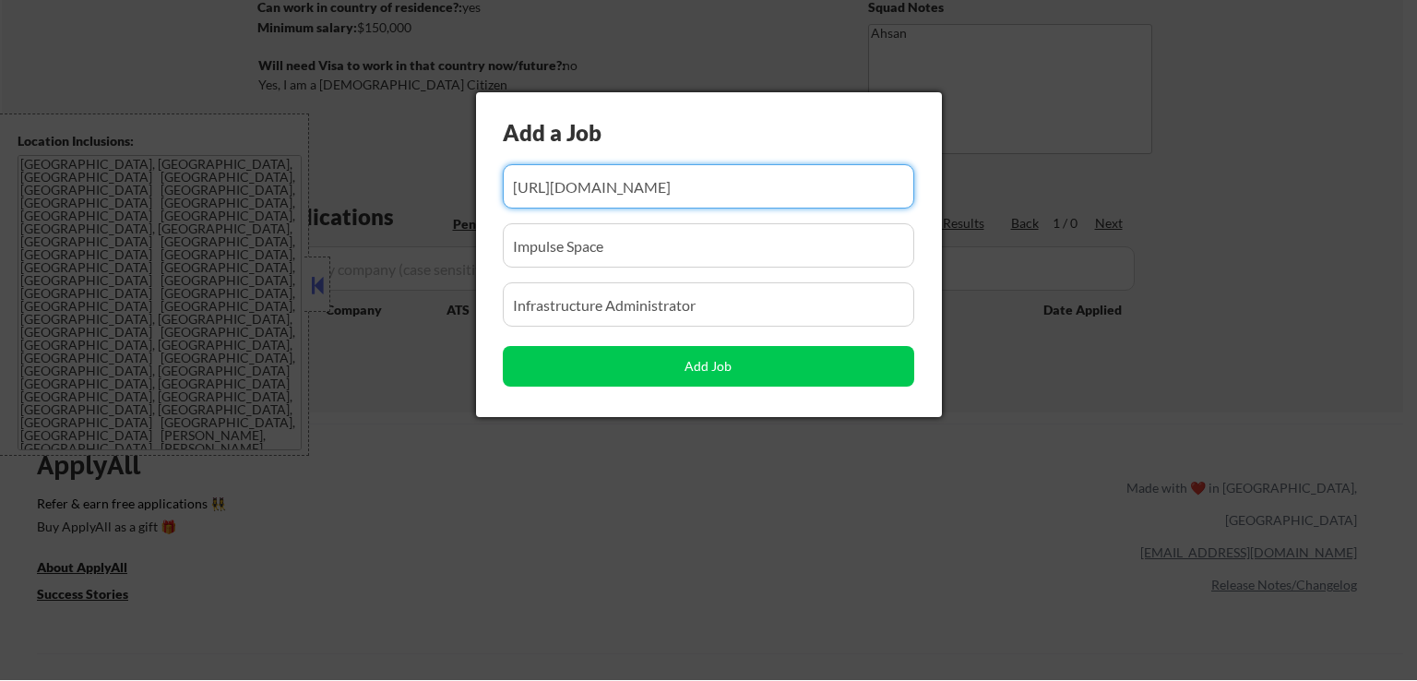
scroll to position [0, 208]
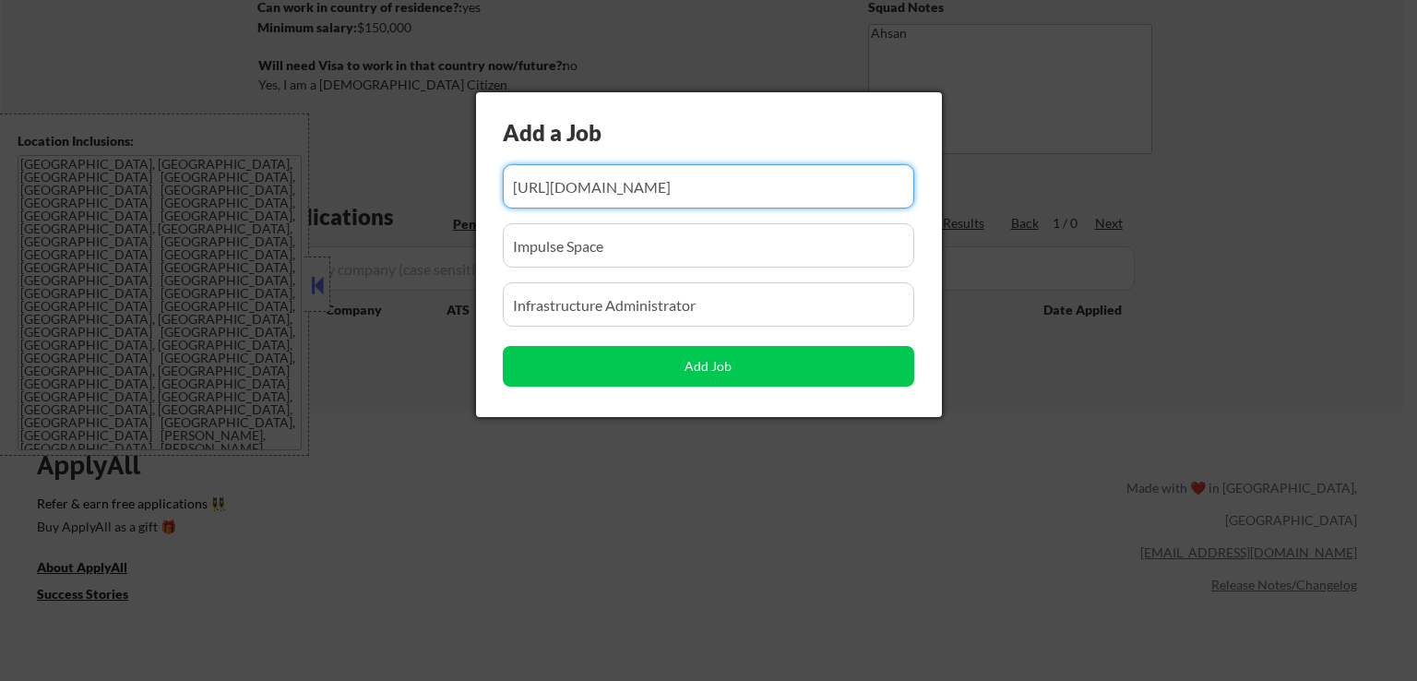
click at [777, 187] on input "input" at bounding box center [708, 186] width 411 height 44
paste input "[URL][DOMAIN_NAME]"
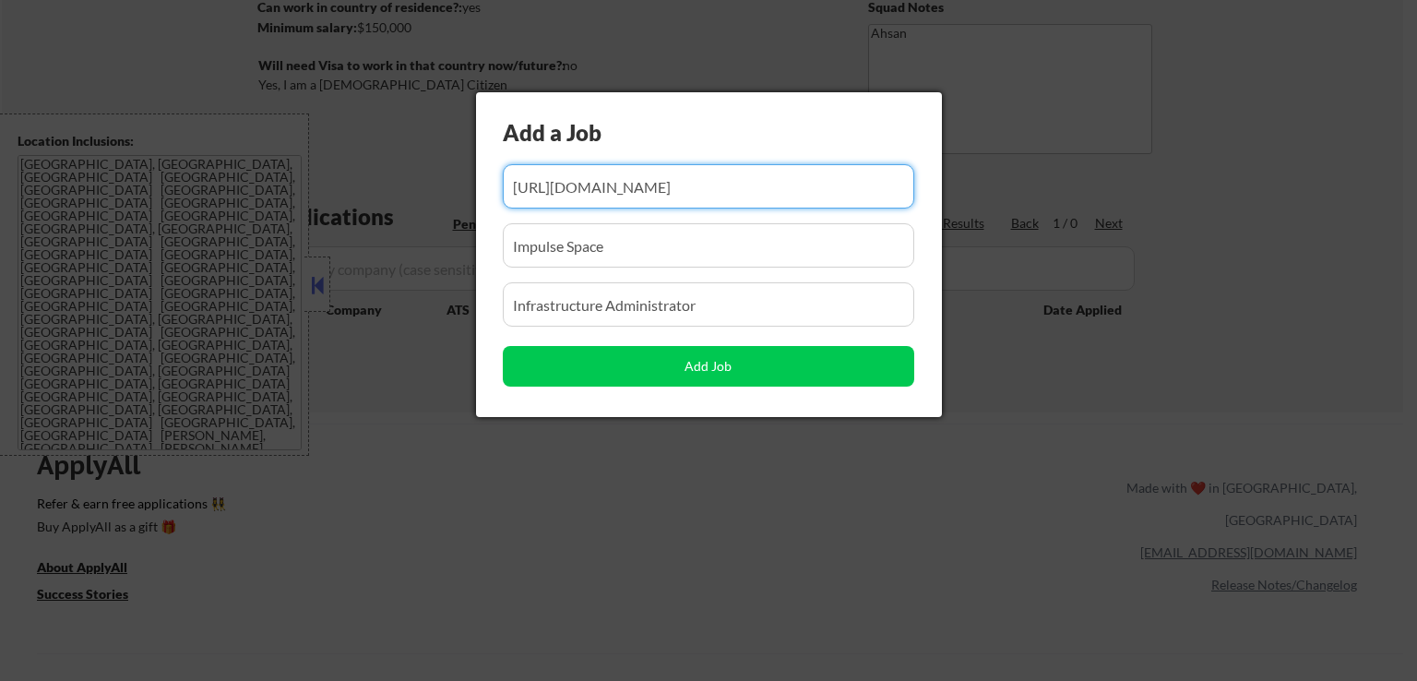
scroll to position [0, 137]
type input "[URL][DOMAIN_NAME]"
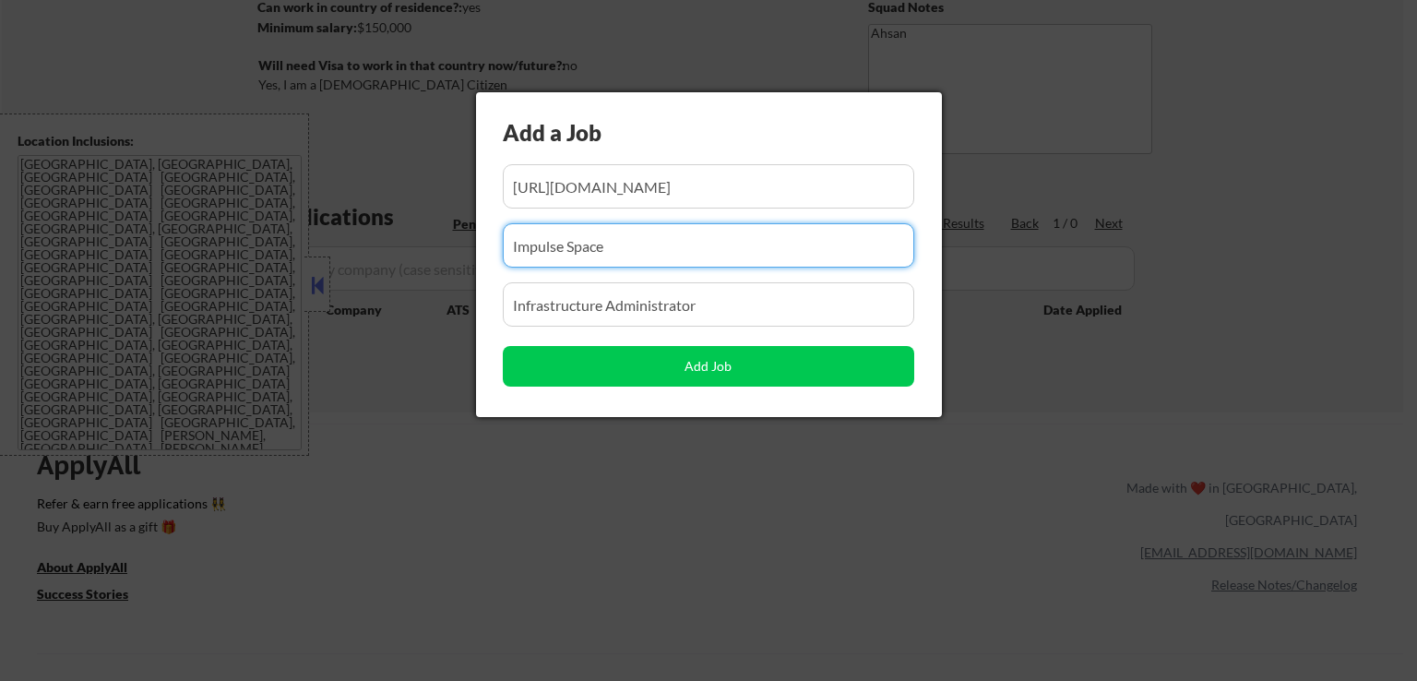
drag, startPoint x: 216, startPoint y: 273, endPoint x: 258, endPoint y: 271, distance: 42.5
click at [171, 279] on body "← Return to /applysquad Mailslurp Inbox Job Search Builder [PERSON_NAME] User E…" at bounding box center [708, 63] width 1417 height 681
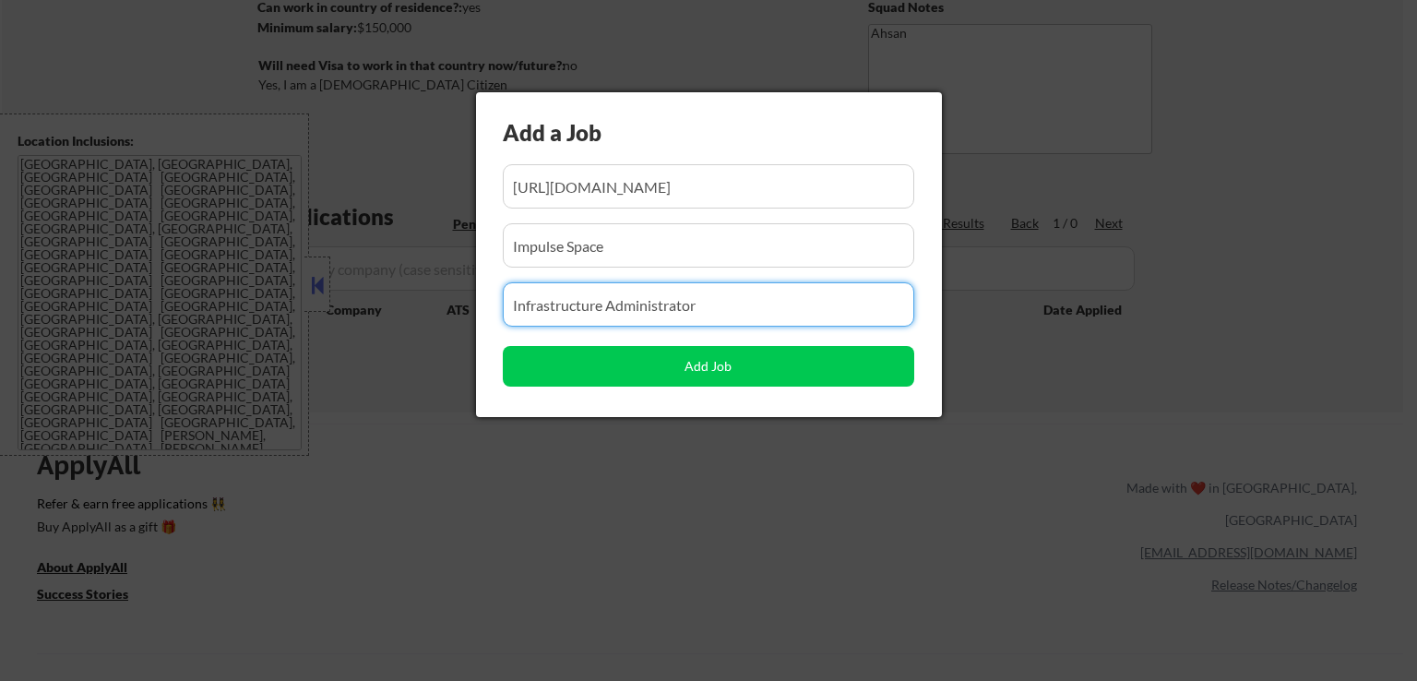
drag, startPoint x: 713, startPoint y: 304, endPoint x: 295, endPoint y: 321, distance: 418.2
click at [295, 321] on body "← Return to /applysquad Mailslurp Inbox Job Search Builder [PERSON_NAME] User E…" at bounding box center [708, 63] width 1417 height 681
paste input "System Administrator"
type input "System Administrator"
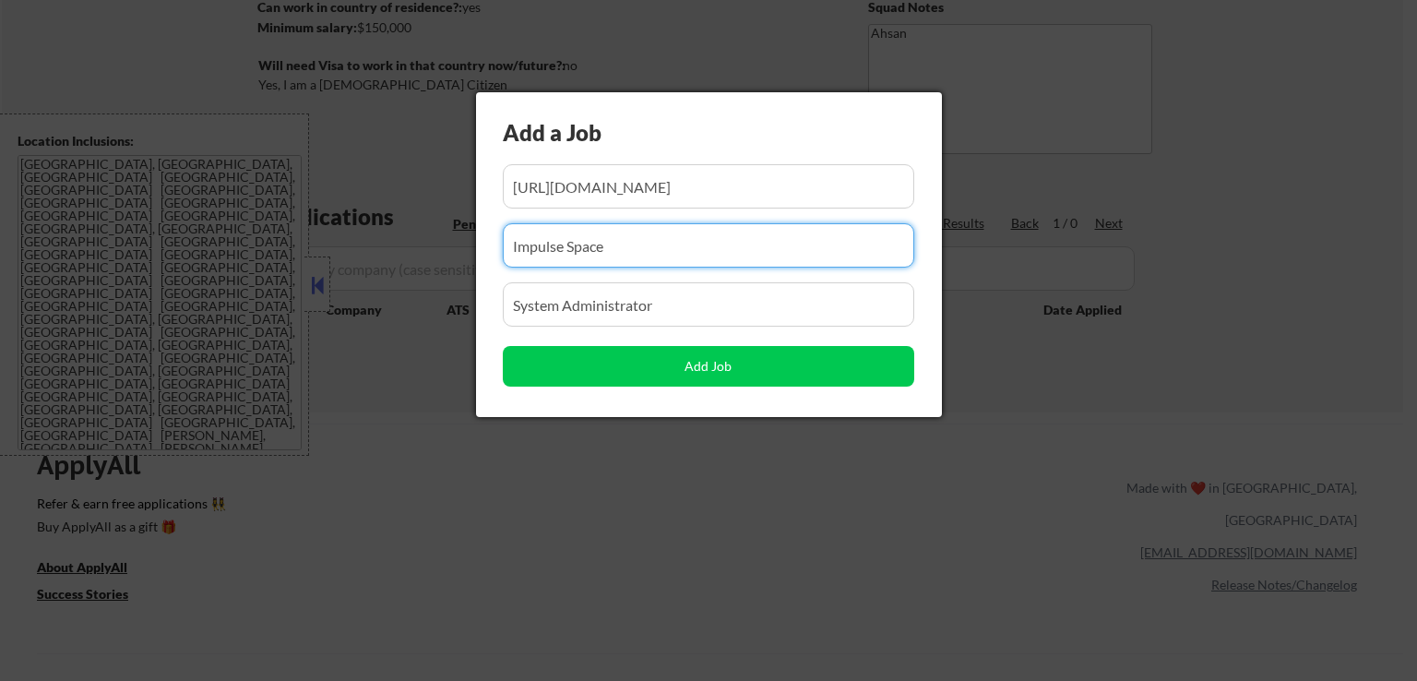
drag, startPoint x: 518, startPoint y: 244, endPoint x: 266, endPoint y: 259, distance: 253.2
click at [138, 294] on body "← Return to /applysquad Mailslurp Inbox Job Search Builder [PERSON_NAME] User E…" at bounding box center [708, 63] width 1417 height 681
paste input "meetmarvin"
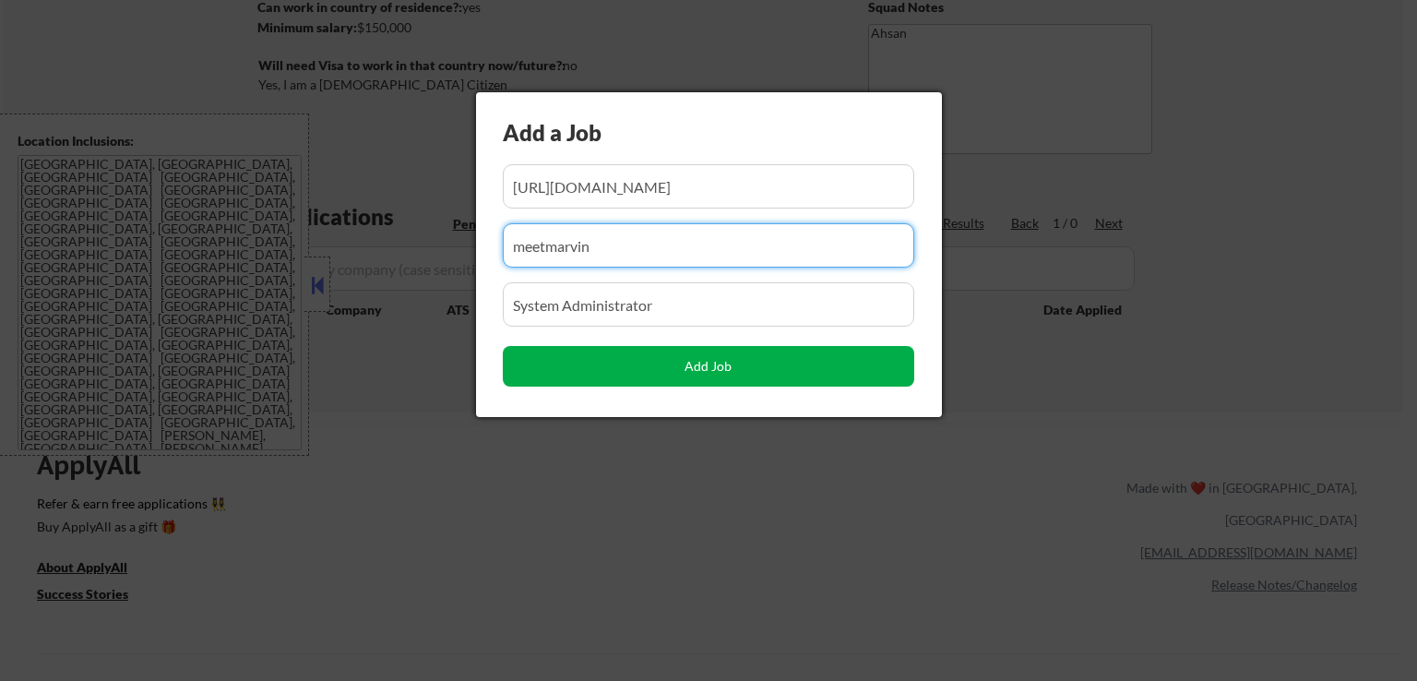
type input "meetmarvin"
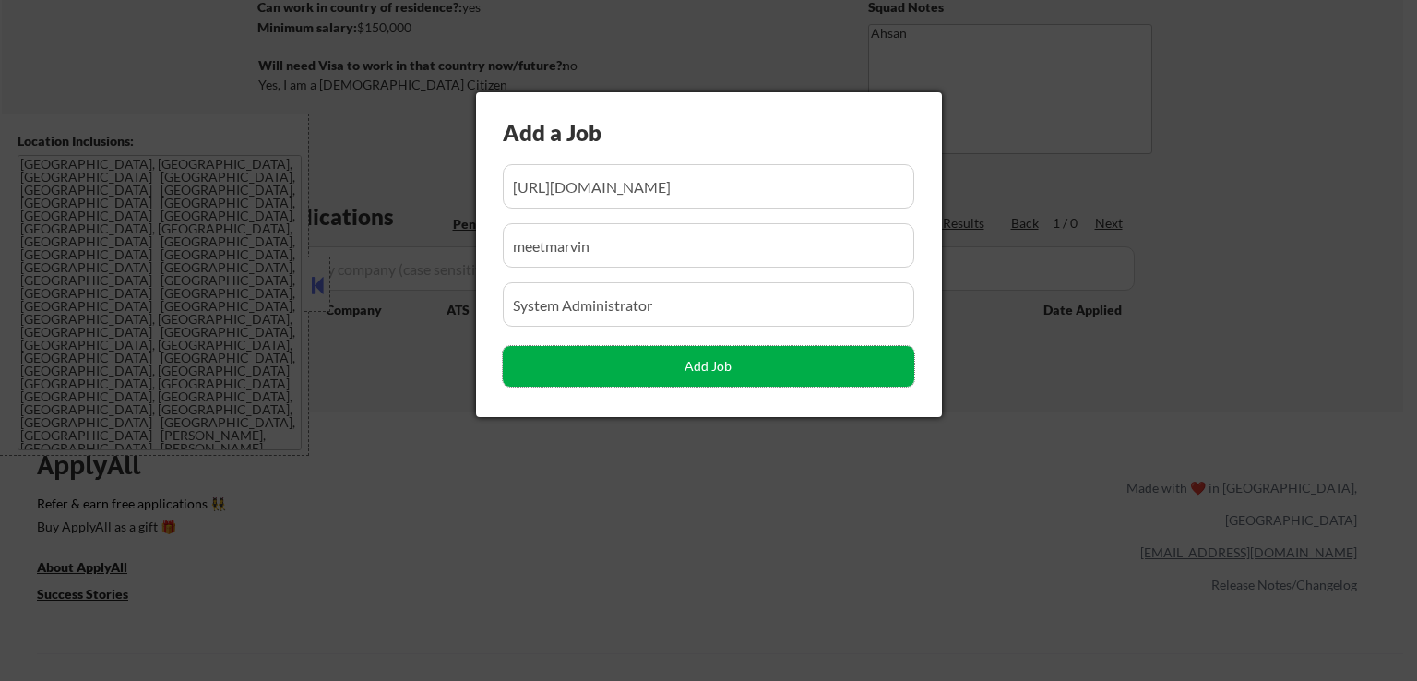
click at [735, 367] on button "Add Job" at bounding box center [708, 366] width 411 height 41
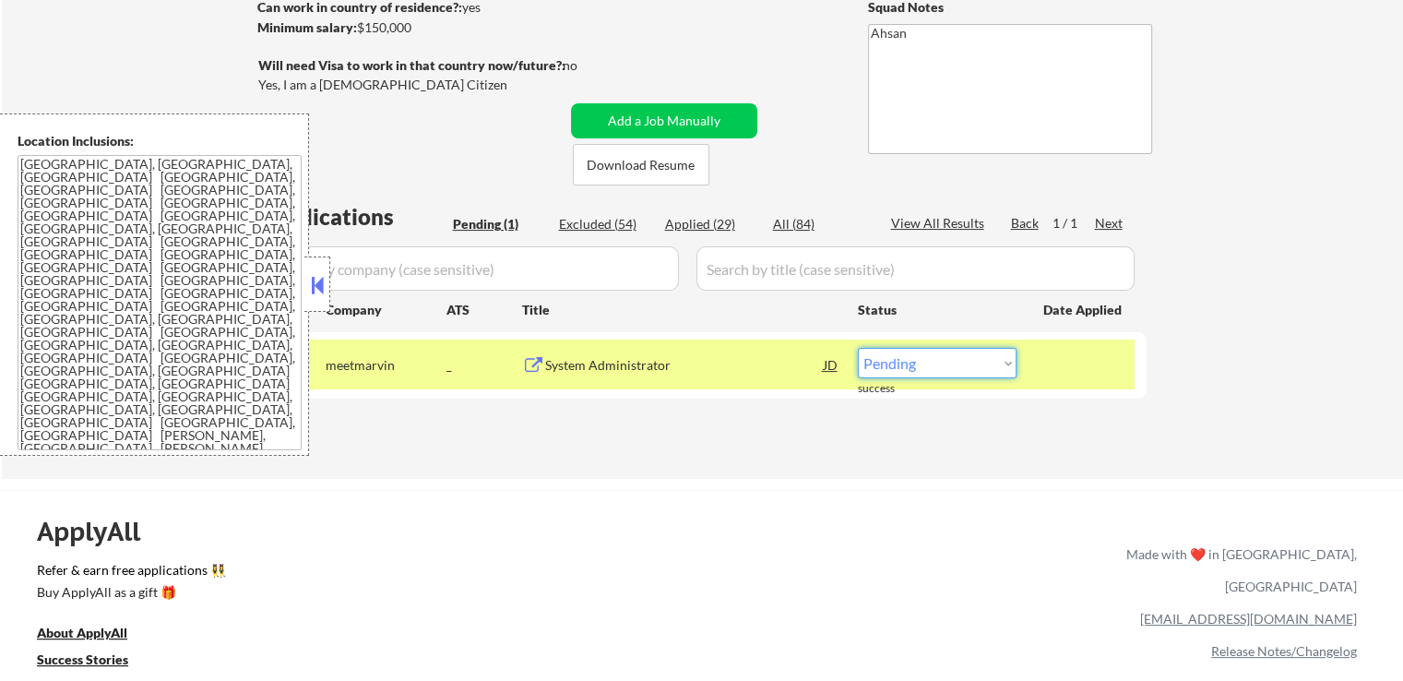
click at [956, 366] on select "Choose an option... Pending Applied Excluded (Questions) Excluded (Expired) Exc…" at bounding box center [937, 363] width 159 height 30
select select ""applied""
click at [858, 348] on select "Choose an option... Pending Applied Excluded (Questions) Excluded (Expired) Exc…" at bounding box center [937, 363] width 159 height 30
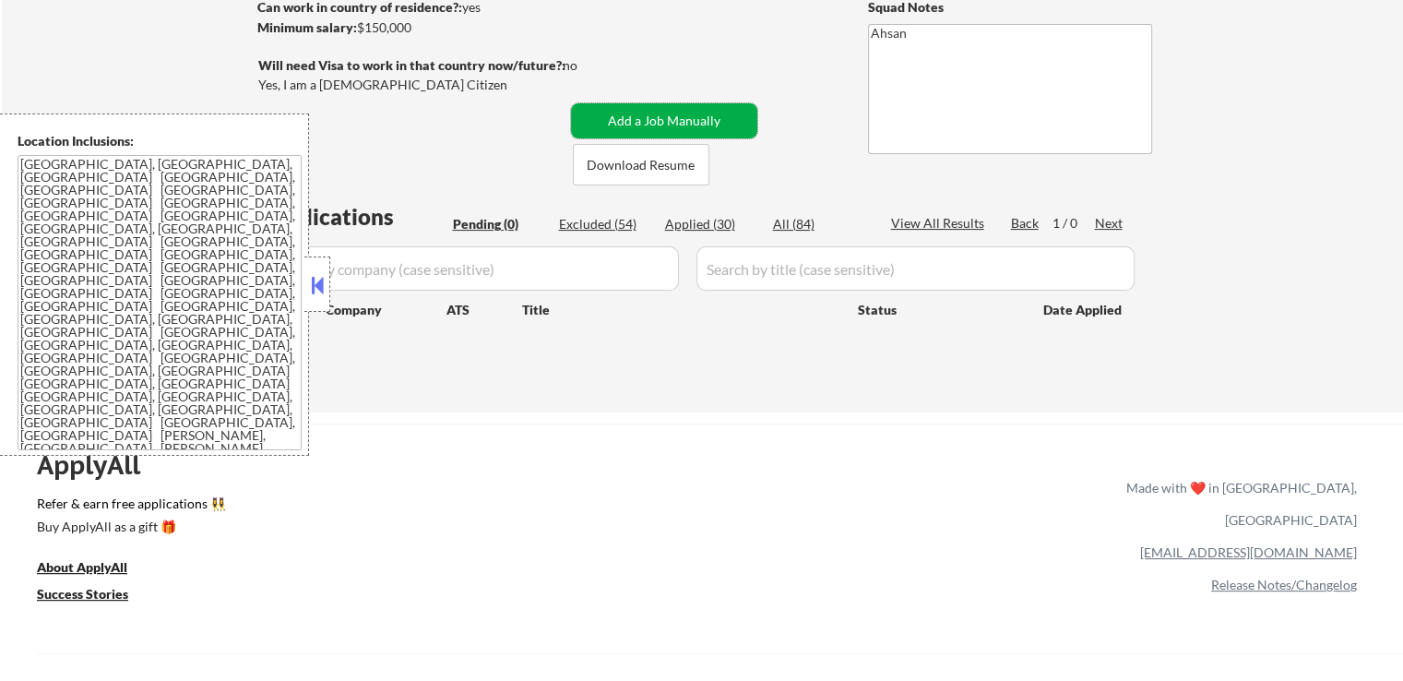
click at [659, 125] on button "Add a Job Manually" at bounding box center [664, 120] width 186 height 35
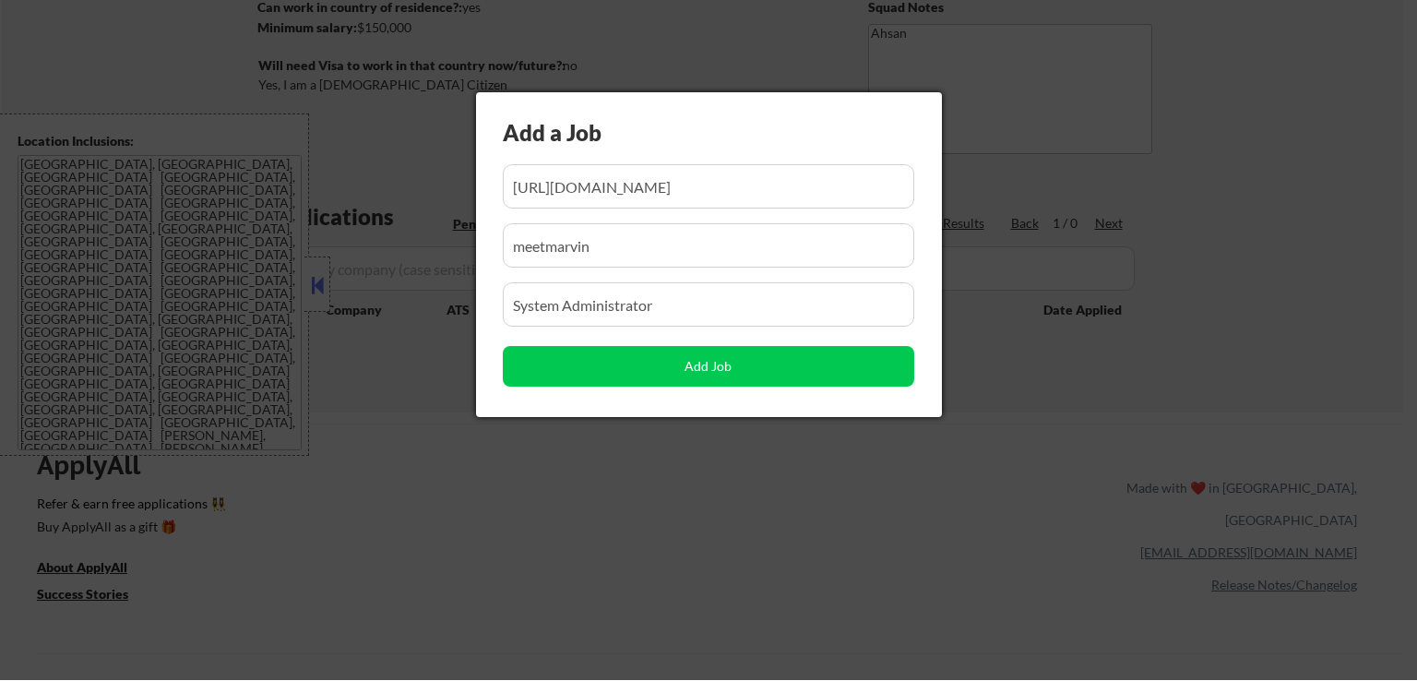
scroll to position [0, 137]
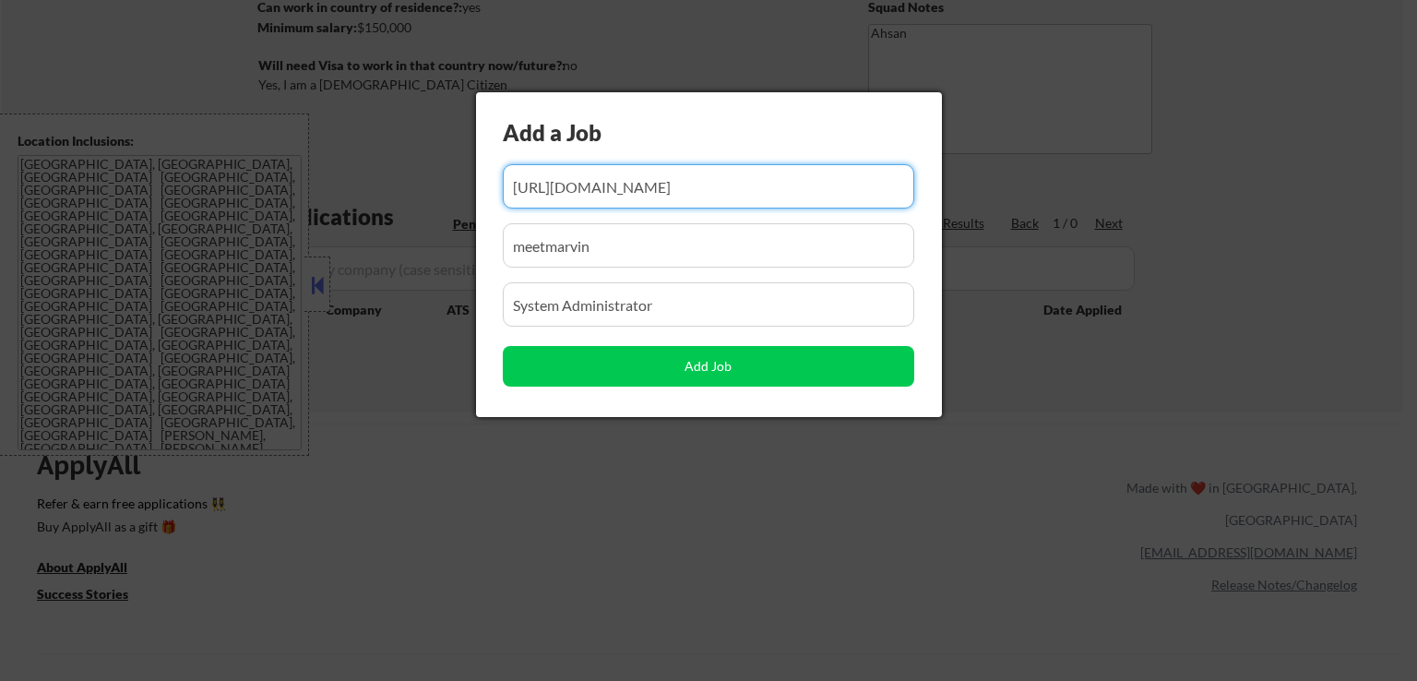
click at [789, 186] on input "input" at bounding box center [708, 186] width 411 height 44
paste input "[URL][DOMAIN_NAME]"
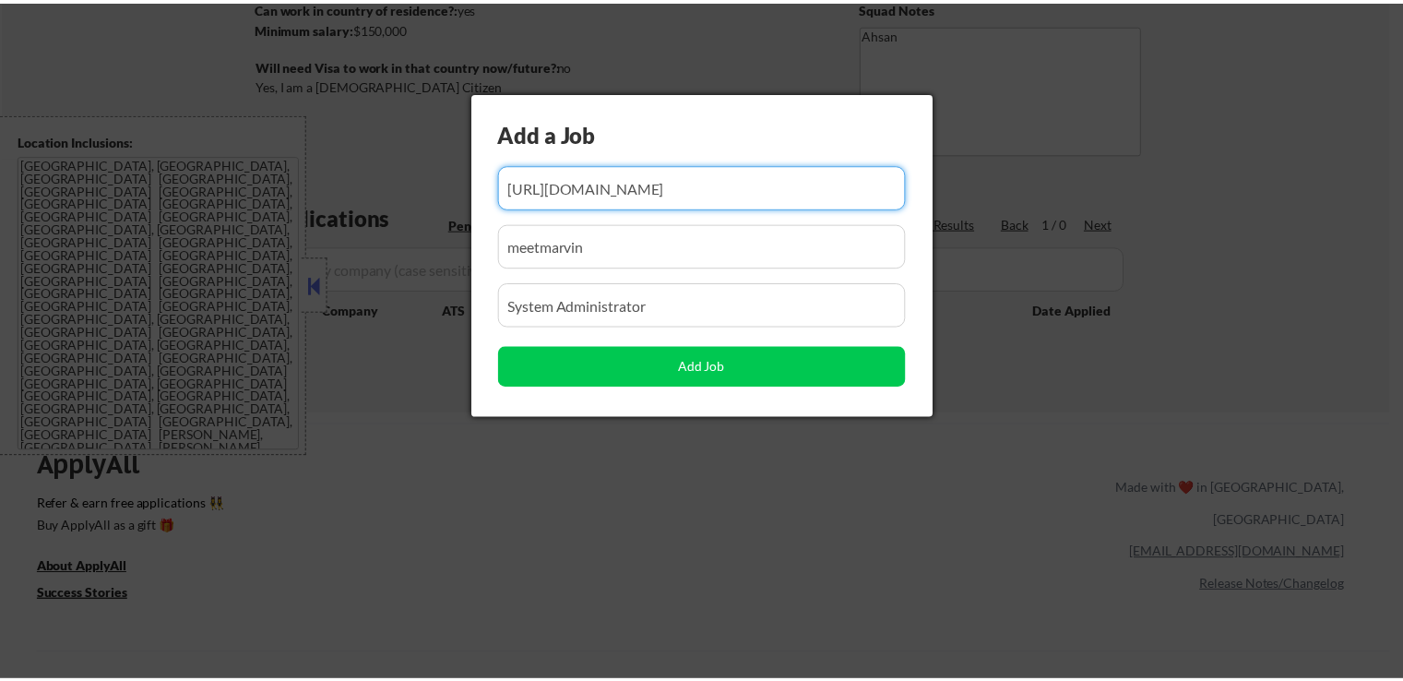
scroll to position [0, 0]
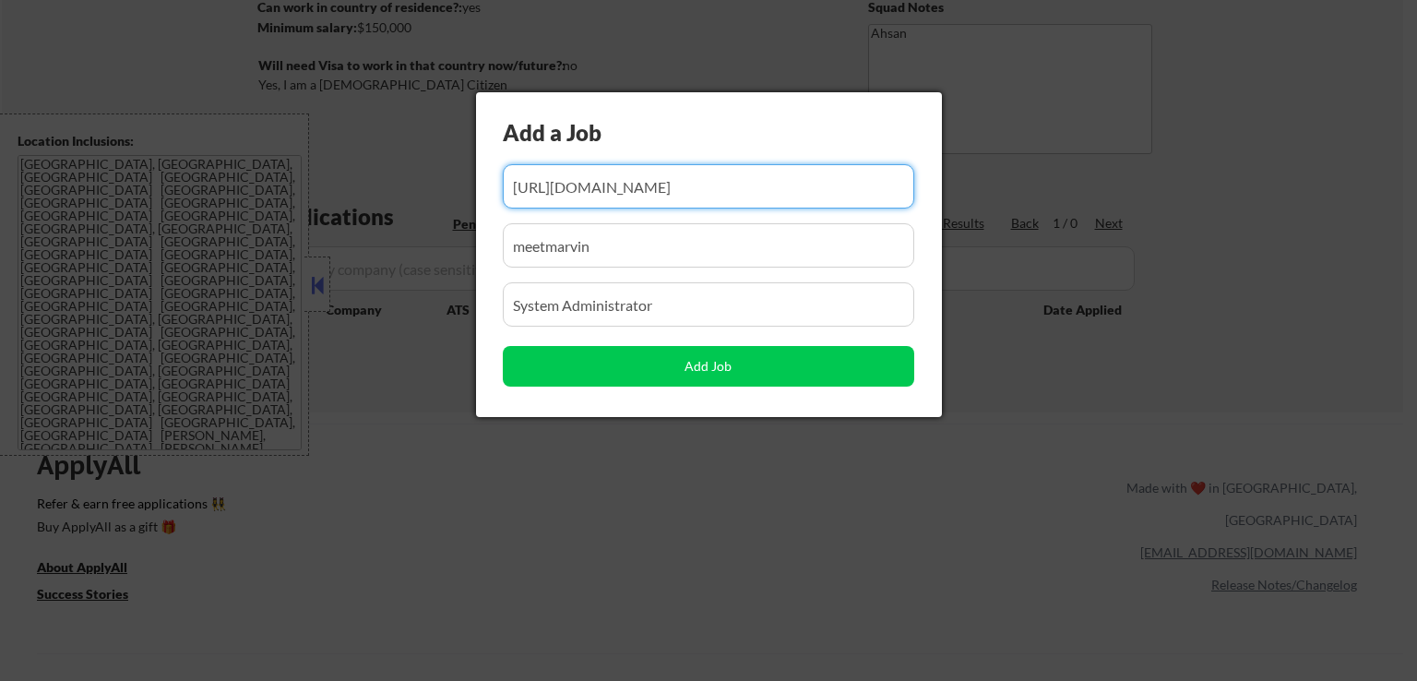
type input "[URL][DOMAIN_NAME]"
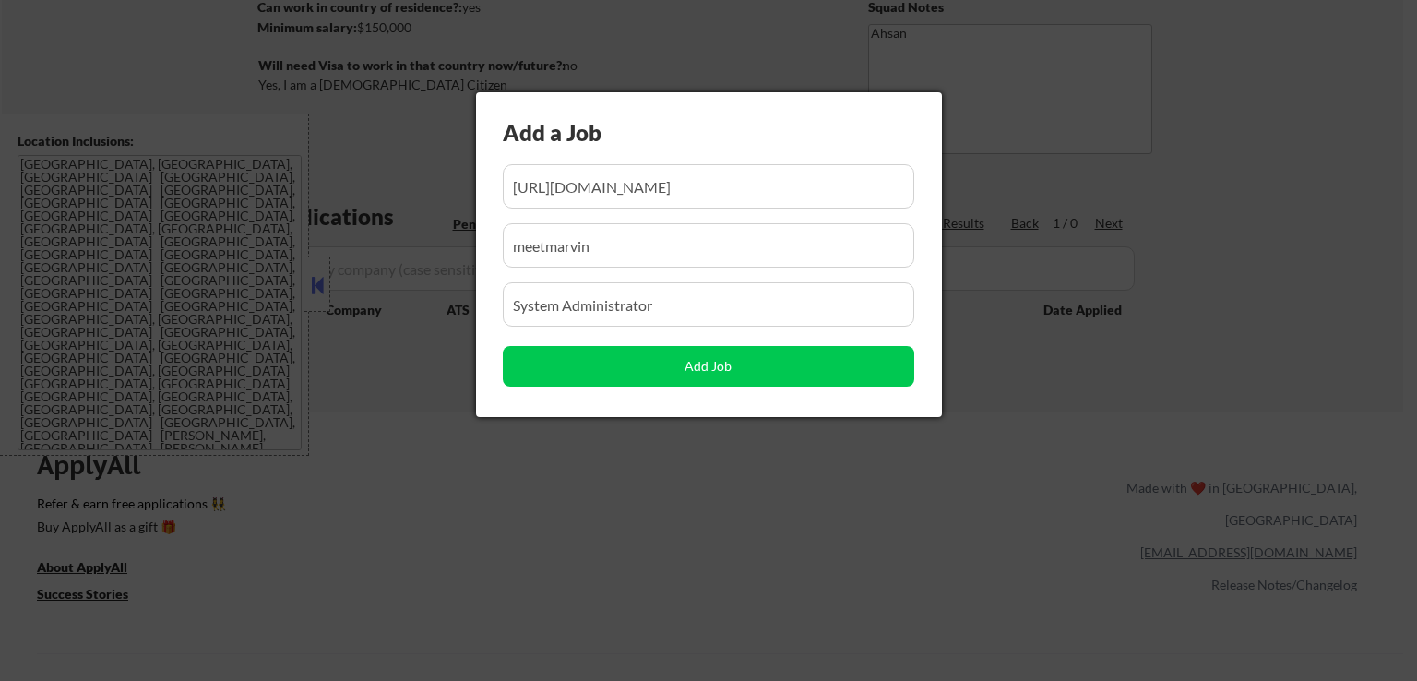
drag, startPoint x: 688, startPoint y: 306, endPoint x: 110, endPoint y: 311, distance: 578.3
click at [110, 311] on body "← Return to /applysquad Mailslurp Inbox Job Search Builder [PERSON_NAME] User E…" at bounding box center [708, 63] width 1417 height 681
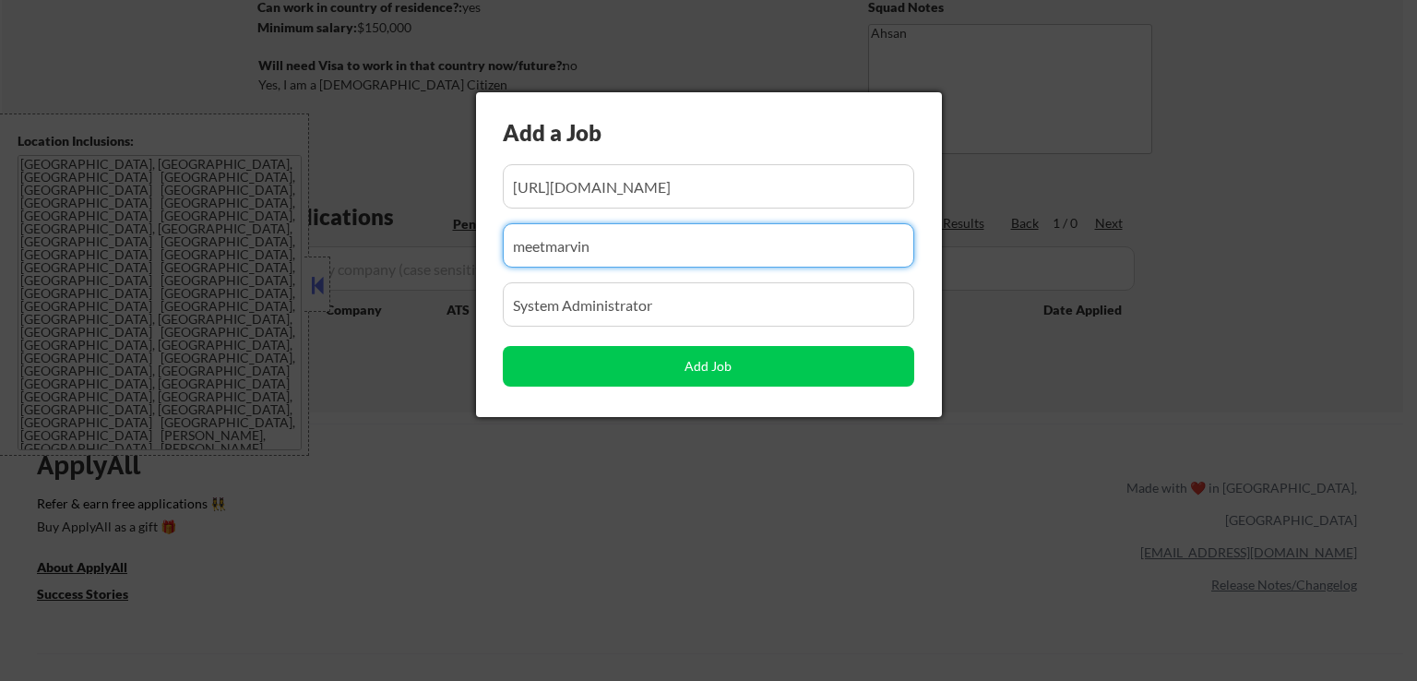
drag, startPoint x: 636, startPoint y: 243, endPoint x: 321, endPoint y: 288, distance: 318.7
click at [321, 288] on body "← Return to /applysquad Mailslurp Inbox Job Search Builder [PERSON_NAME] User E…" at bounding box center [708, 63] width 1417 height 681
paste input "vizxglobal"
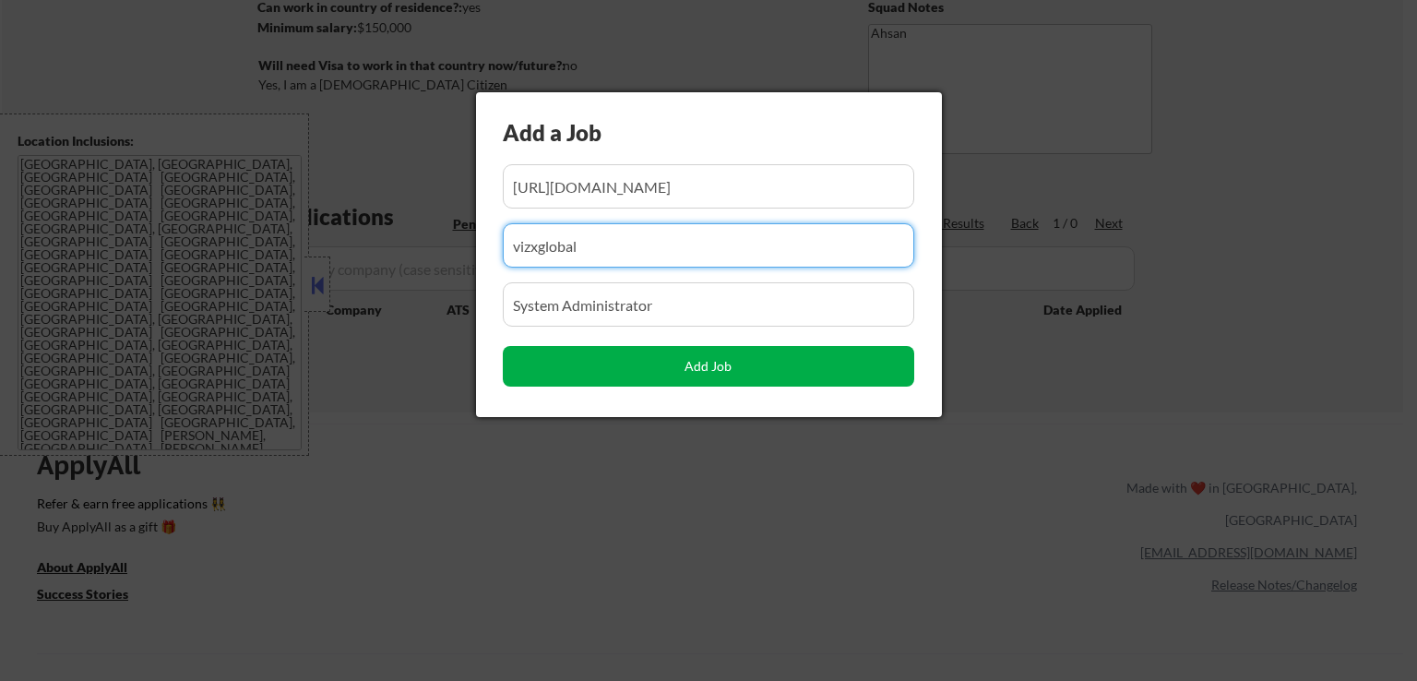
type input "vizxglobal"
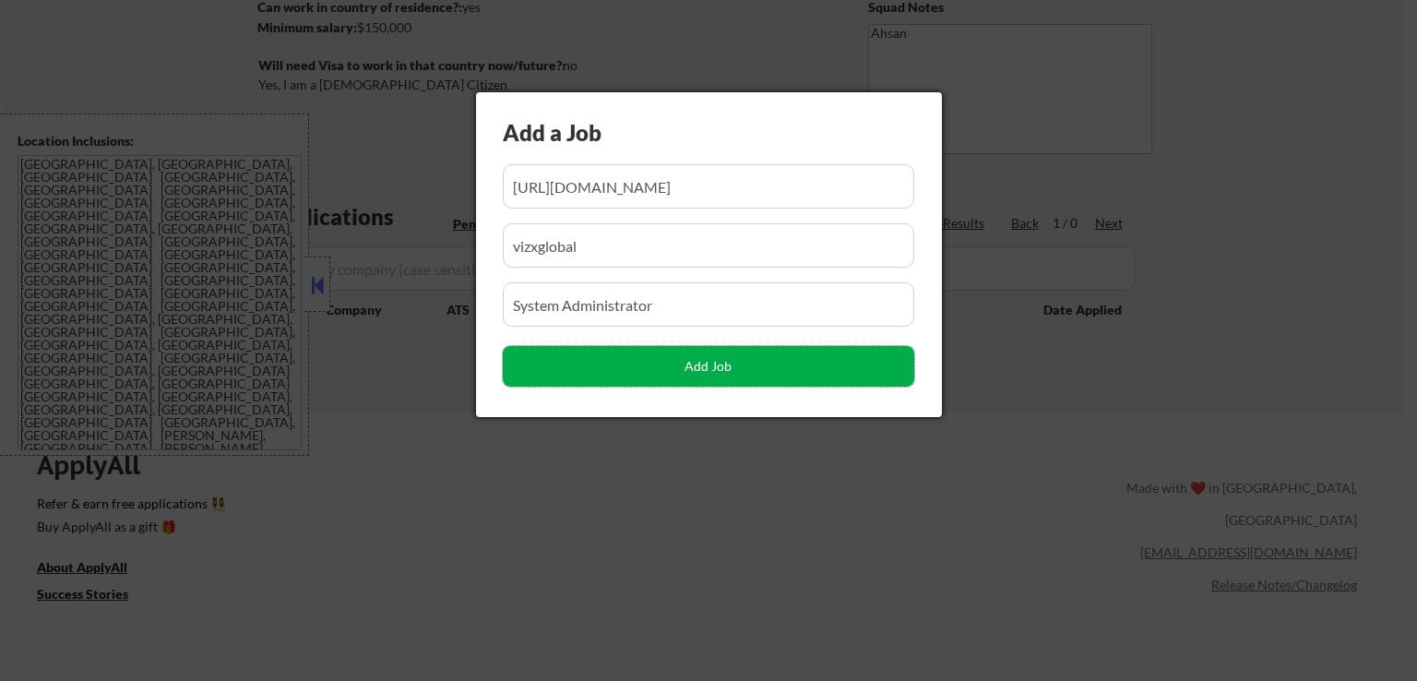
click at [721, 374] on button "Add Job" at bounding box center [708, 366] width 411 height 41
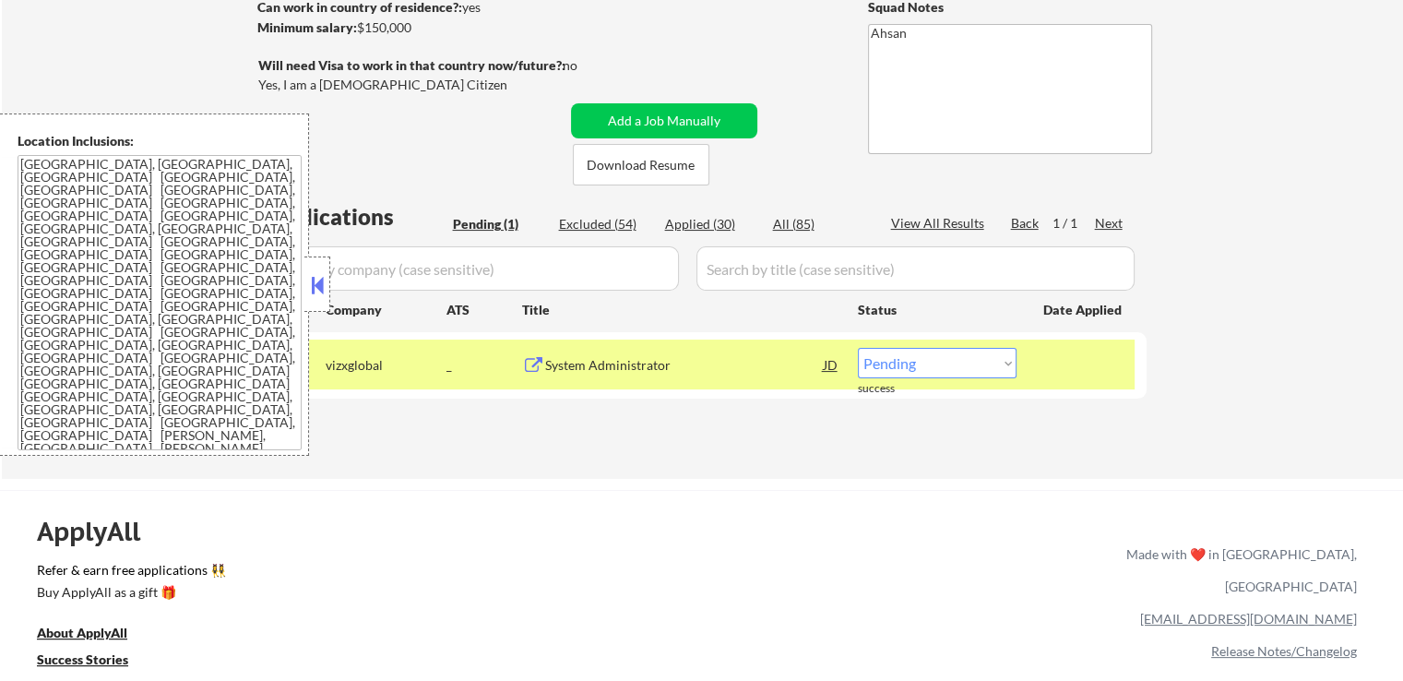
click at [988, 373] on select "Choose an option... Pending Applied Excluded (Questions) Excluded (Expired) Exc…" at bounding box center [937, 363] width 159 height 30
select select ""applied""
click at [858, 348] on select "Choose an option... Pending Applied Excluded (Questions) Excluded (Expired) Exc…" at bounding box center [937, 363] width 159 height 30
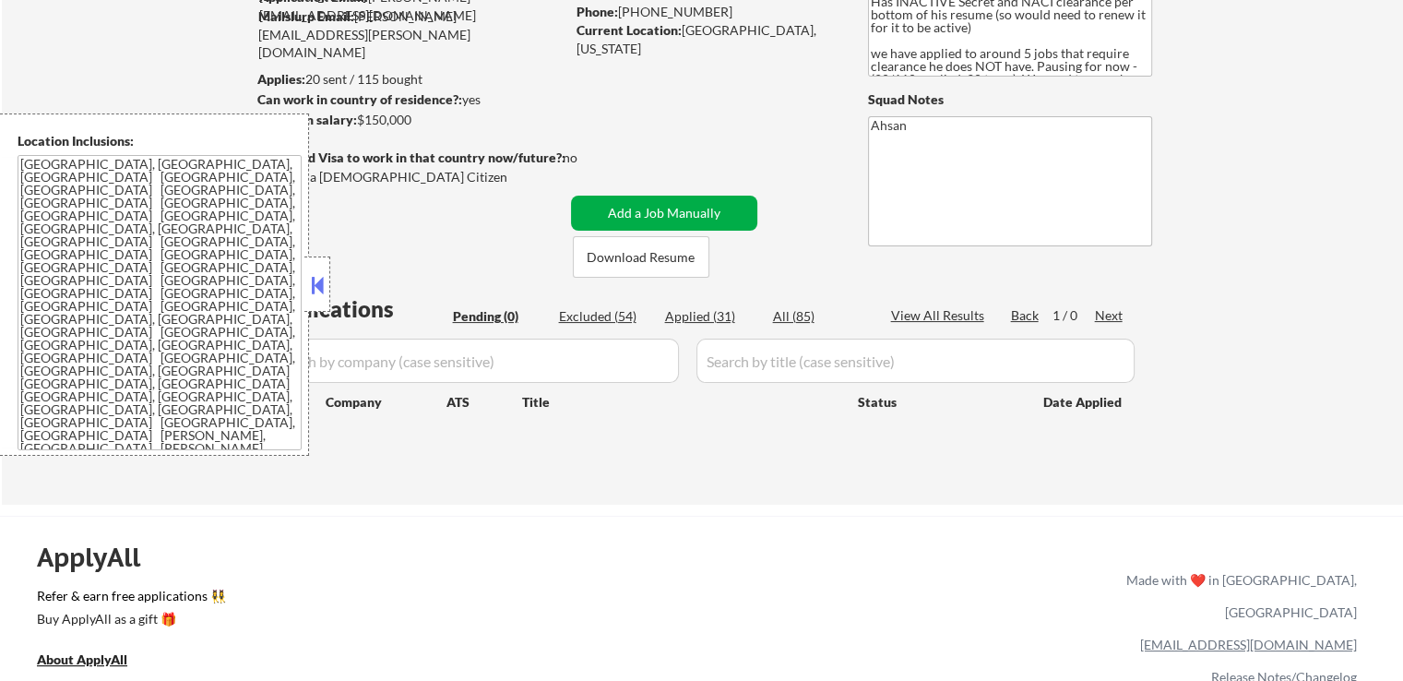
scroll to position [184, 0]
click at [312, 277] on button at bounding box center [317, 285] width 20 height 28
